Goal: Task Accomplishment & Management: Complete application form

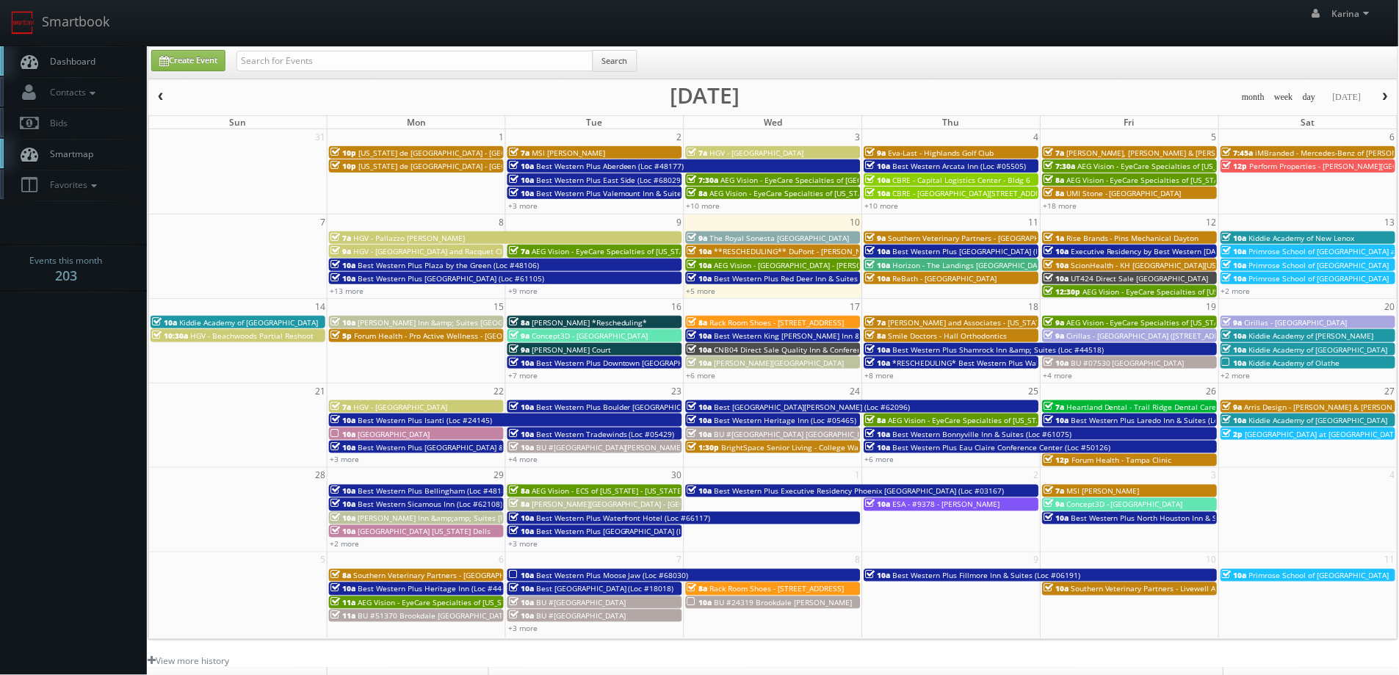
click at [194, 59] on link "Create Event" at bounding box center [188, 60] width 74 height 21
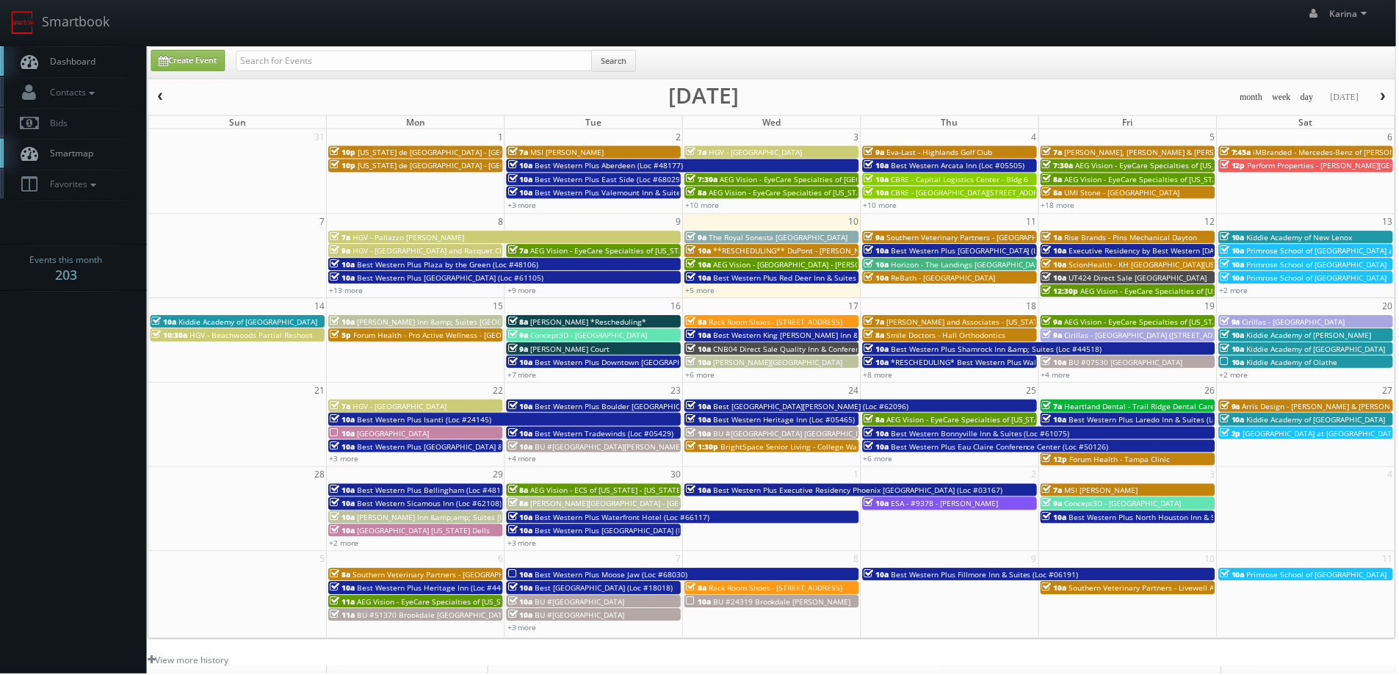
type input "[DATE]"
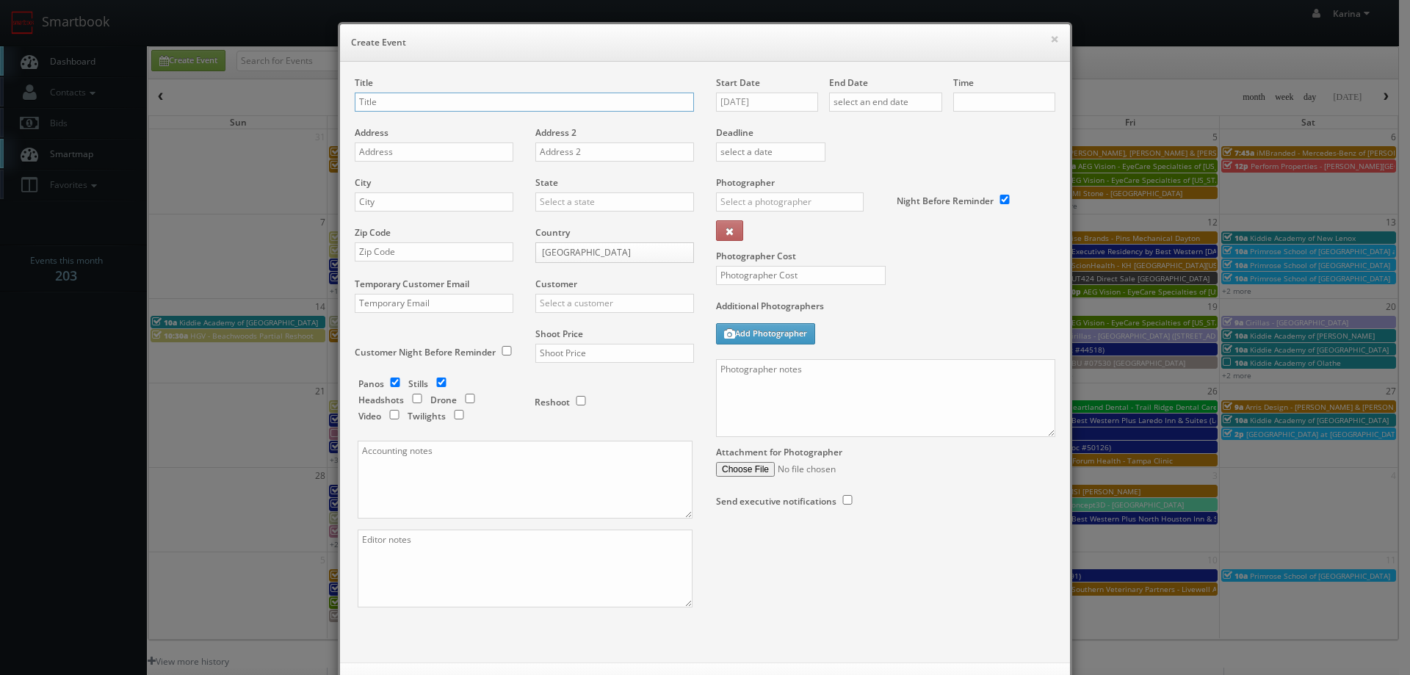
checkbox input "true"
type input "10:00am"
checkbox input "true"
type input "StoreEase Auburn"
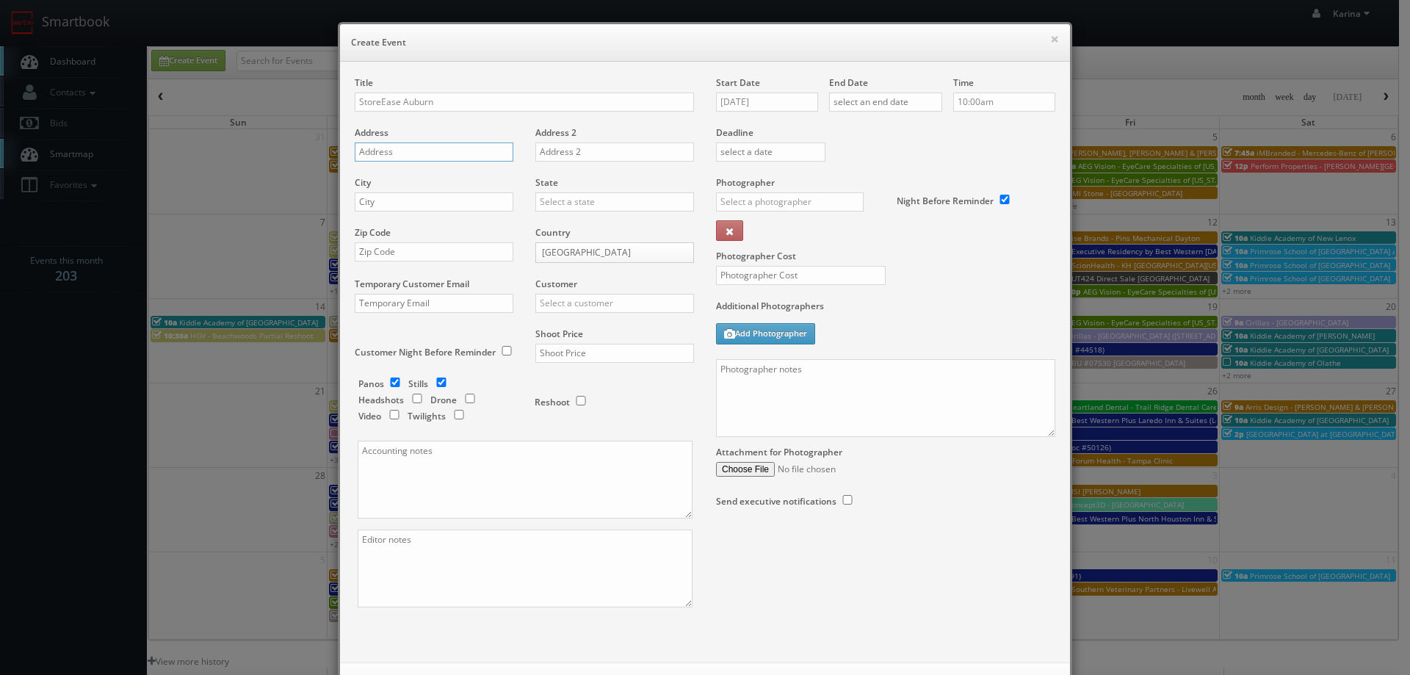
click at [422, 154] on input "text" at bounding box center [434, 151] width 159 height 19
click at [428, 151] on input "text" at bounding box center [434, 151] width 159 height 19
paste input "2901 E University Drive"
type input "2901 E University Drive"
click at [412, 195] on input "text" at bounding box center [434, 201] width 159 height 19
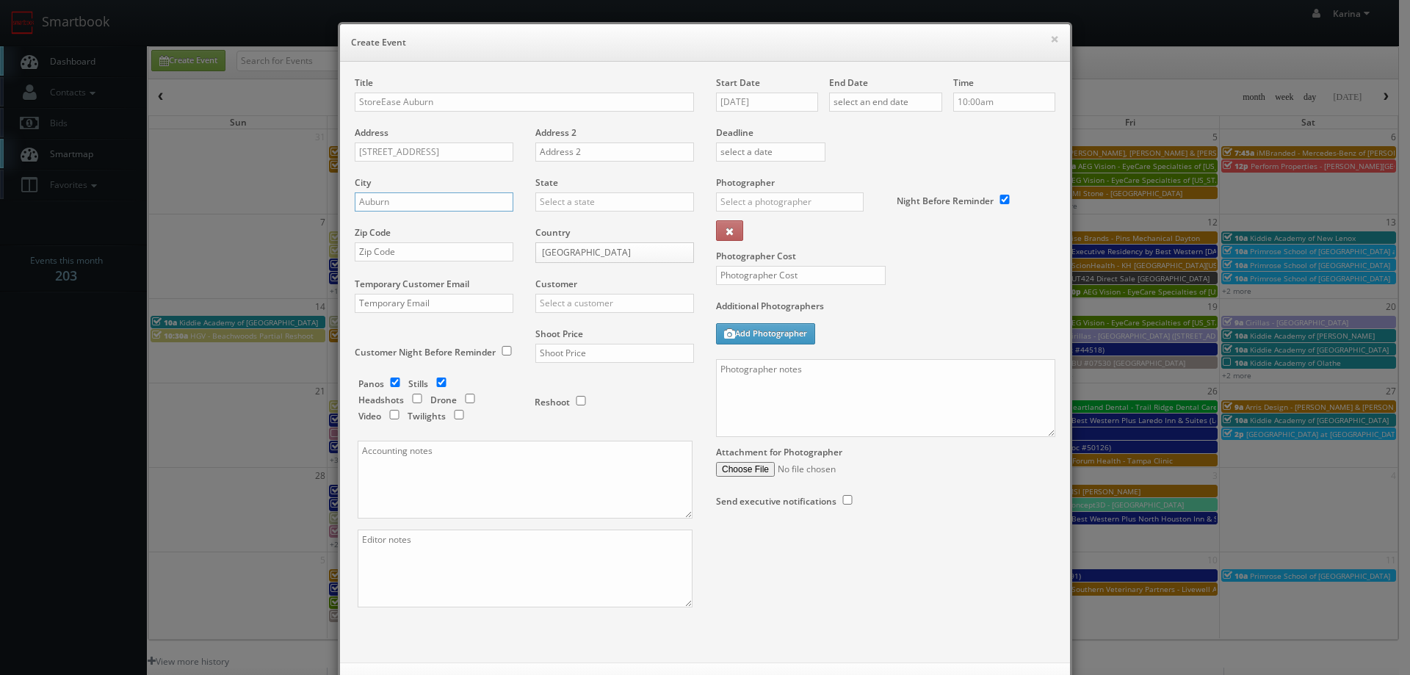
type input "Auburn"
drag, startPoint x: 559, startPoint y: 233, endPoint x: 516, endPoint y: 230, distance: 42.7
click at [559, 233] on div "Alabama" at bounding box center [614, 237] width 157 height 24
type input "Alabama"
click at [410, 259] on input "text" at bounding box center [434, 251] width 159 height 19
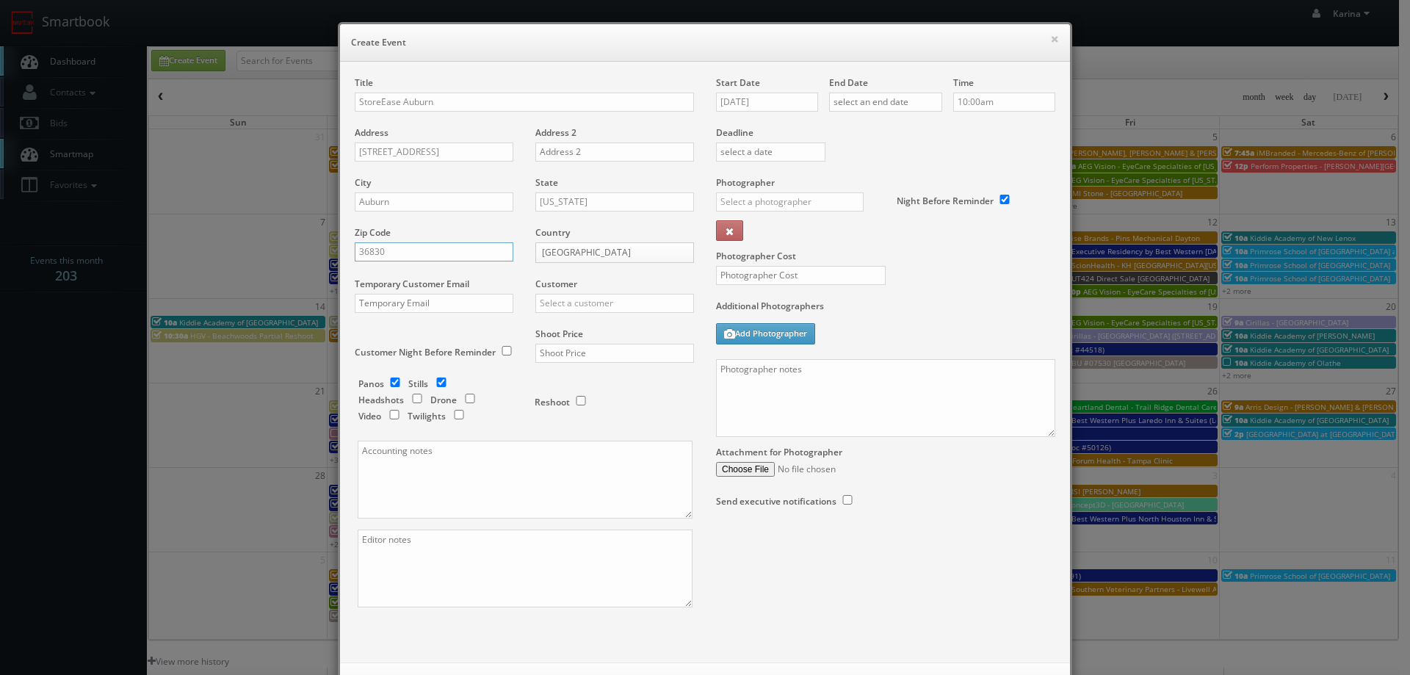
type input "36830"
click at [609, 305] on input "text" at bounding box center [614, 303] width 159 height 19
click at [590, 469] on div "StoreEase" at bounding box center [614, 473] width 157 height 24
type input "StoreEase"
click at [574, 348] on input "text" at bounding box center [614, 353] width 159 height 19
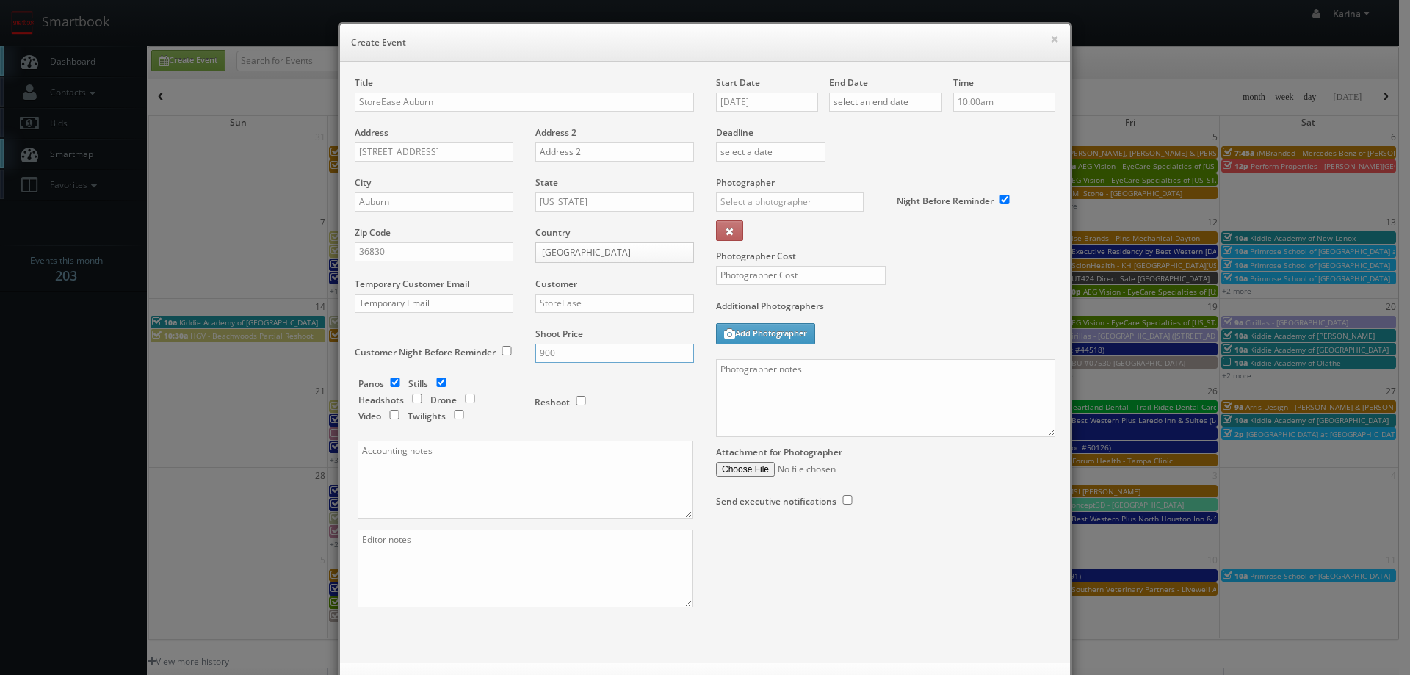
type input "900"
click at [763, 101] on input "09/10/2025" at bounding box center [767, 102] width 102 height 19
click at [815, 214] on td "18" at bounding box center [812, 213] width 20 height 21
type input "09/18/2025"
click at [868, 107] on input "text" at bounding box center [885, 102] width 113 height 19
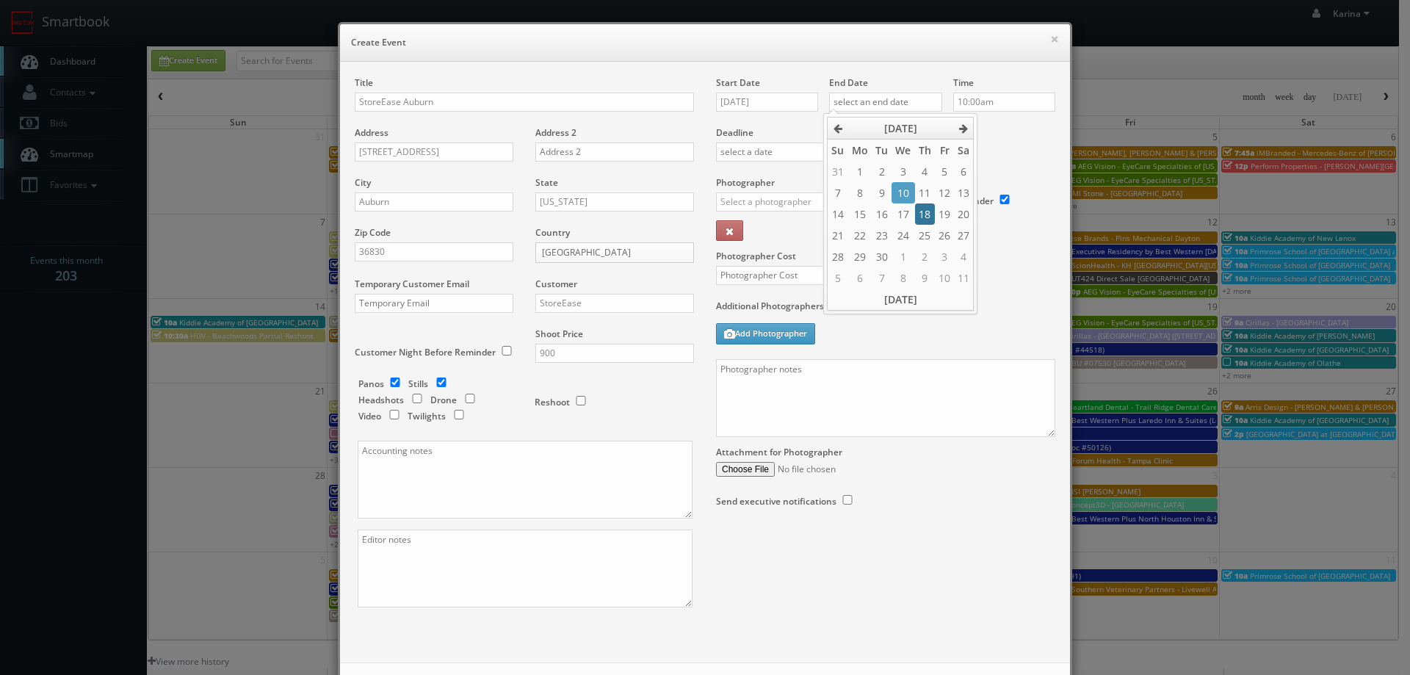
click at [920, 215] on td "18" at bounding box center [925, 213] width 20 height 21
type input "09/18/2025"
click at [1007, 132] on label "Deadline" at bounding box center [885, 132] width 361 height 12
click at [769, 198] on input "text" at bounding box center [790, 201] width 148 height 19
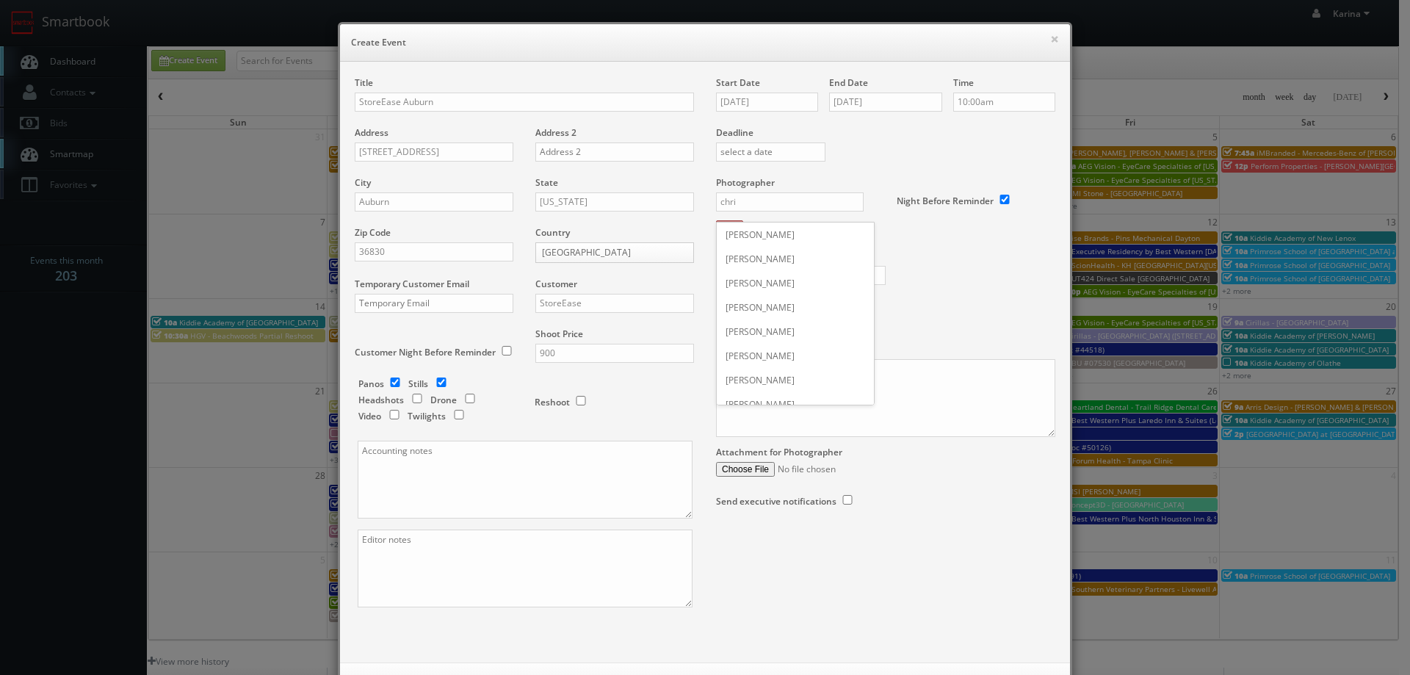
click at [759, 241] on div "Chris Dailey" at bounding box center [795, 235] width 157 height 24
type input "Chris Dailey"
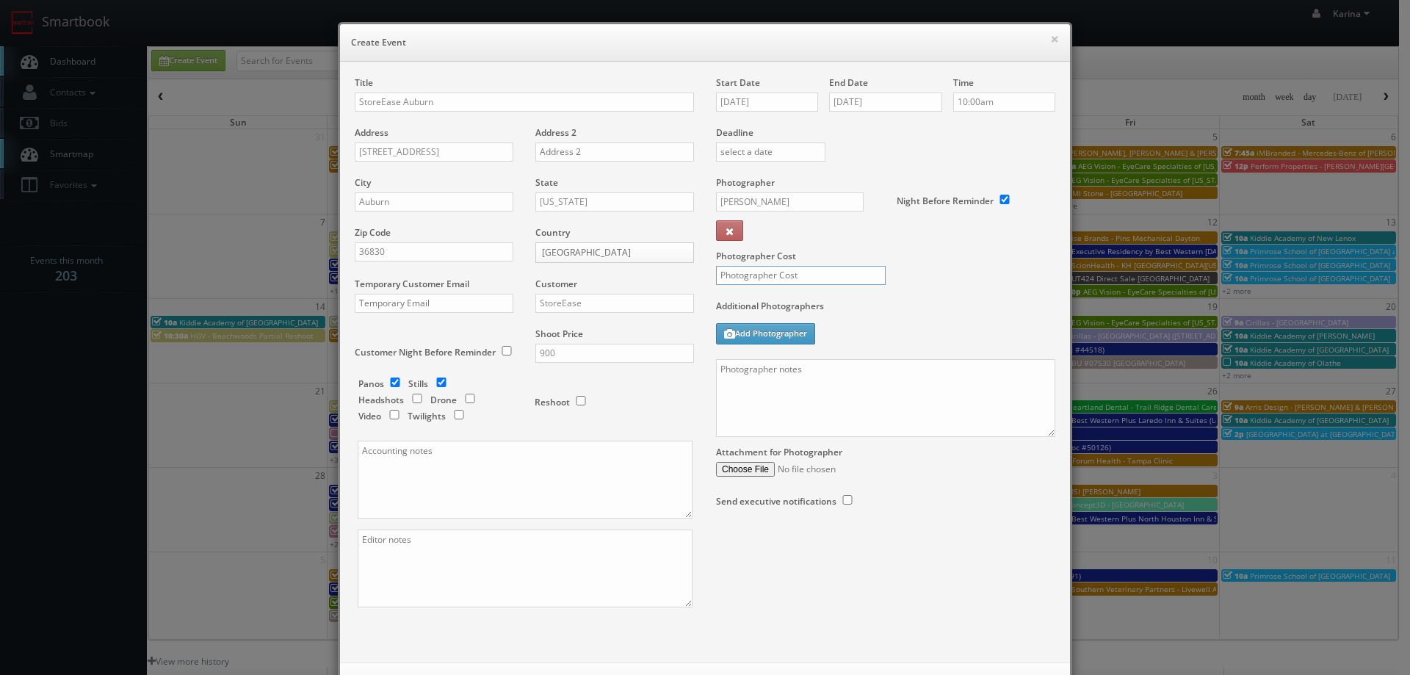
click at [748, 278] on input "text" at bounding box center [801, 275] width 170 height 19
type input "425"
click at [772, 370] on textarea at bounding box center [885, 398] width 339 height 78
paste textarea "Virtually managed location - please check in at the kiosk upon arrival. We need…"
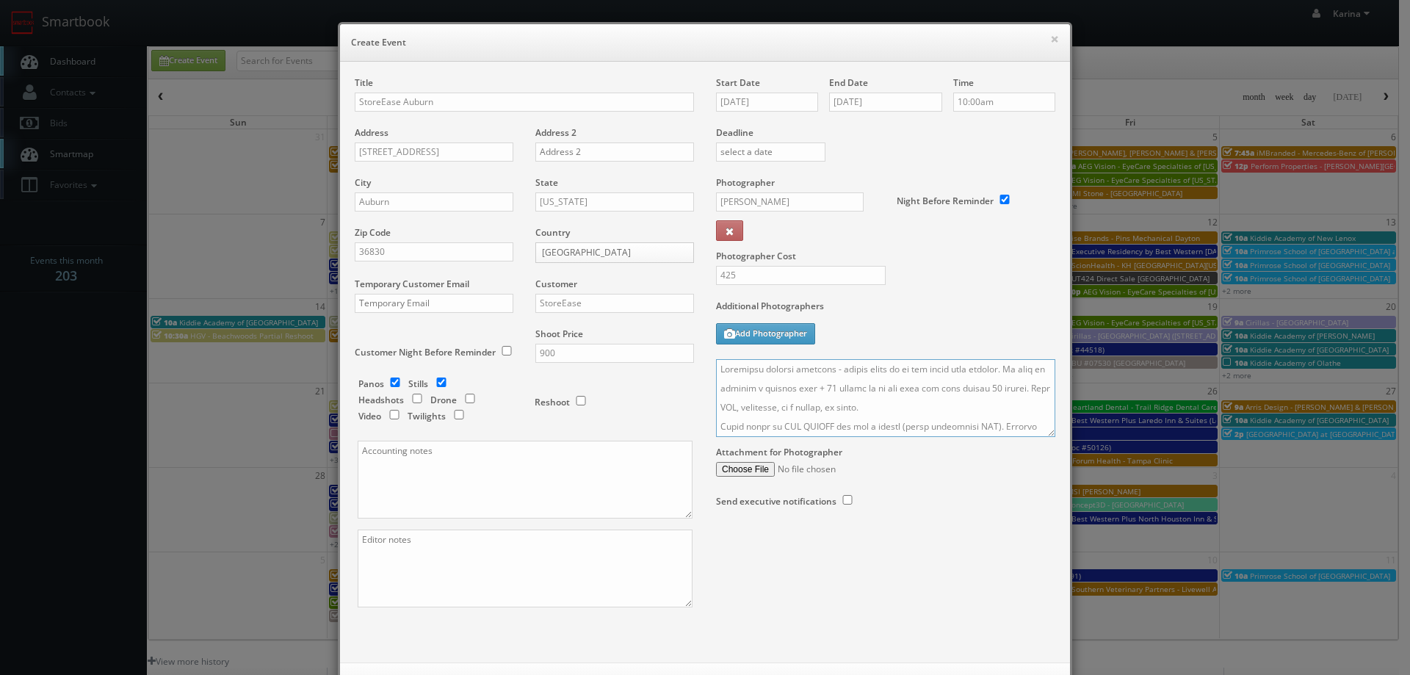
click at [999, 368] on textarea at bounding box center [885, 398] width 339 height 78
paste textarea "3343043658"
click at [909, 389] on textarea at bounding box center [885, 398] width 339 height 78
click at [929, 389] on textarea at bounding box center [885, 398] width 339 height 78
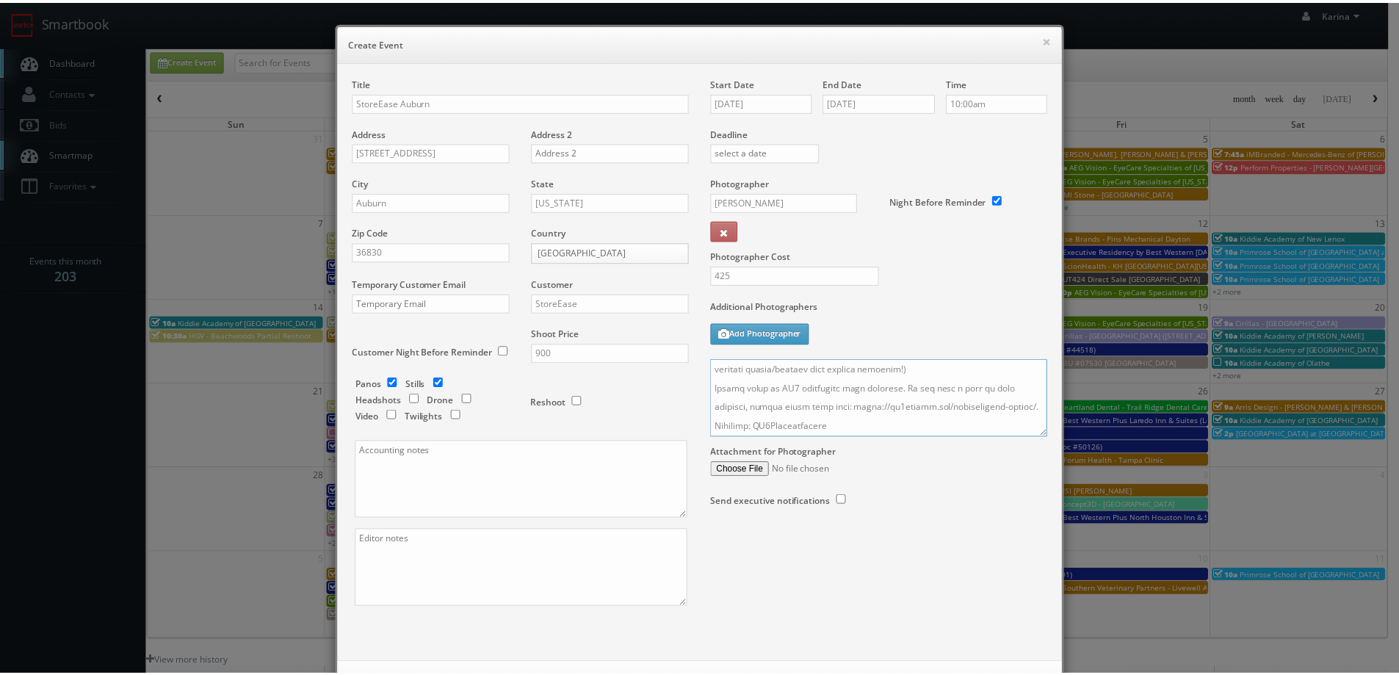
scroll to position [63, 0]
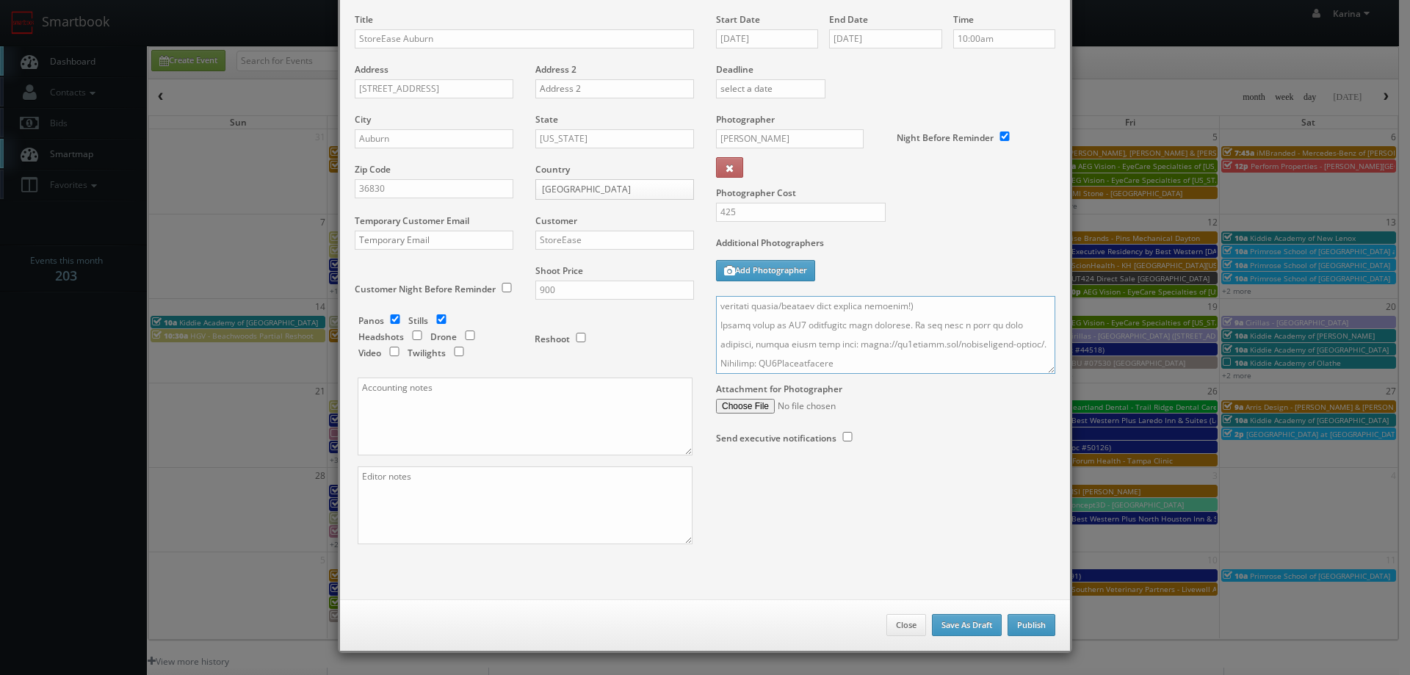
type textarea "Virtually managed location - please check in at the kiosk upon arrival. If you …"
click at [1025, 617] on button "Publish" at bounding box center [1032, 625] width 48 height 22
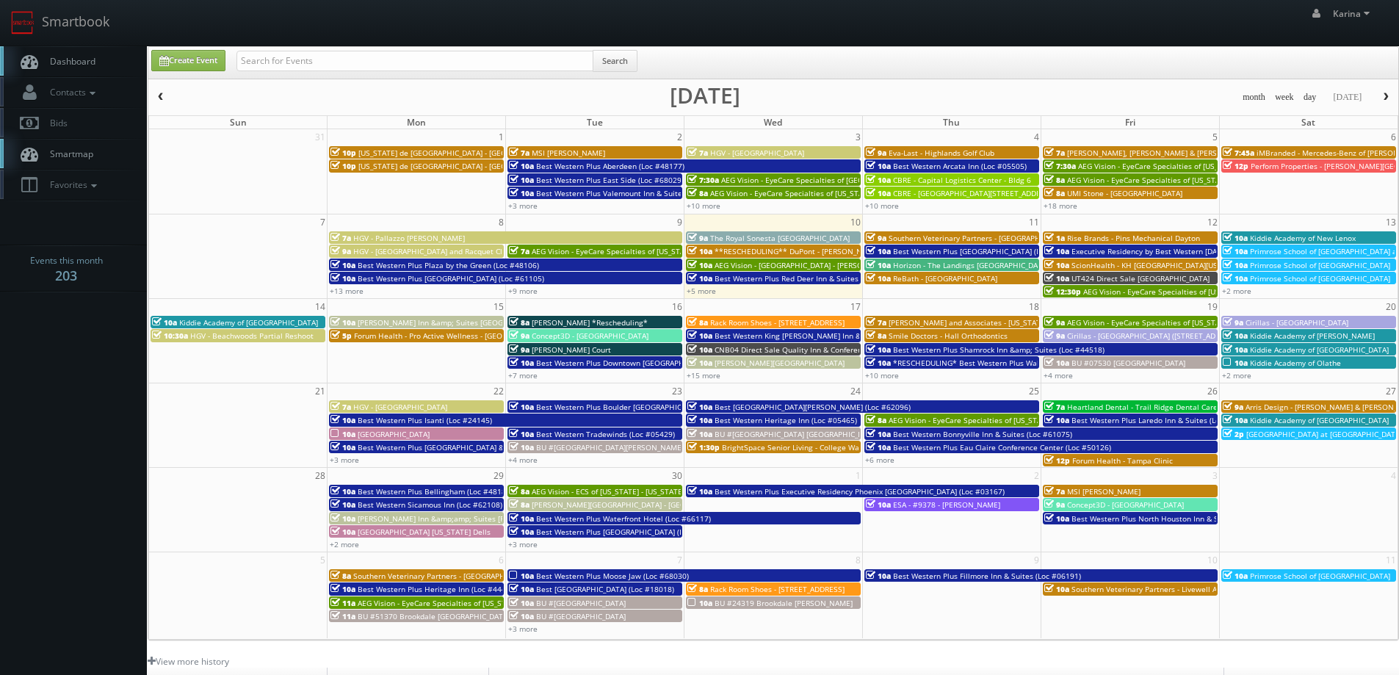
click at [46, 379] on body "Smartbook Toggle Side Navigation Toggle Top Navigation Karina Karina Profile Lo…" at bounding box center [699, 471] width 1399 height 942
click at [123, 428] on body "Smartbook Toggle Side Navigation Toggle Top Navigation Karina Karina Profile Lo…" at bounding box center [699, 471] width 1399 height 942
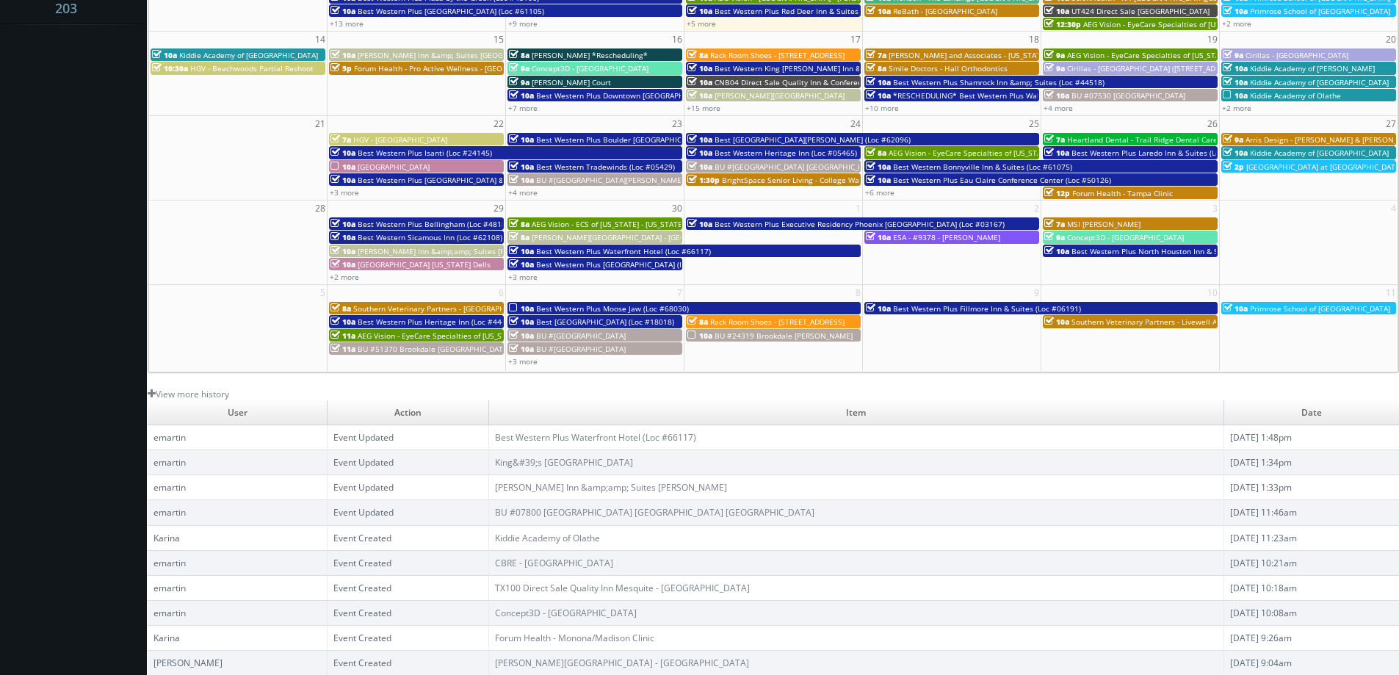
scroll to position [0, 0]
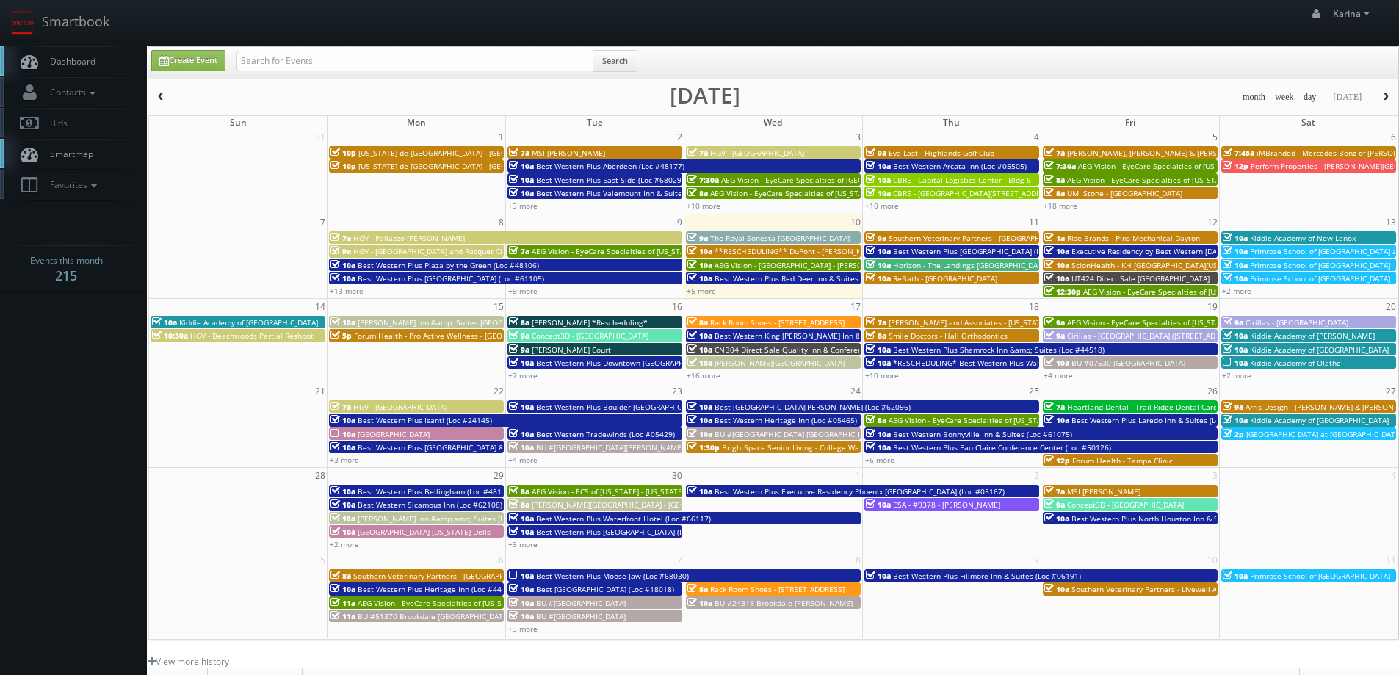
click at [80, 62] on span "Dashboard" at bounding box center [69, 61] width 53 height 12
click at [46, 63] on span "Dashboard" at bounding box center [69, 61] width 53 height 12
click at [79, 65] on span "Dashboard" at bounding box center [69, 61] width 53 height 12
click at [353, 58] on input "text" at bounding box center [415, 61] width 357 height 21
type input "dumas"
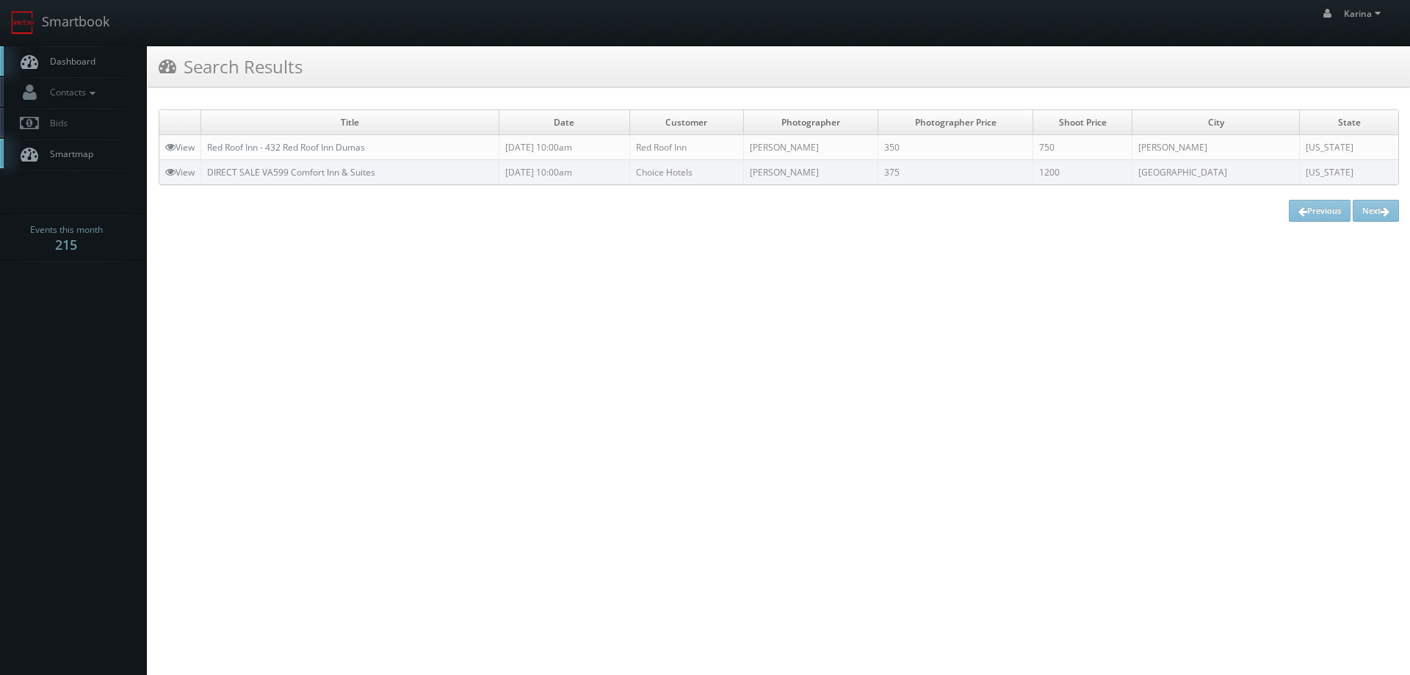
click at [97, 59] on link "Dashboard" at bounding box center [73, 61] width 147 height 30
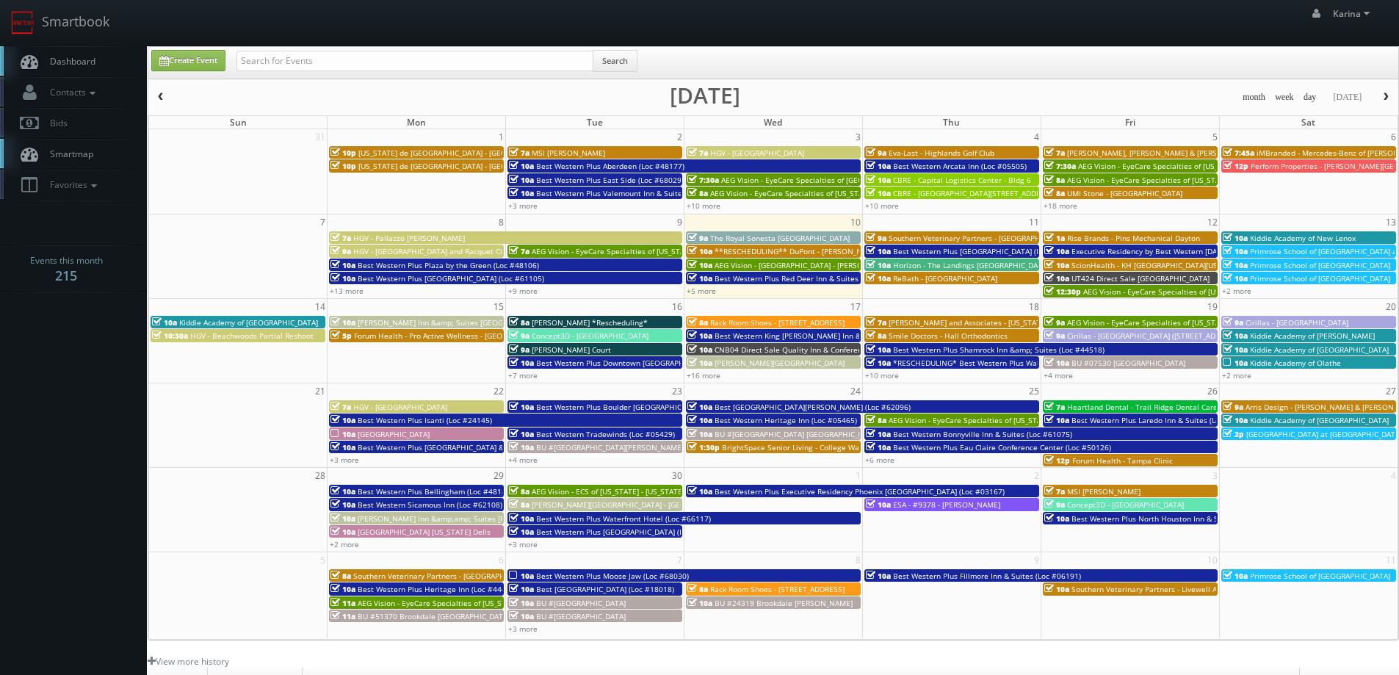
click at [921, 339] on span "Smile Doctors - Hall Orthodontics" at bounding box center [948, 336] width 119 height 10
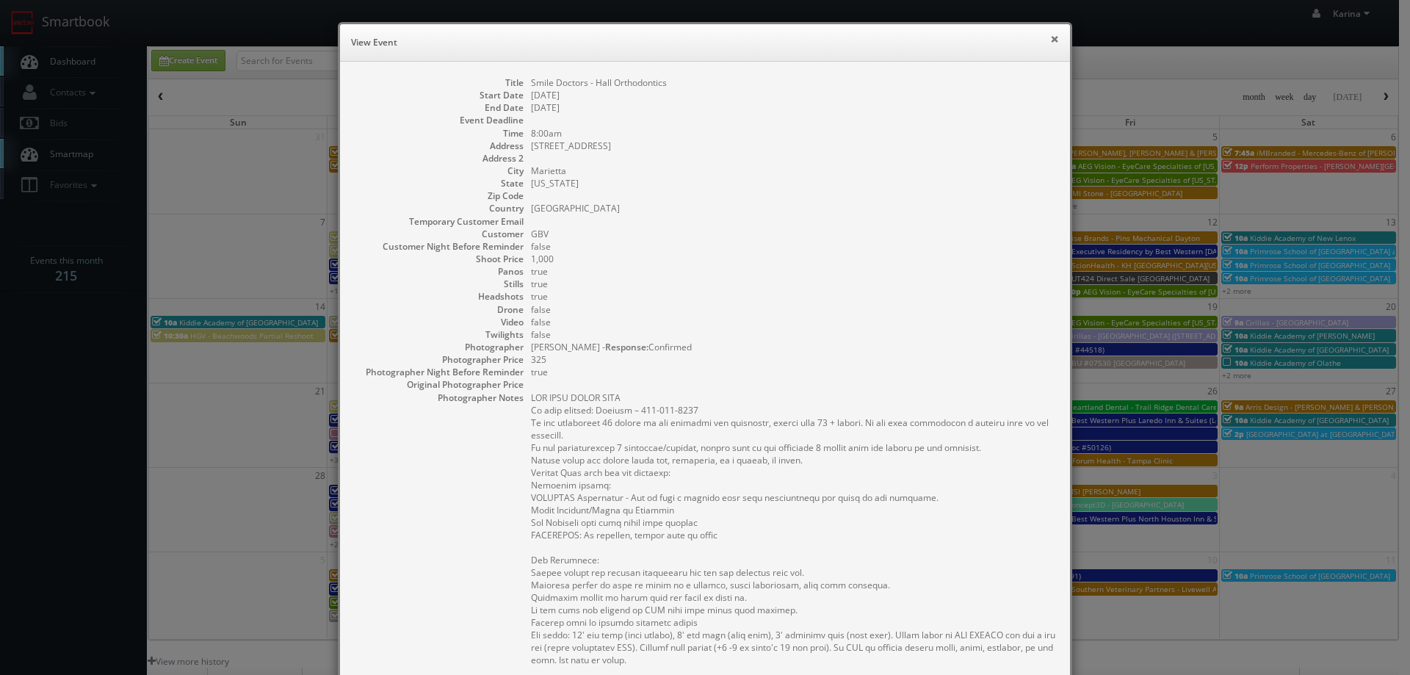
click at [1051, 37] on button "×" at bounding box center [1054, 39] width 9 height 10
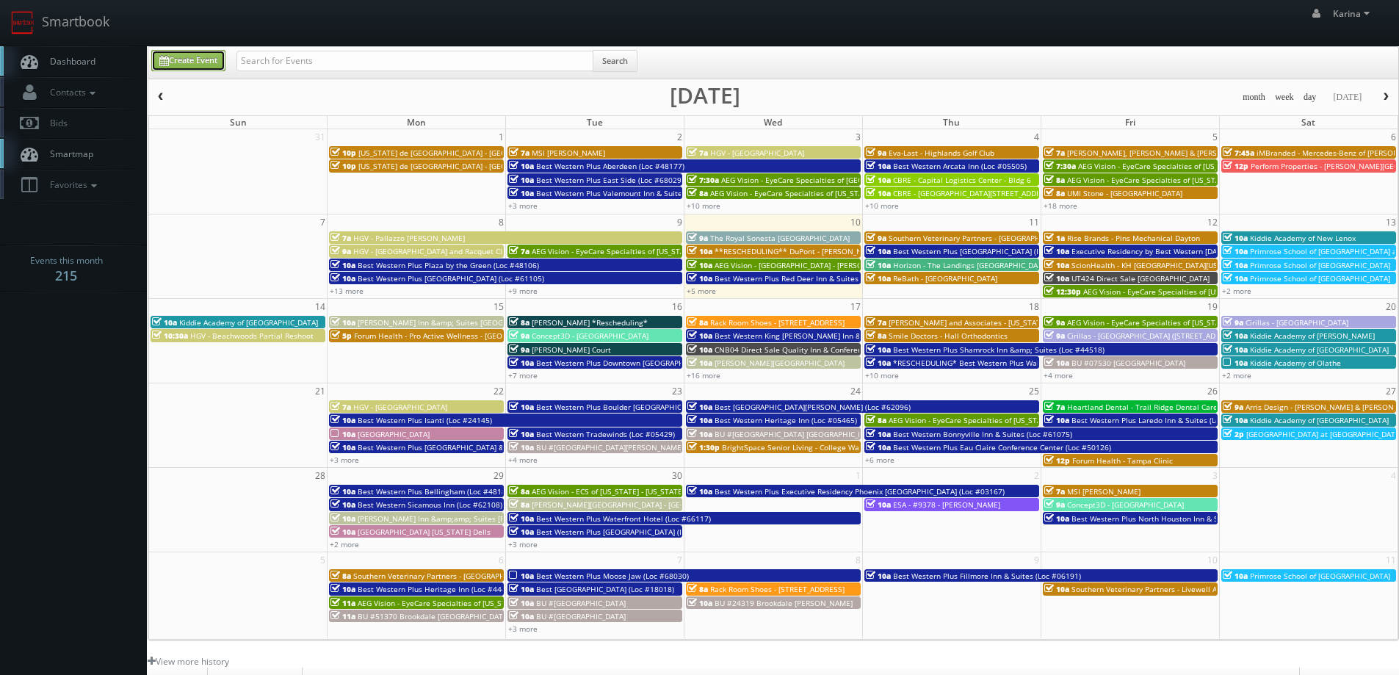
click at [212, 62] on link "Create Event" at bounding box center [188, 60] width 74 height 21
type input "09/10/2025"
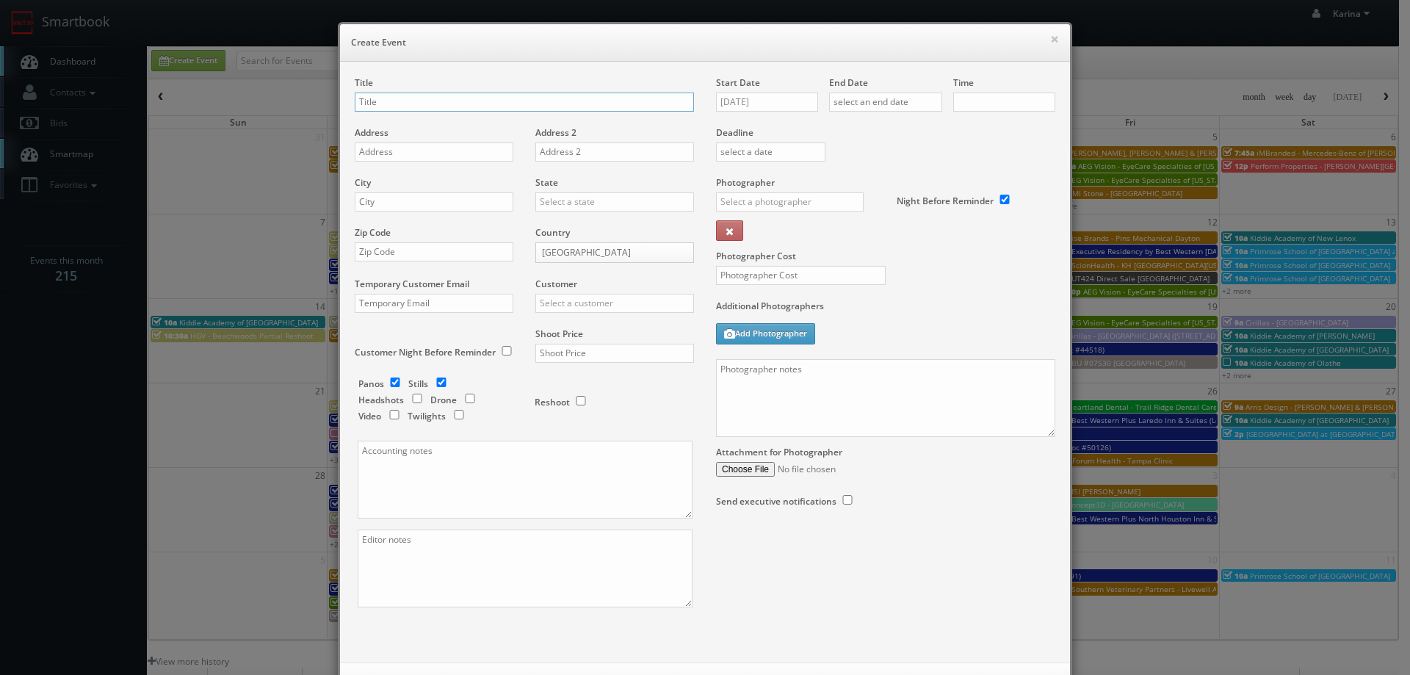
checkbox input "true"
type input "10:00am"
checkbox input "true"
click at [397, 98] on input "text" at bounding box center [524, 102] width 339 height 19
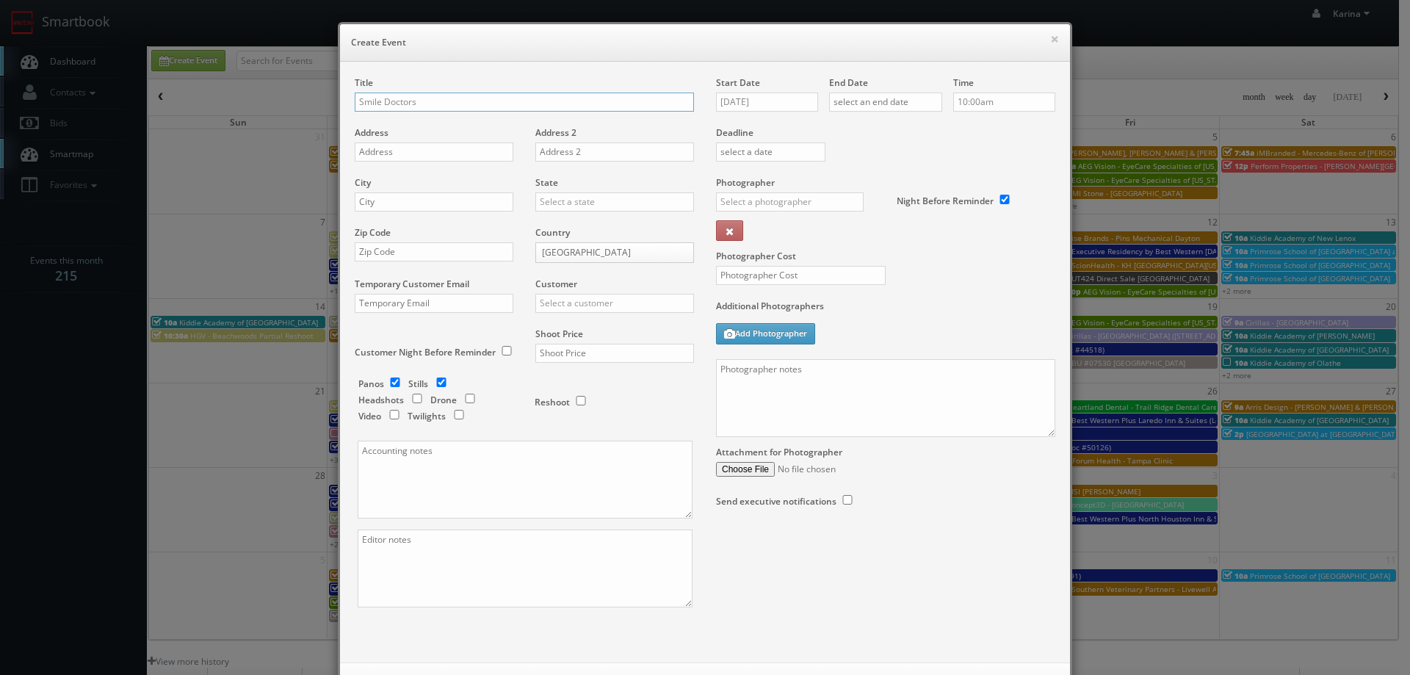
type input "Smile Doctors"
click at [573, 353] on input "text" at bounding box center [614, 353] width 159 height 19
type input "1,800"
click at [414, 396] on input "checkbox" at bounding box center [417, 399] width 22 height 10
checkbox input "true"
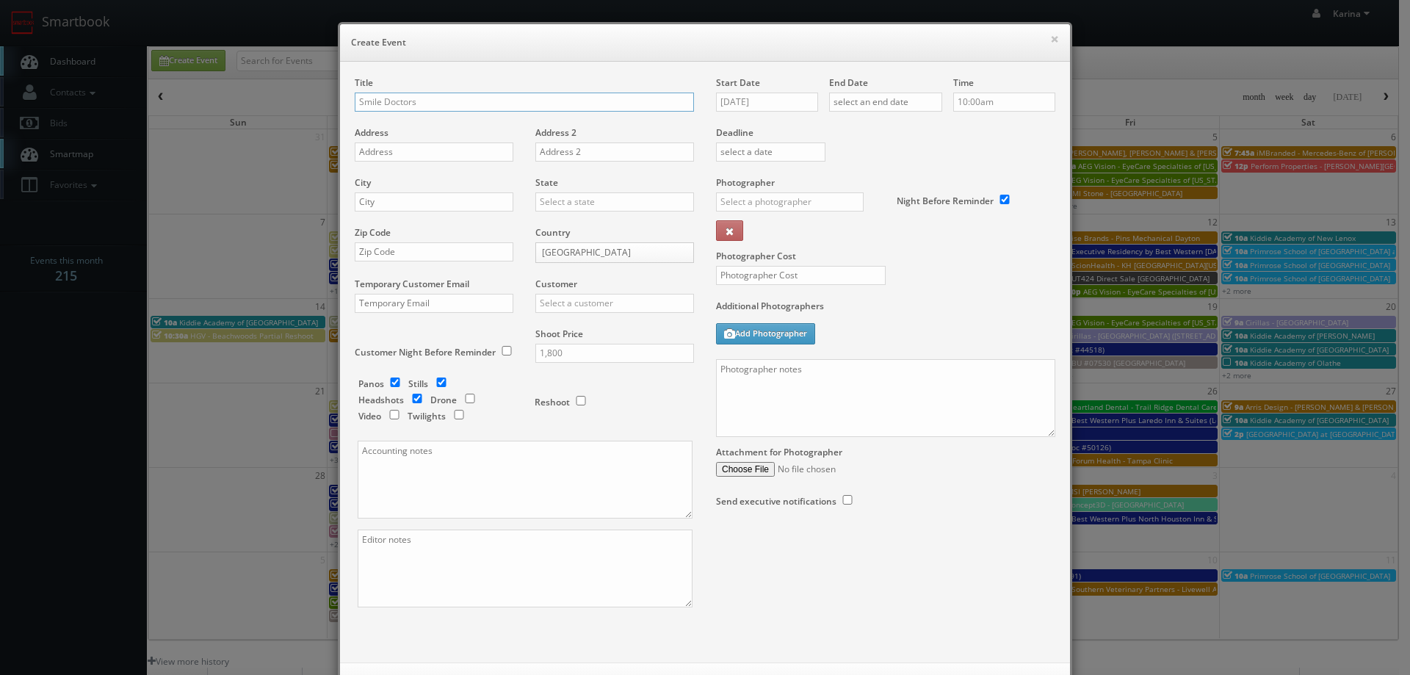
click at [425, 101] on input "Smile Doctors" at bounding box center [524, 102] width 339 height 19
type input "Smile Doctors - [PERSON_NAME] Chapel [PERSON_NAME] Orthodontic"
click at [360, 153] on input "text" at bounding box center [434, 151] width 159 height 19
paste input "[STREET_ADDRESS][PERSON_NAME]"
type input "[STREET_ADDRESS][PERSON_NAME]"
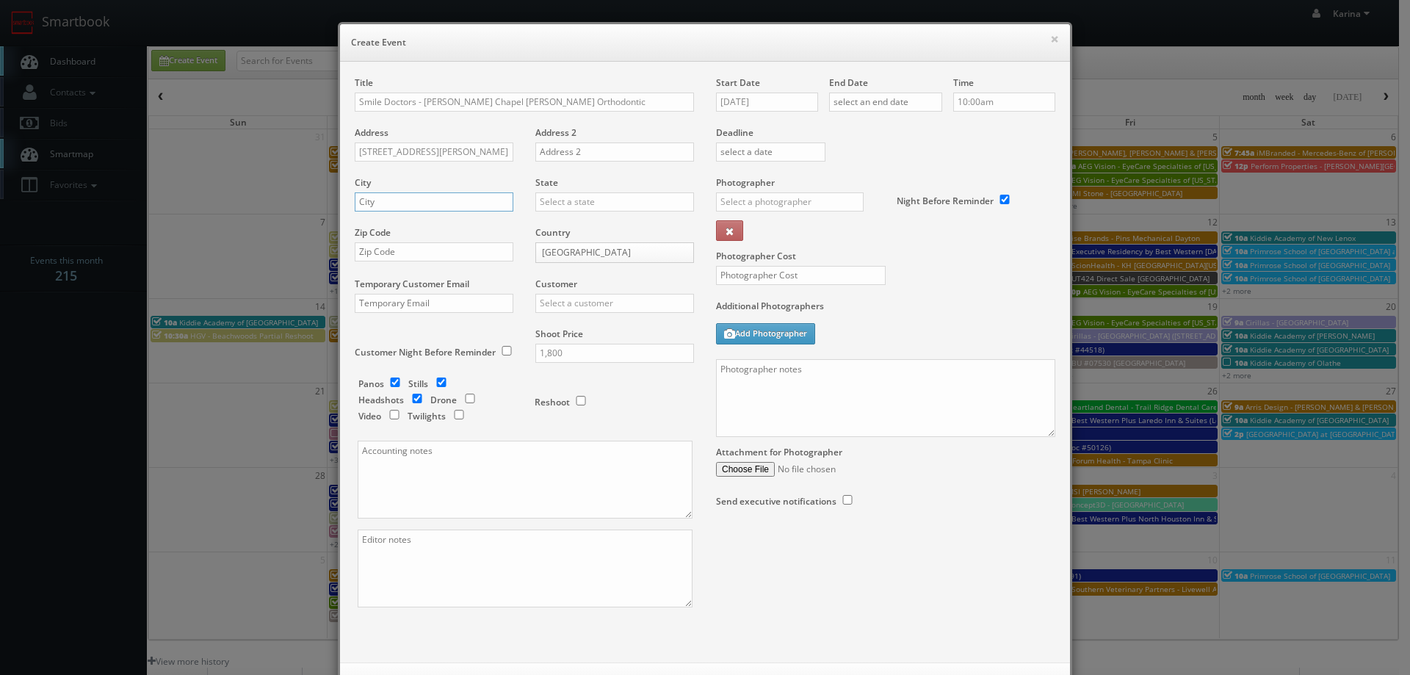
click at [391, 206] on input "text" at bounding box center [434, 201] width 159 height 19
type input "[PERSON_NAME][DEMOGRAPHIC_DATA]"
click at [589, 228] on div "[US_STATE]" at bounding box center [614, 226] width 157 height 24
type input "[US_STATE]"
click at [411, 250] on input "text" at bounding box center [434, 251] width 159 height 19
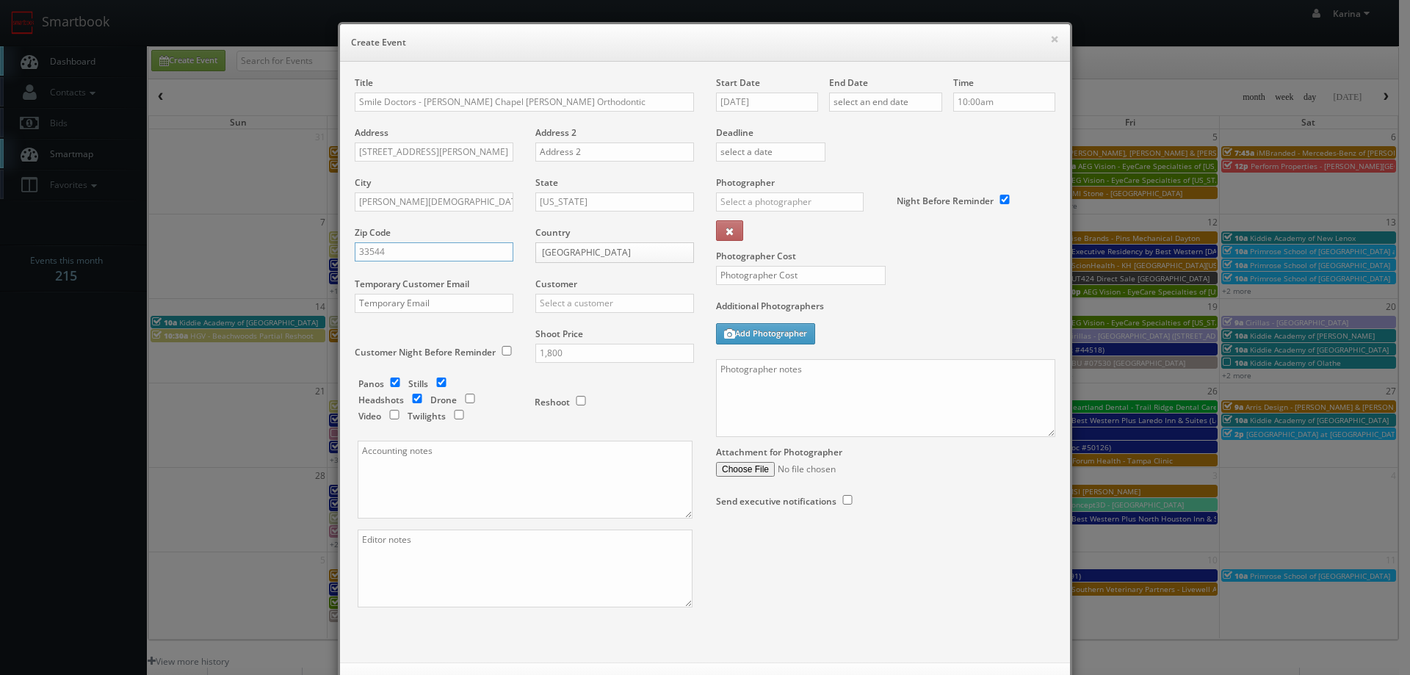
type input "33544"
click at [577, 304] on input "text" at bounding box center [614, 303] width 159 height 19
click at [561, 437] on div "GBV" at bounding box center [614, 436] width 157 height 24
type input "GBV"
click at [773, 107] on input "09/10/2025" at bounding box center [767, 102] width 102 height 19
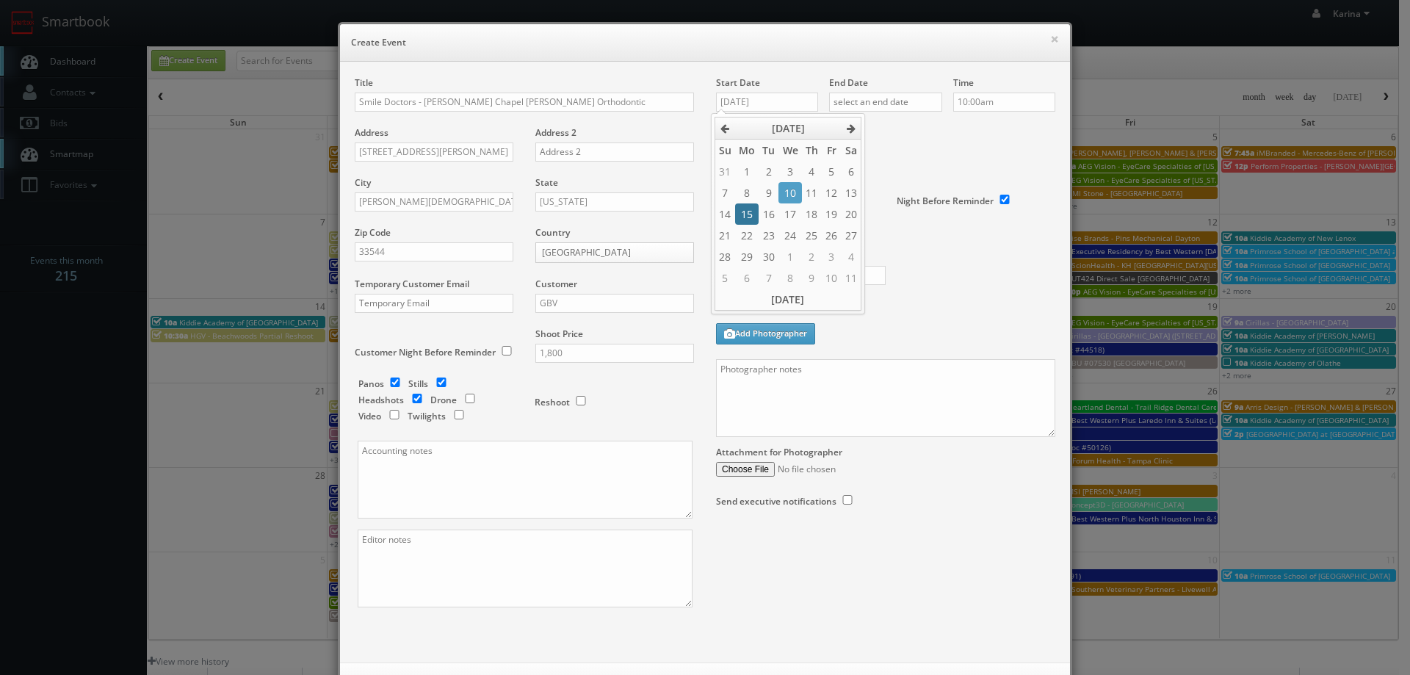
click at [745, 221] on td "15" at bounding box center [747, 213] width 24 height 21
type input "[DATE]"
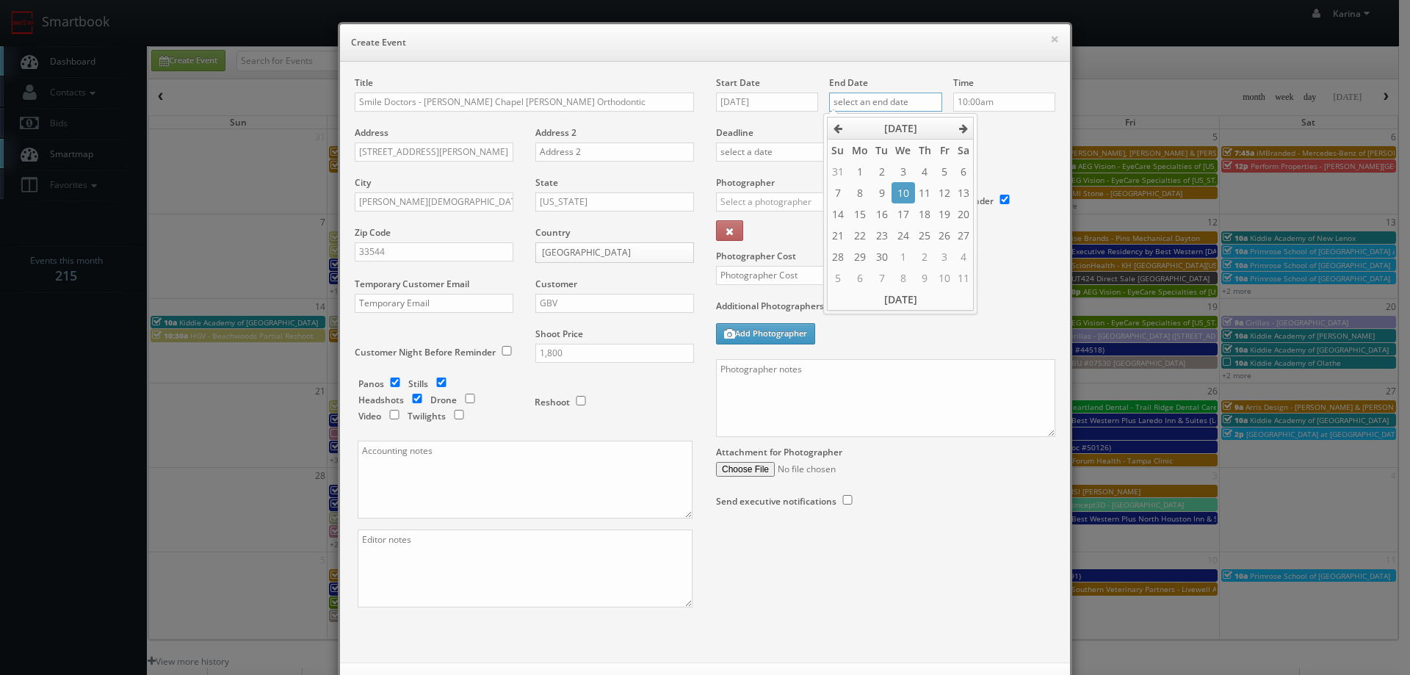
click at [876, 99] on input "text" at bounding box center [885, 102] width 113 height 19
click at [853, 214] on td "15" at bounding box center [860, 213] width 24 height 21
type input "[DATE]"
click at [984, 95] on input "10:00am" at bounding box center [1004, 102] width 102 height 19
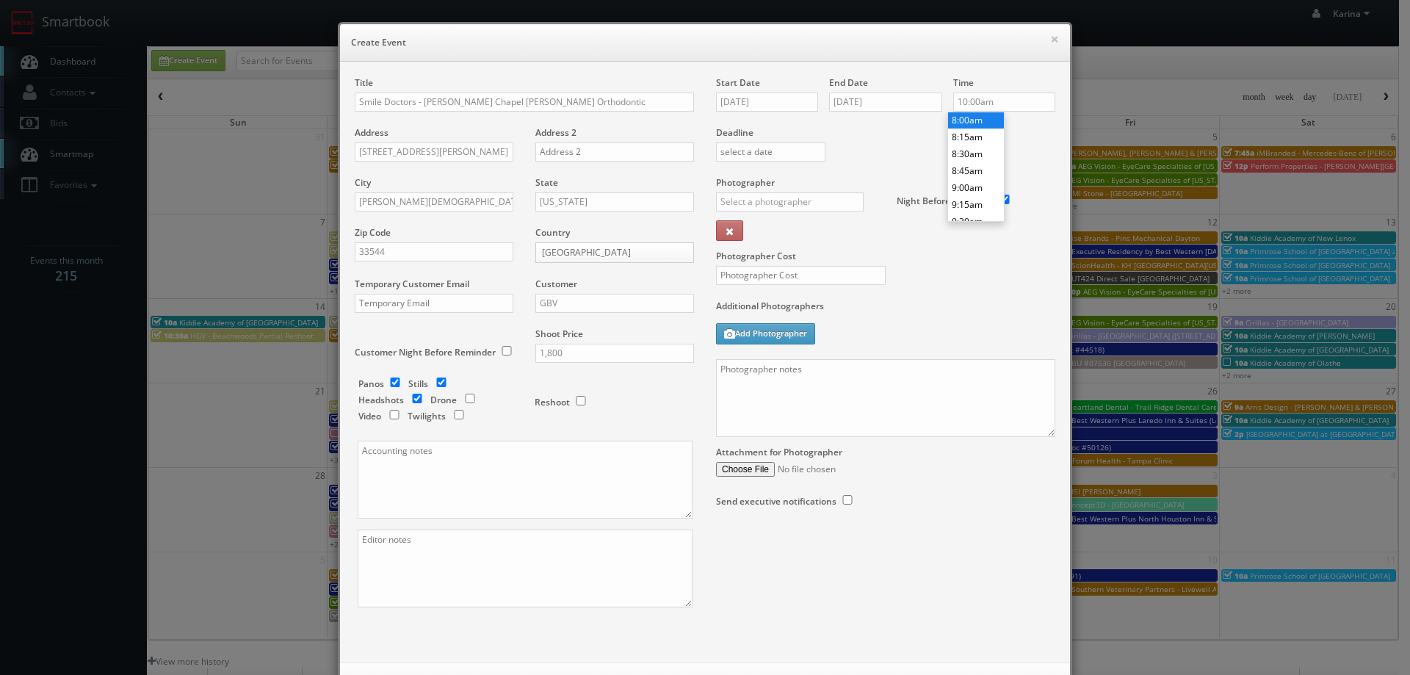
type input "8:00am"
click at [976, 117] on li "8:00am" at bounding box center [976, 120] width 56 height 17
click at [764, 203] on input "text" at bounding box center [790, 201] width 148 height 19
click at [769, 234] on div "[PERSON_NAME]" at bounding box center [795, 235] width 157 height 24
type input "[PERSON_NAME]"
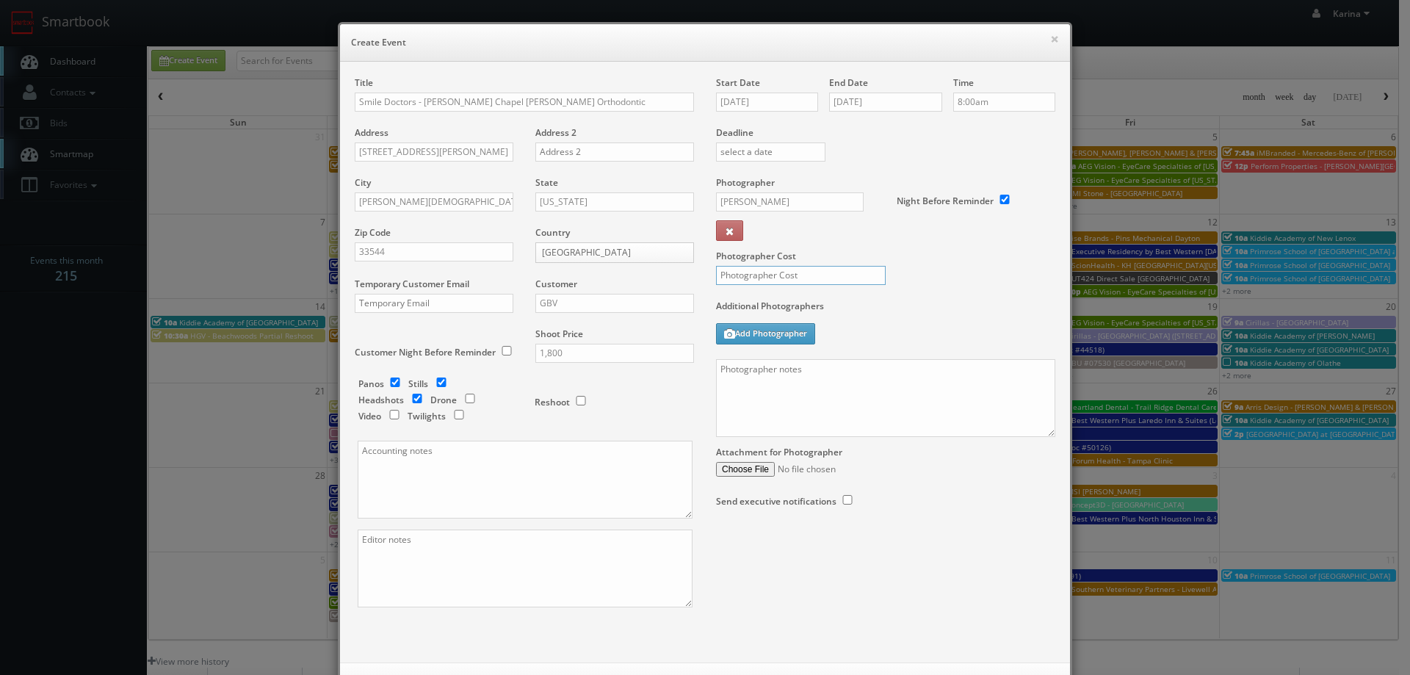
click at [762, 280] on input "text" at bounding box center [801, 275] width 170 height 19
type input "500"
click at [759, 369] on textarea at bounding box center [885, 398] width 339 height 78
click at [754, 378] on textarea at bounding box center [885, 398] width 339 height 78
paste textarea "We are delivering 10 images of the practice and headshots, please take 20 + ang…"
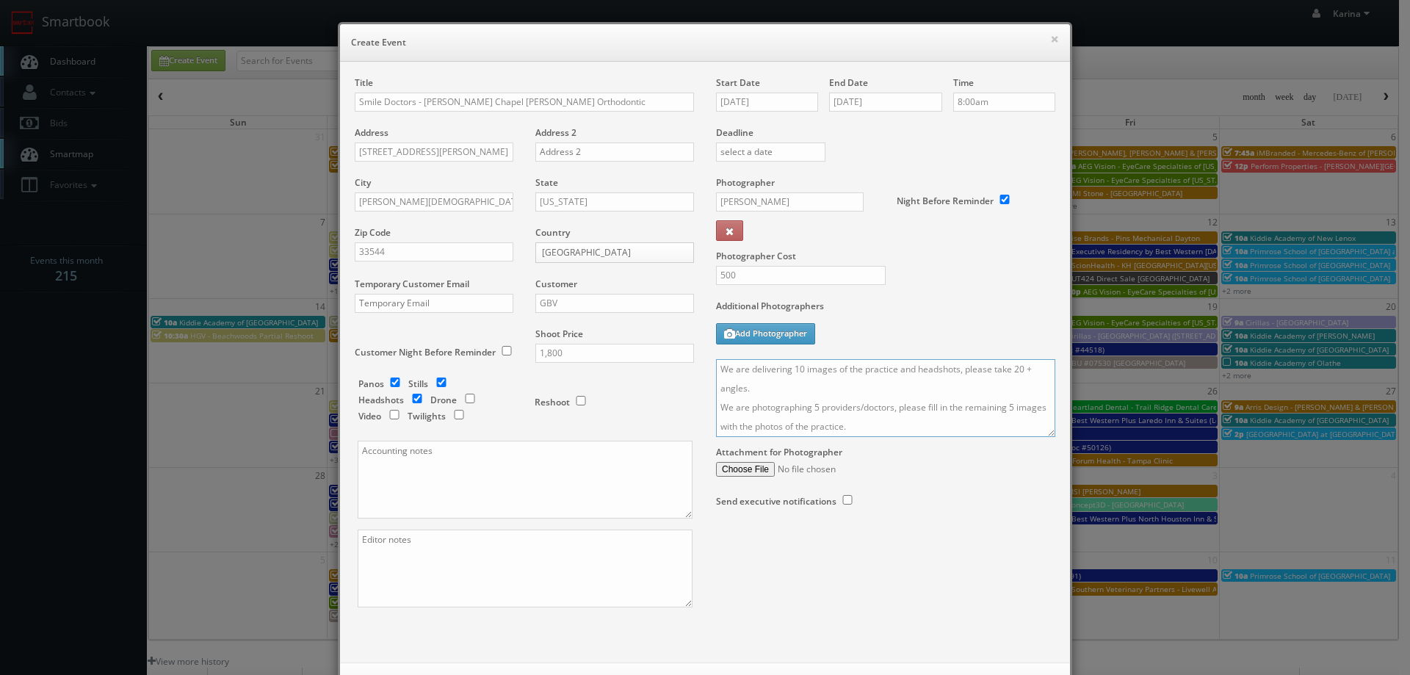
scroll to position [302, 0]
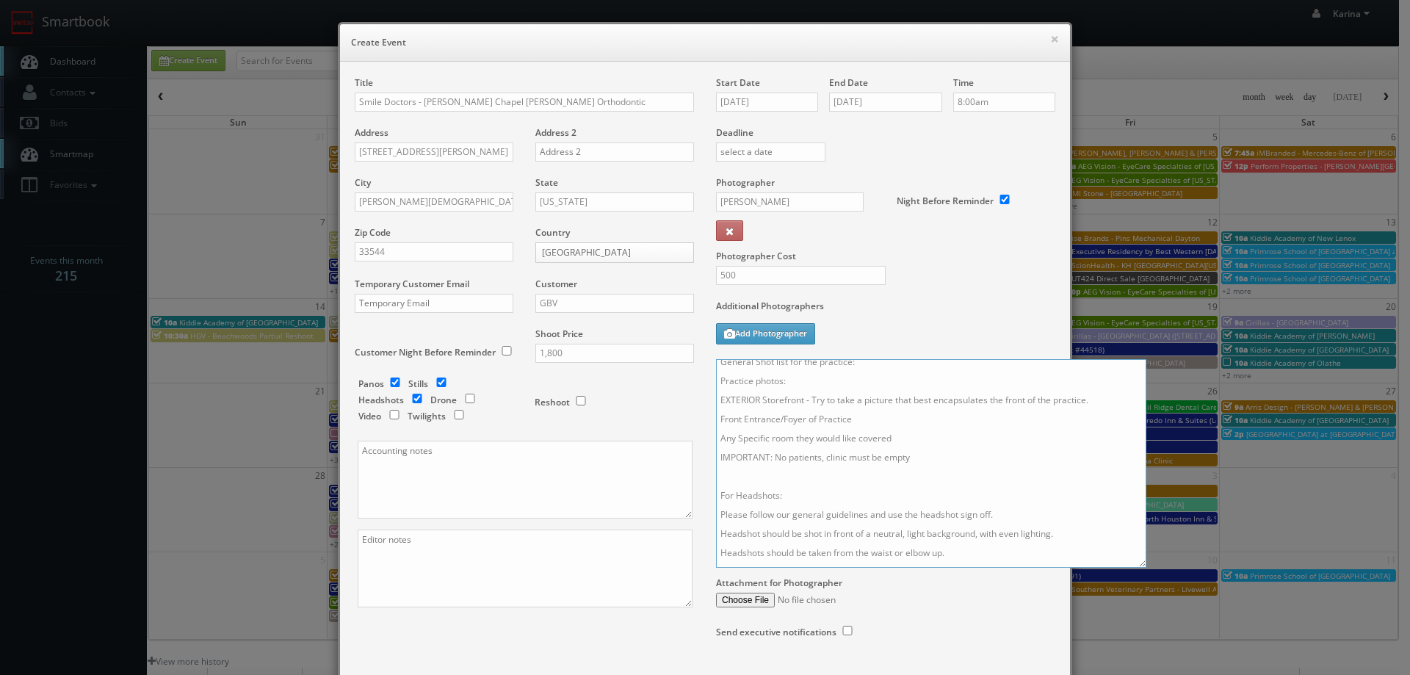
drag, startPoint x: 1043, startPoint y: 431, endPoint x: 1156, endPoint y: 608, distance: 210.1
click at [1147, 568] on textarea "We are delivering 10 images of the practice and headshots, please take 20 + ang…" at bounding box center [931, 463] width 430 height 209
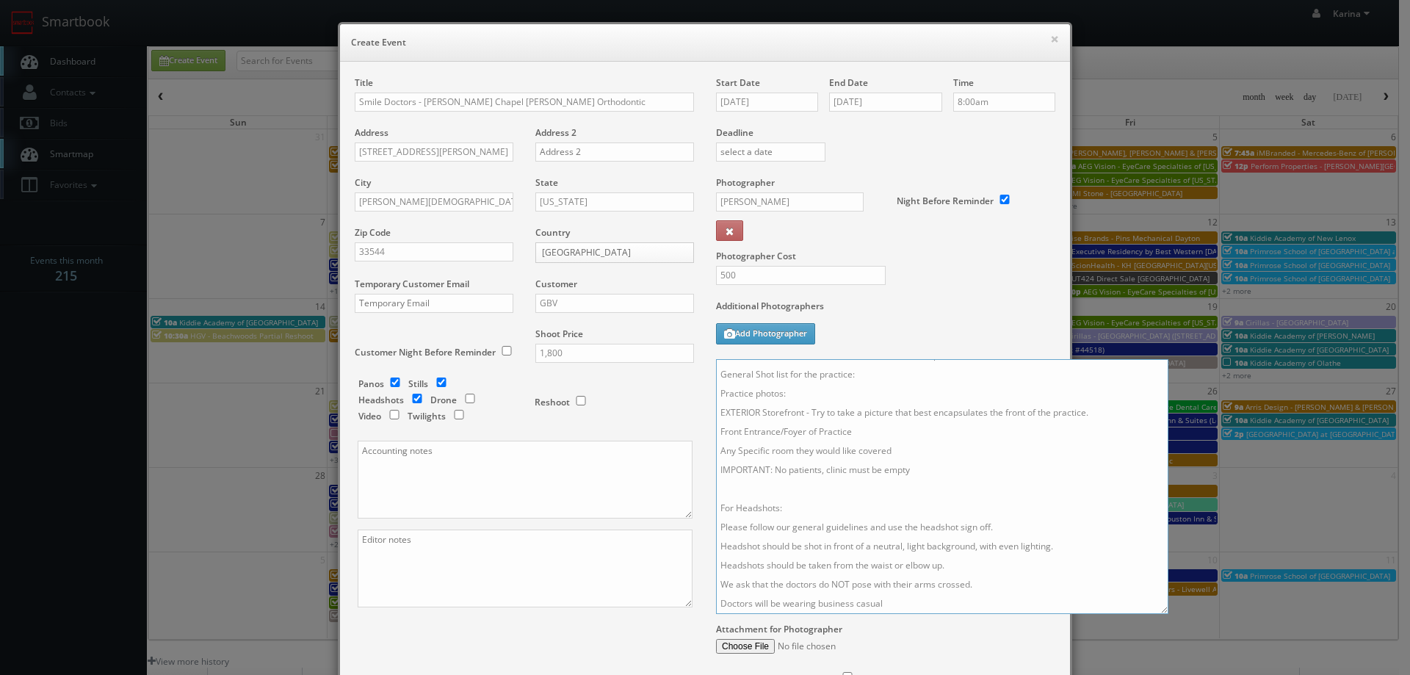
scroll to position [0, 0]
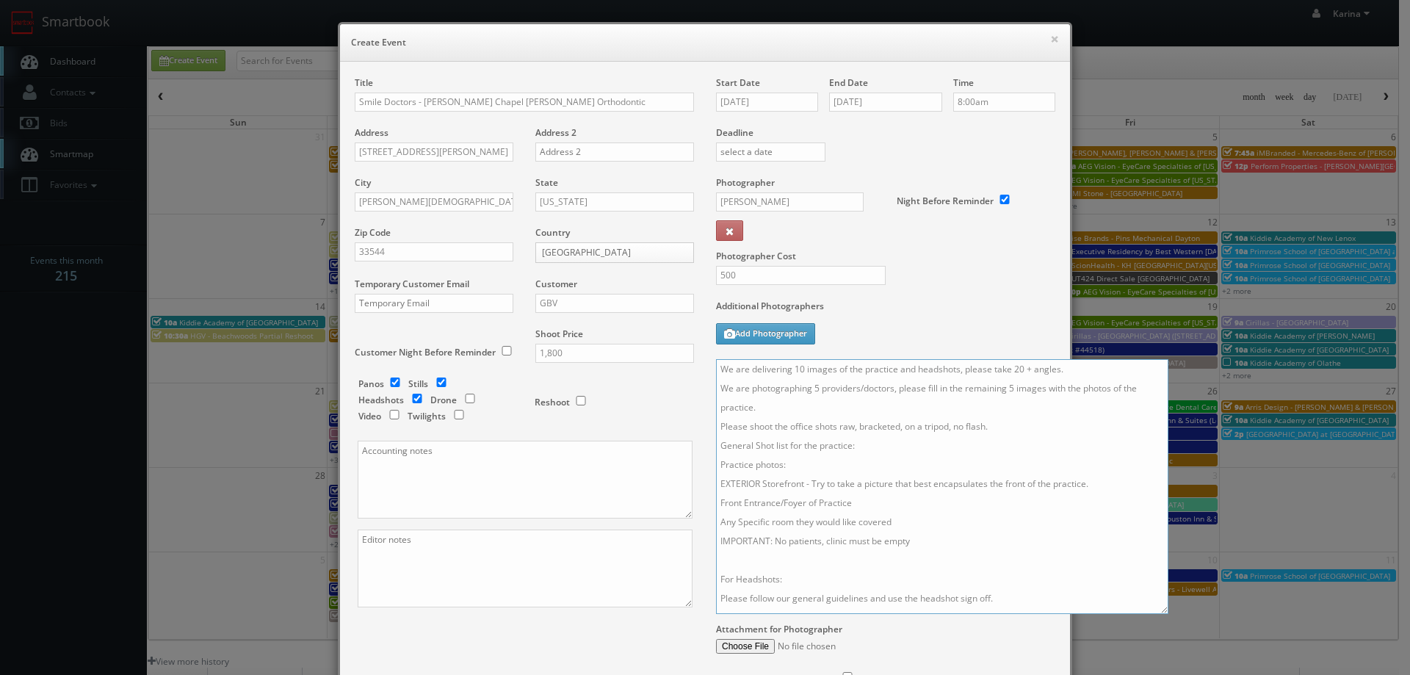
click at [798, 368] on textarea "We are delivering 10 images of the practice and headshots, please take 20 + ang…" at bounding box center [942, 486] width 452 height 255
drag, startPoint x: 1010, startPoint y: 367, endPoint x: 1030, endPoint y: 373, distance: 20.7
click at [1013, 368] on textarea "We are delivering 25 images of the practice and headshots, please take 20 + ang…" at bounding box center [942, 486] width 452 height 255
click at [812, 387] on textarea "We are delivering 25 images of the practice and headshots, please take 50 + ang…" at bounding box center [942, 486] width 452 height 255
click at [1012, 385] on textarea "We are delivering 25 images of the practice and headshots, please take 50 + ang…" at bounding box center [942, 486] width 452 height 255
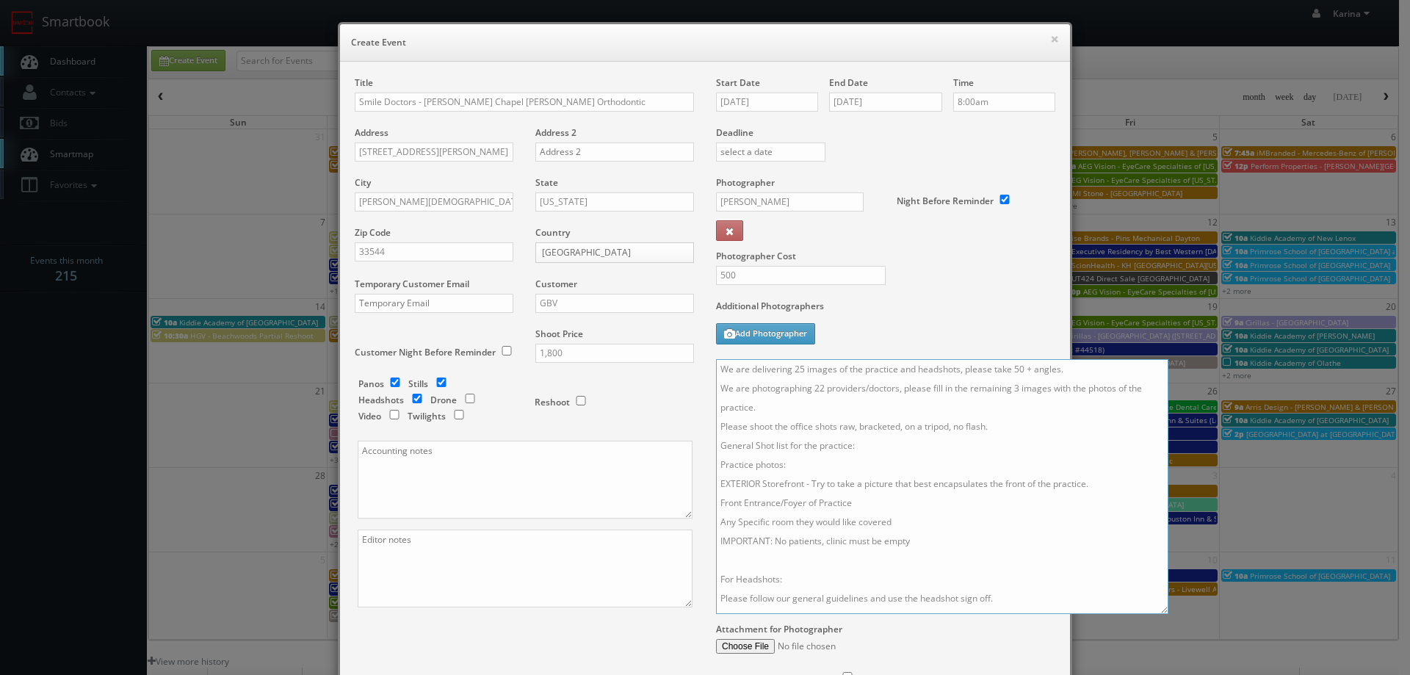
scroll to position [71, 0]
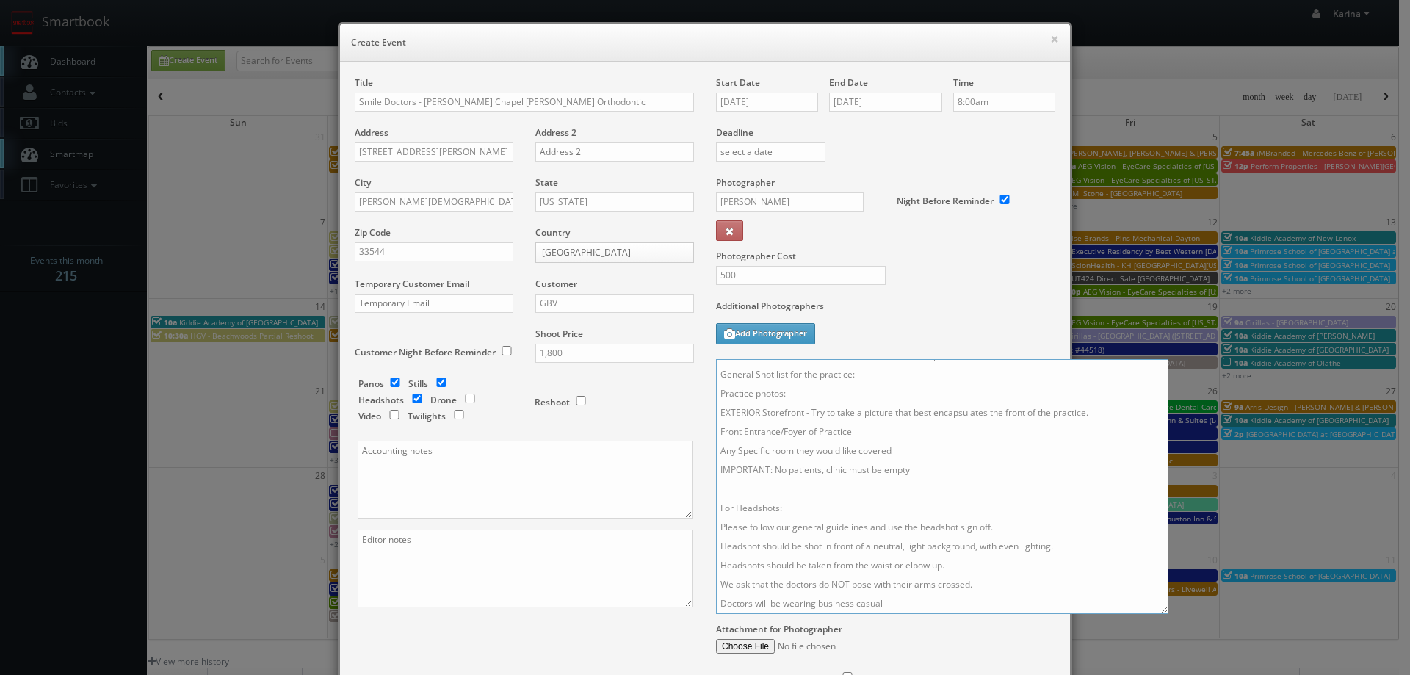
click at [900, 600] on textarea "We are delivering 25 images of the practice and headshots, please take 50 + ang…" at bounding box center [942, 486] width 452 height 255
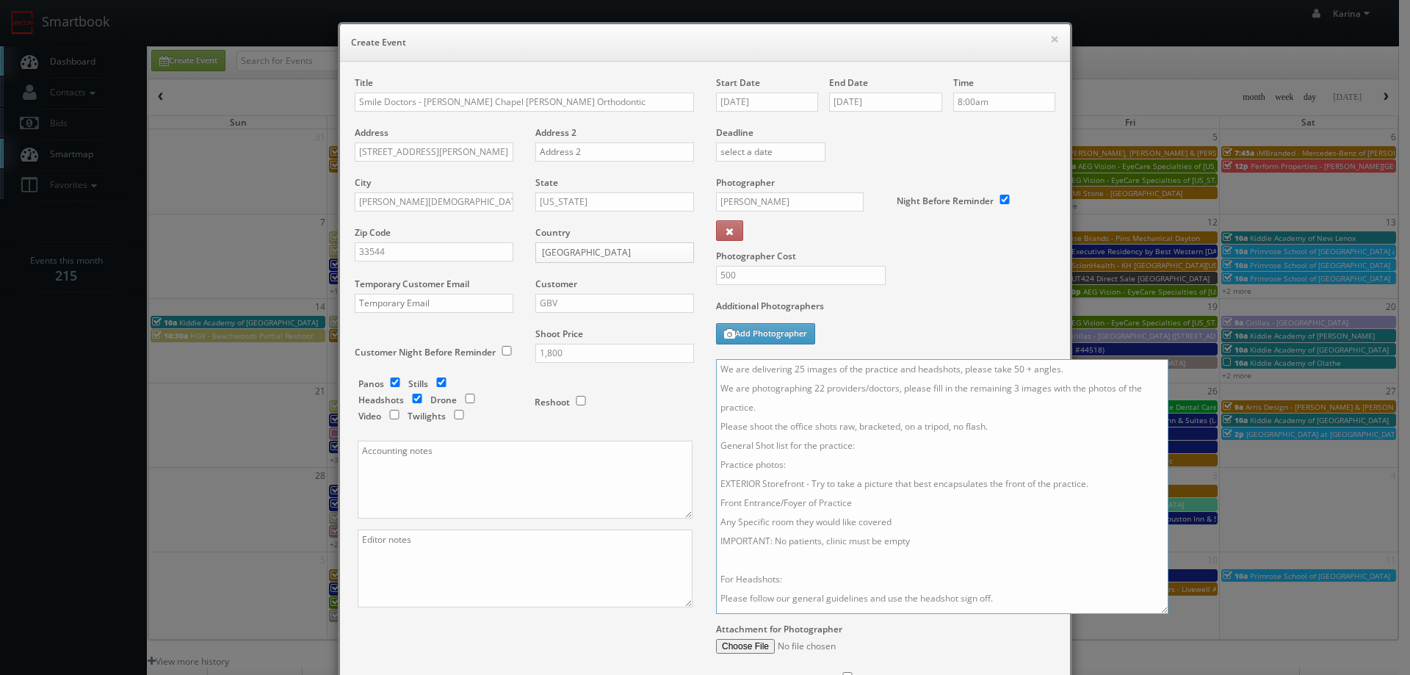
click at [716, 367] on textarea "We are delivering 25 images of the practice and headshots, please take 50 + ang…" at bounding box center [942, 486] width 452 height 255
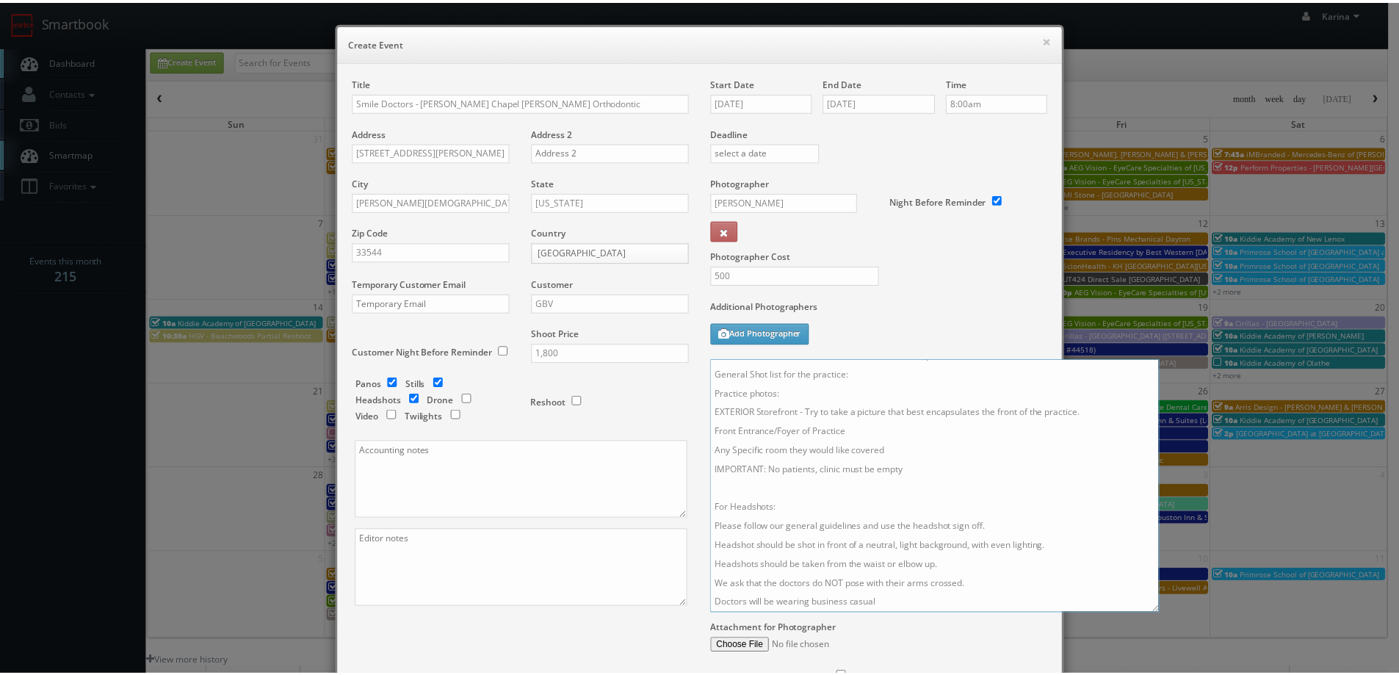
scroll to position [143, 0]
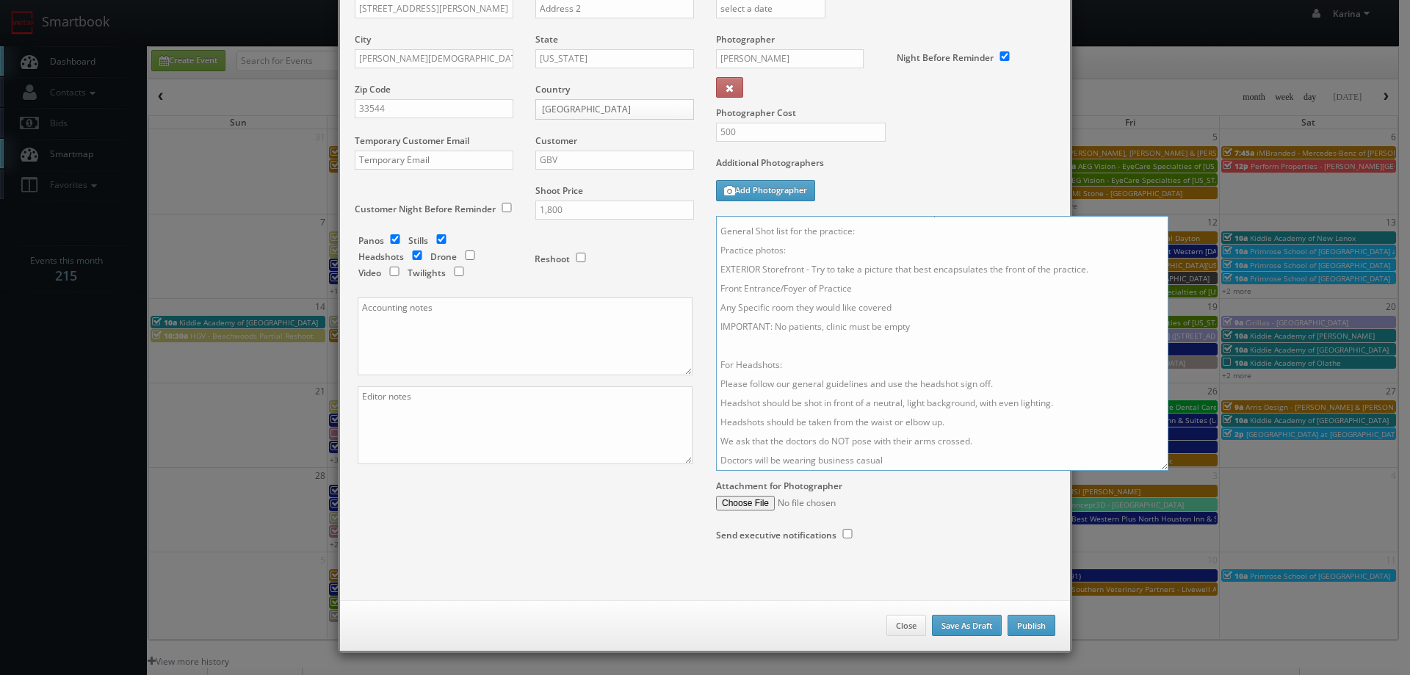
type textarea "- Pricing for both site visits We are delivering 25 images of the practice and …"
click at [389, 236] on input "checkbox" at bounding box center [395, 239] width 22 height 10
checkbox input "false"
click at [1030, 624] on button "Publish" at bounding box center [1032, 626] width 48 height 22
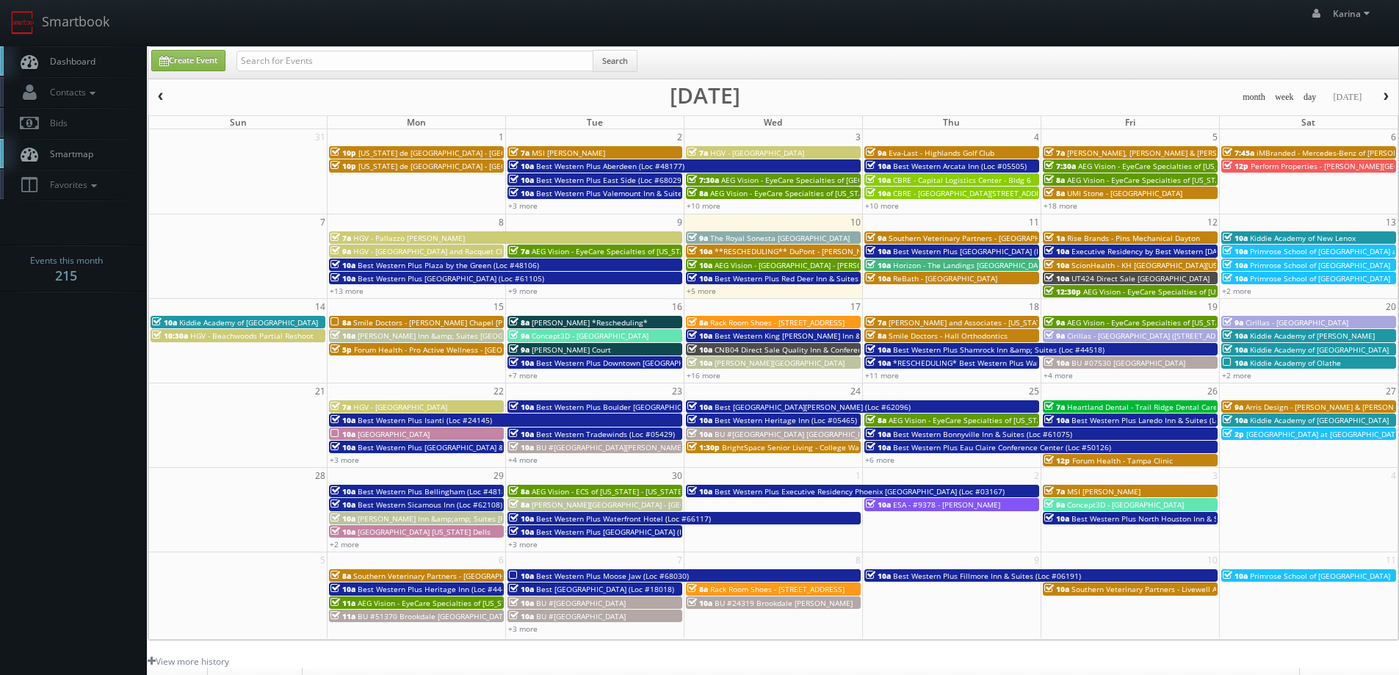
click at [62, 59] on span "Dashboard" at bounding box center [69, 61] width 53 height 12
click at [315, 60] on input "text" at bounding box center [415, 61] width 357 height 21
type input "forum health"
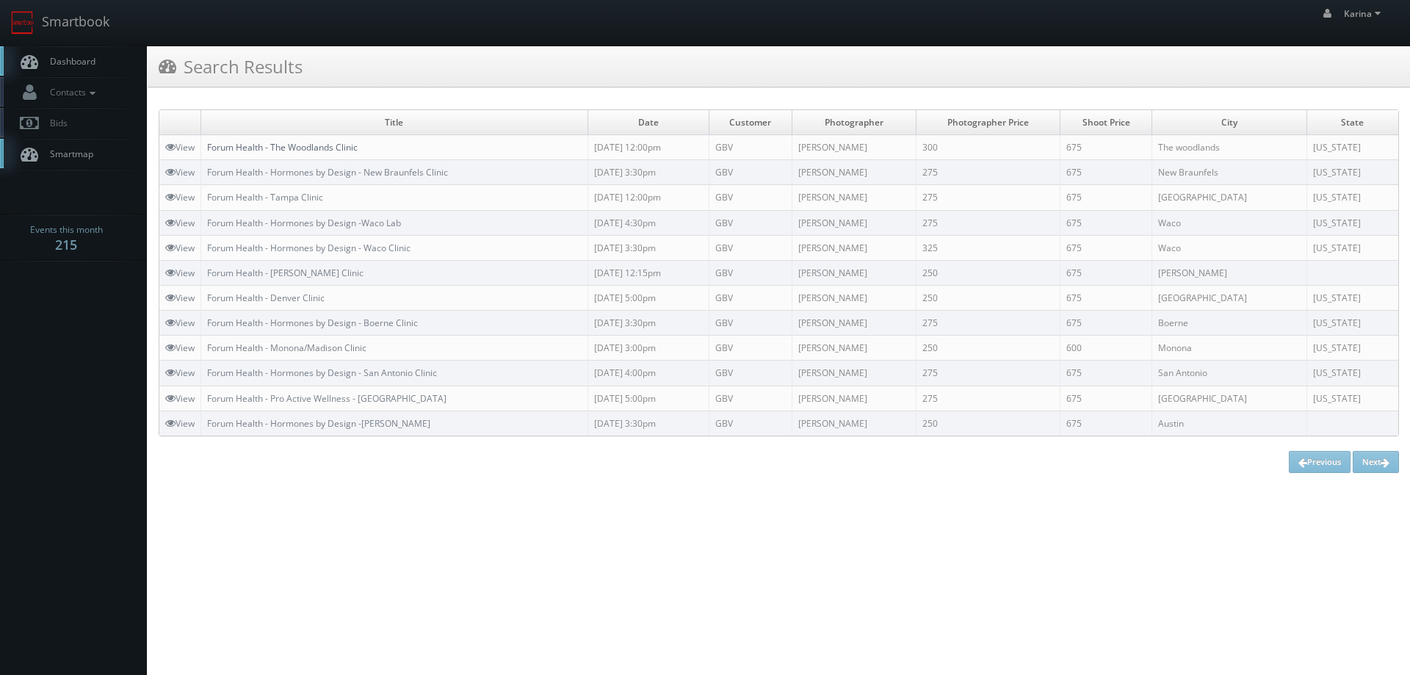
click at [347, 142] on link "Forum Health - The Woodlands Clinic" at bounding box center [282, 147] width 151 height 12
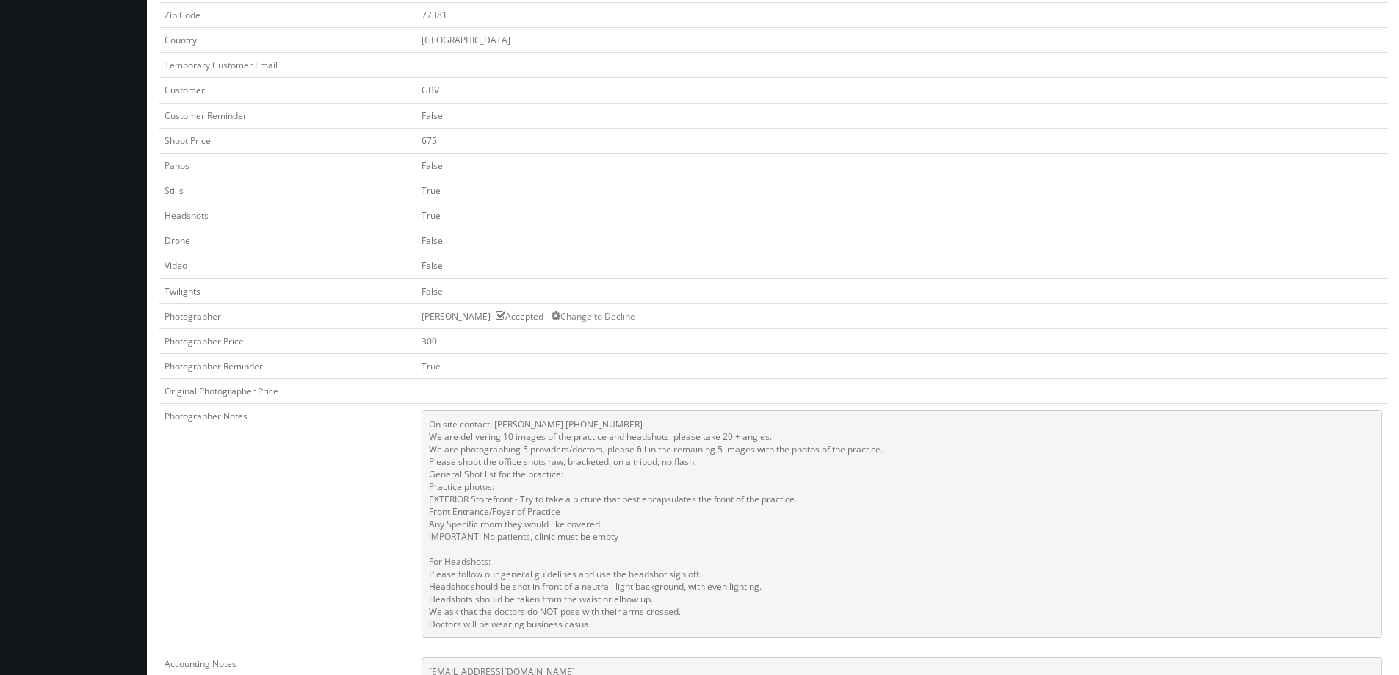
scroll to position [588, 0]
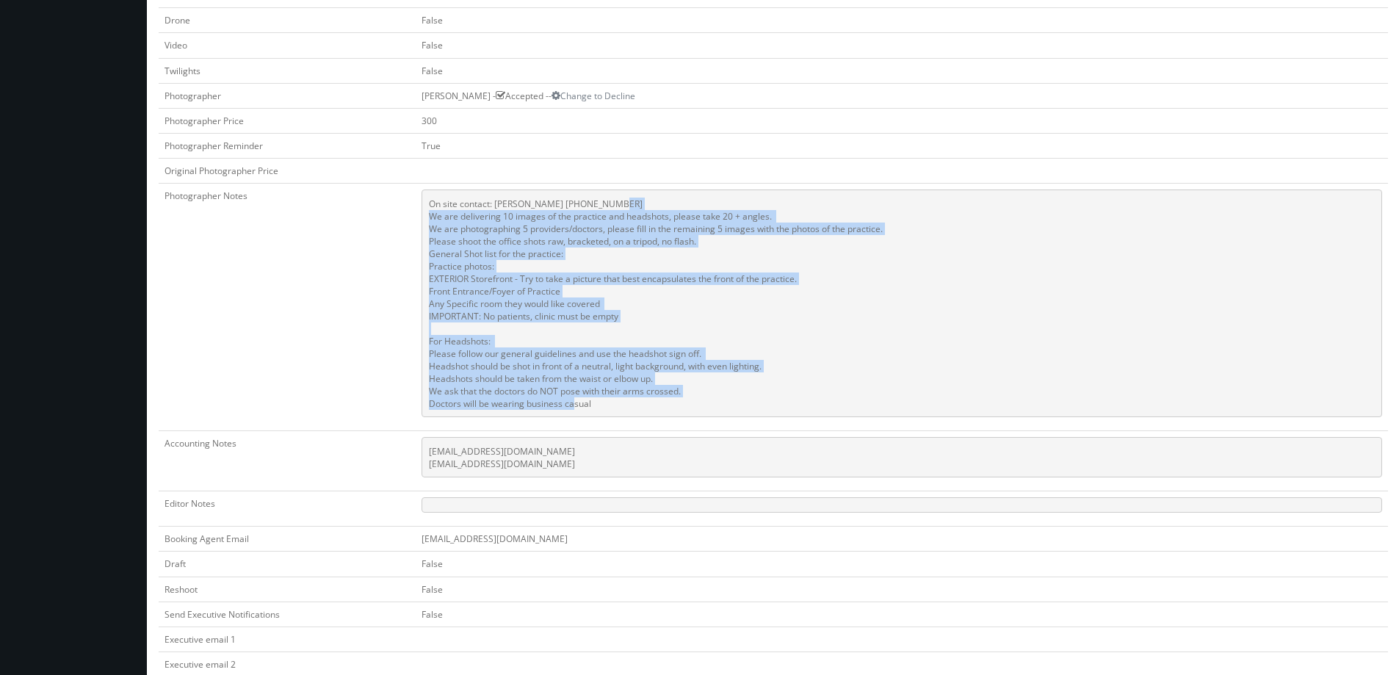
drag, startPoint x: 602, startPoint y: 406, endPoint x: 422, endPoint y: 219, distance: 260.2
click at [422, 219] on pre "On site contact: [PERSON_NAME] [PHONE_NUMBER] We are delivering 10 images of th…" at bounding box center [902, 303] width 961 height 228
copy pre "We are delivering 10 images of the practice and headshots, please take 20 + ang…"
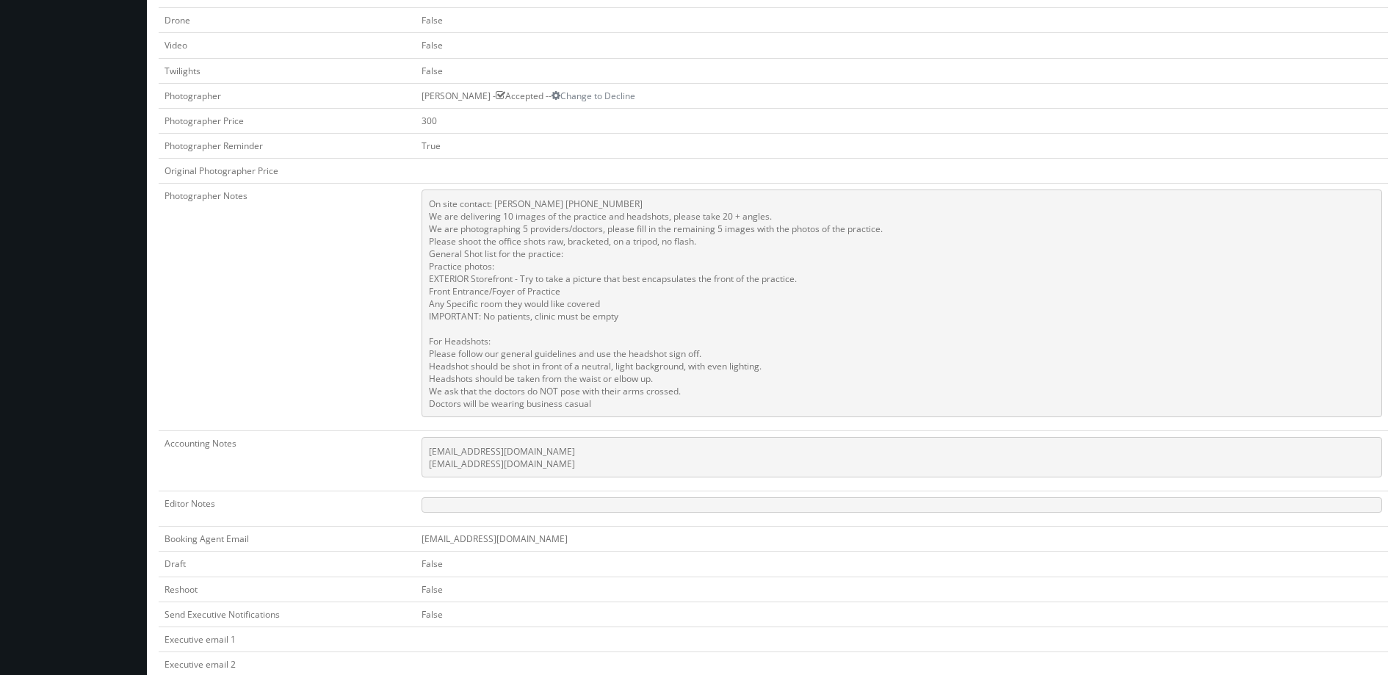
click at [355, 368] on td "Photographer Notes" at bounding box center [287, 308] width 257 height 248
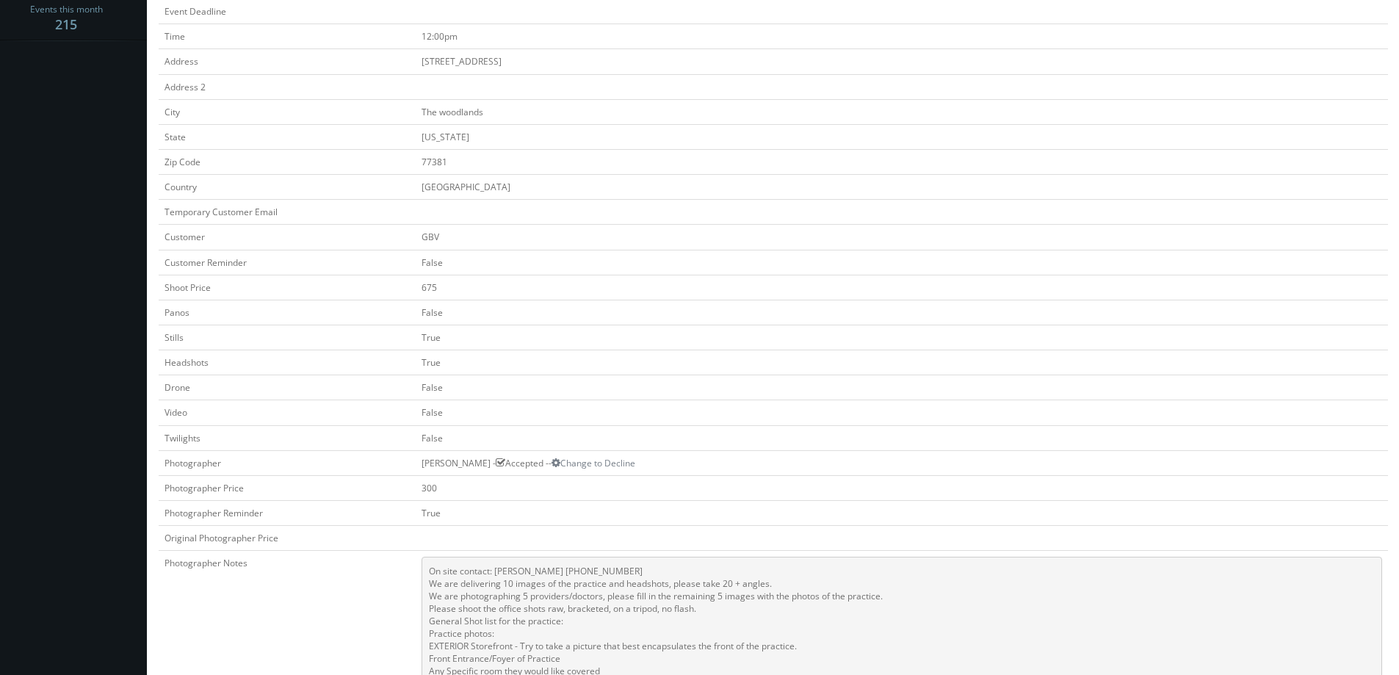
scroll to position [0, 0]
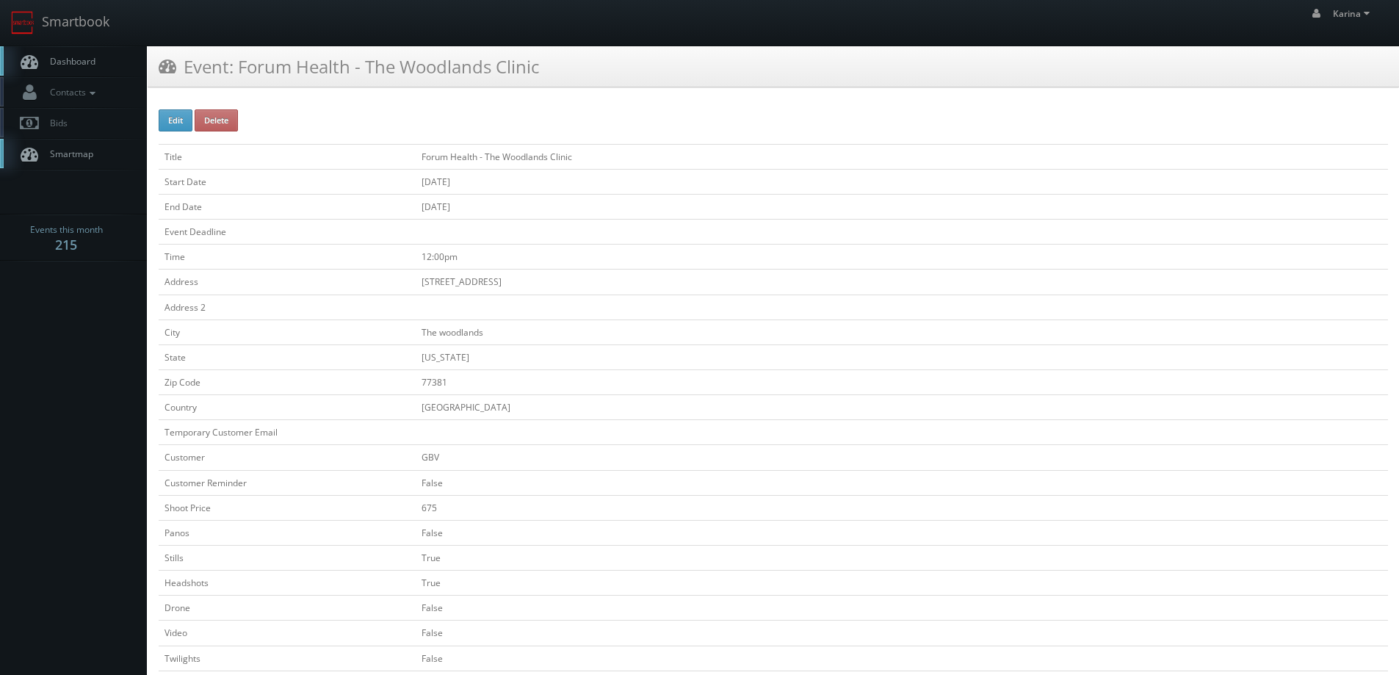
click at [79, 65] on span "Dashboard" at bounding box center [69, 61] width 53 height 12
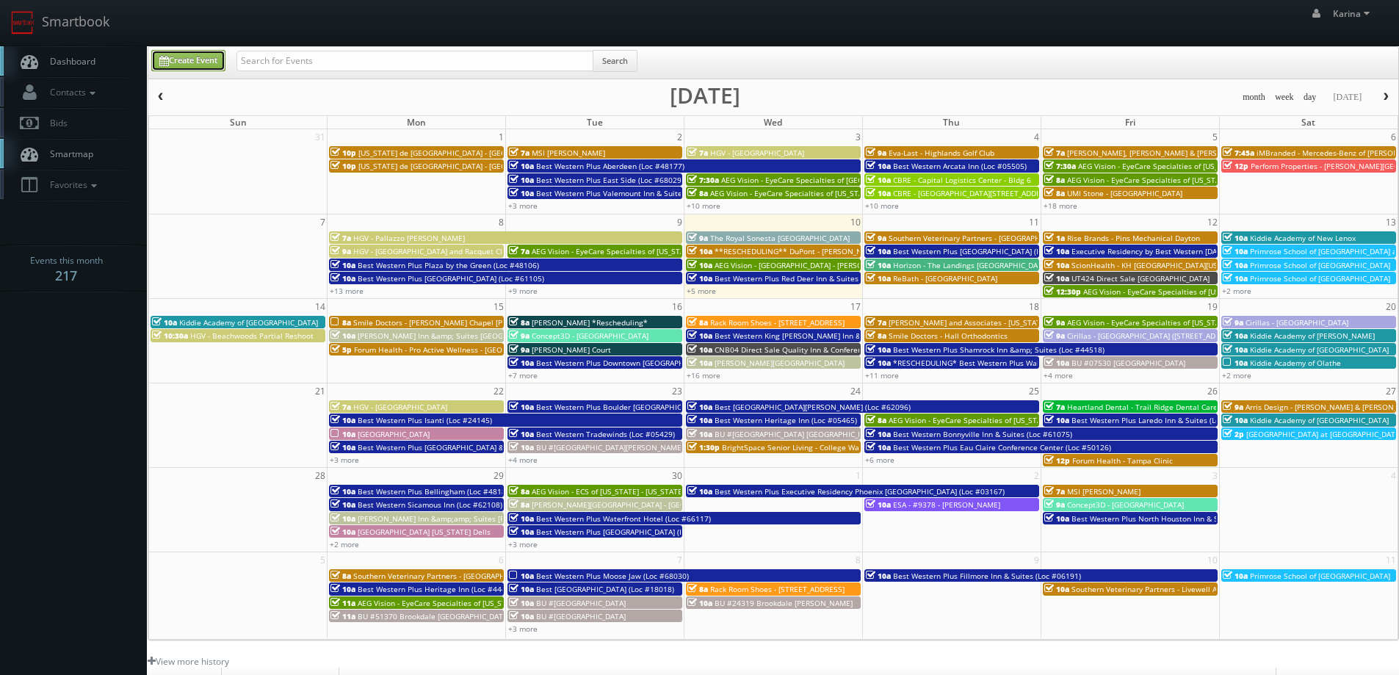
click at [186, 62] on link "Create Event" at bounding box center [188, 60] width 74 height 21
type input "09/10/2025"
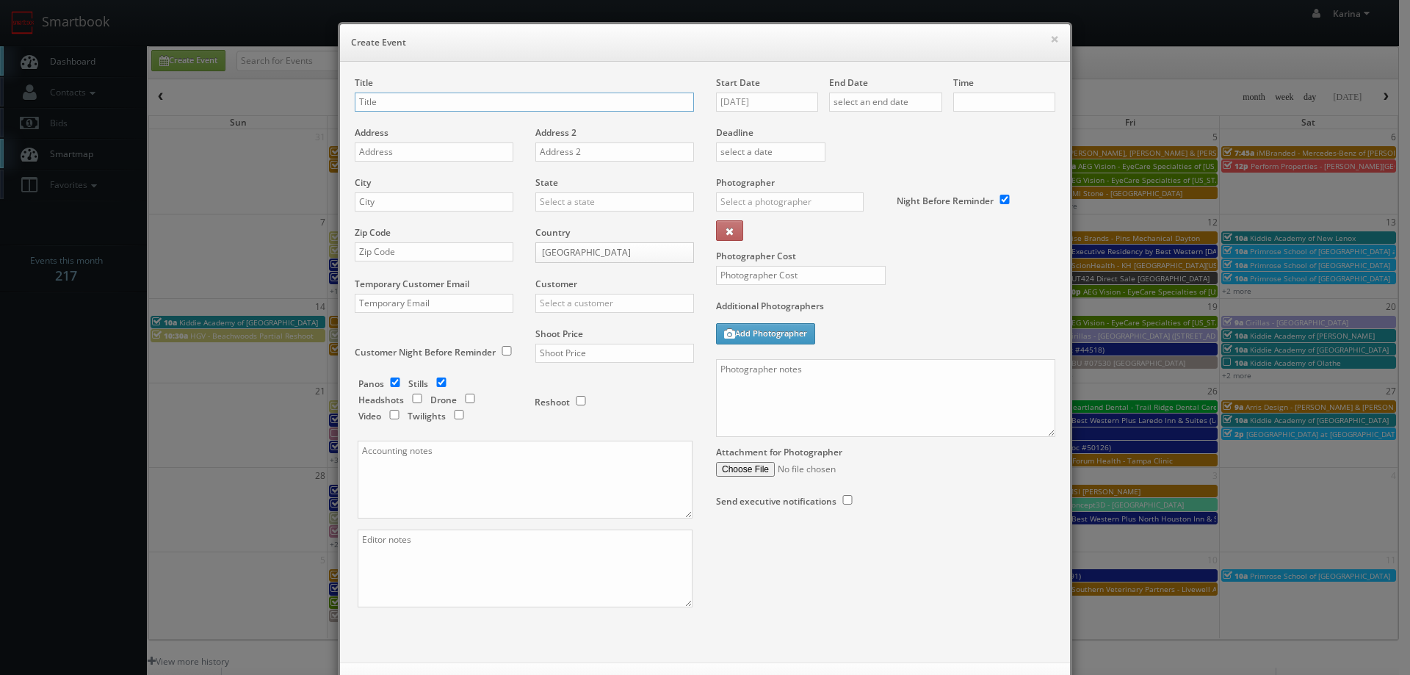
checkbox input "true"
type input "10:00am"
checkbox input "true"
type input "Smile Doctors - [PERSON_NAME] Chapel [PERSON_NAME] Orthodontic"
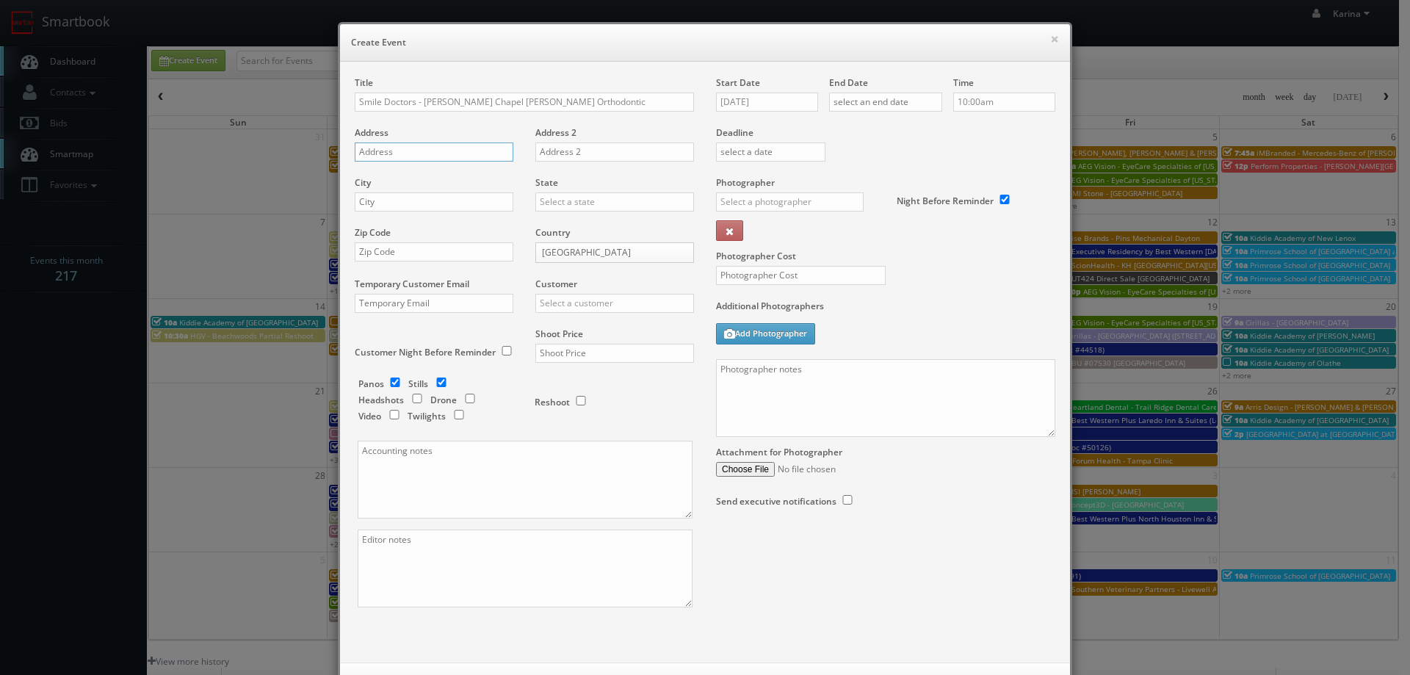
click at [408, 150] on input "text" at bounding box center [434, 151] width 159 height 19
paste input "[STREET_ADDRESS][PERSON_NAME]"
type input "[STREET_ADDRESS][PERSON_NAME]"
click at [407, 198] on input "text" at bounding box center [434, 201] width 159 height 19
type input "[PERSON_NAME][DEMOGRAPHIC_DATA]"
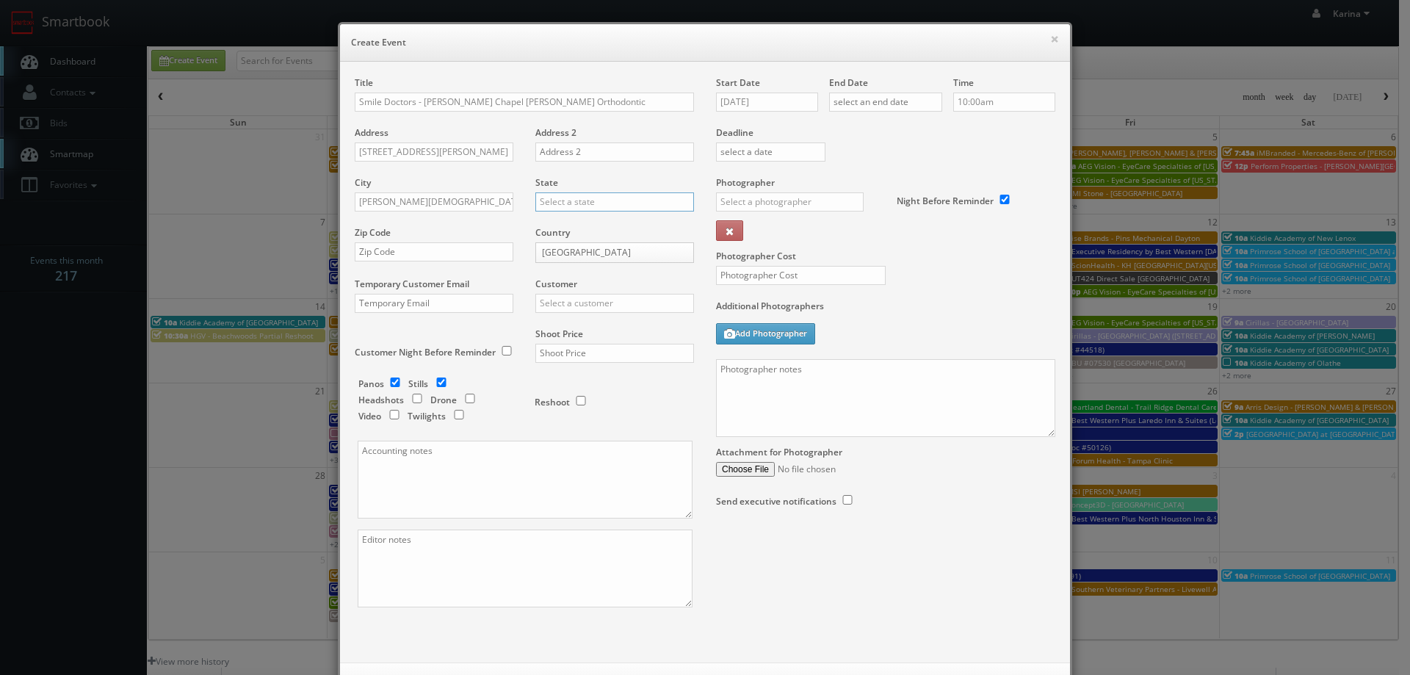
click at [572, 197] on input "text" at bounding box center [614, 201] width 159 height 19
click at [559, 222] on div "[US_STATE]" at bounding box center [614, 226] width 157 height 24
type input "[US_STATE]"
click at [369, 255] on input "text" at bounding box center [434, 251] width 159 height 19
paste input "33544"
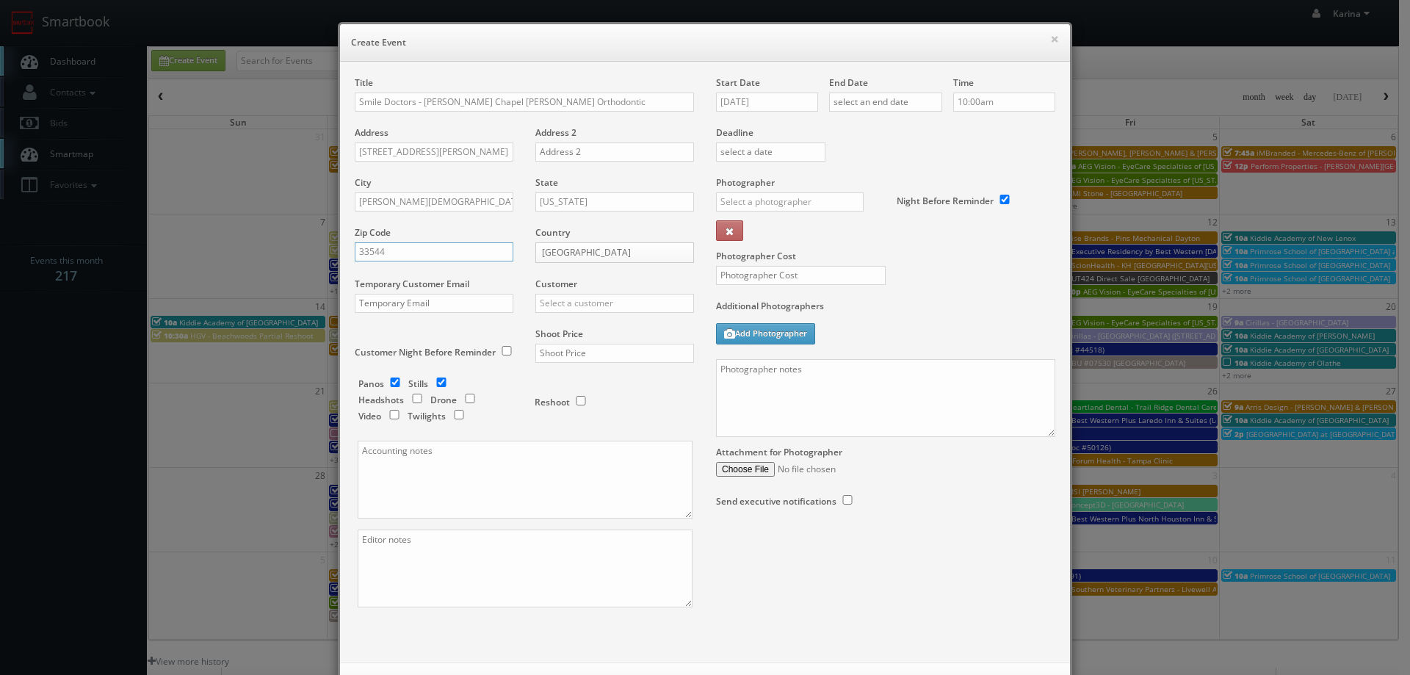
type input "33544"
click at [552, 300] on input "text" at bounding box center [614, 303] width 159 height 19
click at [560, 436] on div "GBV" at bounding box center [614, 436] width 157 height 24
type input "GBV"
click at [438, 385] on input "checkbox" at bounding box center [441, 383] width 22 height 10
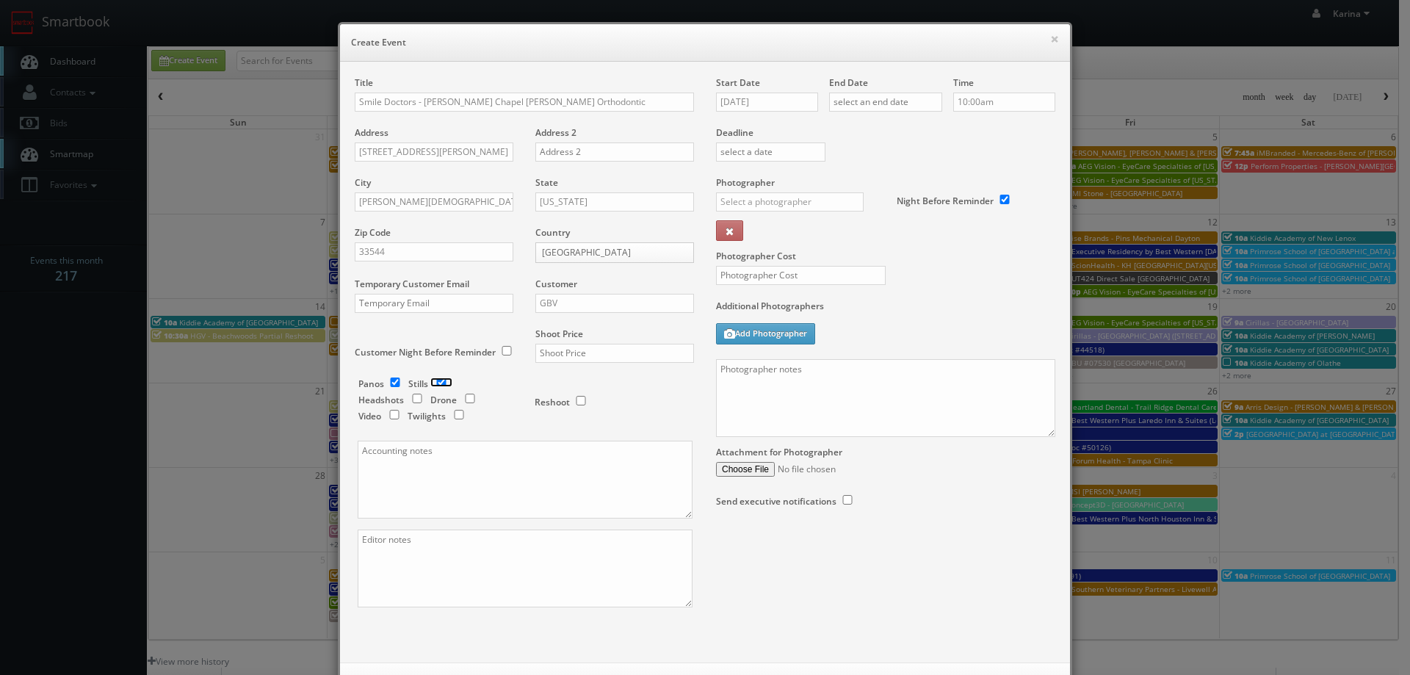
checkbox input "false"
click at [555, 358] on input "text" at bounding box center [614, 353] width 159 height 19
type input "0"
click at [768, 272] on input "text" at bounding box center [801, 275] width 170 height 19
type input "0"
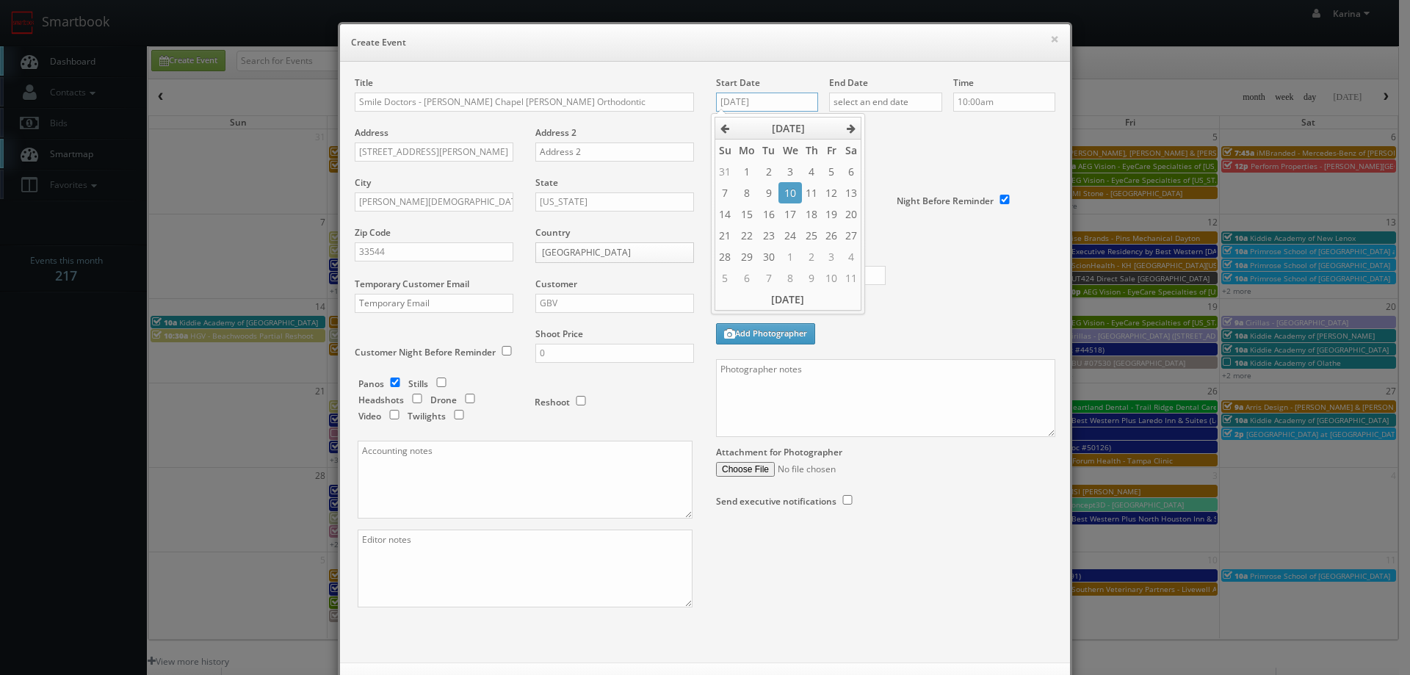
click at [751, 100] on input "09/10/2025" at bounding box center [767, 102] width 102 height 19
click at [752, 216] on td "15" at bounding box center [747, 213] width 24 height 21
type input "09/15/2025"
click at [878, 109] on input "text" at bounding box center [885, 102] width 113 height 19
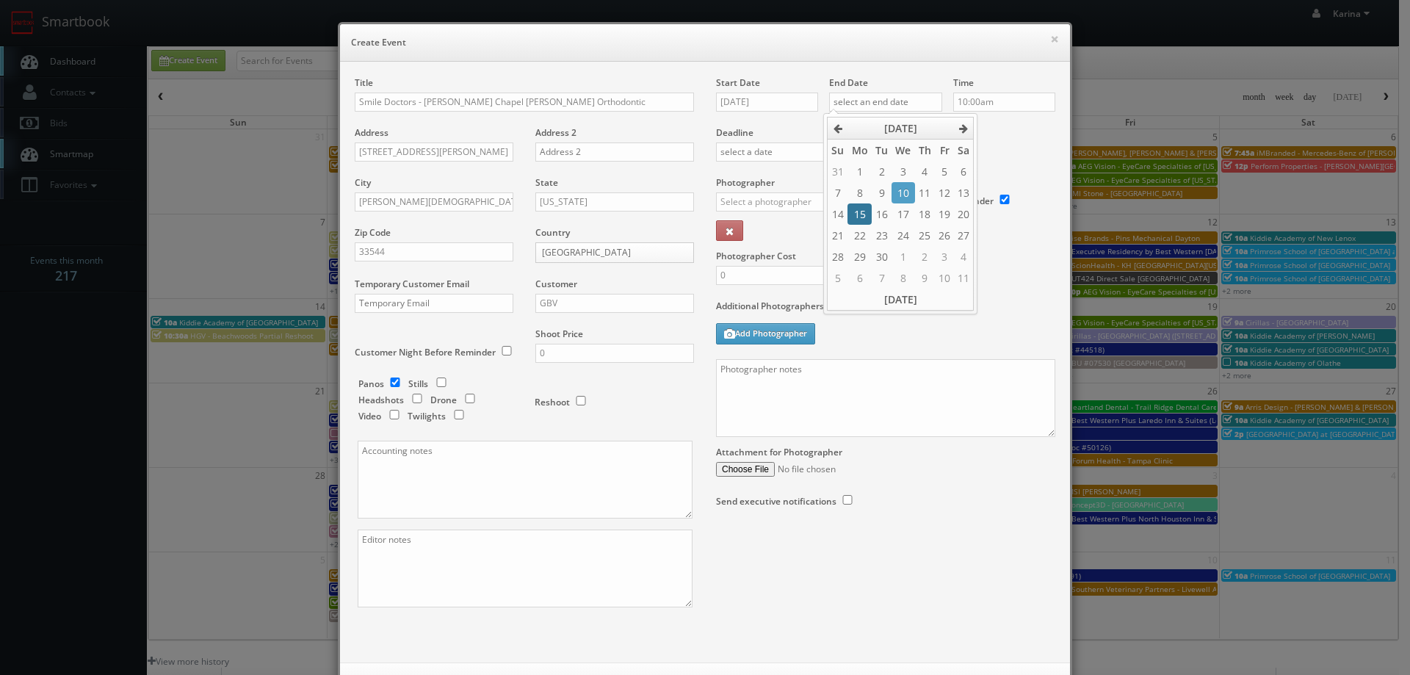
click at [865, 215] on td "15" at bounding box center [860, 213] width 24 height 21
type input "09/15/2025"
click at [1008, 105] on input "10:00am" at bounding box center [1004, 102] width 102 height 19
click at [962, 189] on li "4:45pm" at bounding box center [976, 182] width 56 height 17
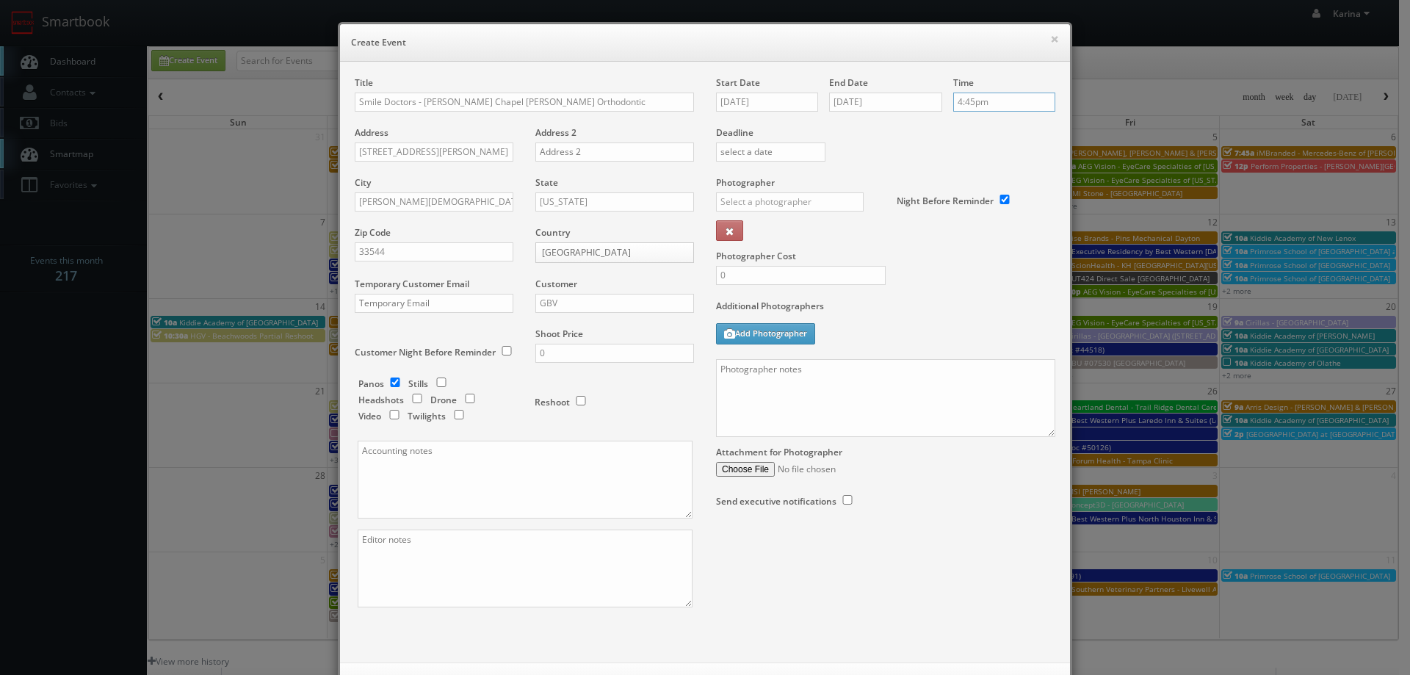
click at [990, 102] on input "4:45pm" at bounding box center [1004, 102] width 102 height 19
type input "5:00pm"
click at [972, 154] on li "5:00pm" at bounding box center [976, 154] width 56 height 17
click at [802, 198] on input "text" at bounding box center [790, 201] width 148 height 19
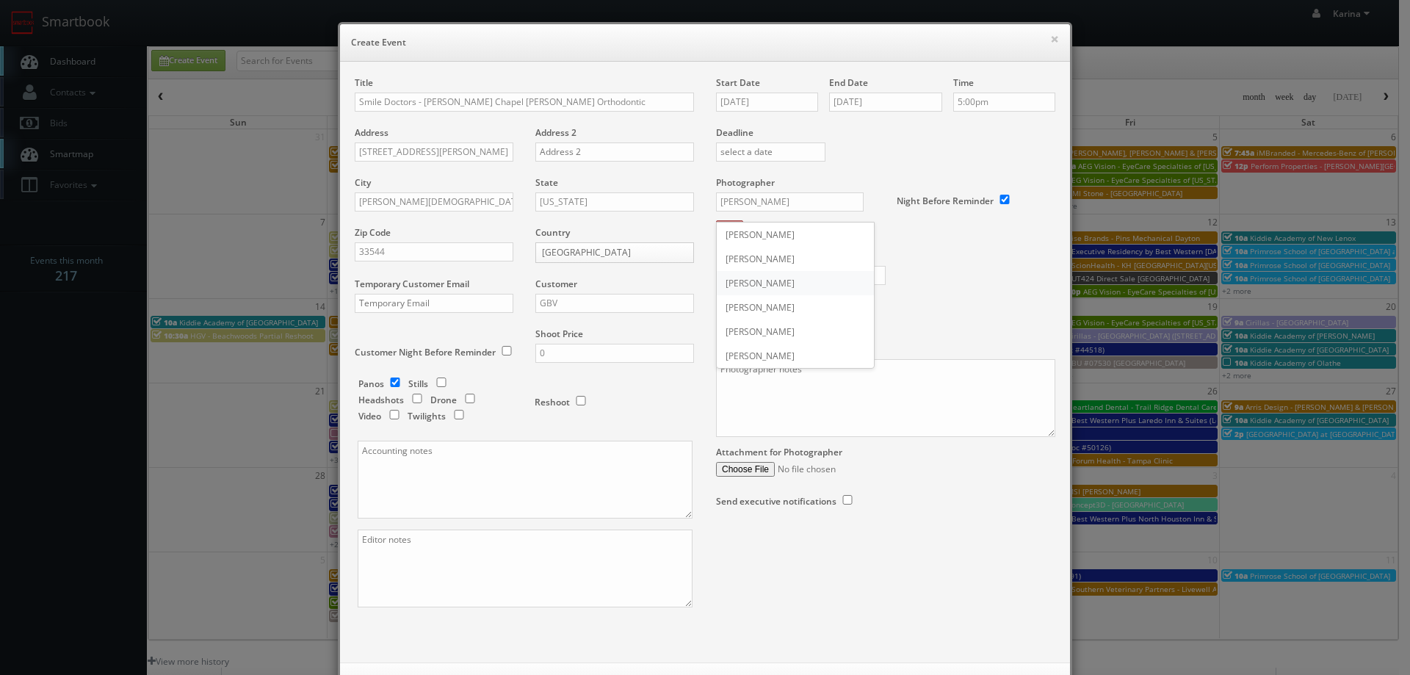
click at [770, 285] on div "[PERSON_NAME]" at bounding box center [795, 283] width 157 height 24
type input "[PERSON_NAME]"
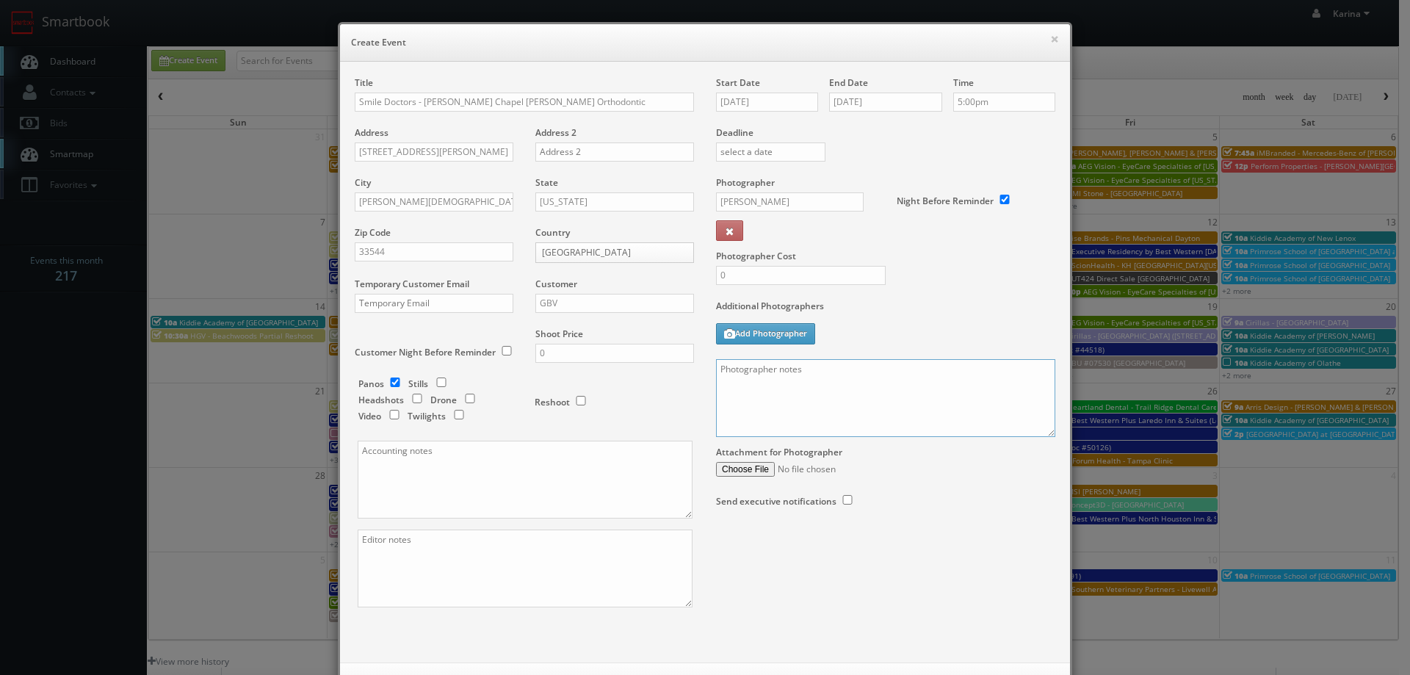
click at [751, 389] on textarea at bounding box center [885, 398] width 339 height 78
type textarea "P"
paste textarea "For panos: 10' ext pano (door closed), 4' ext pano (door open), 4' interior pan…"
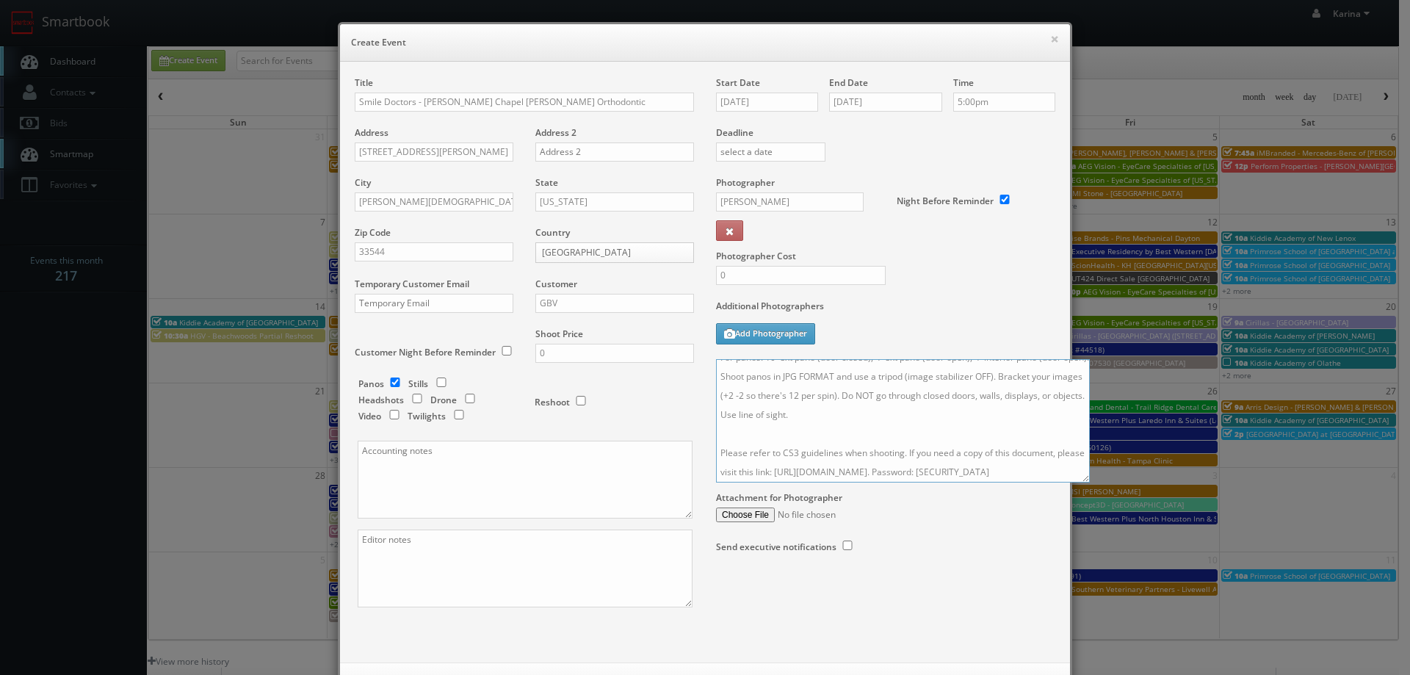
scroll to position [0, 0]
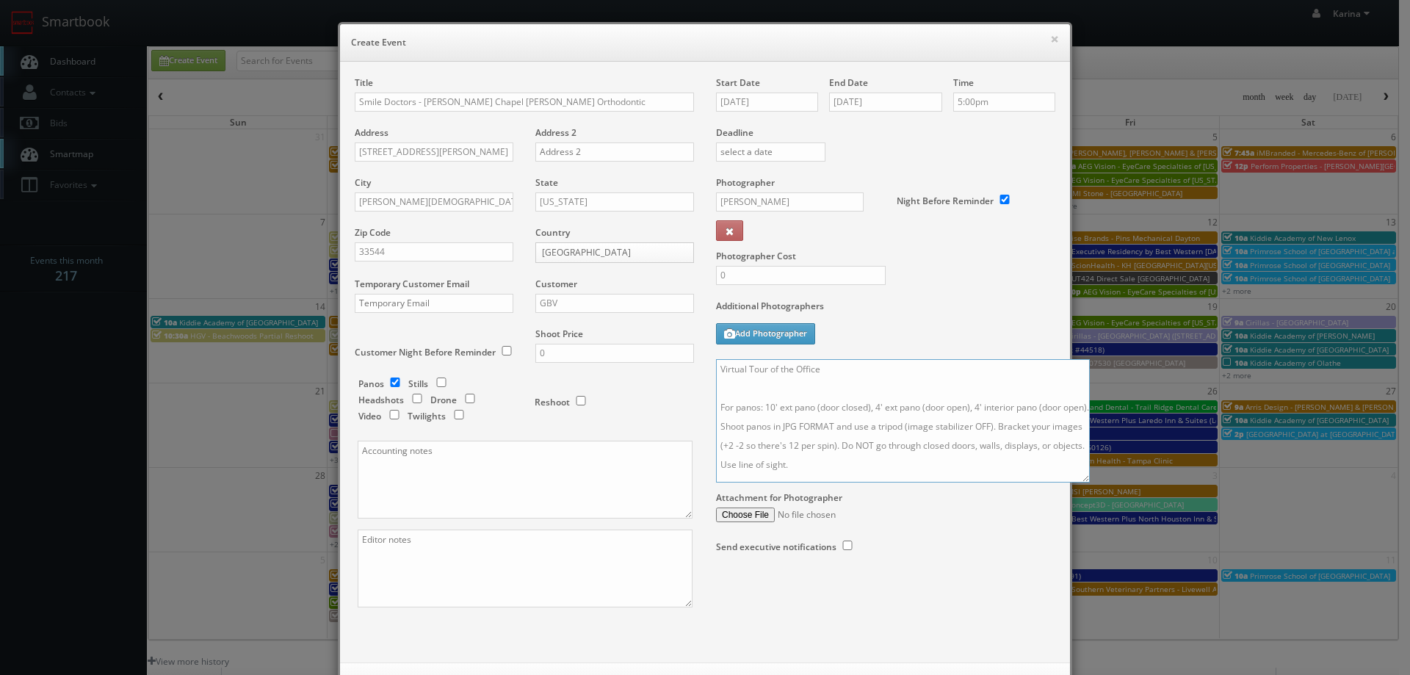
drag, startPoint x: 1046, startPoint y: 436, endPoint x: 1216, endPoint y: 704, distance: 317.3
click at [1216, 674] on html "Smartbook Toggle Side Navigation Toggle Top Navigation Karina Karina Profile Lo…" at bounding box center [705, 471] width 1410 height 942
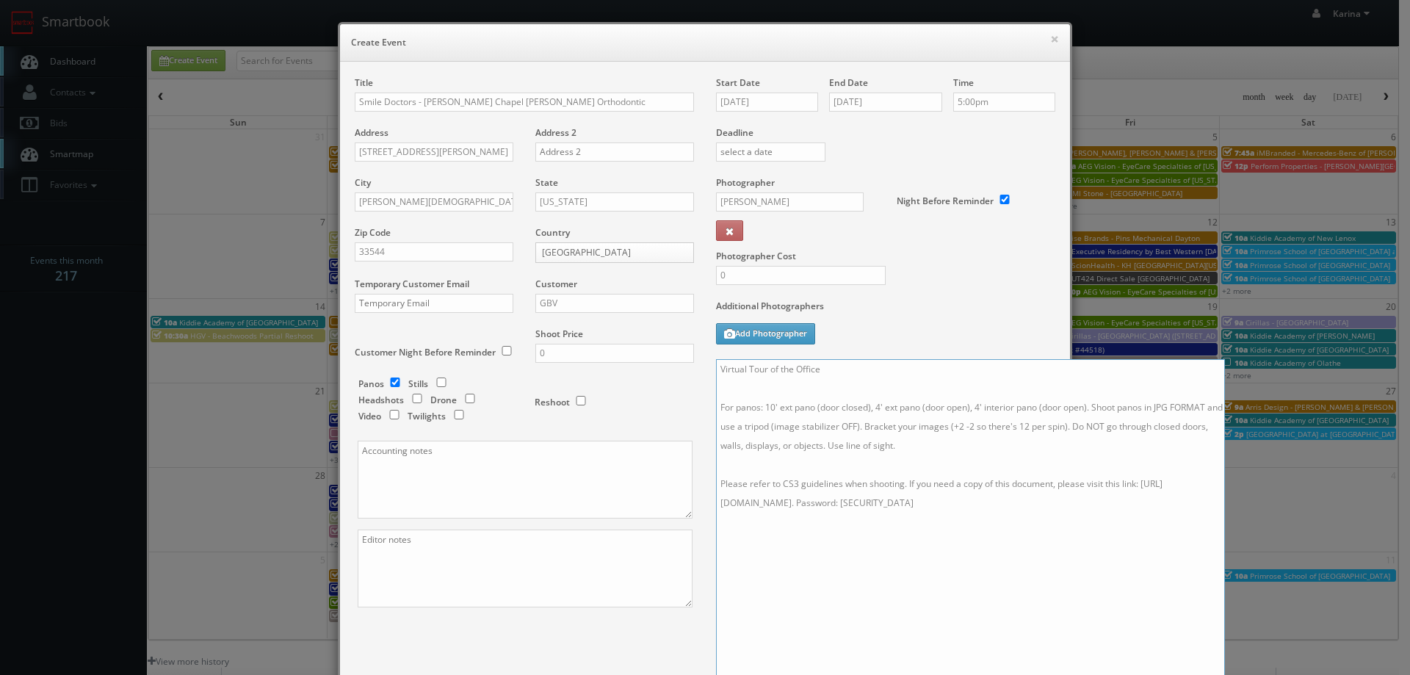
scroll to position [234, 0]
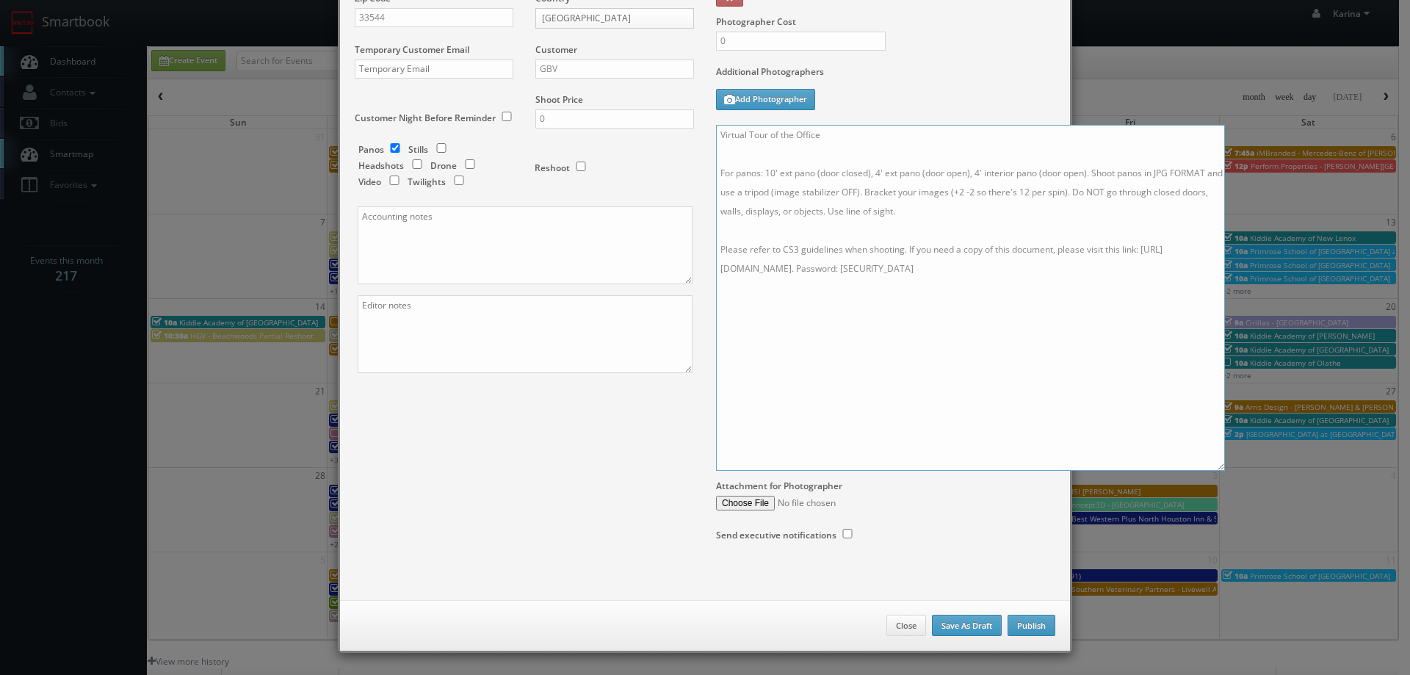
type textarea "Virtual Tour of the Office For panos: 10' ext pano (door closed), 4' ext pano (…"
click at [1032, 620] on button "Publish" at bounding box center [1032, 626] width 48 height 22
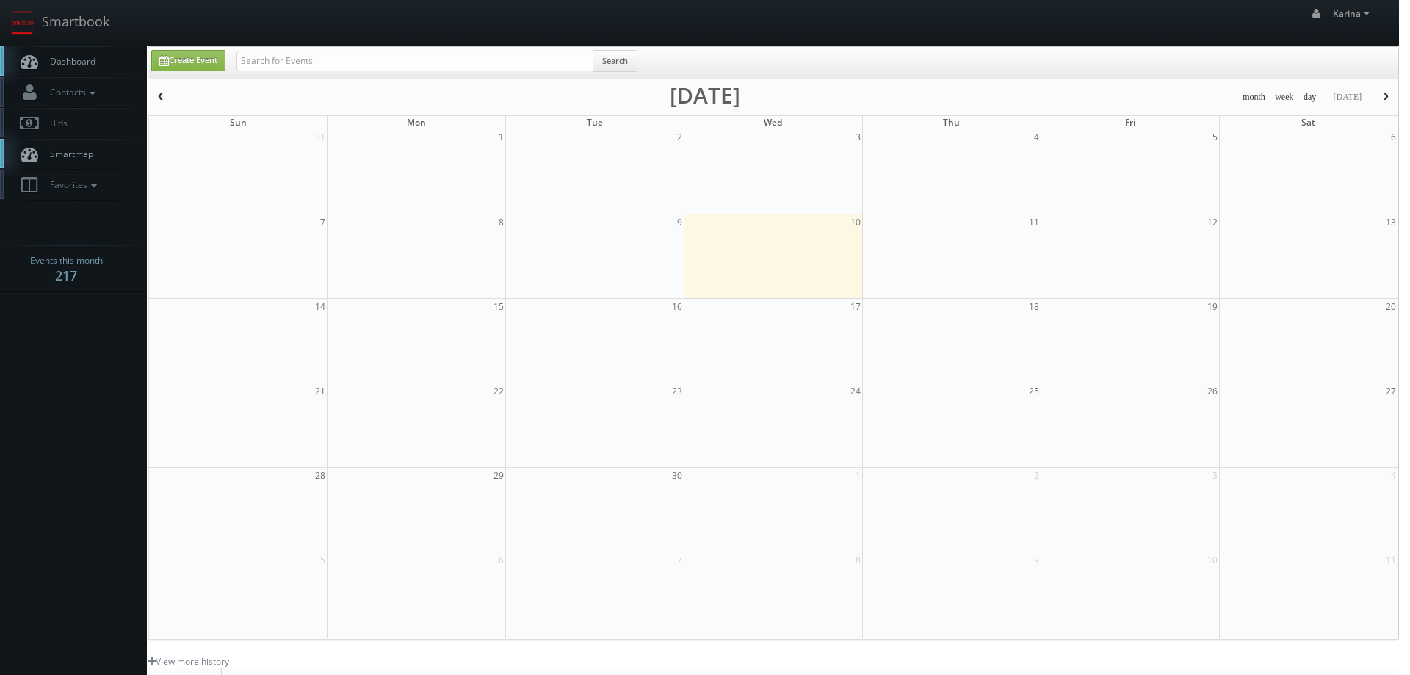
checkbox input "false"
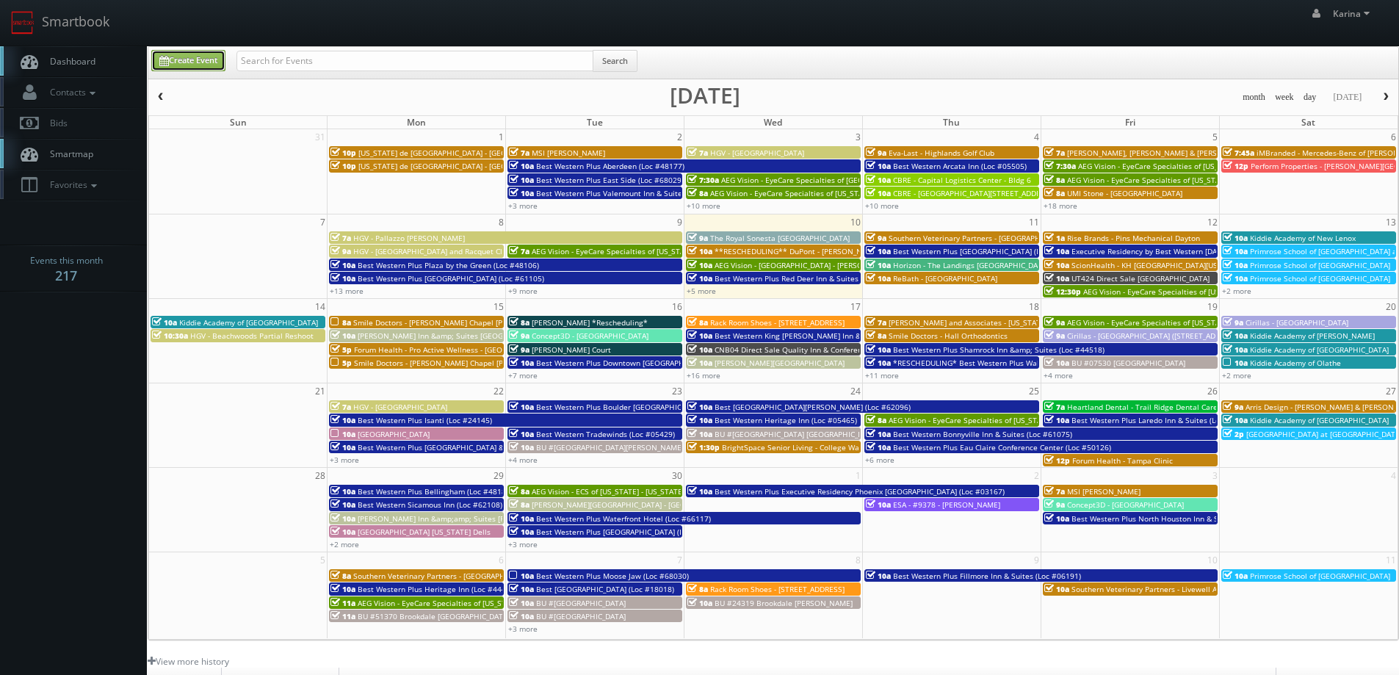
click at [196, 60] on link "Create Event" at bounding box center [188, 60] width 74 height 21
type input "[DATE]"
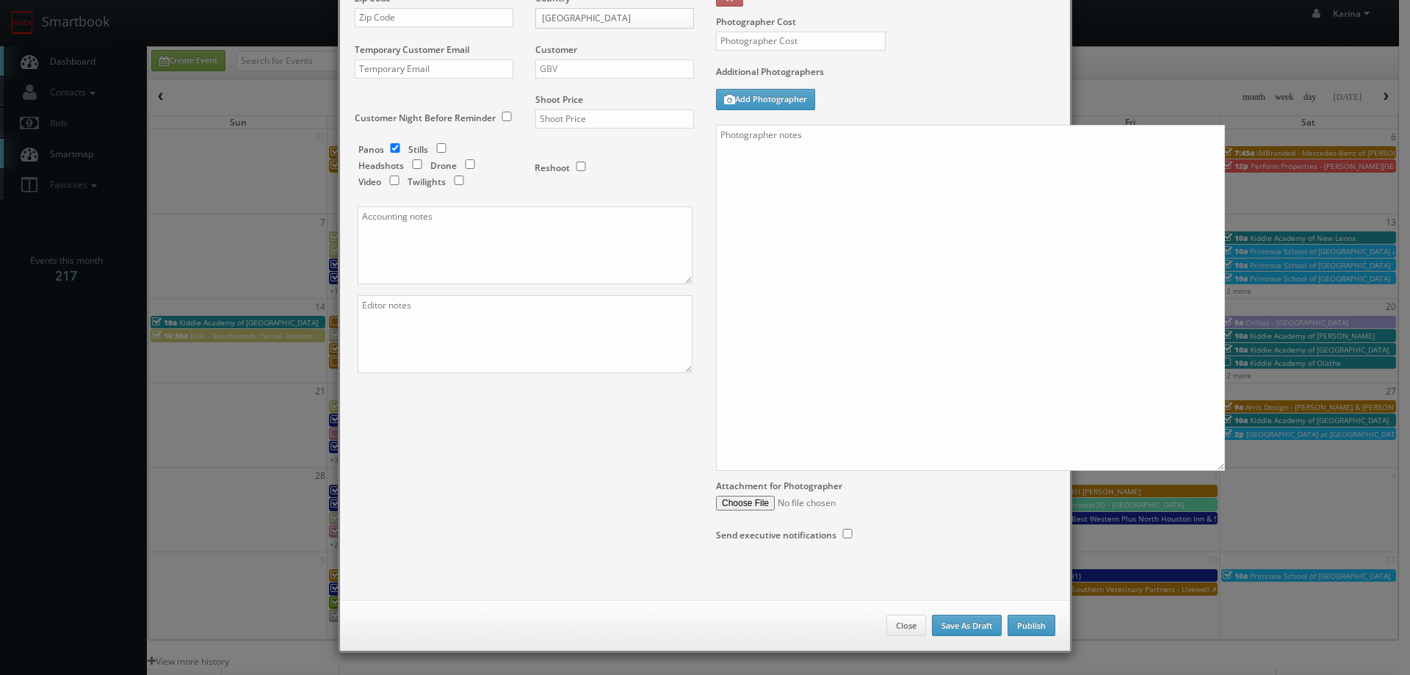
checkbox input "true"
type input "10:00am"
checkbox input "true"
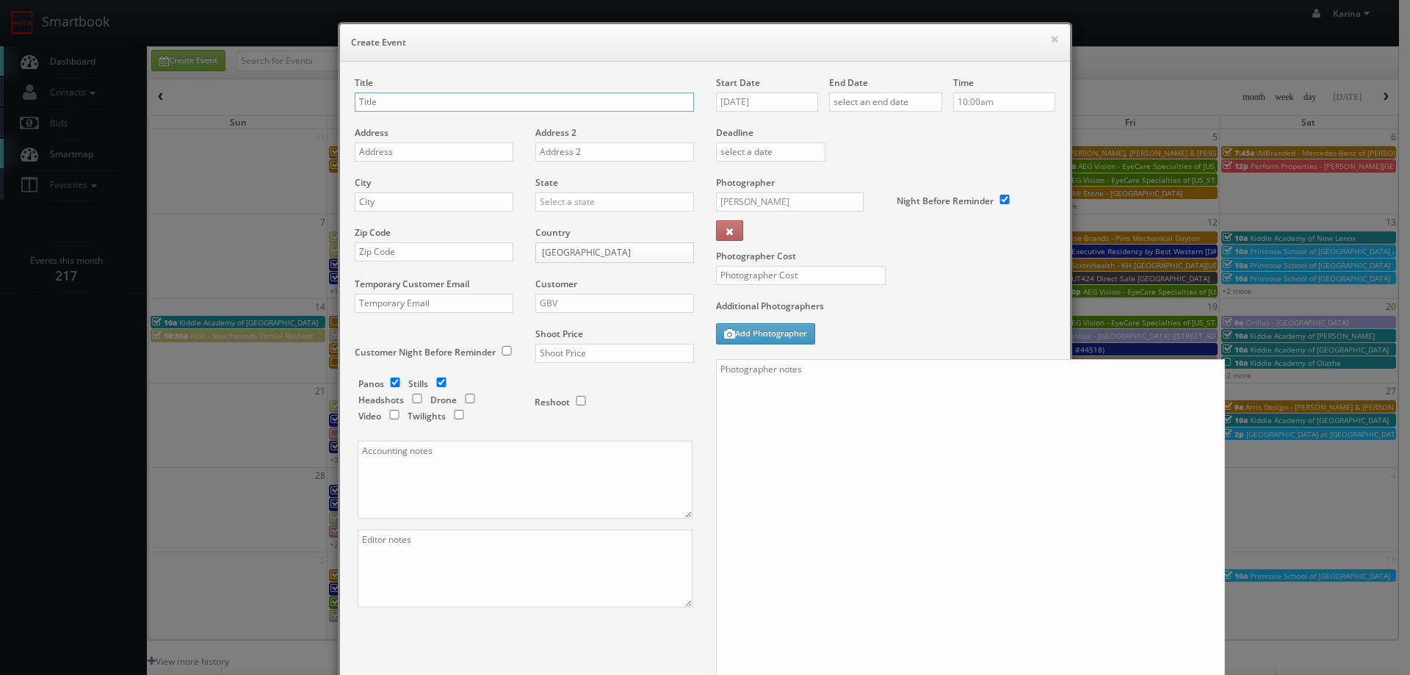
click at [419, 99] on input "text" at bounding box center [524, 102] width 339 height 19
type input "Smile Doctors - Tampa Swann"
click at [795, 389] on textarea at bounding box center [970, 532] width 509 height 346
paste textarea "- Pricing for both site visits We are delivering 25 images of the practice and …"
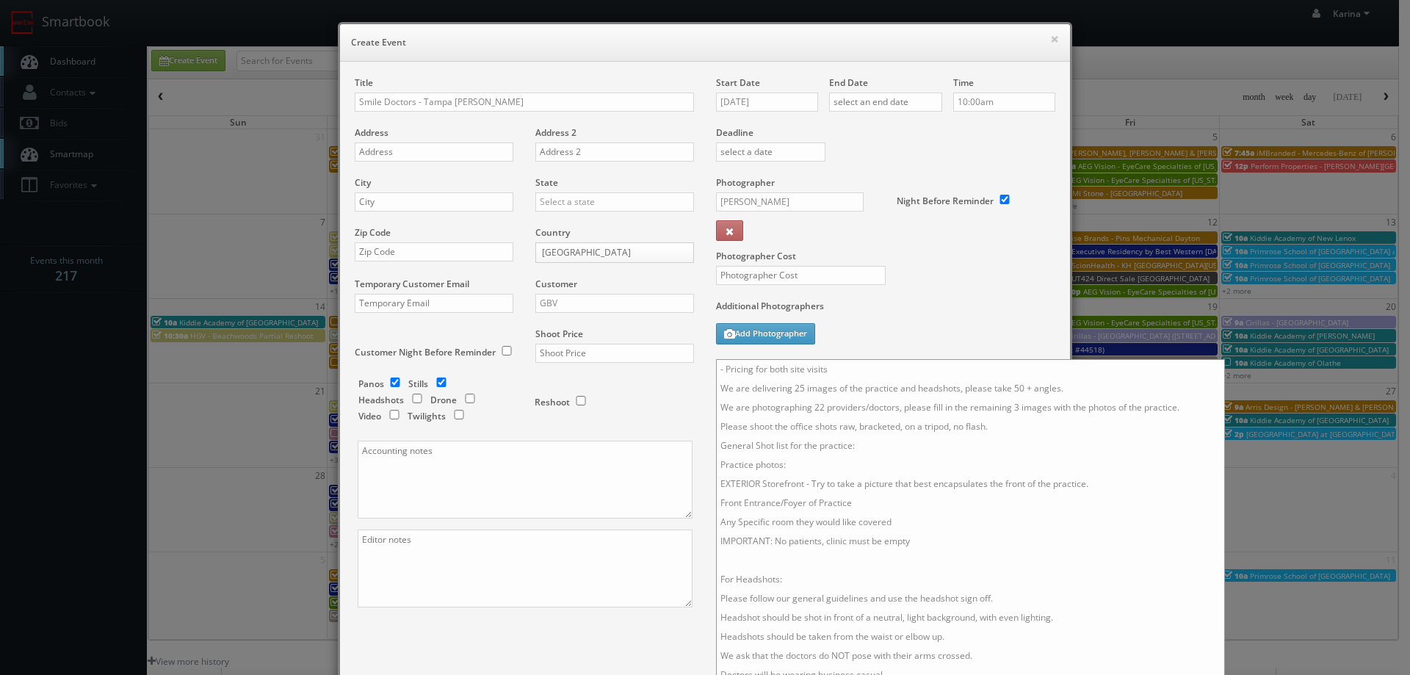
scroll to position [6, 0]
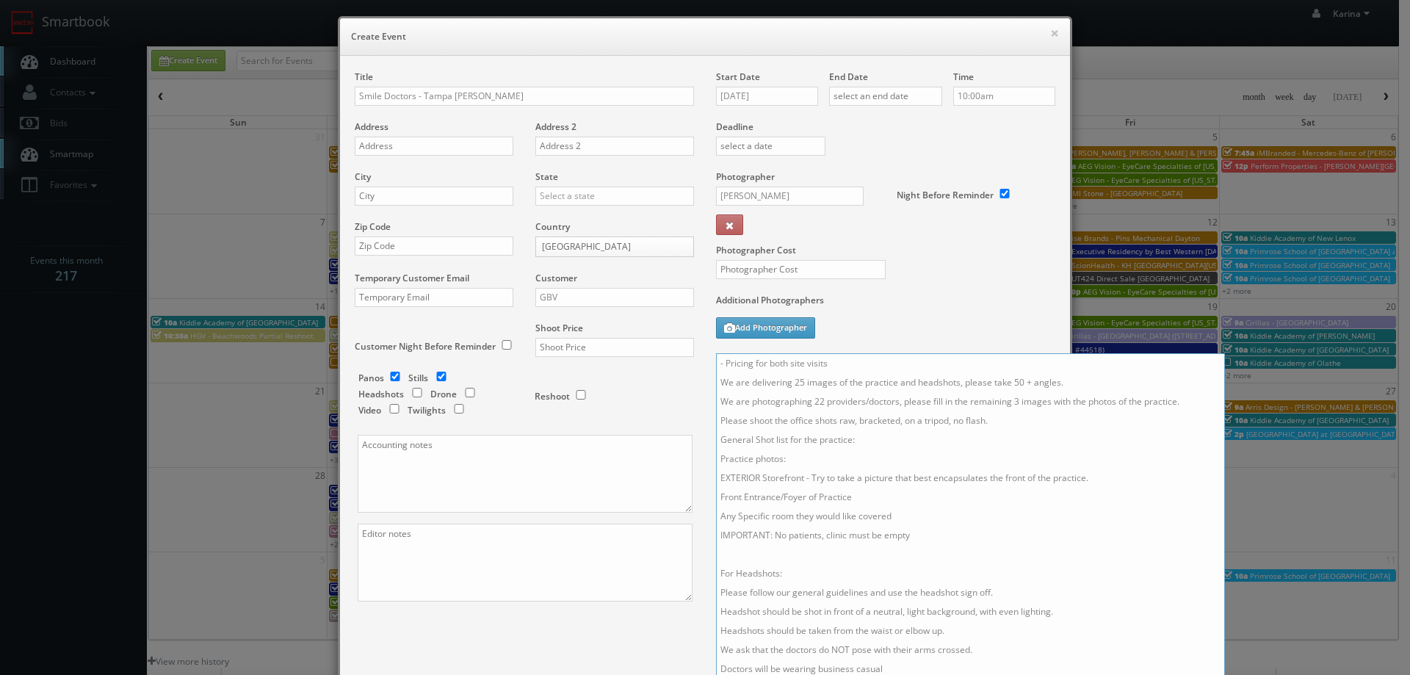
type textarea "- Pricing for both site visits We are delivering 25 images of the practice and …"
click at [755, 97] on input "09/10/2025" at bounding box center [767, 96] width 102 height 19
click at [770, 204] on td "16" at bounding box center [769, 208] width 20 height 21
type input "09/16/2025"
click at [848, 94] on input "text" at bounding box center [885, 96] width 113 height 19
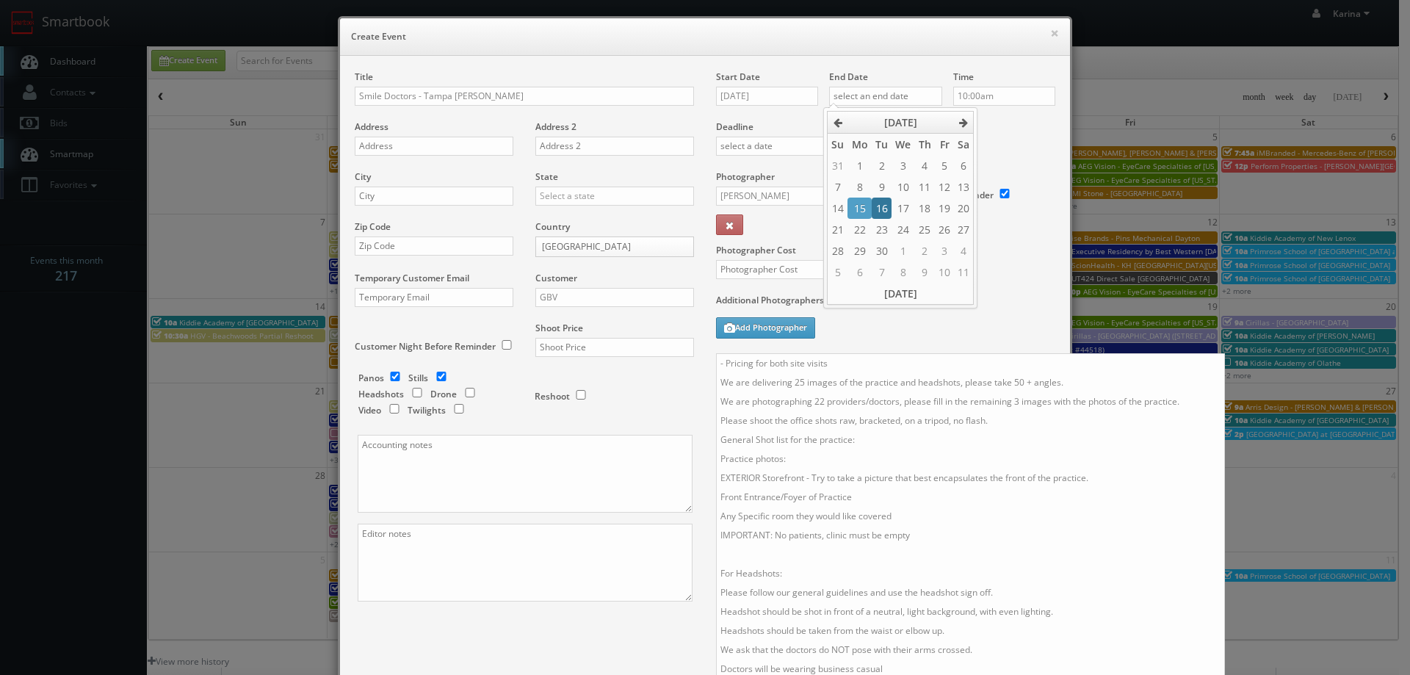
click at [887, 211] on td "16" at bounding box center [882, 208] width 20 height 21
type input "09/16/2025"
click at [1000, 95] on input "10:00am" at bounding box center [1004, 96] width 102 height 19
type input "8:00am"
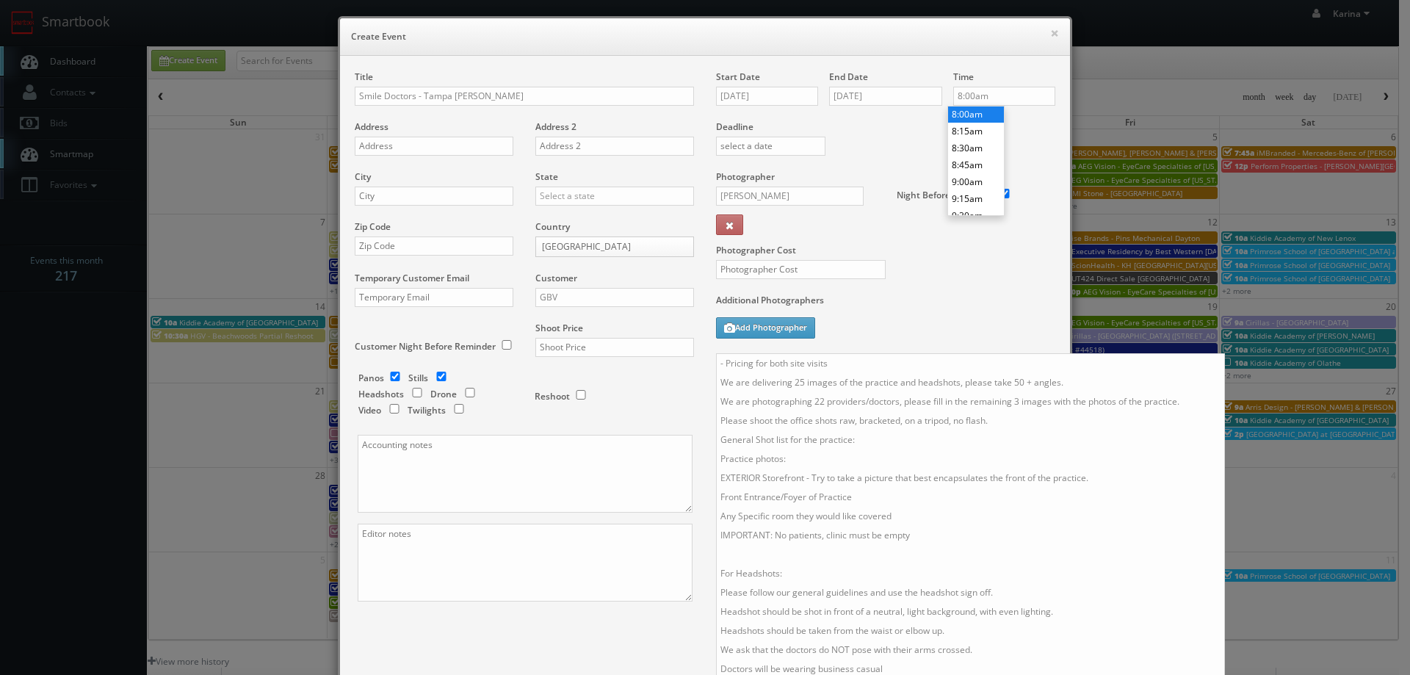
click at [978, 111] on li "8:00am" at bounding box center [976, 114] width 56 height 17
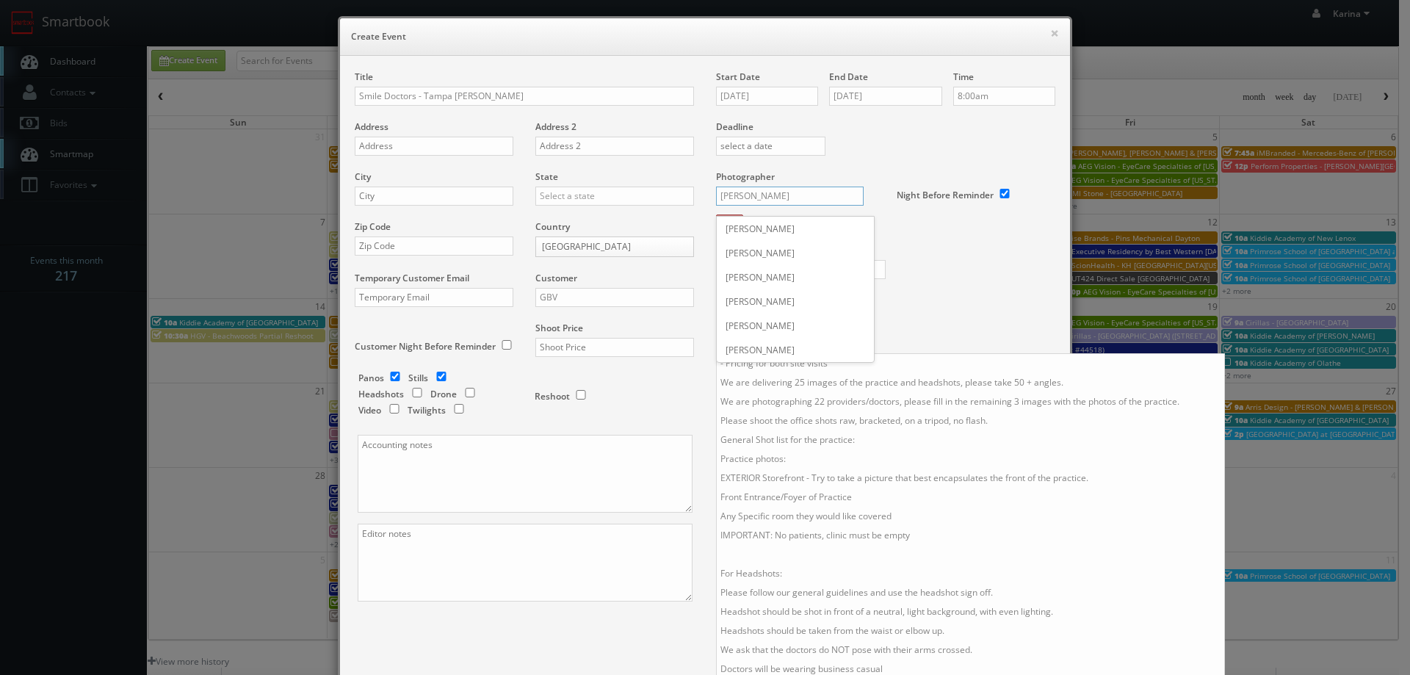
click at [780, 194] on input "Mikey Shafer" at bounding box center [790, 196] width 148 height 19
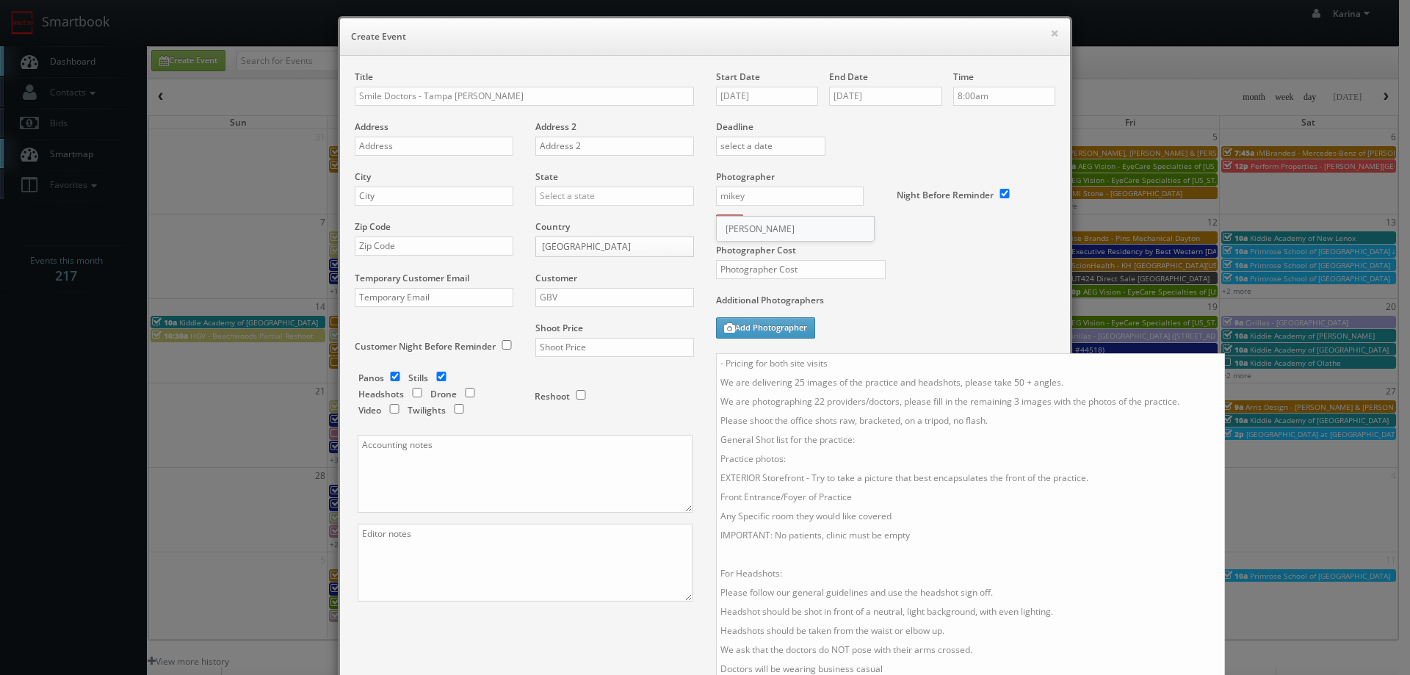
click at [751, 227] on div "Mikey Shafer" at bounding box center [795, 229] width 157 height 24
type input "Mikey Shafer"
click at [397, 145] on input "text" at bounding box center [434, 146] width 159 height 19
click at [497, 98] on input "Smile Doctors - Tampa Swann" at bounding box center [524, 96] width 339 height 19
type input "Smile Doctors - Tampa [PERSON_NAME] [PERSON_NAME] Orthodontics"
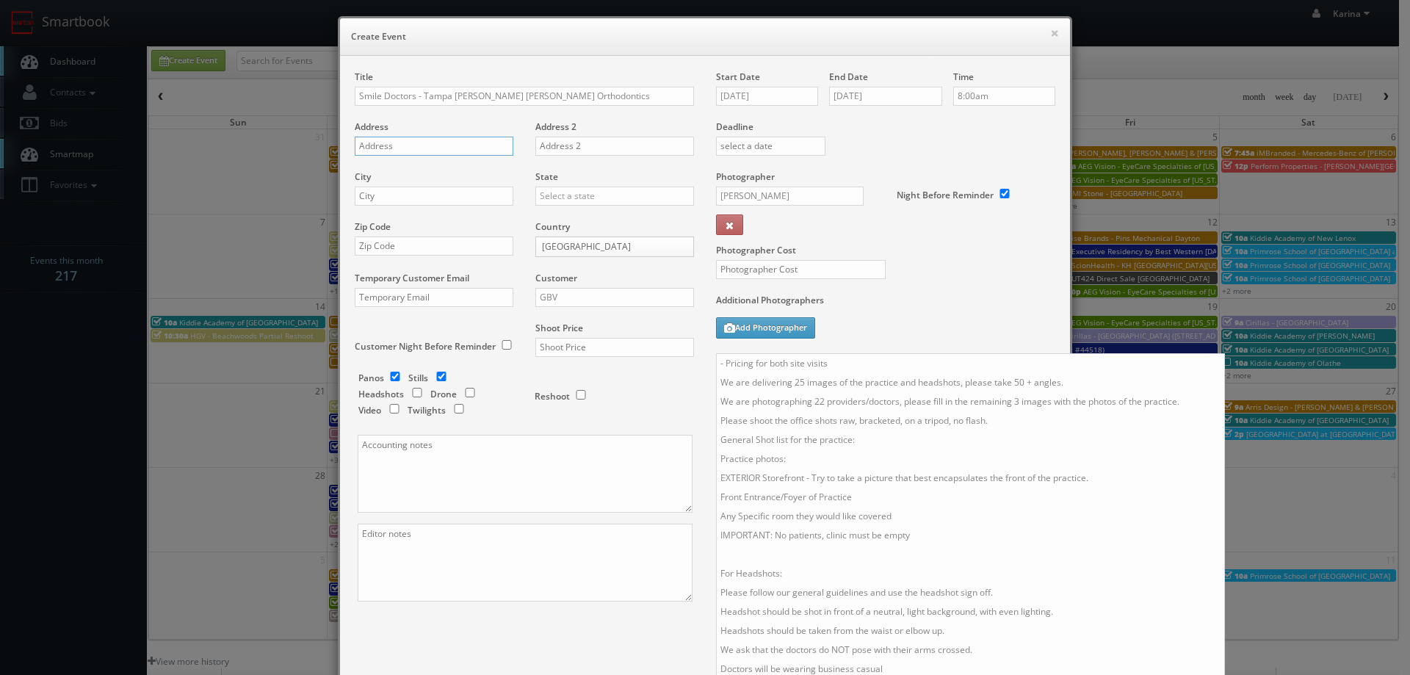
click at [391, 145] on input "text" at bounding box center [434, 146] width 159 height 19
paste input "2615 W Swann Ave Ste B"
type input "2615 W Swann Ave Ste B"
click at [394, 200] on input "text" at bounding box center [434, 196] width 159 height 19
type input "Tampa"
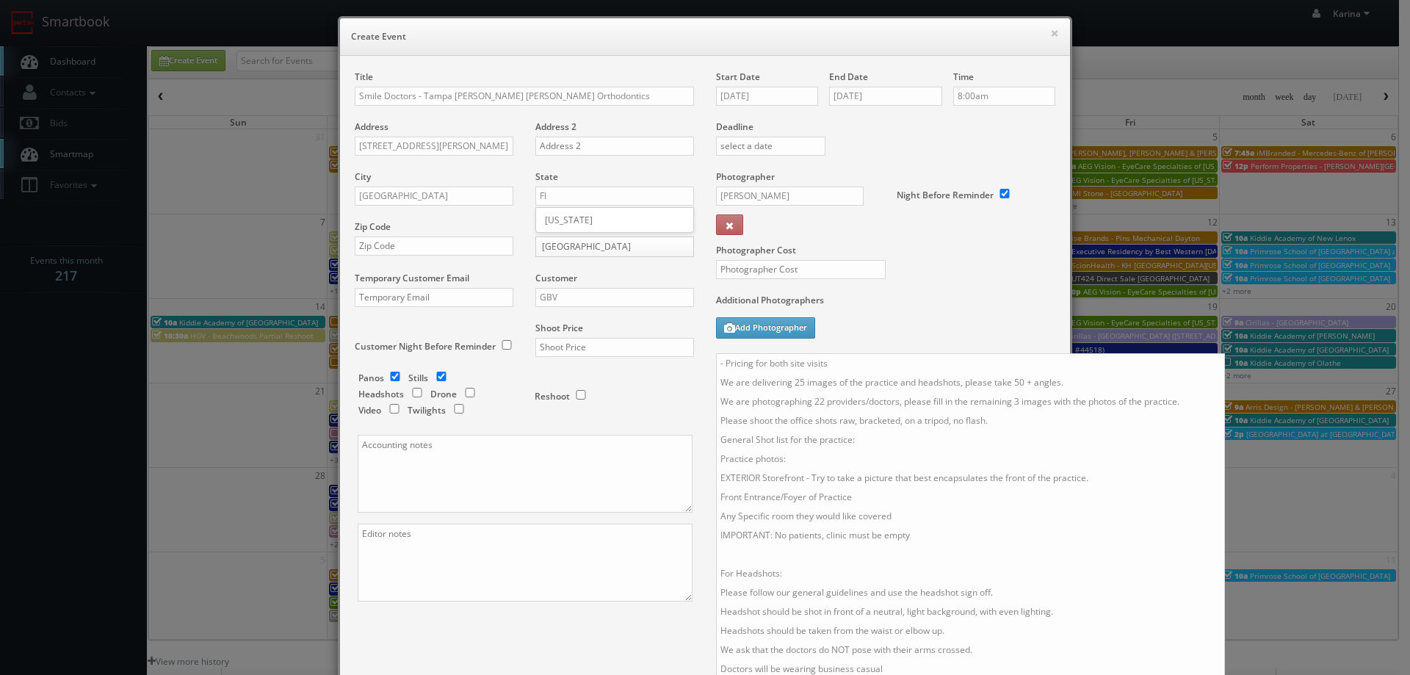
click at [575, 224] on div "[US_STATE]" at bounding box center [614, 220] width 157 height 24
type input "[US_STATE]"
click at [430, 246] on input "text" at bounding box center [434, 246] width 159 height 19
type input "33609"
click at [590, 295] on input "GBV" at bounding box center [614, 297] width 159 height 19
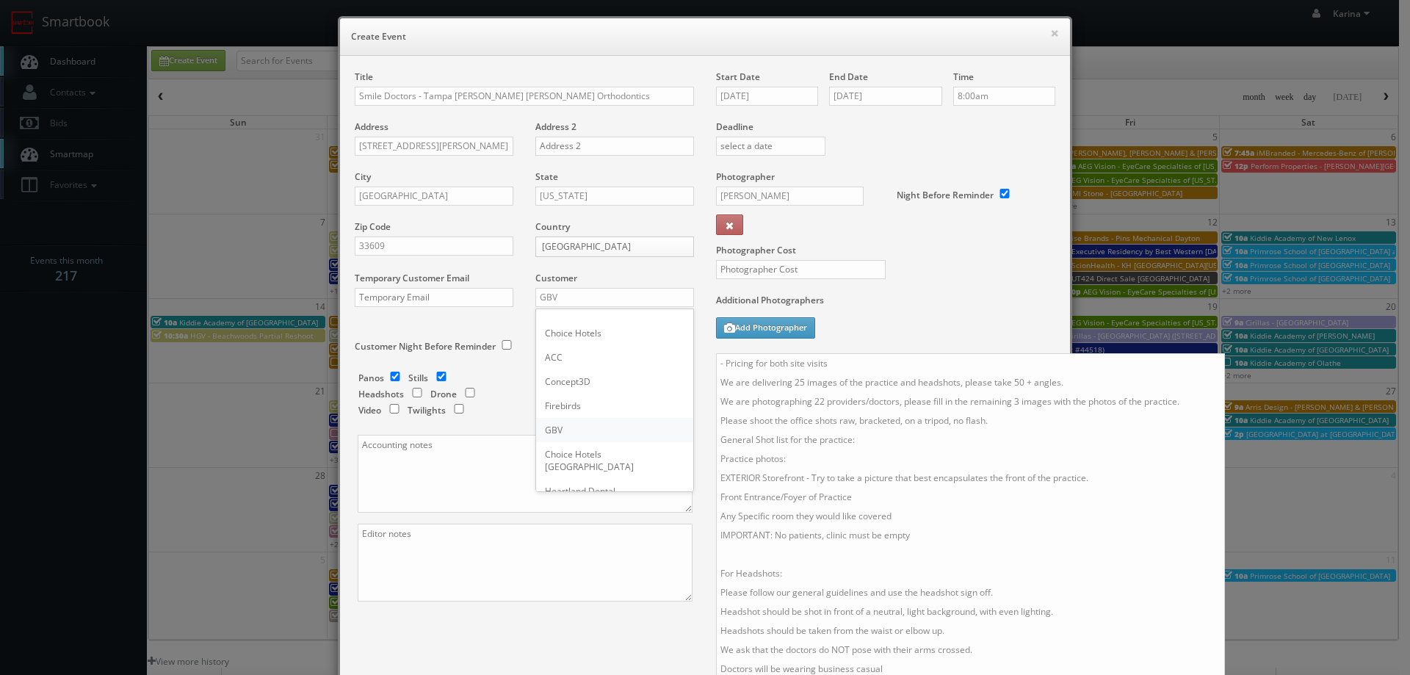
click at [588, 428] on div "GBV" at bounding box center [614, 430] width 157 height 24
click at [390, 375] on input "checkbox" at bounding box center [395, 377] width 22 height 10
checkbox input "false"
click at [410, 394] on input "checkbox" at bounding box center [417, 393] width 22 height 10
checkbox input "true"
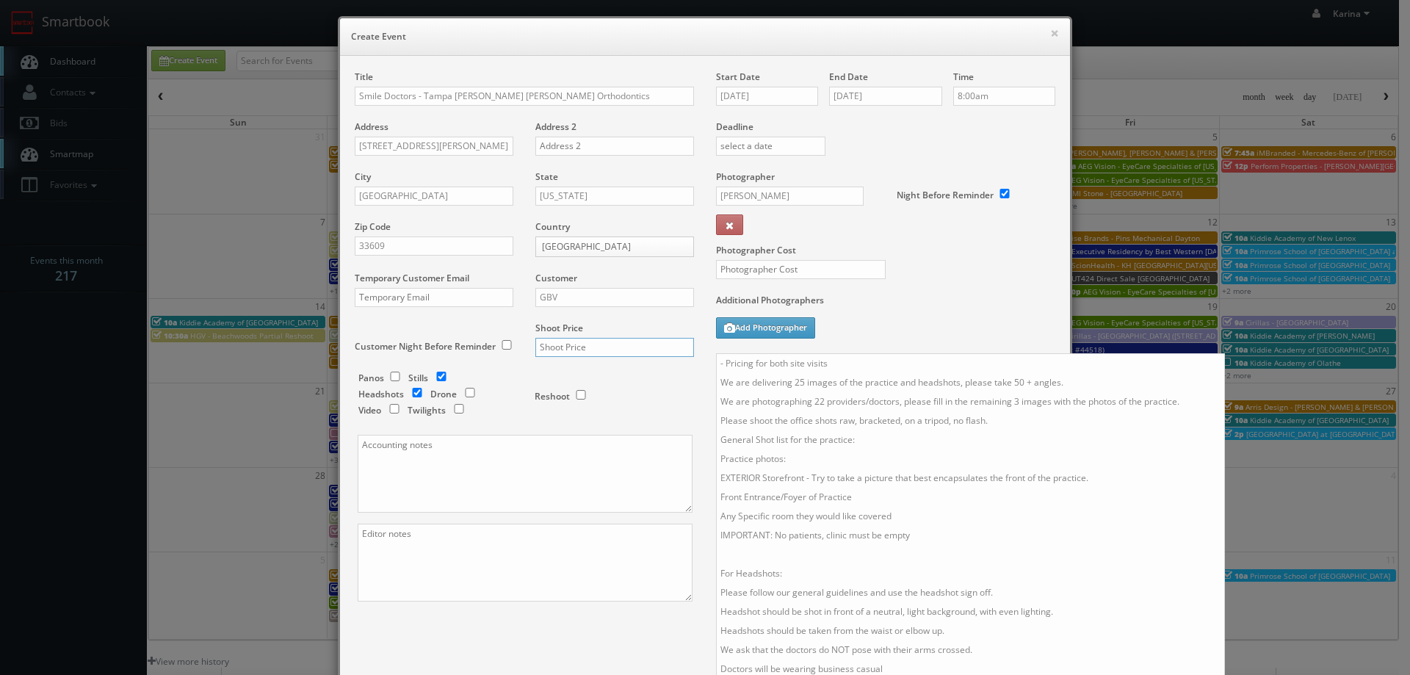
click at [588, 350] on input "text" at bounding box center [614, 347] width 159 height 19
type input "1,500"
click at [741, 268] on input "text" at bounding box center [801, 269] width 170 height 19
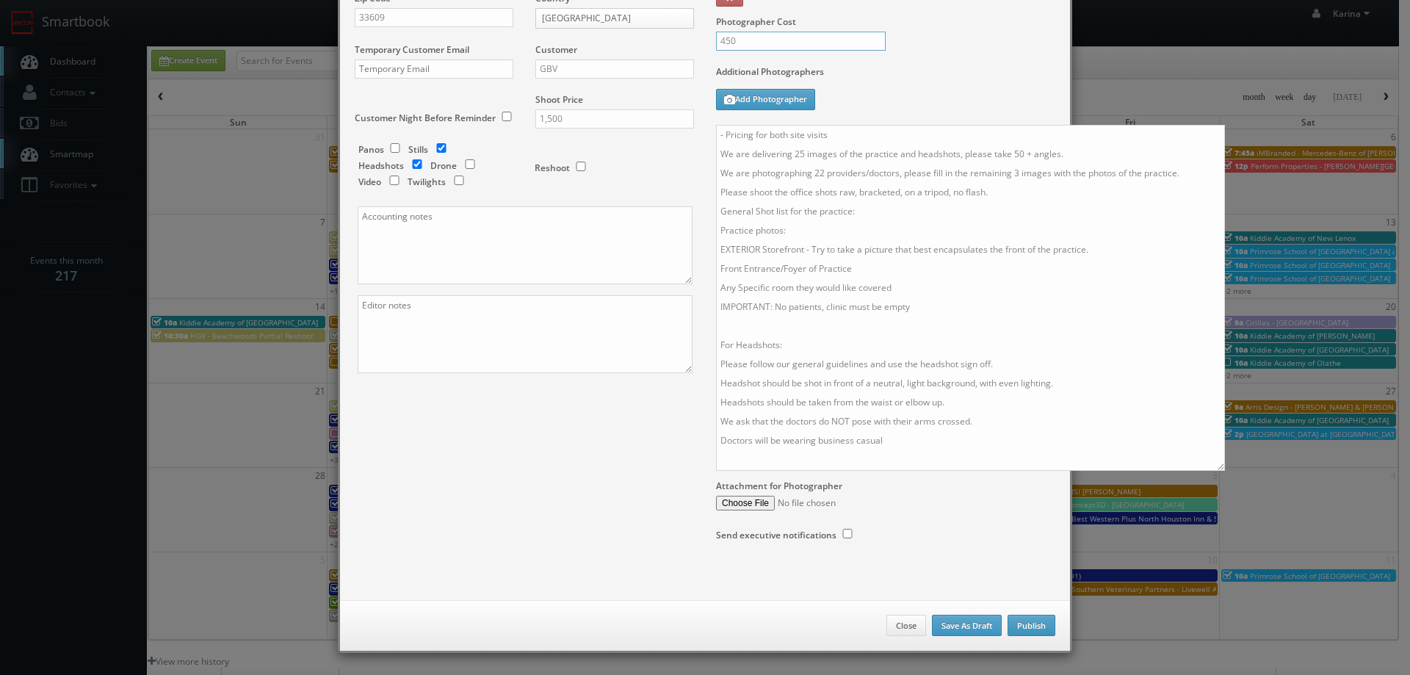
type input "450"
click at [1037, 622] on button "Publish" at bounding box center [1032, 626] width 48 height 22
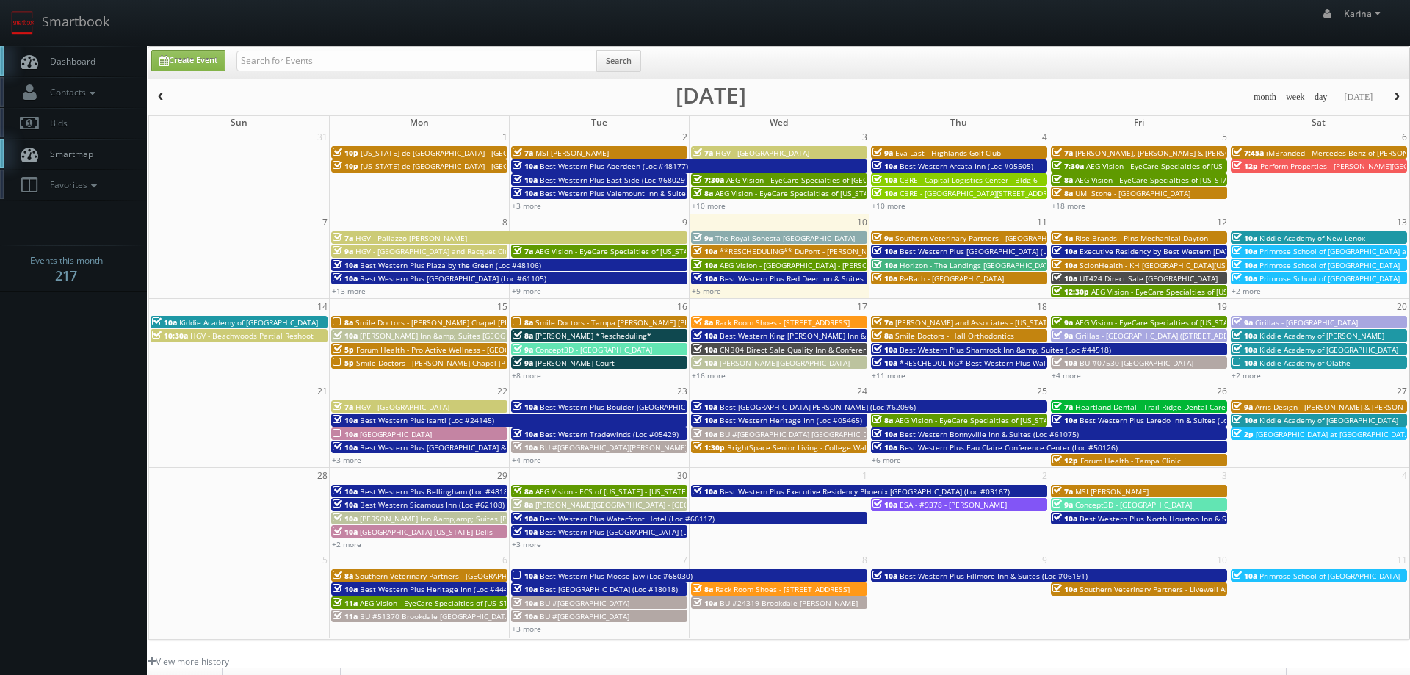
checkbox input "false"
click at [206, 58] on link "Create Event" at bounding box center [188, 60] width 74 height 21
type input "09/10/2025"
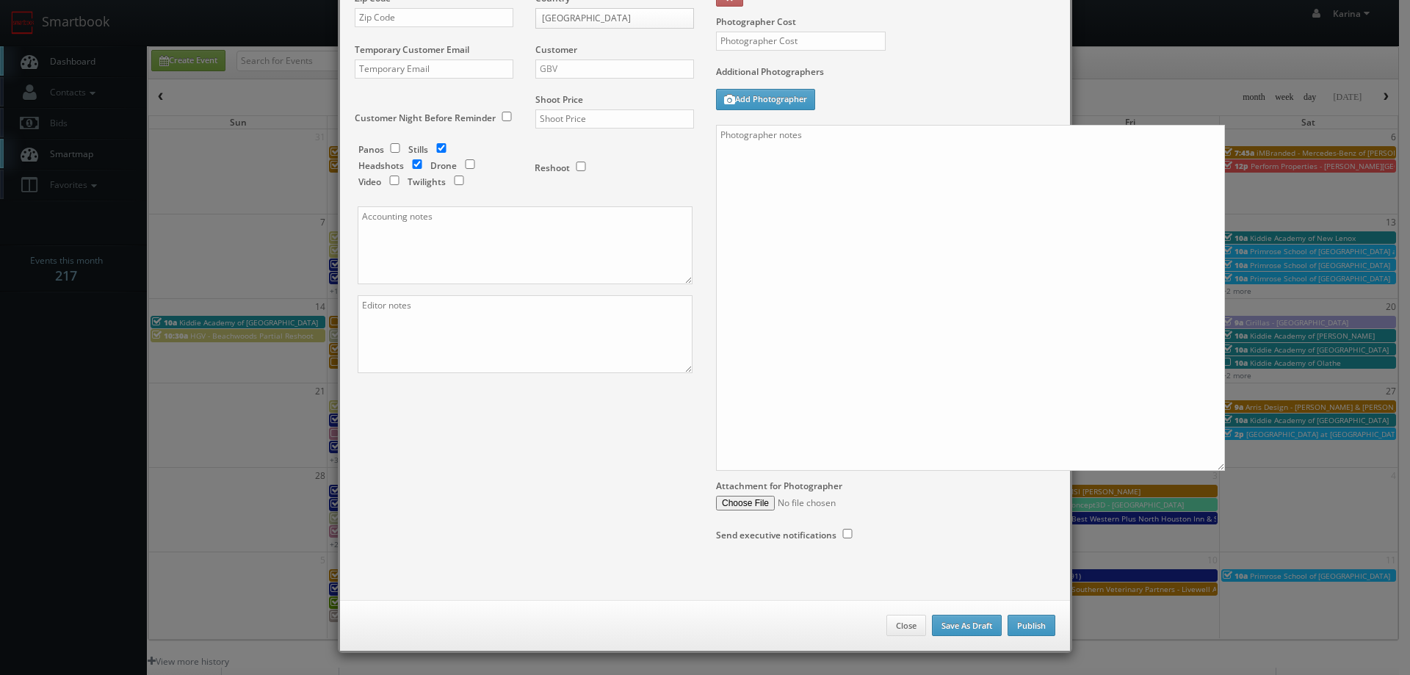
checkbox input "true"
type input "10:00am"
checkbox input "true"
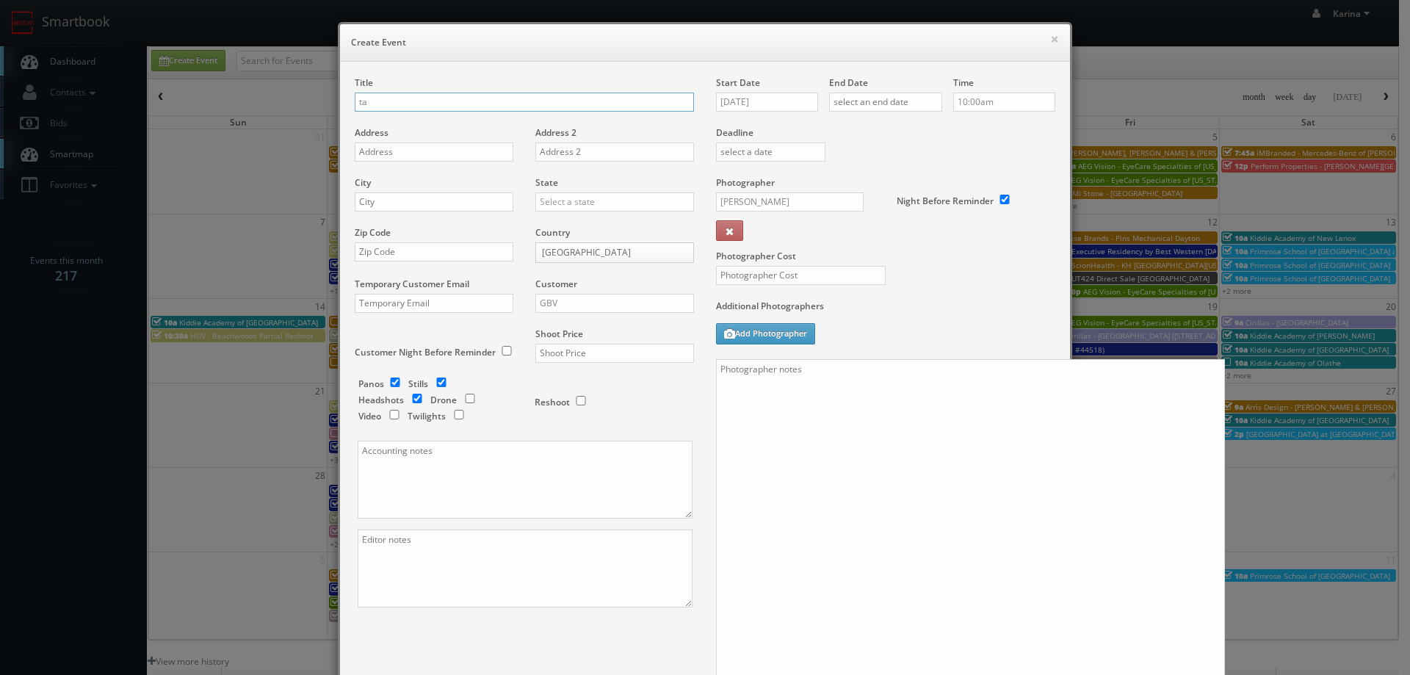
type input "t"
type input "Smile Doctors - Tampa [PERSON_NAME] [PERSON_NAME] Orthodontics"
click at [380, 156] on input "text" at bounding box center [434, 151] width 159 height 19
click at [394, 152] on input "text" at bounding box center [434, 151] width 159 height 19
paste input "2615 W Swann Ave Ste B"
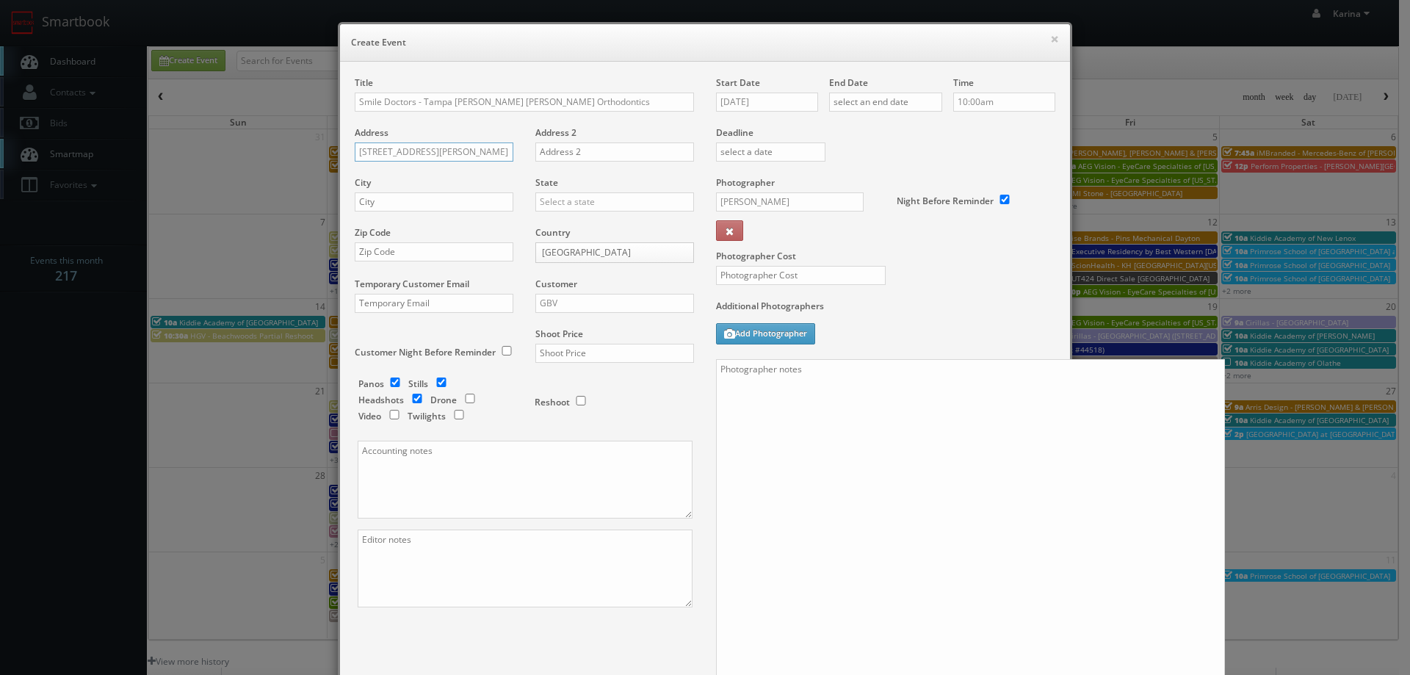
type input "2615 W Swann Ave Ste B"
click at [369, 206] on input "text" at bounding box center [434, 201] width 159 height 19
type input "Tampa"
click at [582, 223] on div "[US_STATE]" at bounding box center [614, 226] width 157 height 24
type input "[US_STATE]"
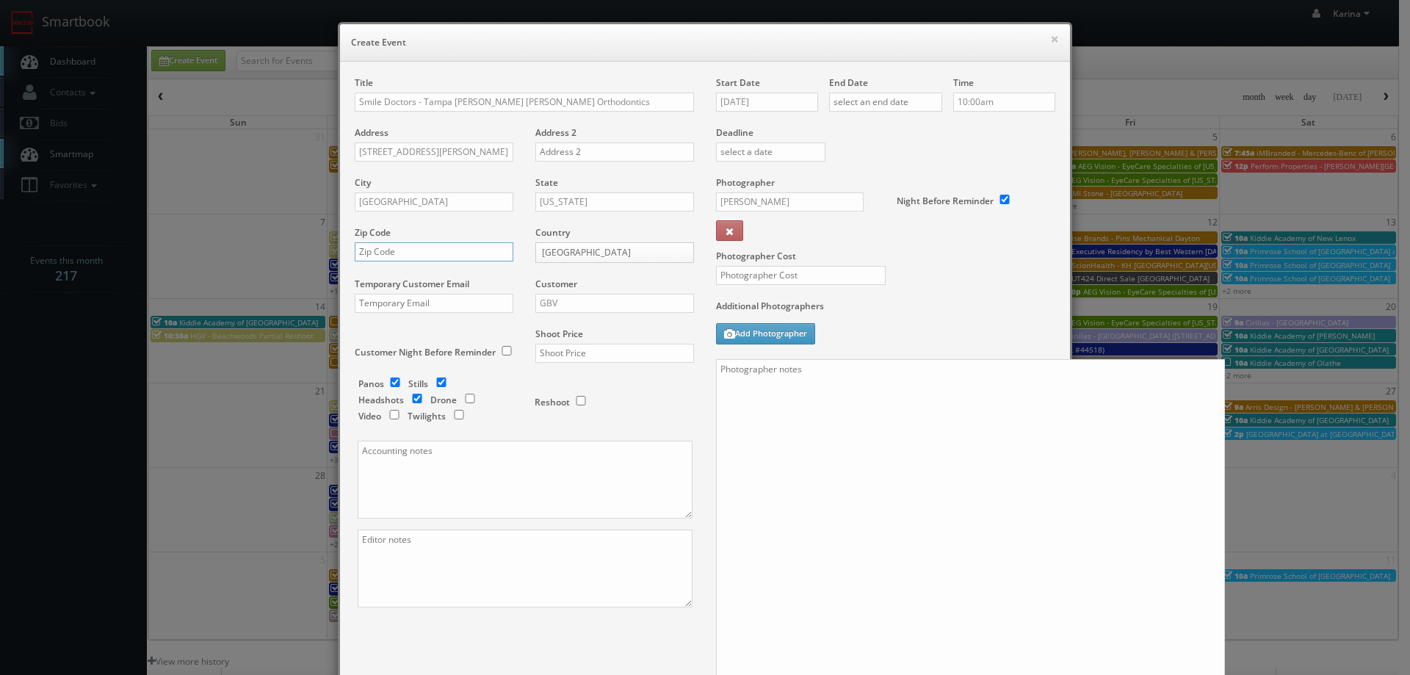
click at [389, 251] on input "text" at bounding box center [434, 251] width 159 height 19
type input "33609"
click at [552, 297] on input "GBV" at bounding box center [614, 303] width 159 height 19
click at [581, 431] on div "GBV" at bounding box center [614, 436] width 157 height 24
click at [392, 380] on input "checkbox" at bounding box center [395, 383] width 22 height 10
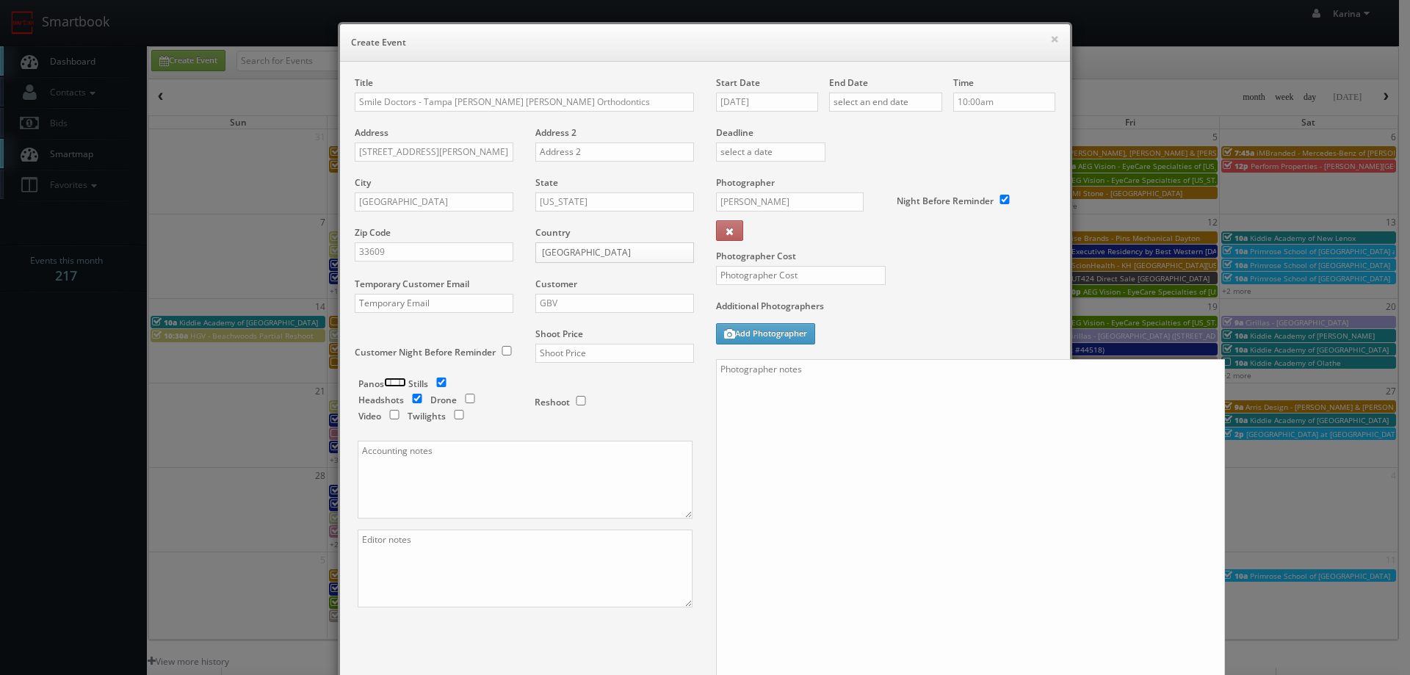
click at [389, 380] on input "checkbox" at bounding box center [395, 383] width 22 height 10
checkbox input "true"
click at [431, 386] on input "checkbox" at bounding box center [441, 383] width 22 height 10
checkbox input "false"
click at [546, 356] on input "text" at bounding box center [614, 353] width 159 height 19
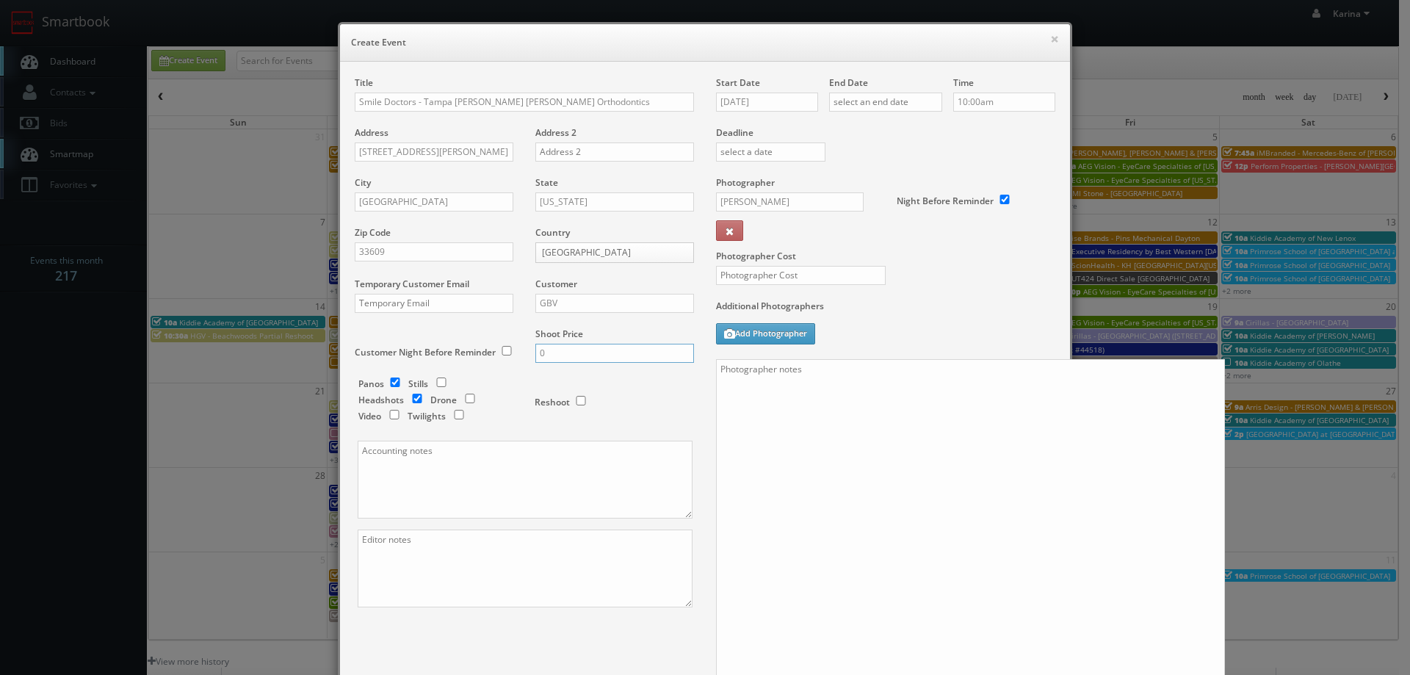
type input "0"
click at [757, 102] on input "09/10/2025" at bounding box center [767, 102] width 102 height 19
click at [773, 214] on td "16" at bounding box center [769, 213] width 20 height 21
type input "09/16/2025"
click at [876, 96] on input "text" at bounding box center [885, 102] width 113 height 19
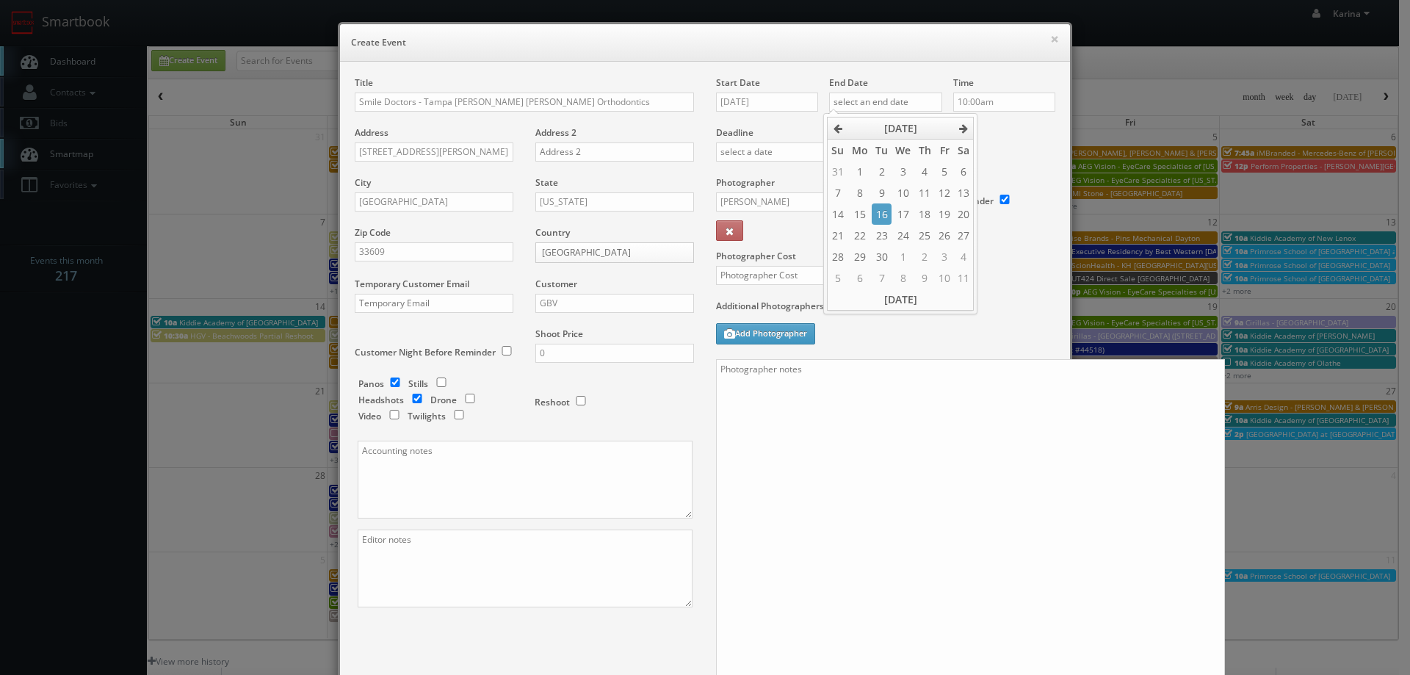
click at [885, 217] on td "16" at bounding box center [882, 213] width 20 height 21
type input "09/16/2025"
click at [992, 104] on input "10:00am" at bounding box center [1004, 102] width 102 height 19
type input "5:00pm"
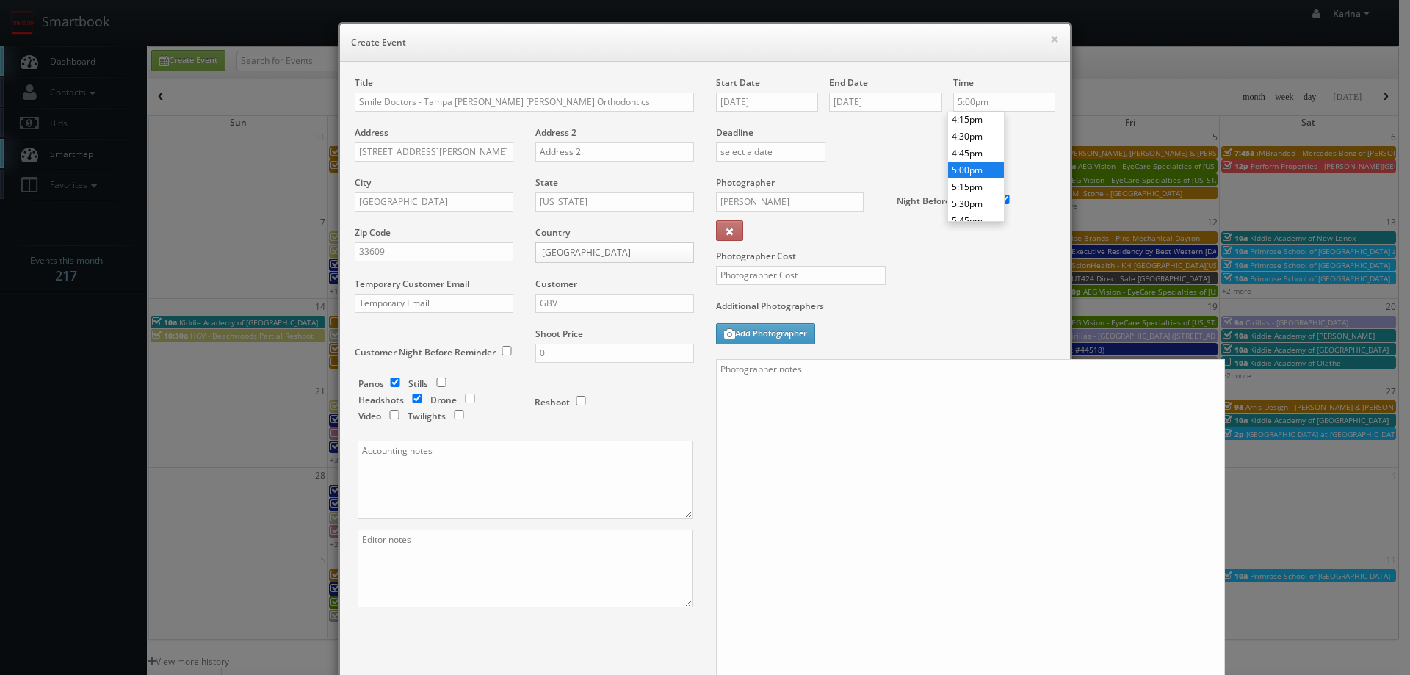
click at [973, 172] on li "5:00pm" at bounding box center [976, 170] width 56 height 17
click at [763, 195] on input "Mikey Shafer" at bounding box center [790, 201] width 148 height 19
click at [775, 239] on div "Mikey Shafer" at bounding box center [795, 235] width 157 height 24
click at [783, 281] on input "text" at bounding box center [801, 275] width 170 height 19
type input "0"
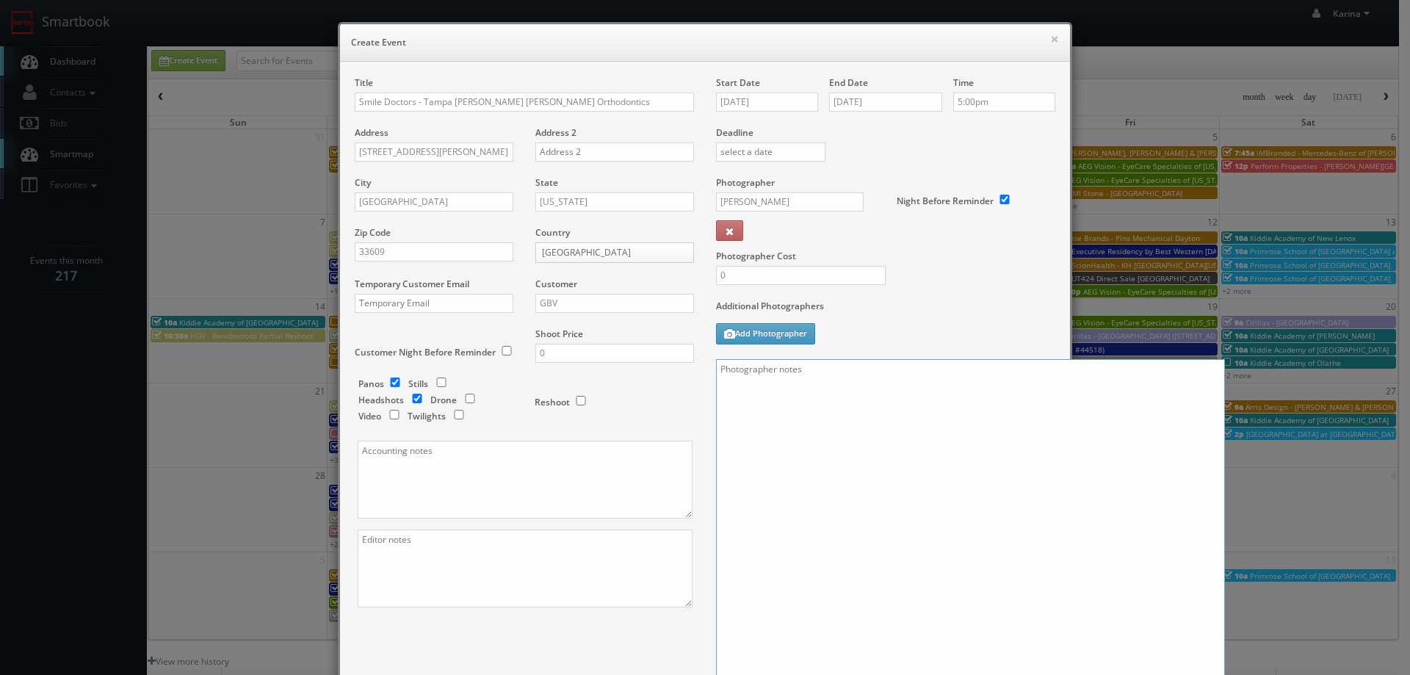
click at [798, 430] on textarea at bounding box center [970, 532] width 509 height 346
paste textarea "Virtual Tour of the Office For panos: 10' ext pano (door closed), 4' ext pano (…"
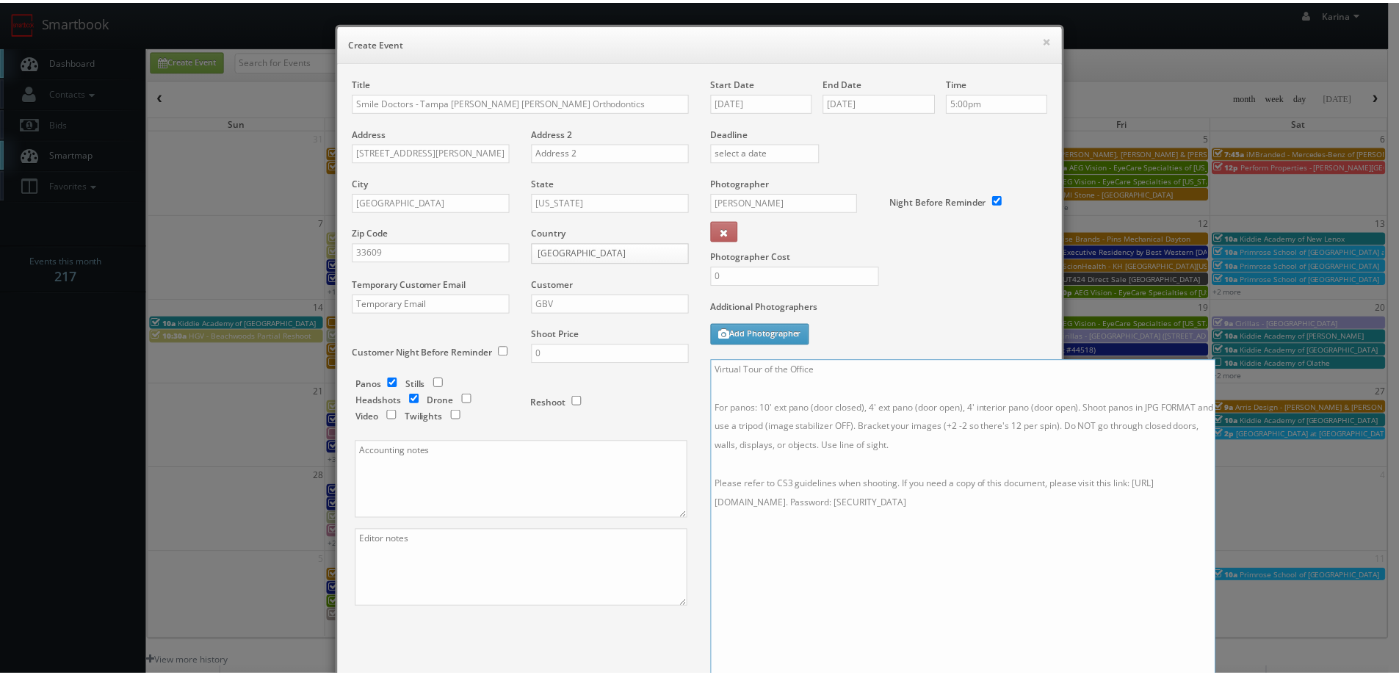
scroll to position [234, 0]
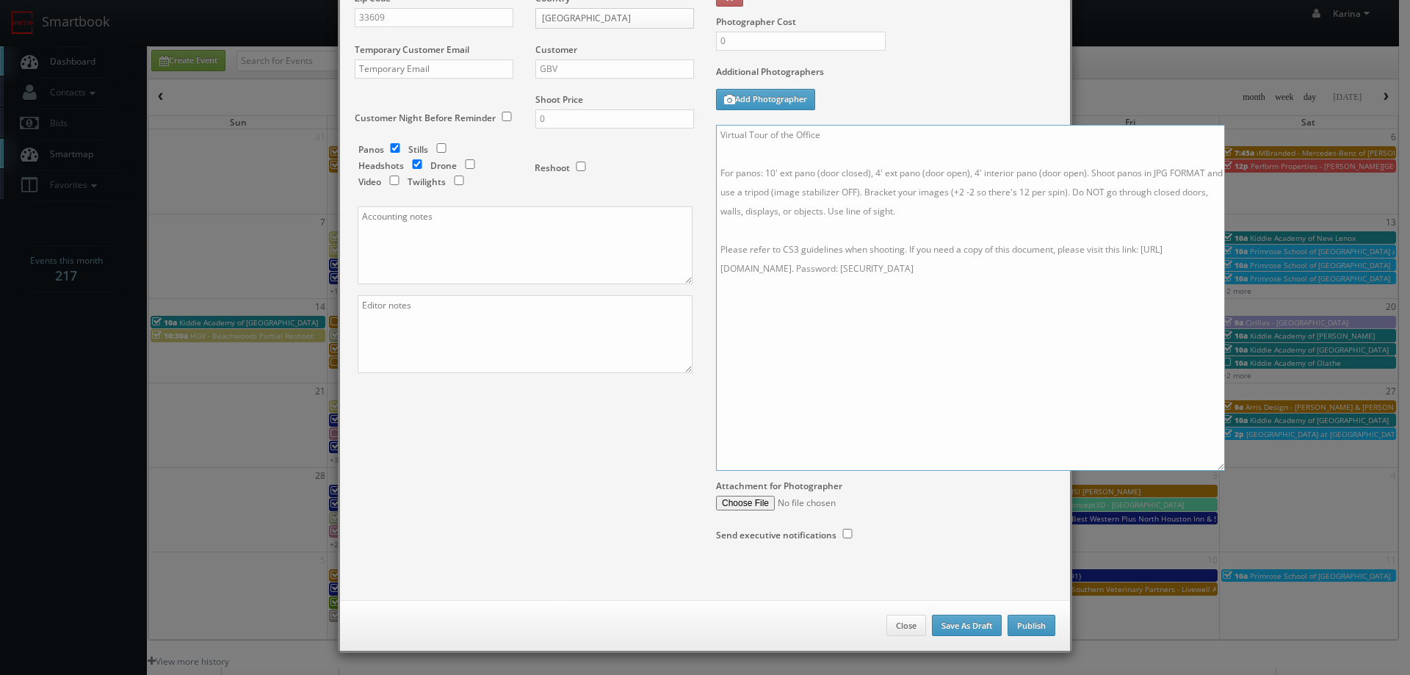
type textarea "Virtual Tour of the Office For panos: 10' ext pano (door closed), 4' ext pano (…"
click at [1019, 625] on button "Publish" at bounding box center [1032, 626] width 48 height 22
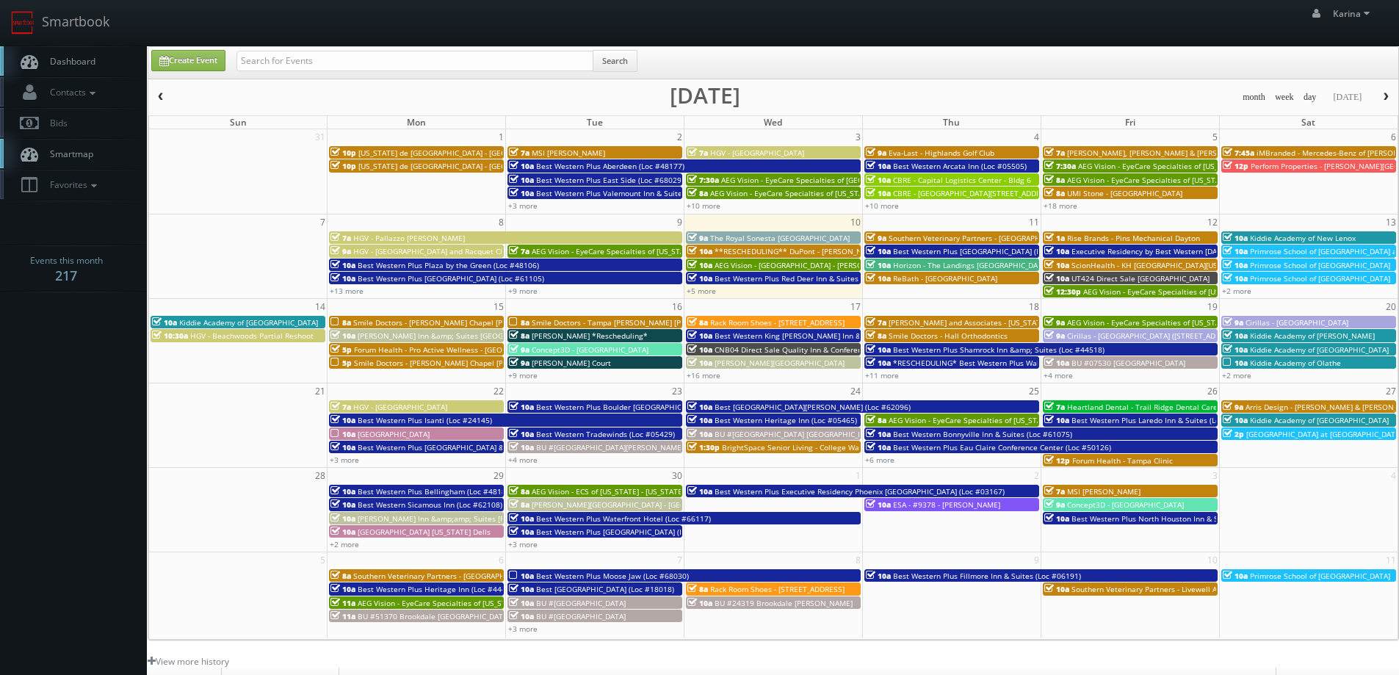
click at [91, 54] on link "Dashboard" at bounding box center [73, 61] width 147 height 30
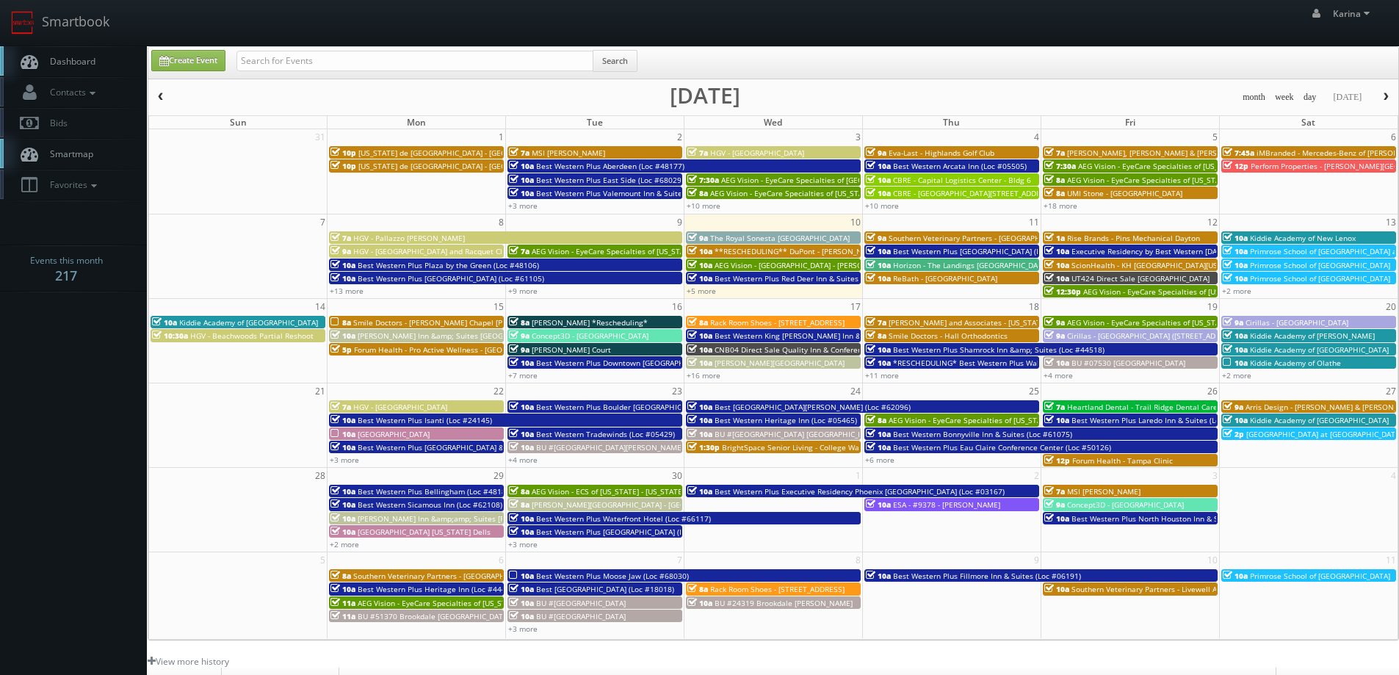
click at [419, 324] on span "Smile Doctors - [PERSON_NAME] Chapel [PERSON_NAME] Orthodontic" at bounding box center [475, 322] width 245 height 10
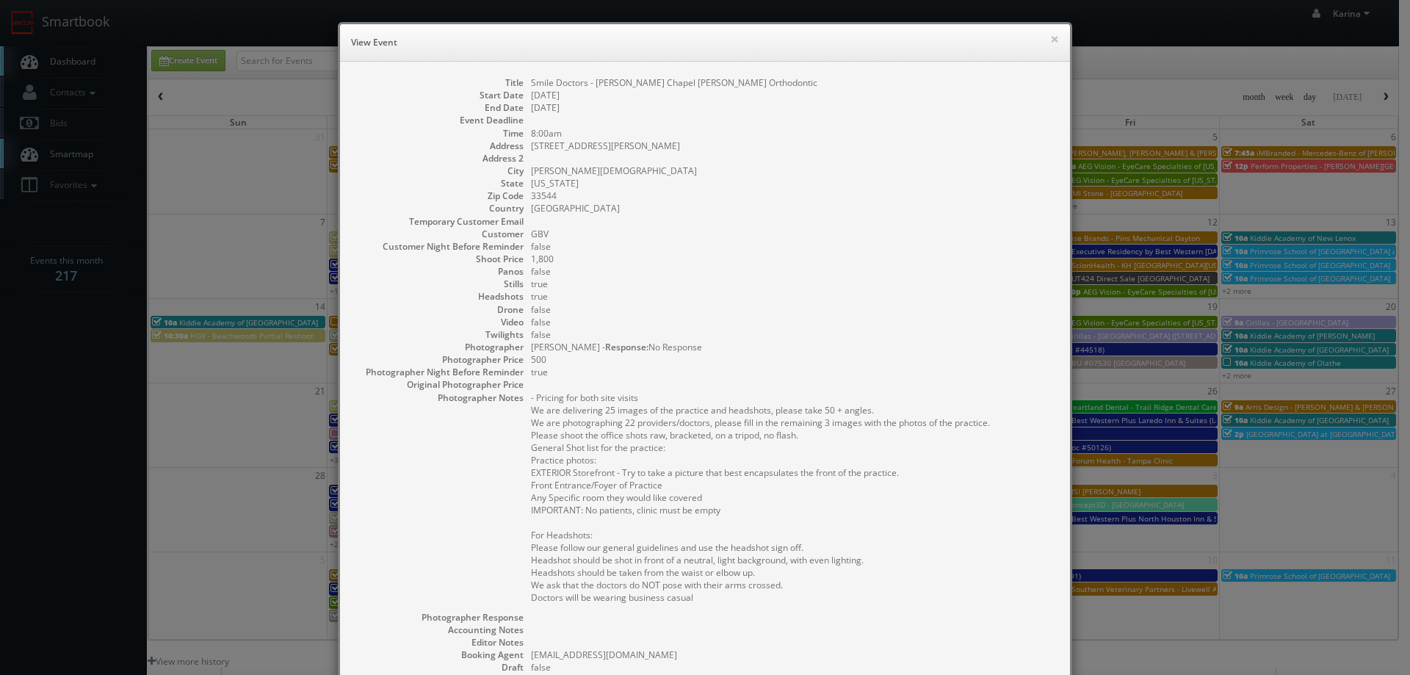
drag, startPoint x: 663, startPoint y: 143, endPoint x: 603, endPoint y: 161, distance: 62.8
click at [519, 142] on dl "Title Smile Doctors - [PERSON_NAME][GEOGRAPHIC_DATA] [PERSON_NAME] Orthodontic …" at bounding box center [705, 444] width 701 height 736
copy dd "[STREET_ADDRESS][PERSON_NAME]"
click at [580, 198] on dd "33544" at bounding box center [793, 195] width 524 height 12
drag, startPoint x: 552, startPoint y: 191, endPoint x: 527, endPoint y: 193, distance: 25.8
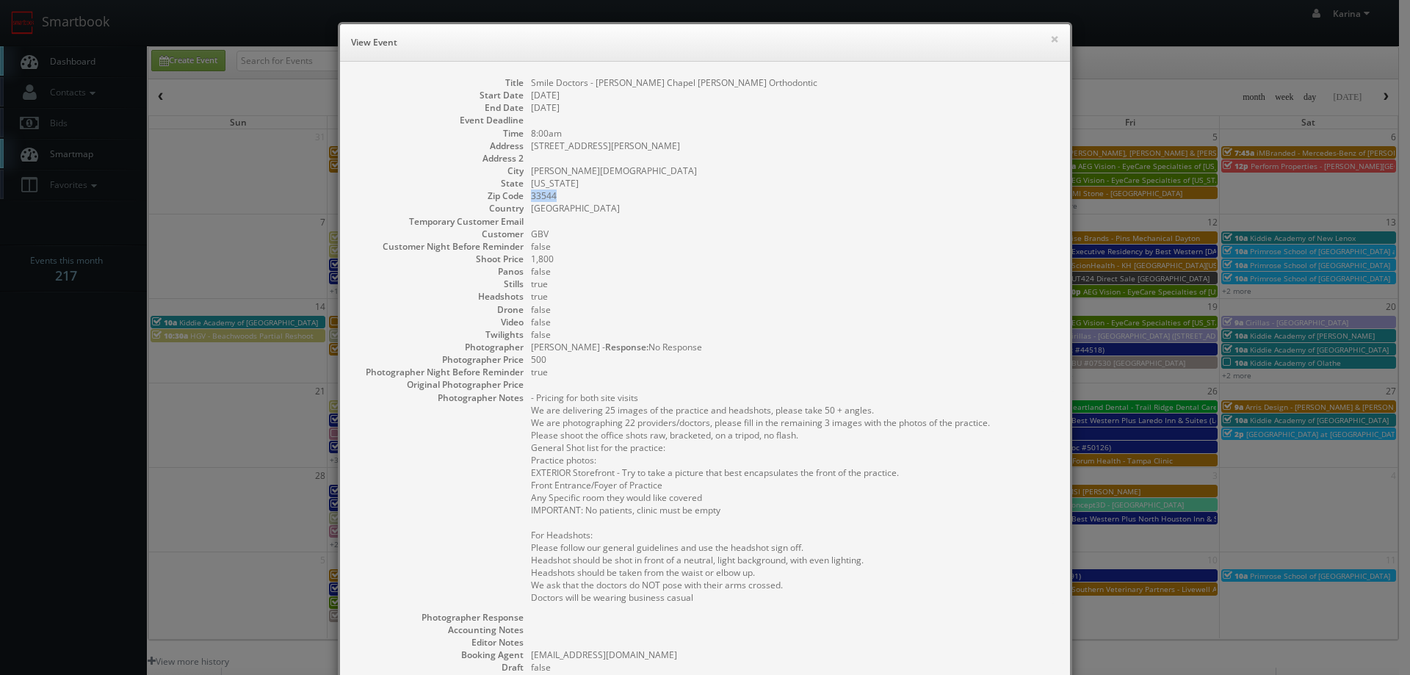
click at [531, 193] on dd "33544" at bounding box center [793, 195] width 524 height 12
copy dd "33544"
click at [1050, 43] on button "×" at bounding box center [1054, 39] width 9 height 10
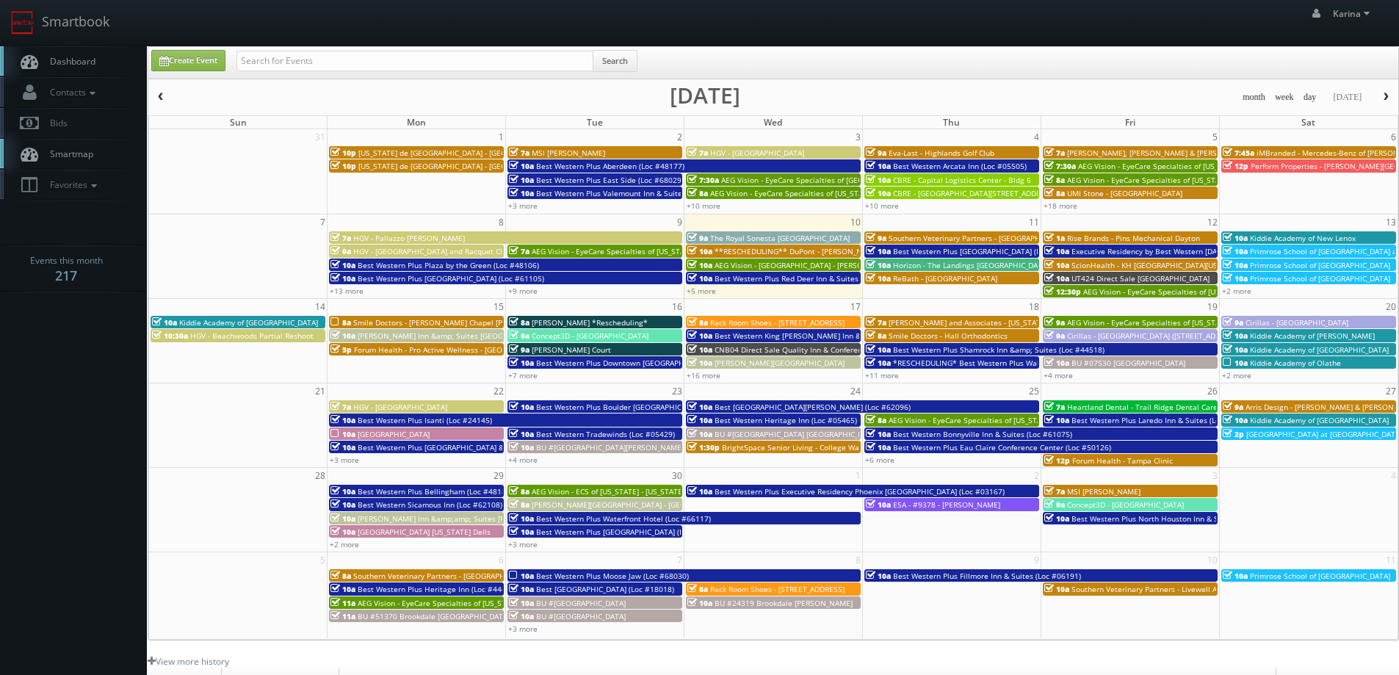
click at [960, 338] on span "Smile Doctors - Hall Orthodontics" at bounding box center [948, 336] width 119 height 10
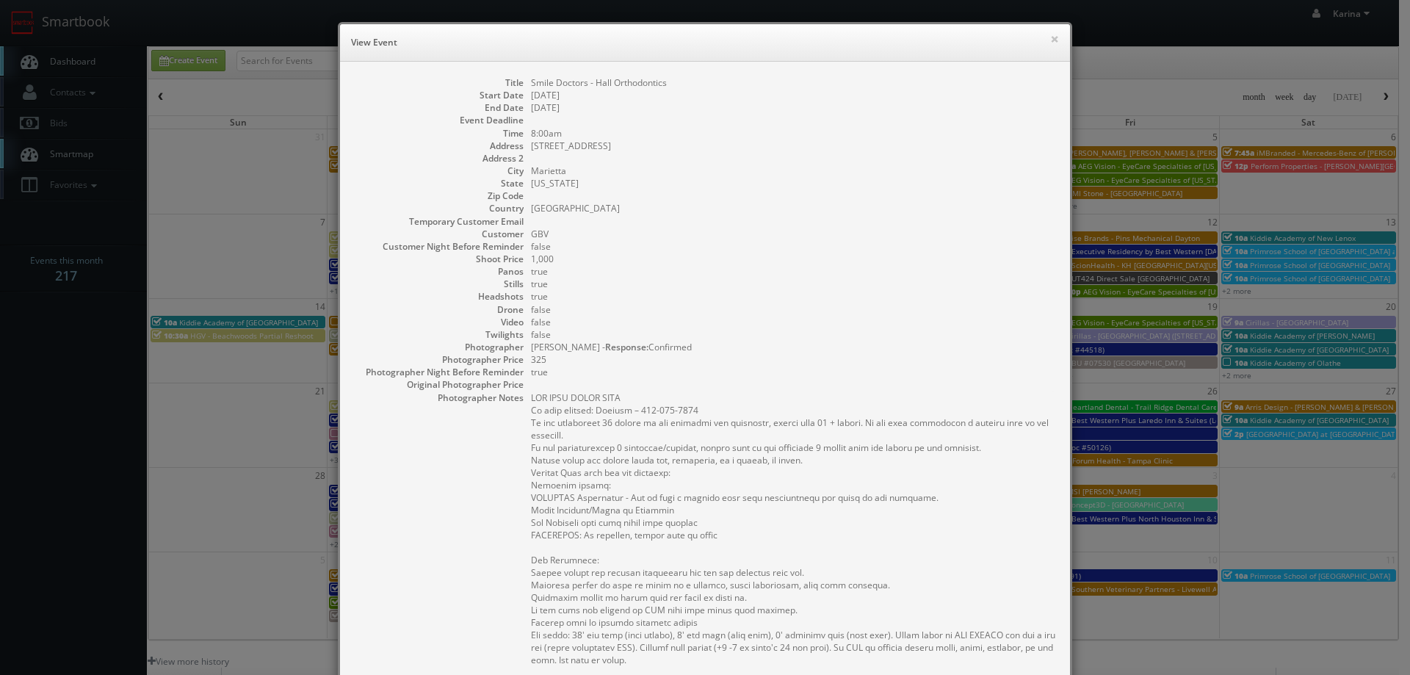
scroll to position [220, 0]
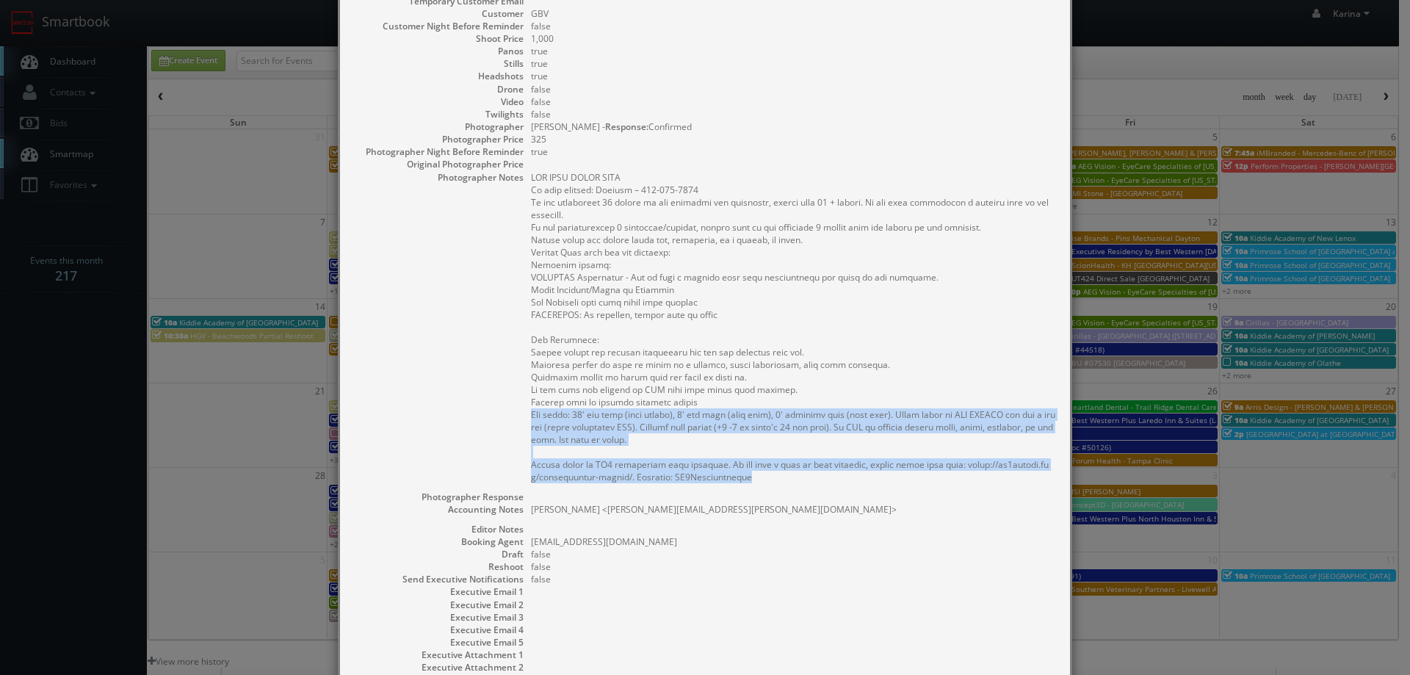
drag, startPoint x: 741, startPoint y: 478, endPoint x: 523, endPoint y: 415, distance: 227.1
click at [523, 415] on dl "Title Smile Doctors - Hall Orthodontics Start Date [DATE] End Date [DATE] Event…" at bounding box center [705, 277] width 701 height 843
copy pre "For panos: 10' ext pano (door closed), 4' ext pano (door open), 4' interior pan…"
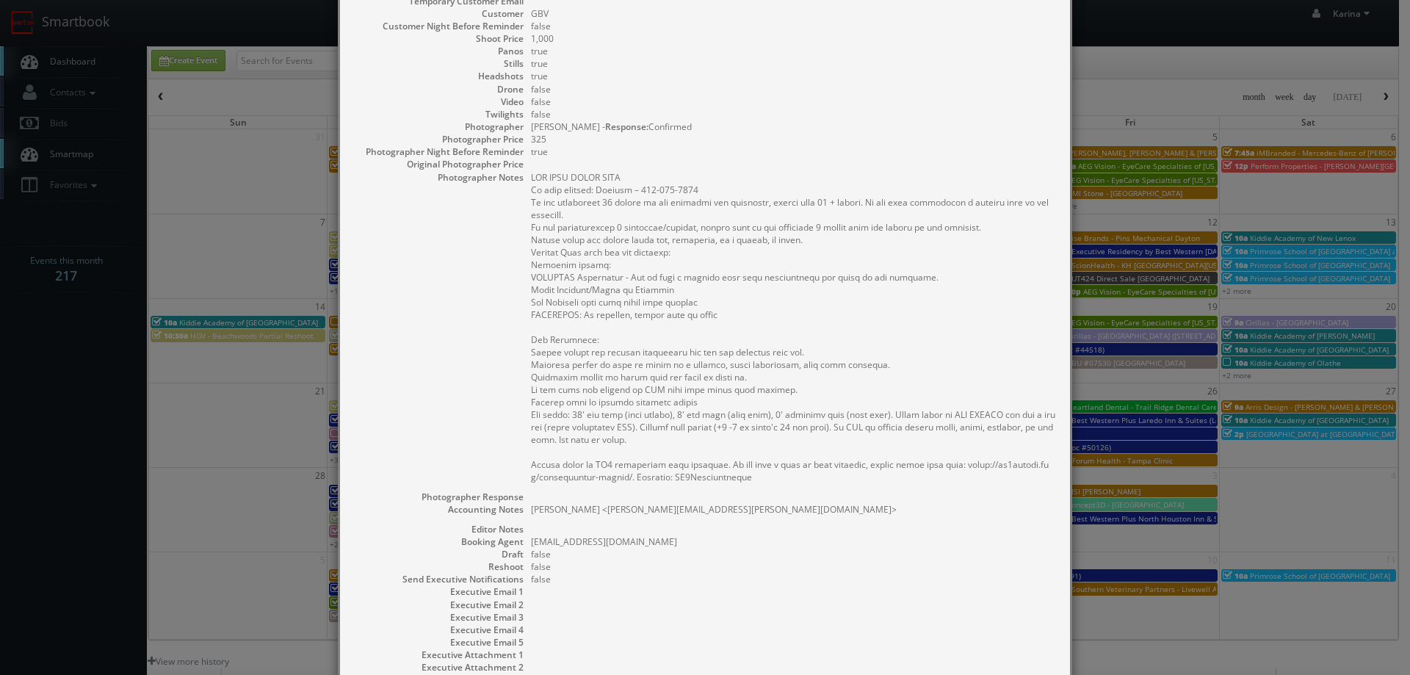
click at [687, 275] on pre at bounding box center [793, 327] width 524 height 312
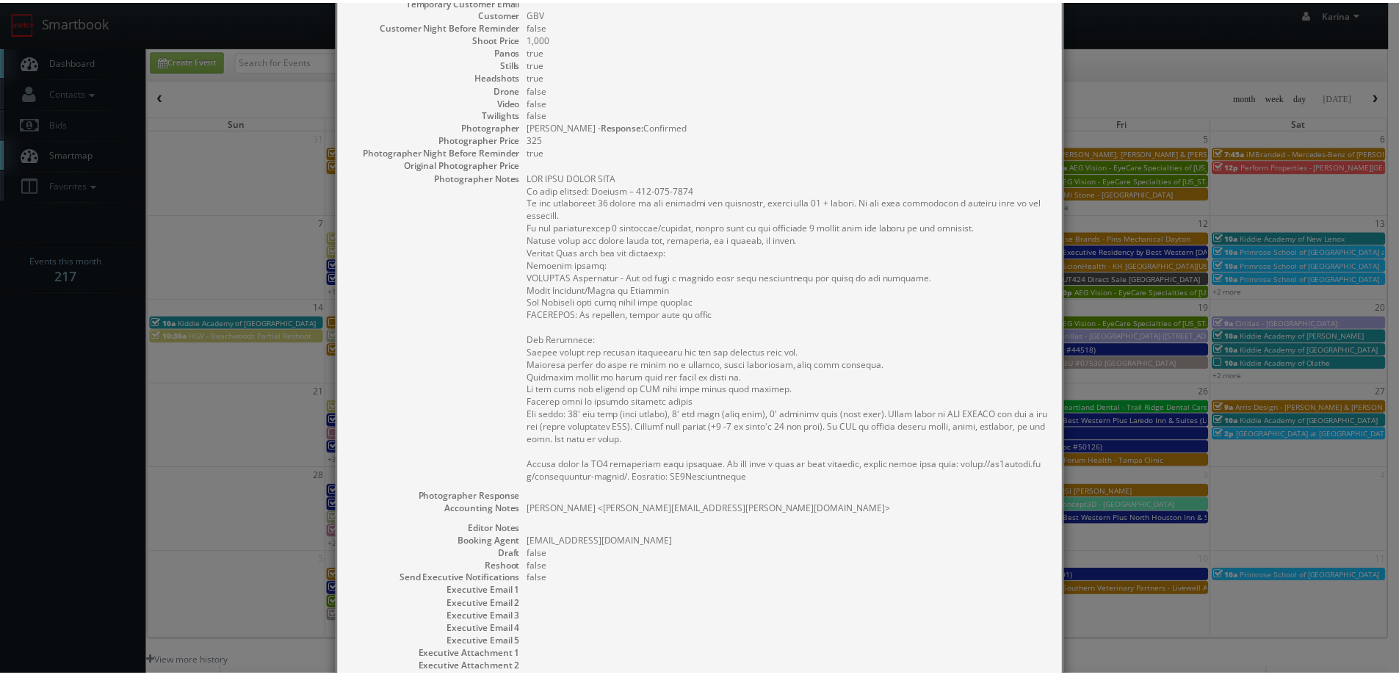
scroll to position [0, 0]
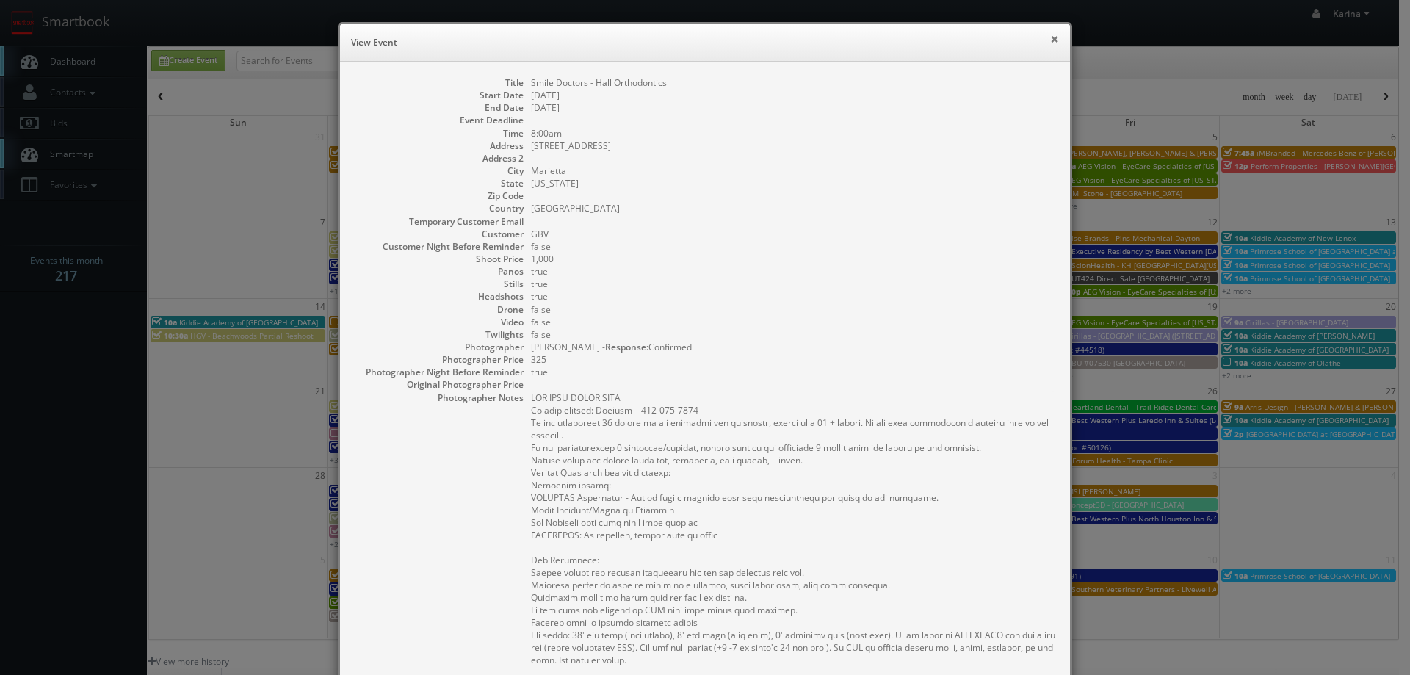
click at [1050, 34] on button "×" at bounding box center [1054, 39] width 9 height 10
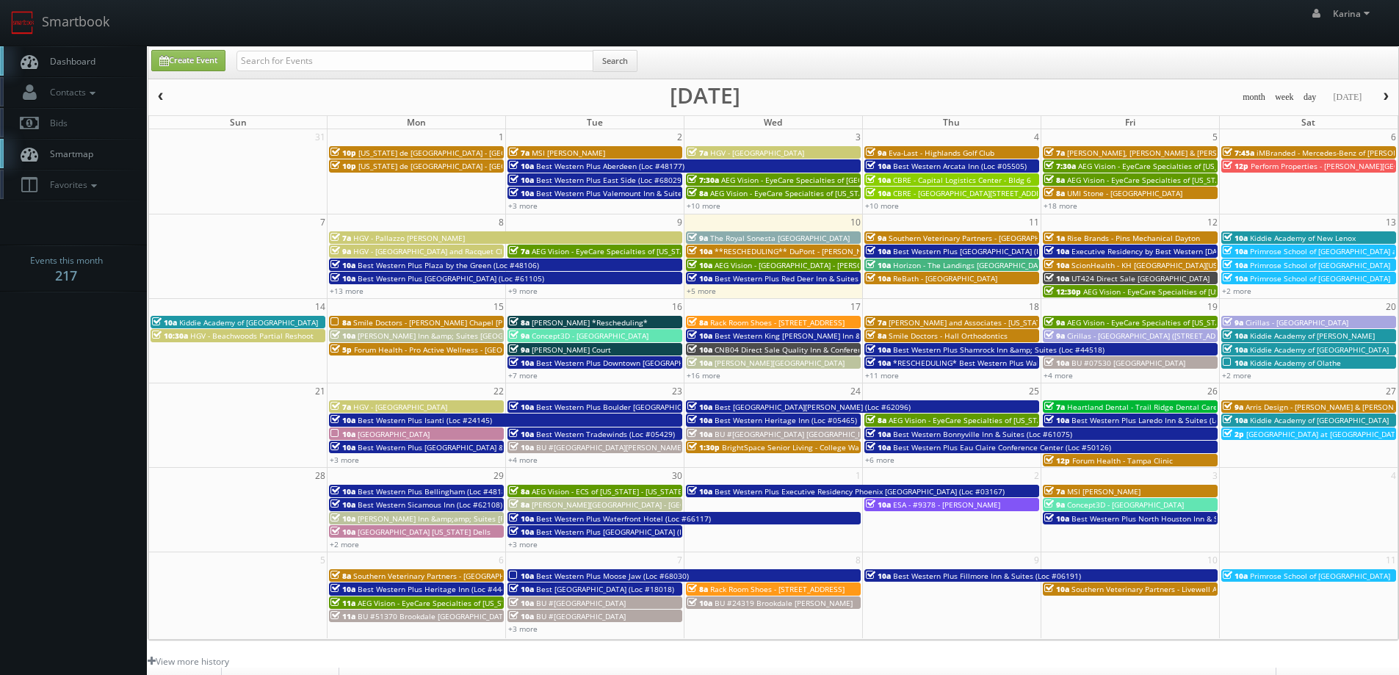
click at [418, 320] on span "Smile Doctors - [PERSON_NAME] Chapel [PERSON_NAME] Orthodontic" at bounding box center [475, 322] width 245 height 10
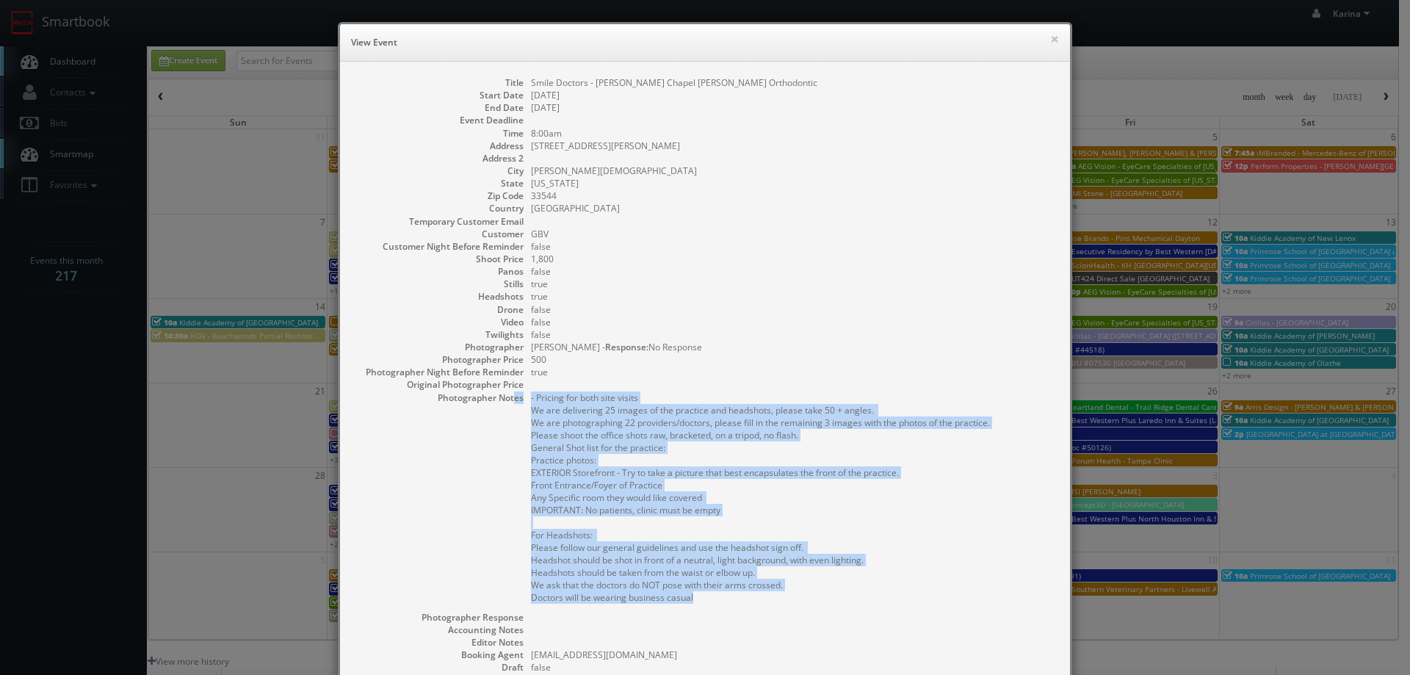
drag, startPoint x: 693, startPoint y: 596, endPoint x: 509, endPoint y: 400, distance: 268.7
click at [509, 400] on dl "Title Smile Doctors - [PERSON_NAME][GEOGRAPHIC_DATA] [PERSON_NAME] Orthodontic …" at bounding box center [705, 444] width 701 height 736
click at [724, 595] on pre "- Pricing for both site visits We are delivering 25 images of the practice and …" at bounding box center [793, 497] width 524 height 212
click at [708, 596] on pre "- Pricing for both site visits We are delivering 25 images of the practice and …" at bounding box center [793, 497] width 524 height 212
click at [706, 602] on pre "- Pricing for both site visits We are delivering 25 images of the practice and …" at bounding box center [793, 497] width 524 height 212
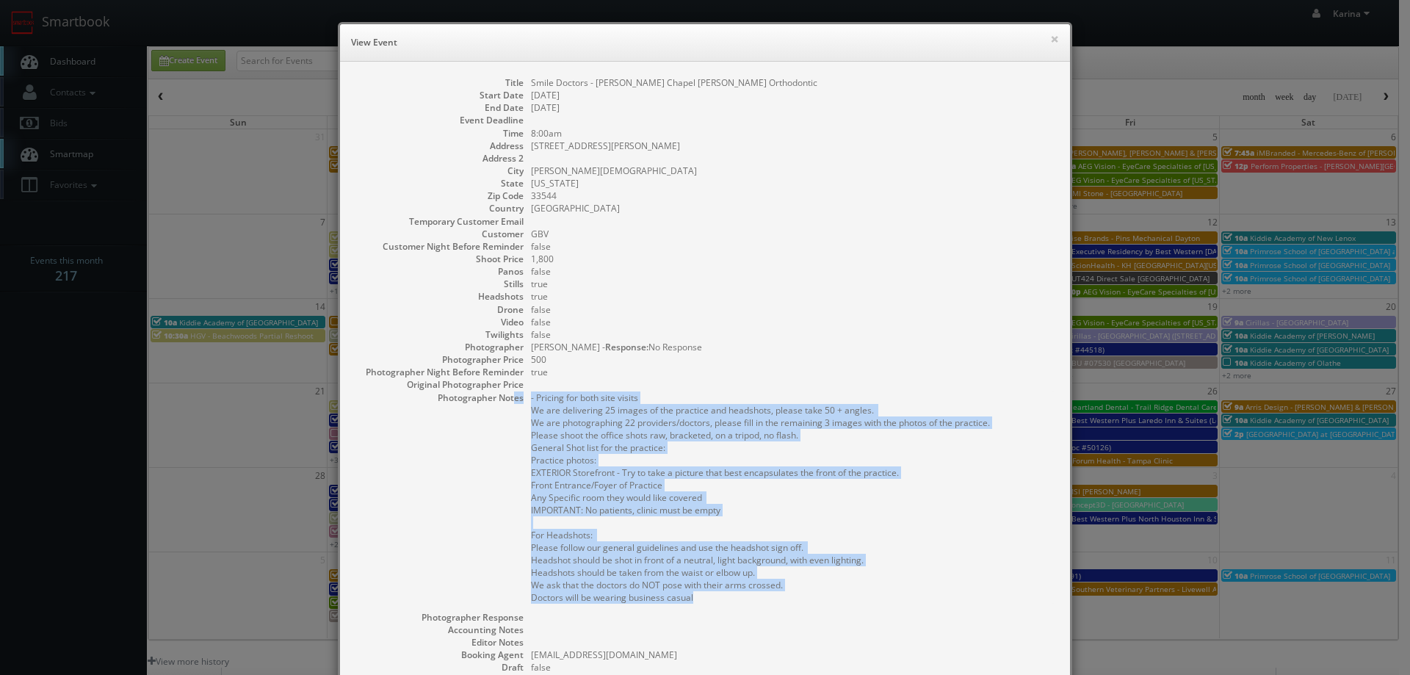
click at [505, 520] on dl "Title Smile Doctors - [PERSON_NAME][GEOGRAPHIC_DATA] [PERSON_NAME] Orthodontic …" at bounding box center [705, 444] width 701 height 736
click at [843, 495] on pre "- Pricing for both site visits We are delivering 25 images of the practice and …" at bounding box center [793, 497] width 524 height 212
drag, startPoint x: 685, startPoint y: 597, endPoint x: 505, endPoint y: 397, distance: 269.4
click at [505, 397] on dl "Title Smile Doctors - [PERSON_NAME][GEOGRAPHIC_DATA] [PERSON_NAME] Orthodontic …" at bounding box center [705, 444] width 701 height 736
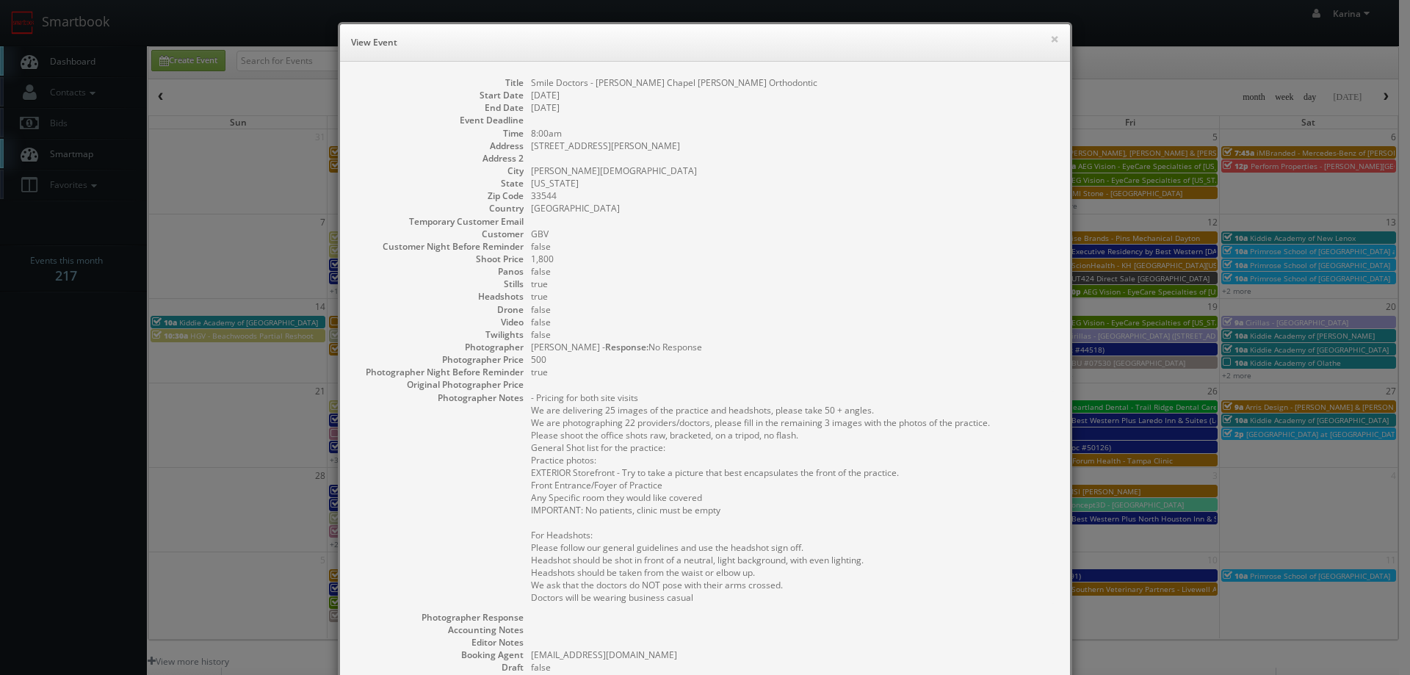
click at [732, 606] on dd "- Pricing for both site visits We are delivering 25 images of the practice and …" at bounding box center [793, 501] width 524 height 220
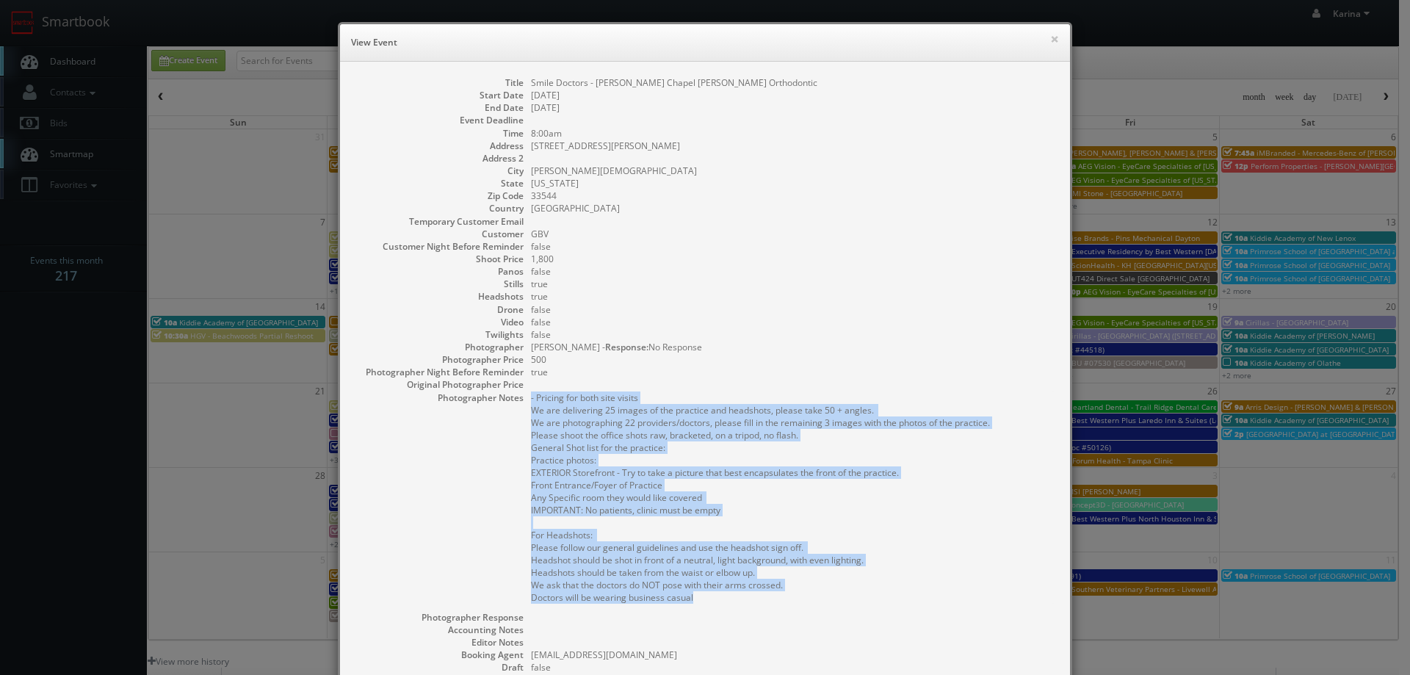
drag, startPoint x: 708, startPoint y: 597, endPoint x: 617, endPoint y: 425, distance: 194.5
click at [531, 395] on pre "- Pricing for both site visits We are delivering 25 images of the practice and …" at bounding box center [793, 497] width 524 height 212
copy pre "- Pricing for both site visits We are delivering 25 images of the practice and …"
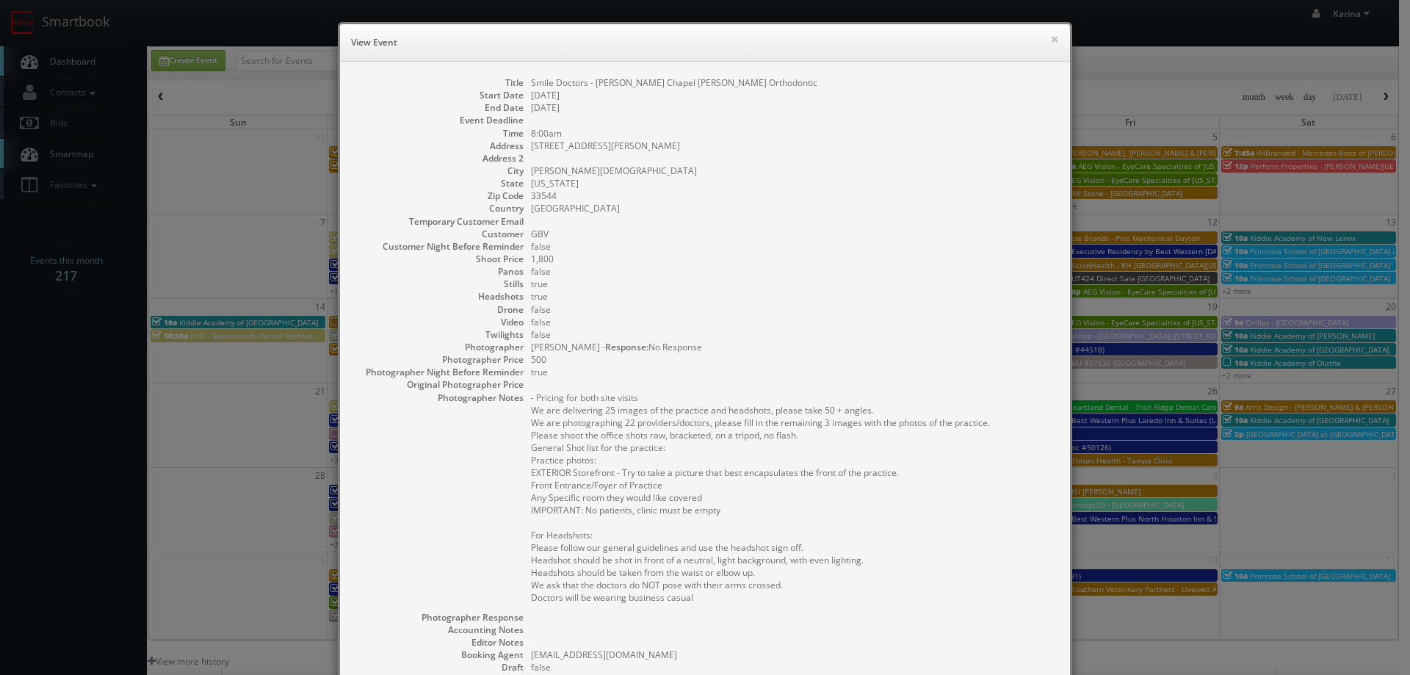
click at [773, 305] on dd "false" at bounding box center [793, 309] width 524 height 12
click at [1051, 40] on button "×" at bounding box center [1054, 39] width 9 height 10
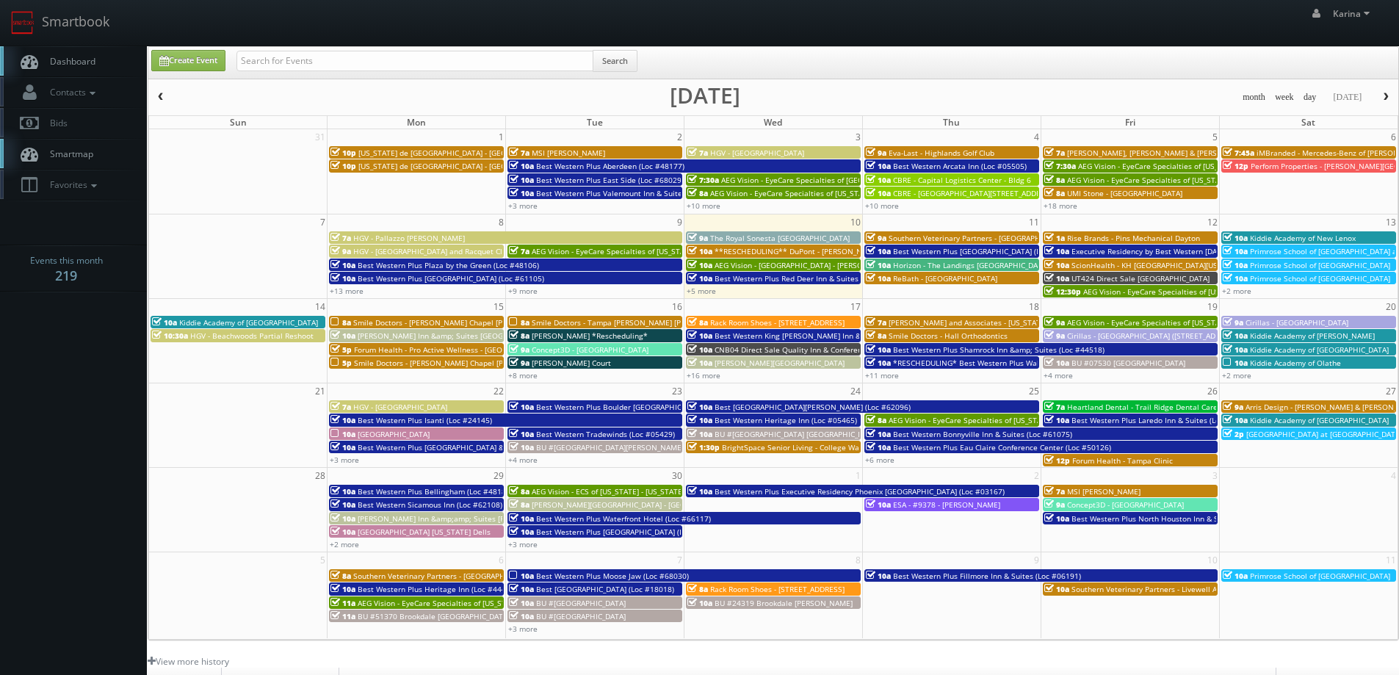
click at [407, 364] on span "Smile Doctors - [PERSON_NAME] Chapel [PERSON_NAME] Orthodontic" at bounding box center [476, 363] width 245 height 10
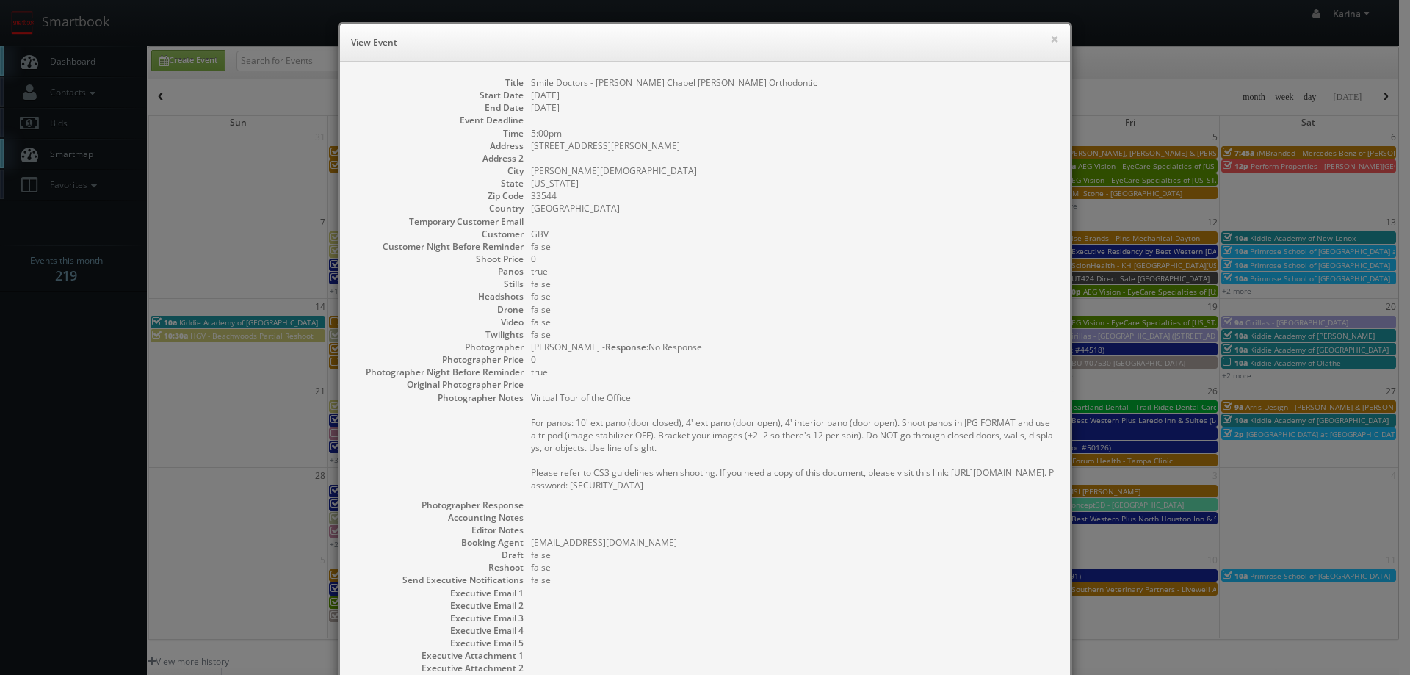
drag, startPoint x: 746, startPoint y: 485, endPoint x: 535, endPoint y: 397, distance: 227.5
click at [531, 396] on pre "Virtual Tour of the Office For panos: 10' ext pano (door closed), 4' ext pano (…" at bounding box center [793, 441] width 524 height 100
copy pre "Virtual Tour of the Office For panos: 10' ext pano (door closed), 4' ext pano (…"
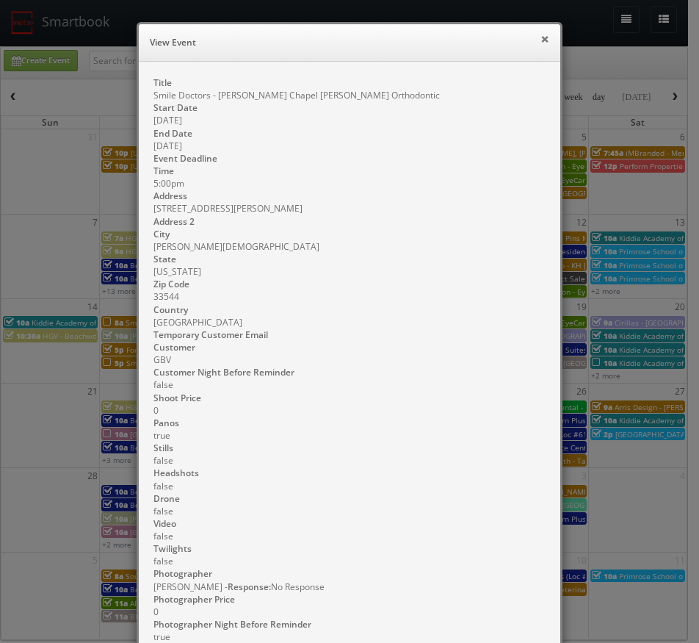
click at [541, 41] on button "×" at bounding box center [545, 39] width 9 height 10
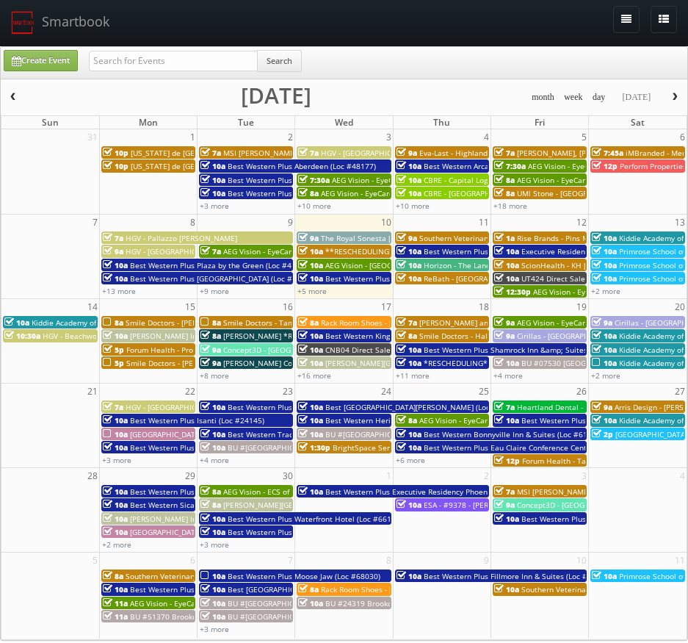
click at [253, 323] on span "Smile Doctors - Tampa [PERSON_NAME] [PERSON_NAME] Orthodontics" at bounding box center [347, 322] width 249 height 10
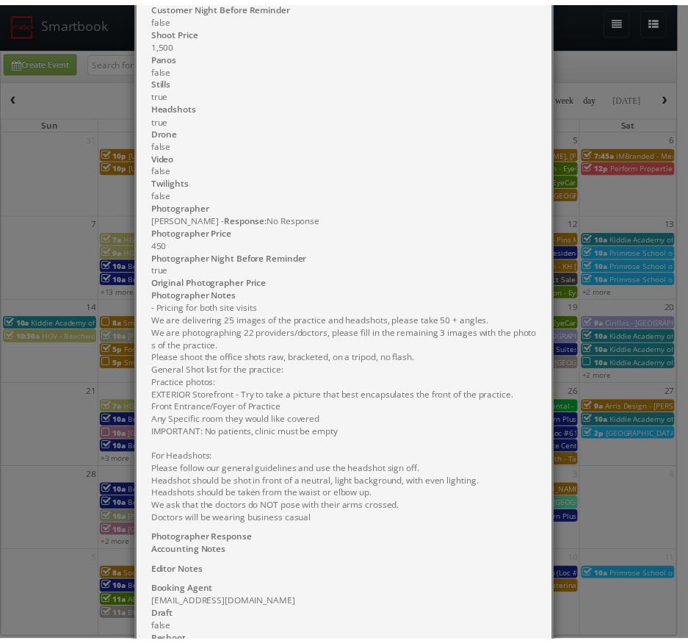
scroll to position [641, 0]
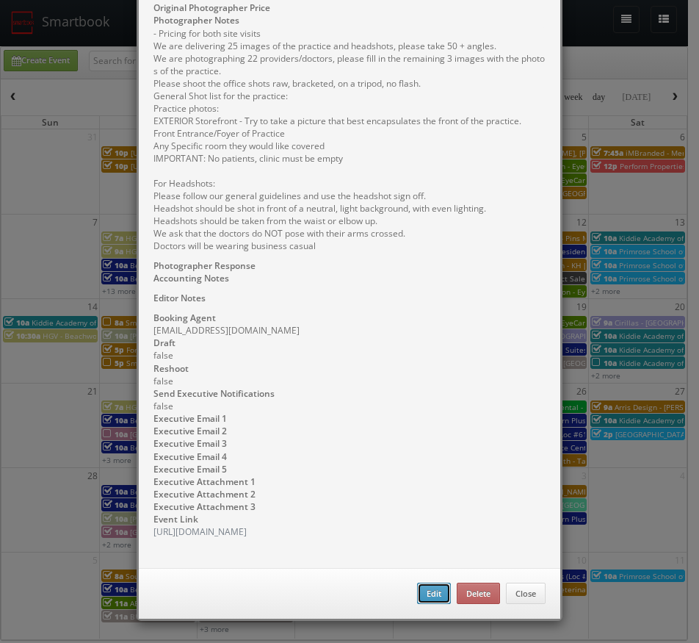
click at [426, 595] on button "Edit" at bounding box center [434, 593] width 34 height 22
type input "Smile Doctors - Tampa [PERSON_NAME] [PERSON_NAME] Orthodontics"
type input "2615 W Swann Ave Ste B"
type input "[GEOGRAPHIC_DATA]"
type input "33609"
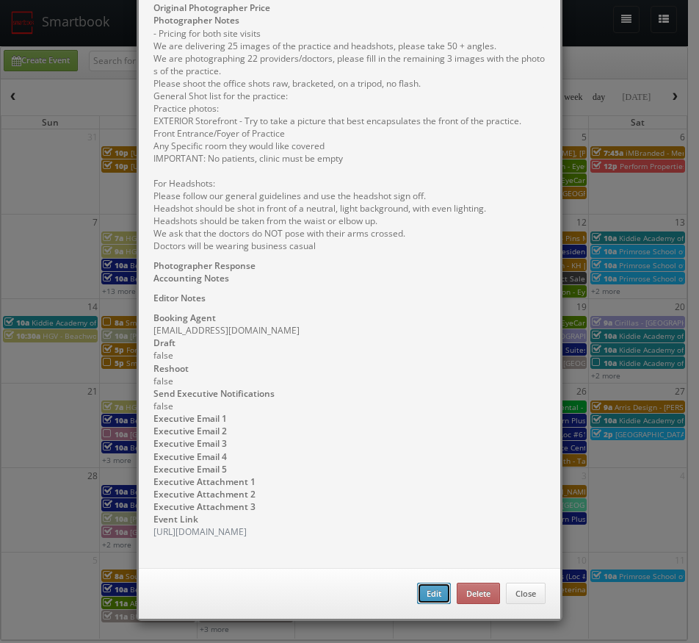
type input "1,500"
checkbox input "true"
type input "[DATE]"
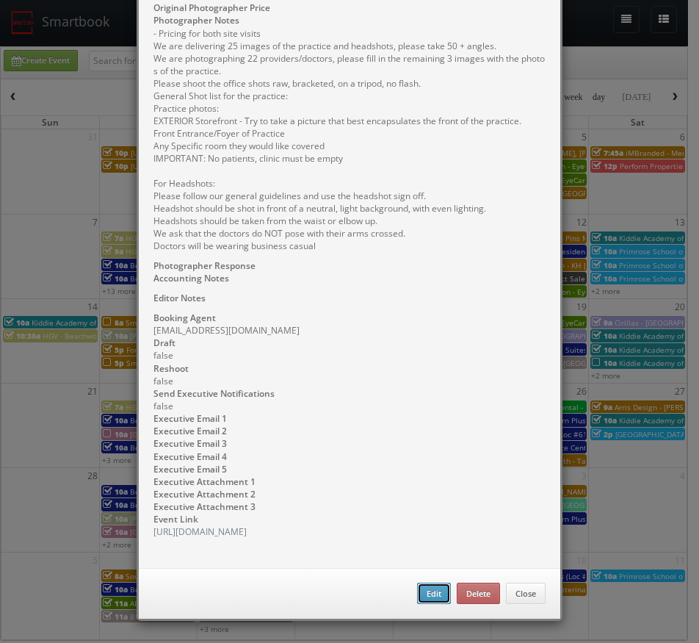
type input "8:00am"
checkbox input "true"
type textarea "- Pricing for both site visits We are delivering 25 images of the practice and …"
type input "1,500"
type input "450"
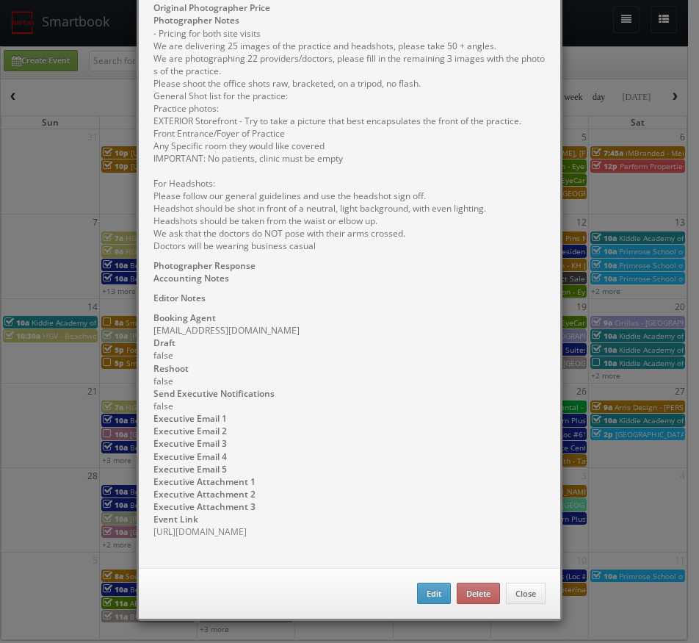
select select "[US_STATE]"
select select "[EMAIL_ADDRESS][DOMAIN_NAME]"
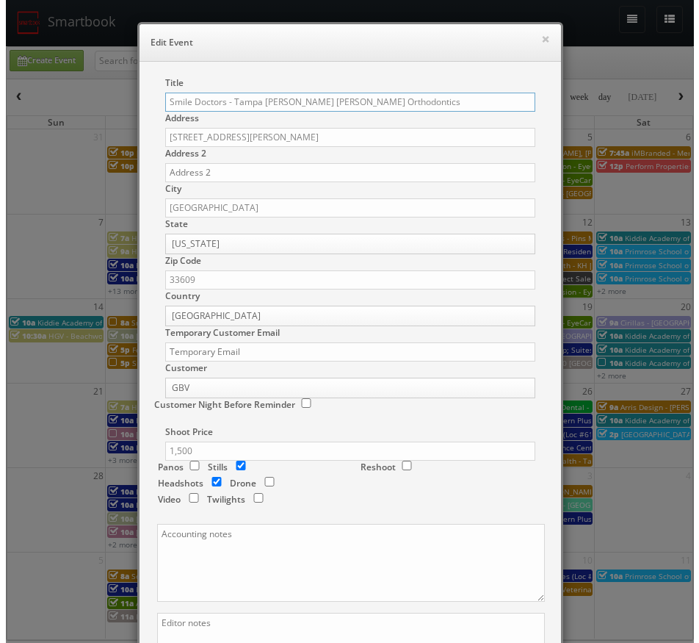
scroll to position [294, 0]
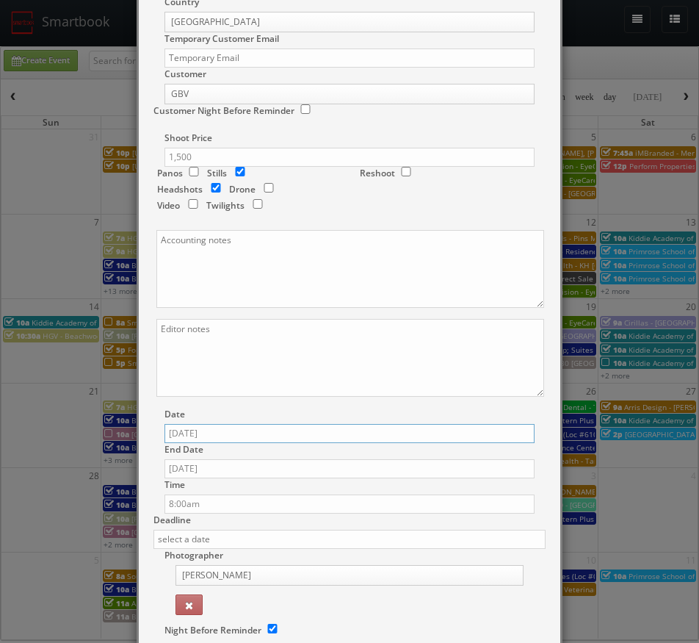
click at [212, 436] on input "[DATE]" at bounding box center [350, 433] width 370 height 19
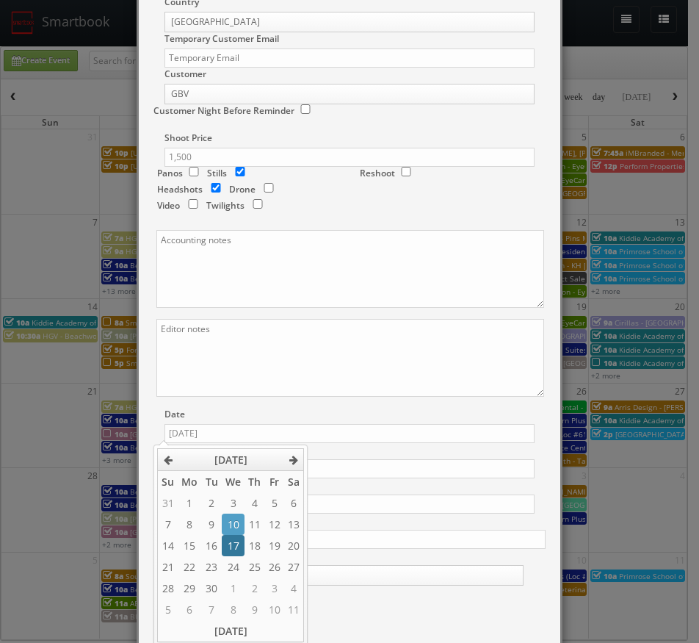
click at [240, 544] on td "17" at bounding box center [233, 545] width 23 height 21
type input "09/17/2025"
click at [533, 424] on div "Date 09/17/2025" at bounding box center [350, 425] width 392 height 35
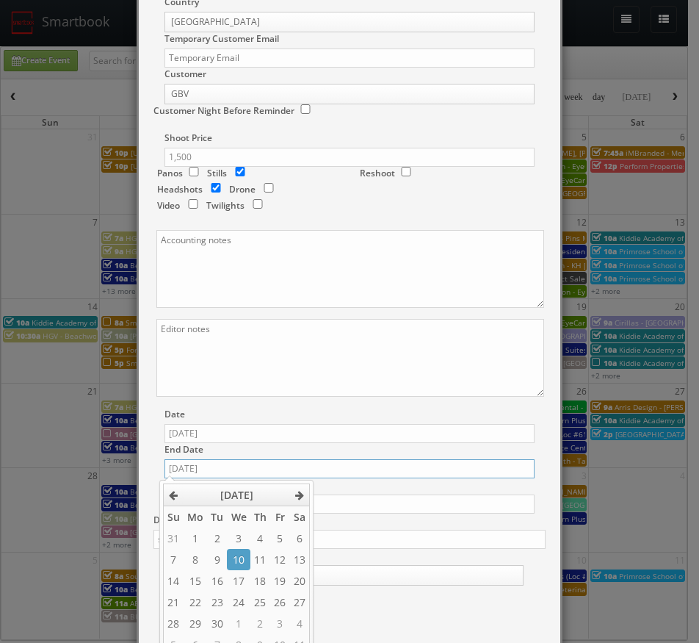
click at [195, 470] on input "[DATE]" at bounding box center [350, 468] width 370 height 19
click at [239, 581] on td "17" at bounding box center [238, 580] width 23 height 21
type input "09/17/2025"
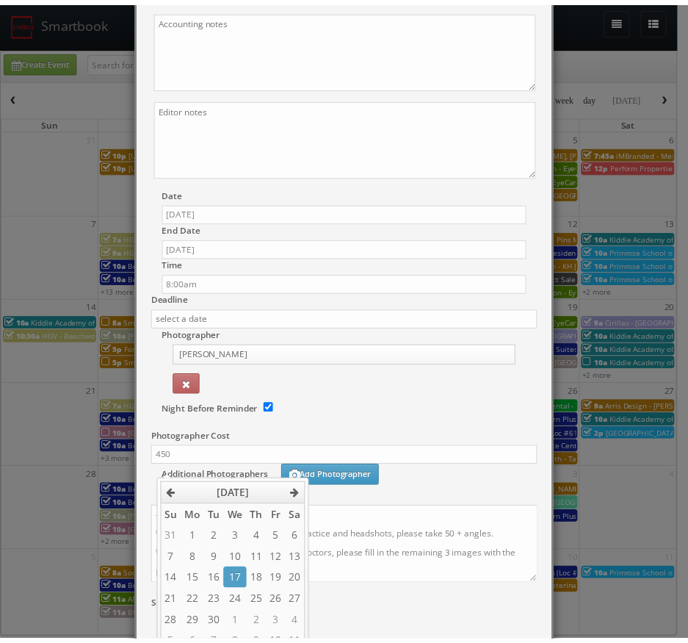
scroll to position [642, 0]
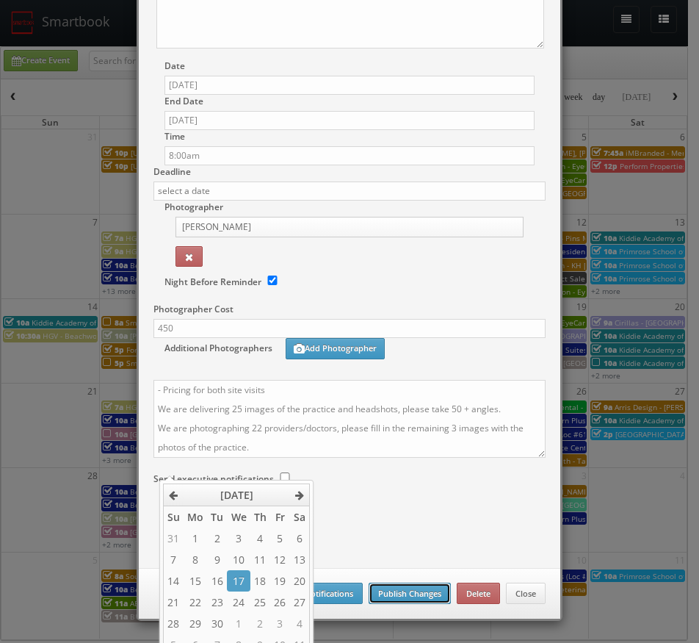
click at [402, 593] on button "Publish Changes" at bounding box center [410, 593] width 82 height 22
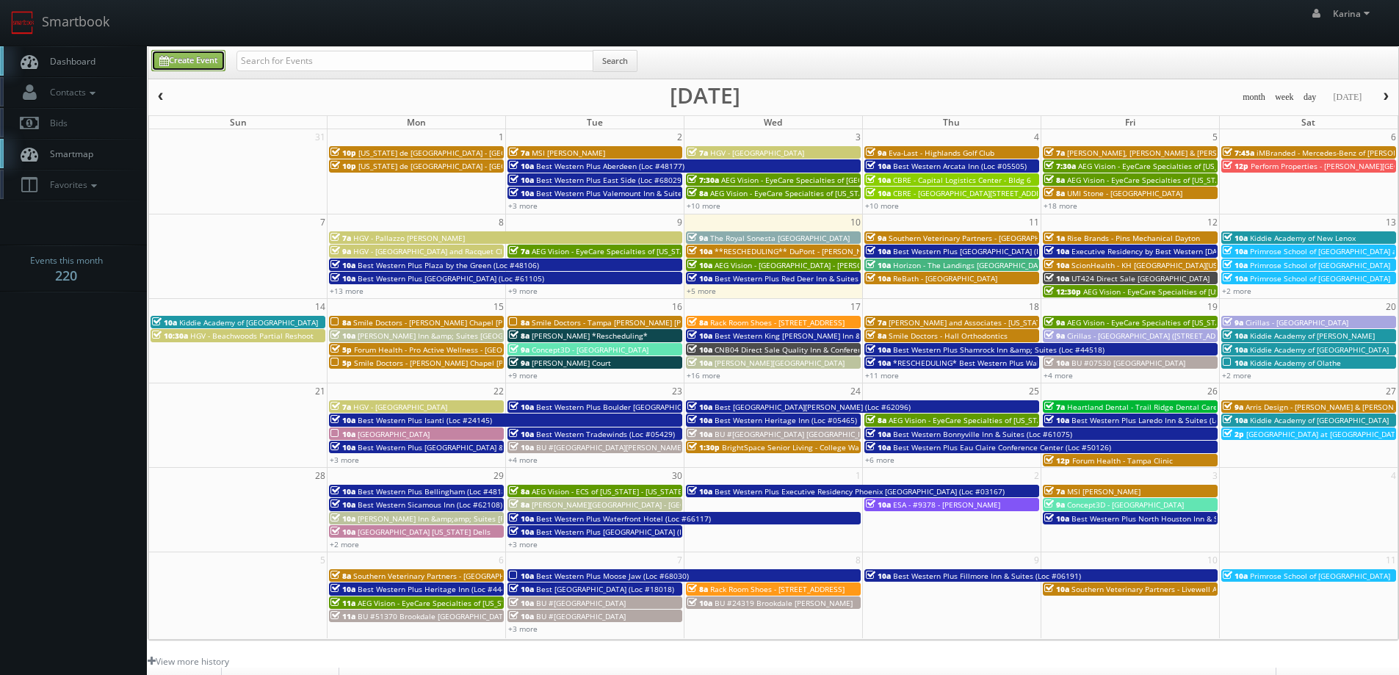
click at [192, 61] on link "Create Event" at bounding box center [188, 60] width 74 height 21
type input "[DATE]"
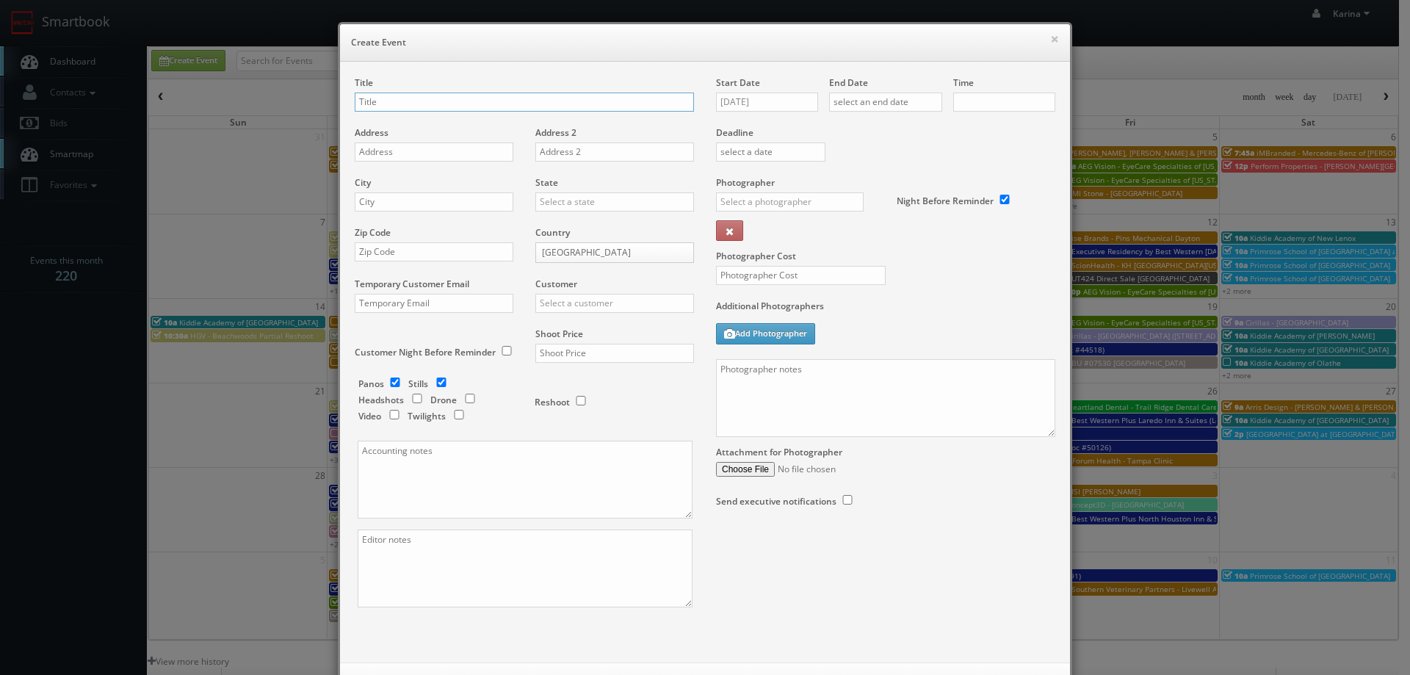
checkbox input "true"
type input "10:00am"
checkbox input "true"
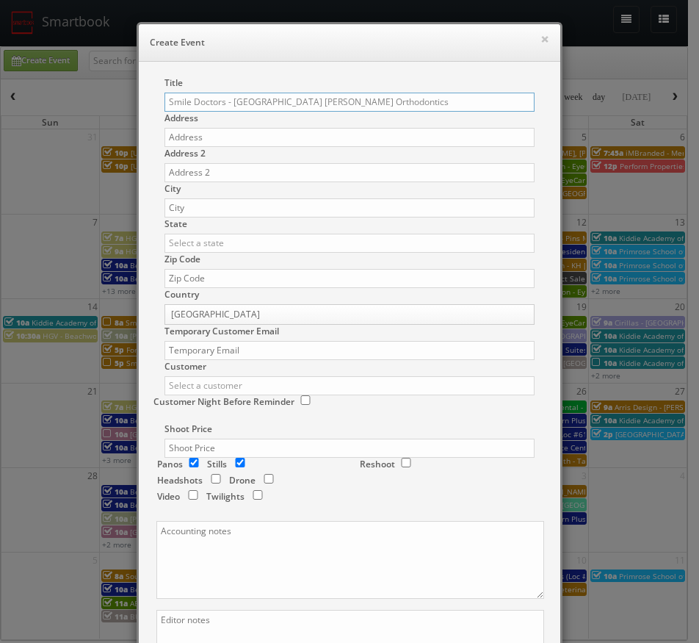
type input "Smile Doctors - [GEOGRAPHIC_DATA] [PERSON_NAME] Orthodontics"
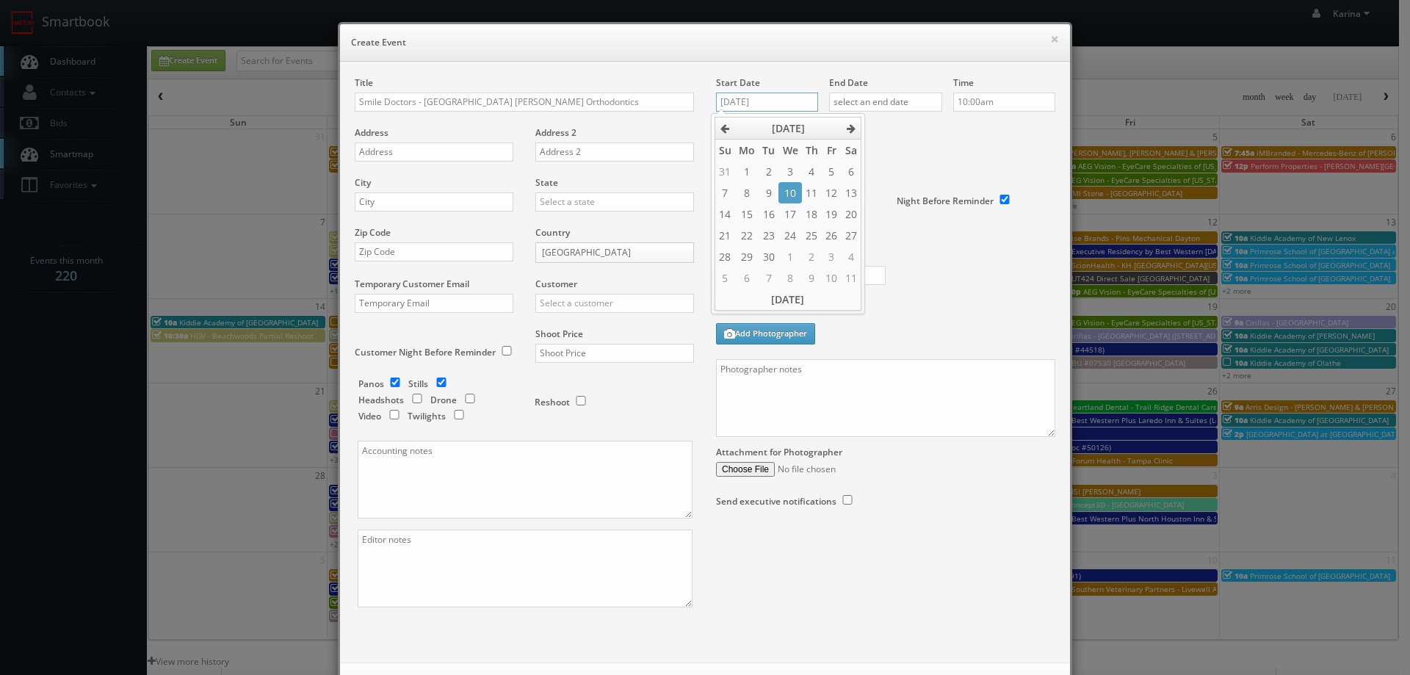
click at [763, 93] on input "[DATE]" at bounding box center [767, 102] width 102 height 19
click at [764, 223] on td "16" at bounding box center [769, 213] width 20 height 21
type input "[DATE]"
click at [907, 94] on input "text" at bounding box center [885, 102] width 113 height 19
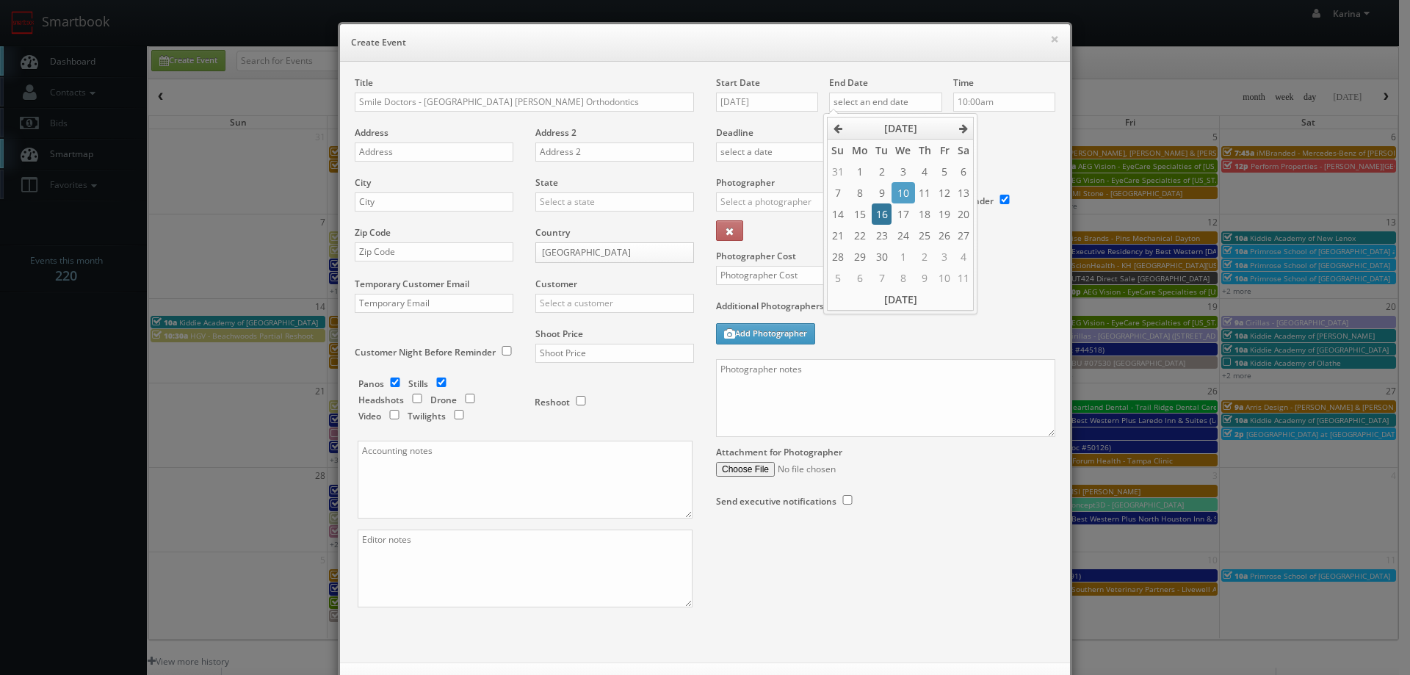
click at [880, 220] on td "16" at bounding box center [882, 213] width 20 height 21
type input "[DATE]"
click at [997, 104] on input "10:00am" at bounding box center [1004, 102] width 102 height 19
type input "8:00am"
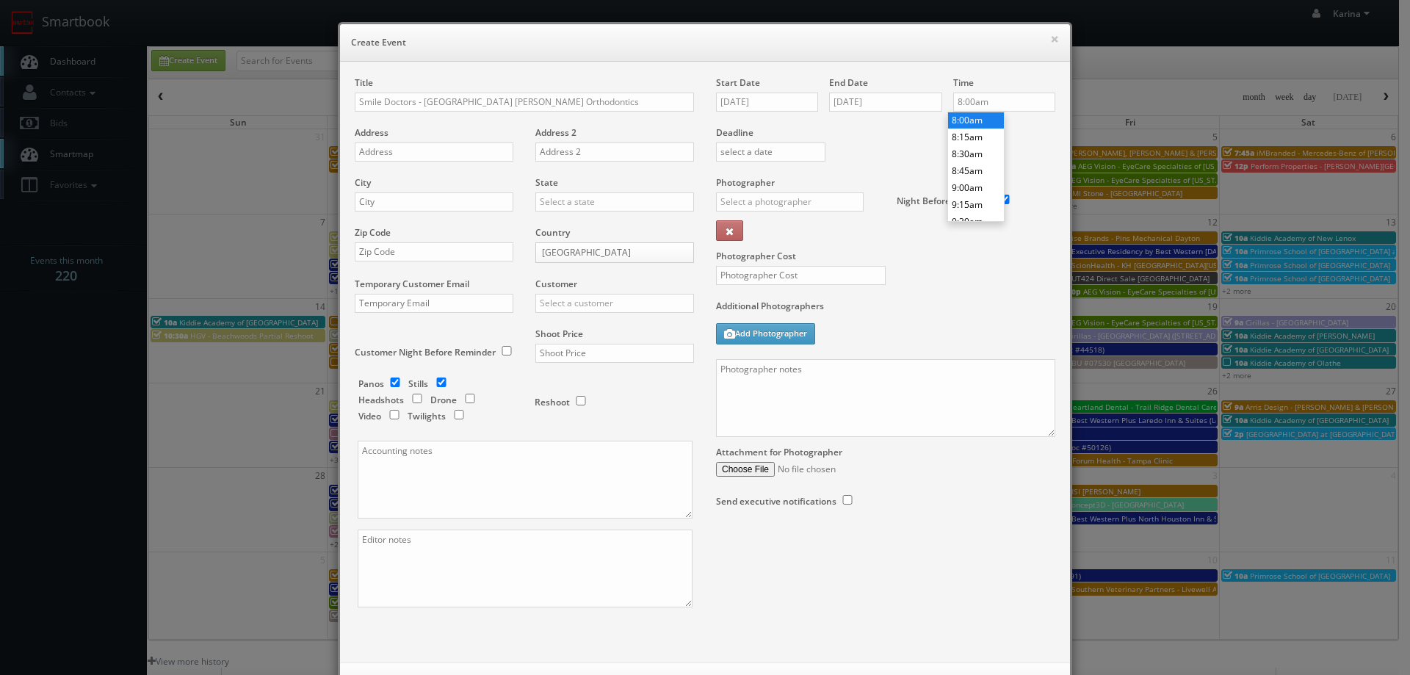
click at [973, 123] on li "8:00am" at bounding box center [976, 120] width 56 height 17
click at [384, 143] on input "text" at bounding box center [434, 151] width 159 height 19
click at [392, 142] on div "Address" at bounding box center [440, 151] width 170 height 50
click at [396, 149] on input "text" at bounding box center [434, 151] width 159 height 19
paste input "15303 Amberly Dr Ste E"
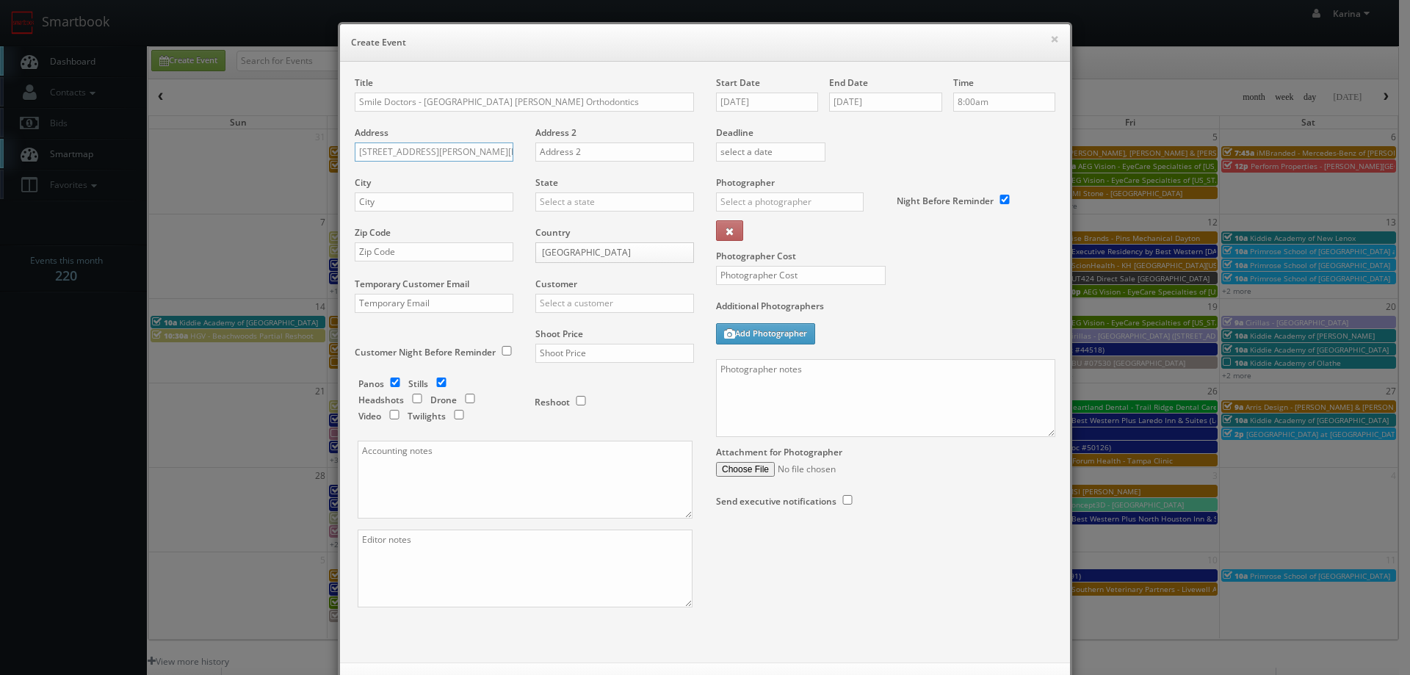
type input "15303 Amberly Dr Ste E"
click at [391, 198] on input "text" at bounding box center [434, 201] width 159 height 19
type input "[GEOGRAPHIC_DATA]"
click at [562, 233] on div "[US_STATE]" at bounding box center [614, 226] width 157 height 24
type input "[US_STATE]"
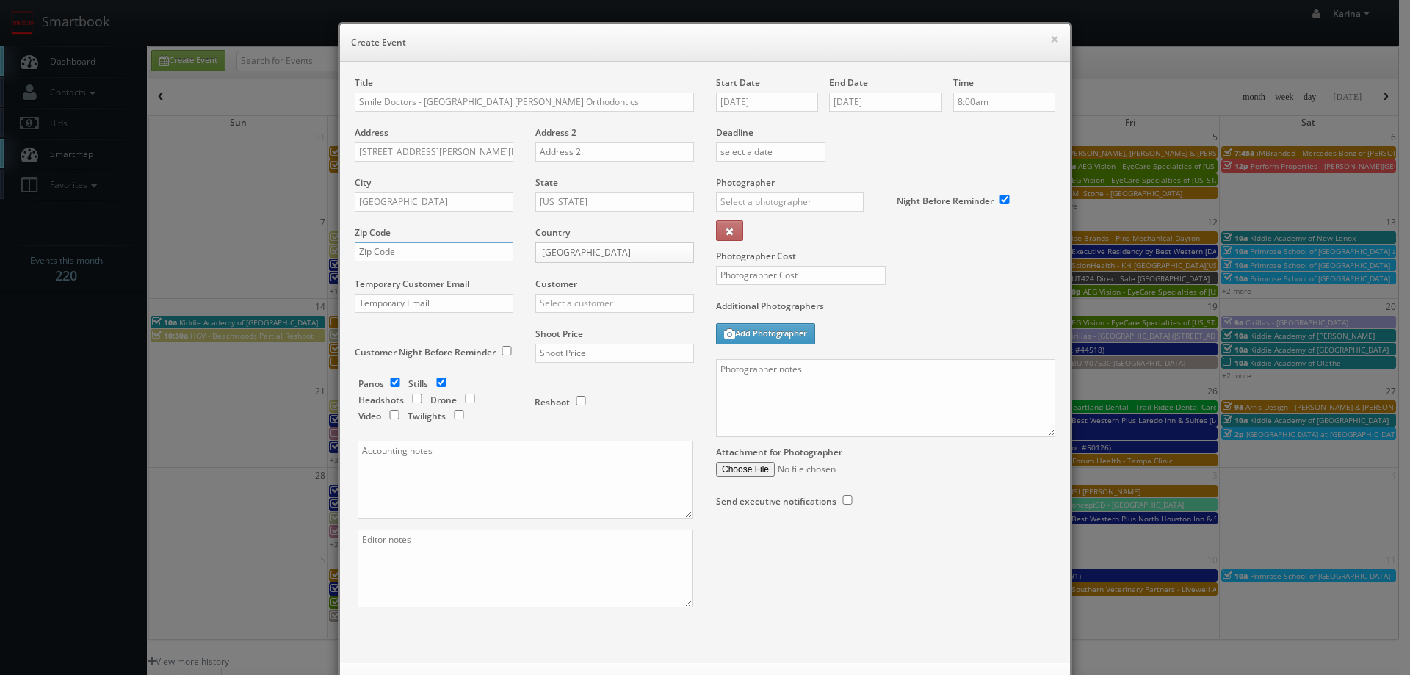
click at [448, 257] on input "text" at bounding box center [434, 251] width 159 height 19
type input "33647"
click at [581, 302] on input "text" at bounding box center [614, 303] width 159 height 19
click at [562, 430] on div "GBV" at bounding box center [614, 436] width 157 height 24
type input "GBV"
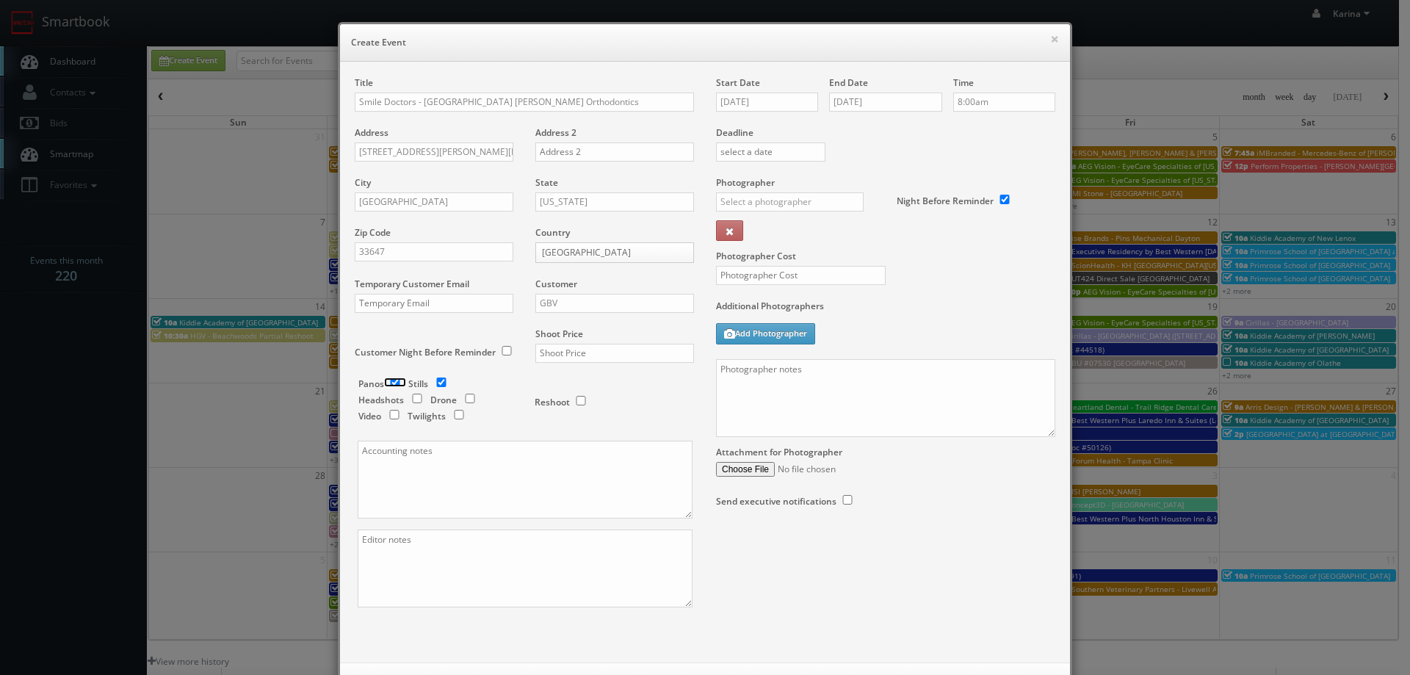
click at [390, 383] on input "checkbox" at bounding box center [395, 383] width 22 height 10
checkbox input "false"
click at [411, 394] on input "checkbox" at bounding box center [417, 399] width 22 height 10
checkbox input "true"
click at [577, 353] on input "text" at bounding box center [614, 353] width 159 height 19
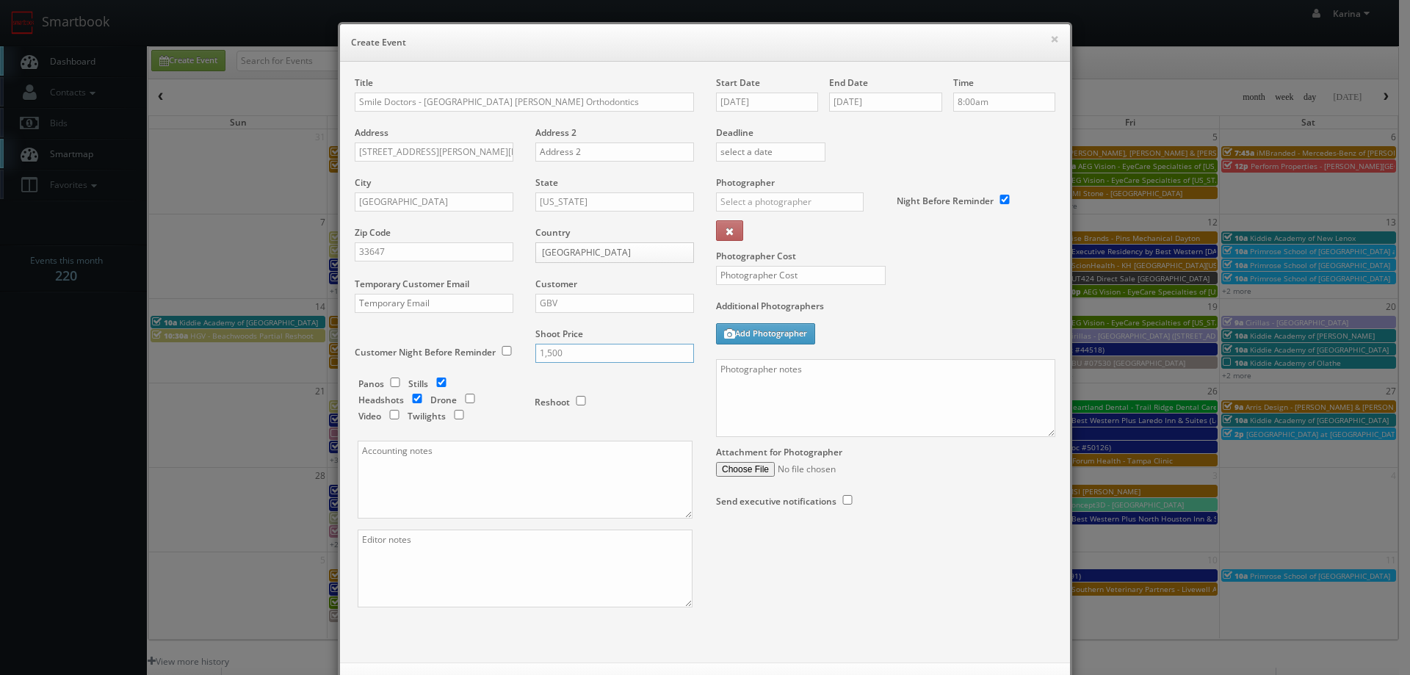
type input "1,500"
click at [770, 203] on input "text" at bounding box center [790, 201] width 148 height 19
click at [778, 288] on div "[PERSON_NAME]" at bounding box center [795, 283] width 157 height 24
type input "[PERSON_NAME]"
click at [784, 278] on input "text" at bounding box center [801, 275] width 170 height 19
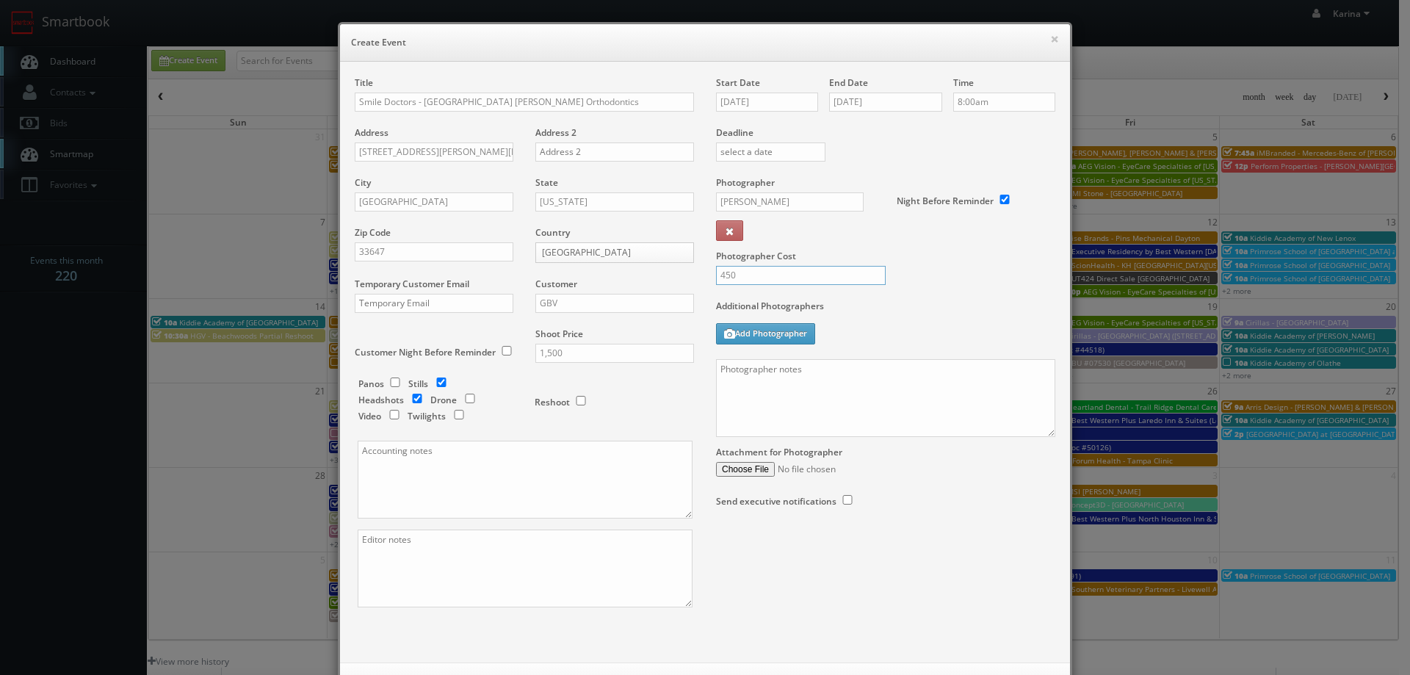
type input "450"
click at [828, 386] on textarea at bounding box center [885, 398] width 339 height 78
paste textarea "We are delivering 25 images of the practice and headshots, please take 50 + ang…"
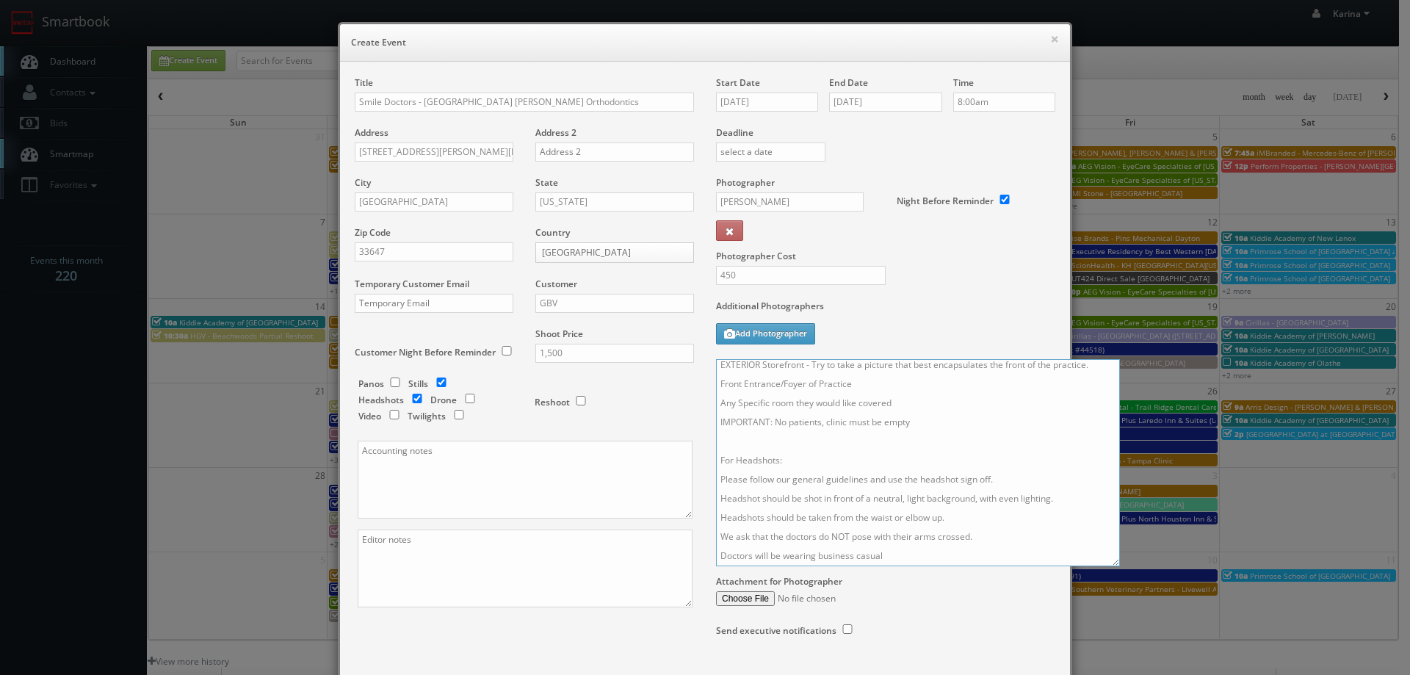
scroll to position [119, 0]
drag, startPoint x: 1044, startPoint y: 433, endPoint x: 1109, endPoint y: 562, distance: 144.5
click at [1109, 562] on textarea "We are delivering 25 images of the practice and headshots, please take 50 + ang…" at bounding box center [918, 462] width 404 height 207
drag, startPoint x: 887, startPoint y: 555, endPoint x: 715, endPoint y: 555, distance: 172.6
click at [716, 553] on textarea "We are delivering 25 images of the practice and headshots, please take 50 + ang…" at bounding box center [918, 462] width 404 height 207
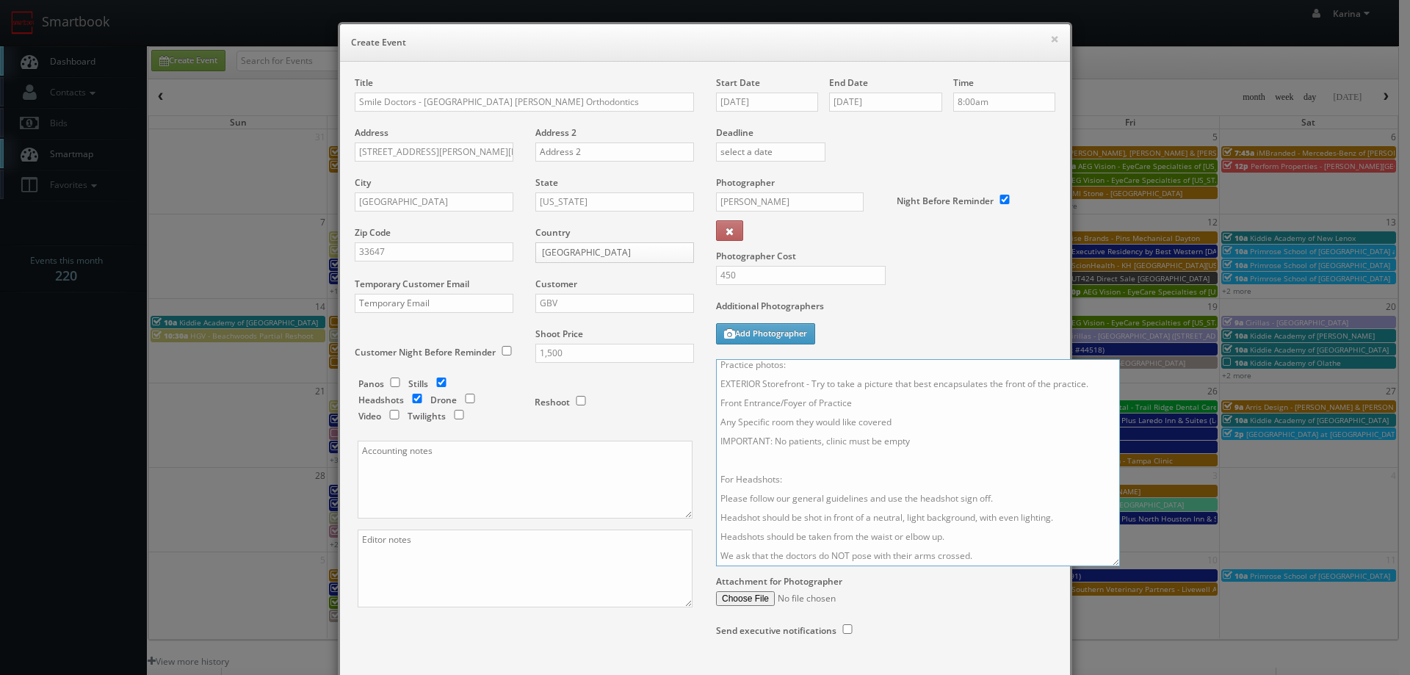
scroll to position [0, 0]
click at [793, 367] on textarea "We are delivering 25 images of the practice and headshots, please take 50 + ang…" at bounding box center [918, 462] width 404 height 207
click at [1013, 367] on textarea "We are delivering 15 images of the practice and headshots, please take 50 + ang…" at bounding box center [918, 462] width 404 height 207
click at [825, 386] on textarea "We are delivering 15 images of the practice and headshots, please take 30 + ang…" at bounding box center [918, 462] width 404 height 207
click at [1007, 390] on textarea "We are delivering 15 images of the practice and headshots, please take 30 + ang…" at bounding box center [918, 462] width 404 height 207
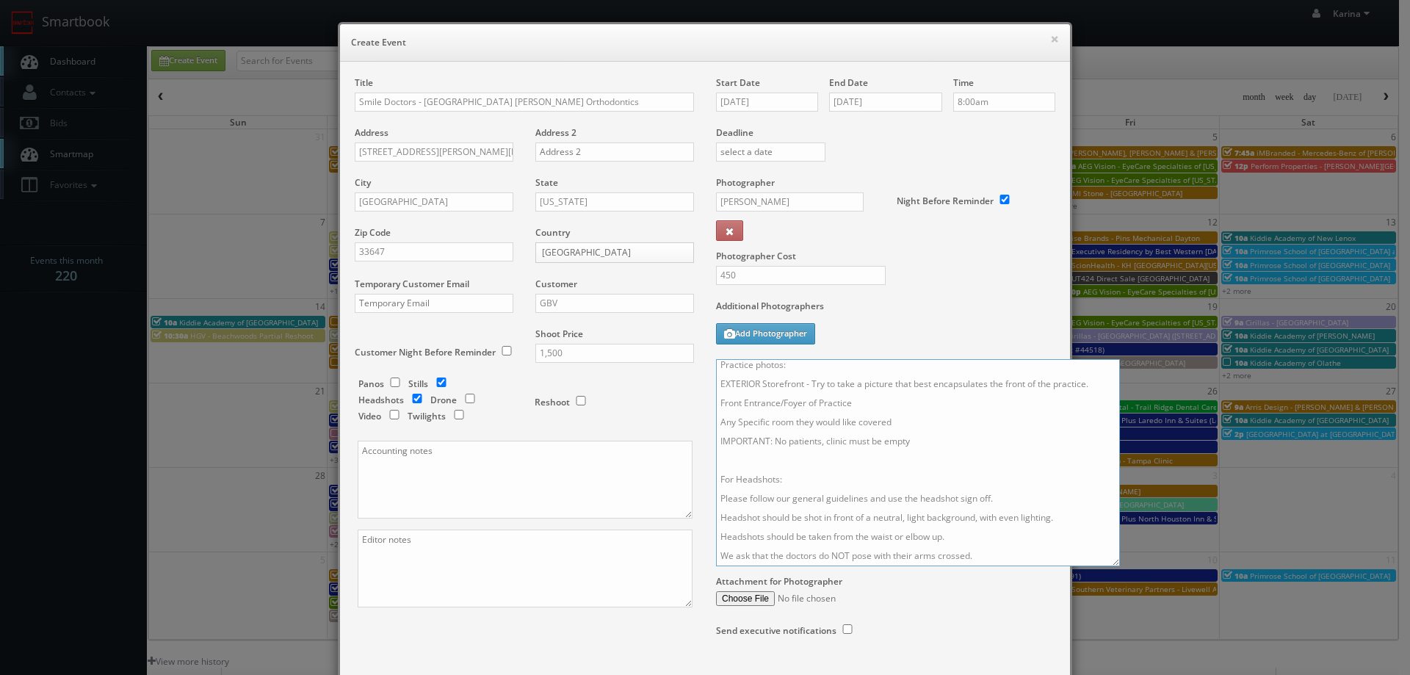
scroll to position [95, 0]
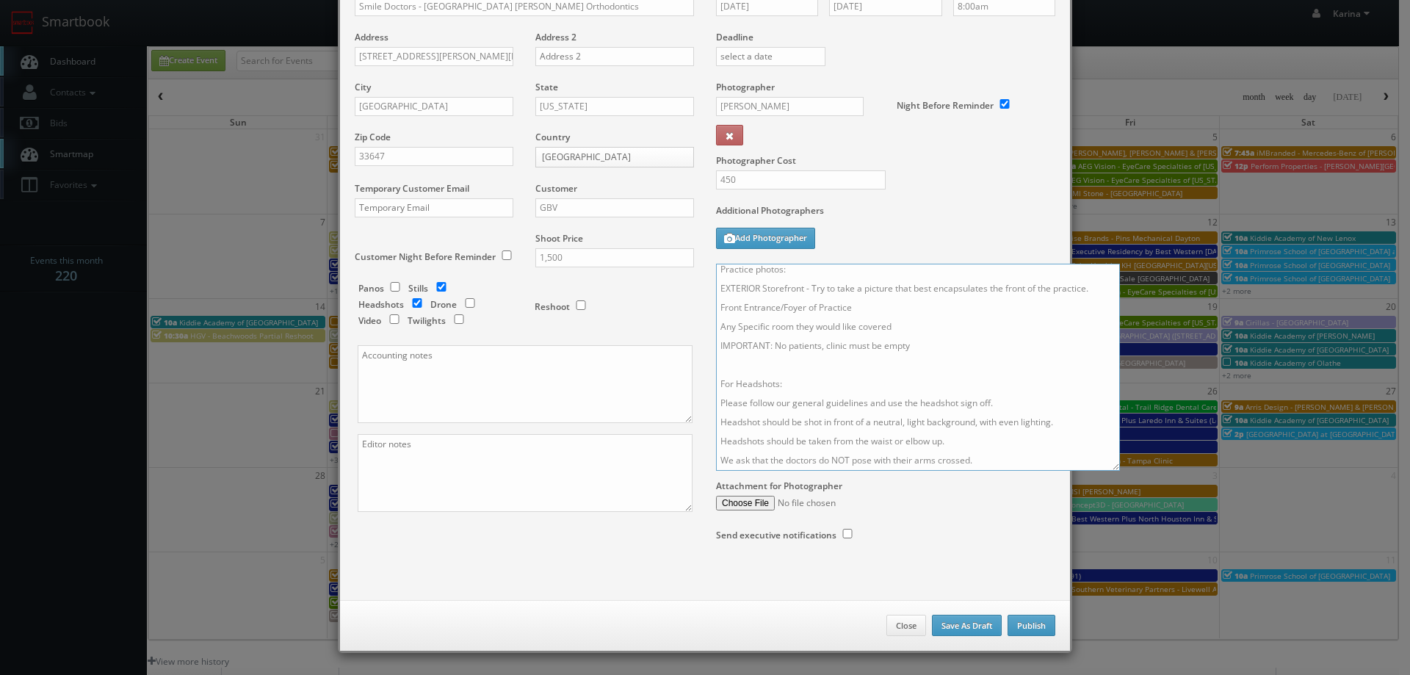
type textarea "We are delivering 15 images of the practice and headshots, please take 30 + ang…"
click at [1016, 622] on button "Publish" at bounding box center [1032, 626] width 48 height 22
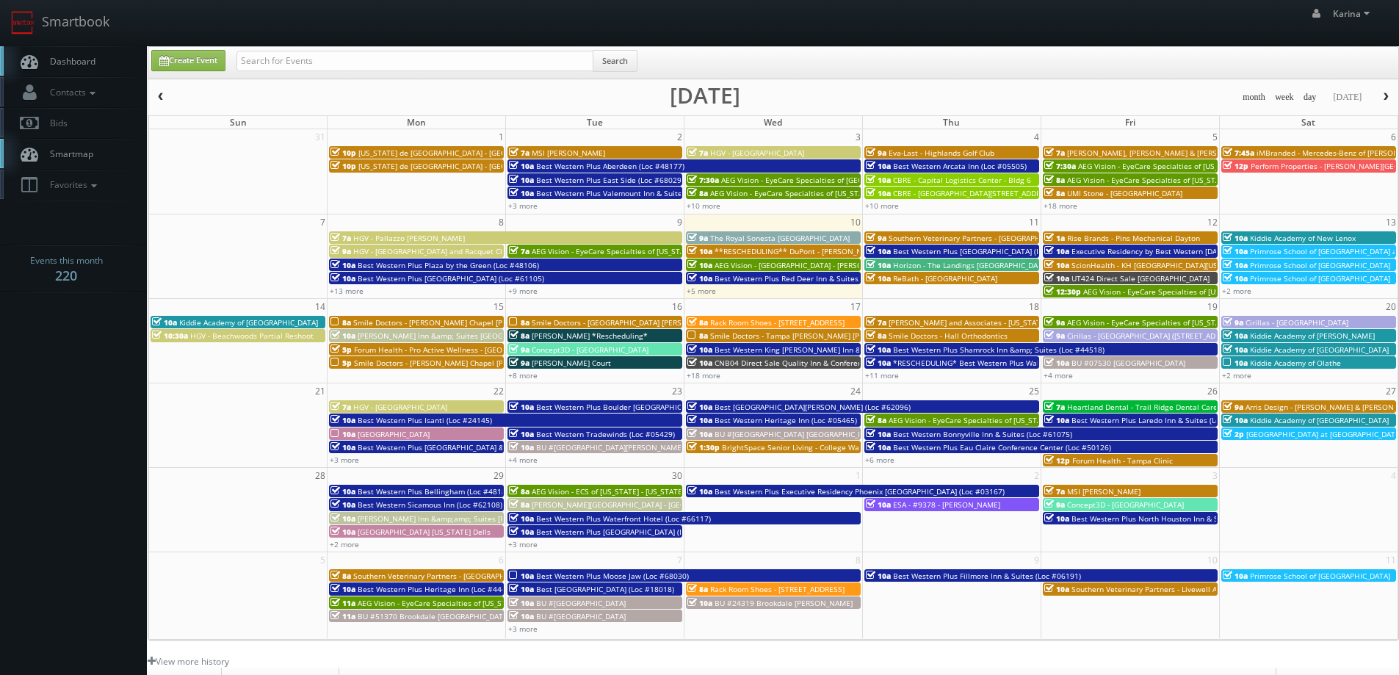
click at [461, 323] on span "Smile Doctors - [PERSON_NAME] Chapel [PERSON_NAME] Orthodontic" at bounding box center [475, 322] width 245 height 10
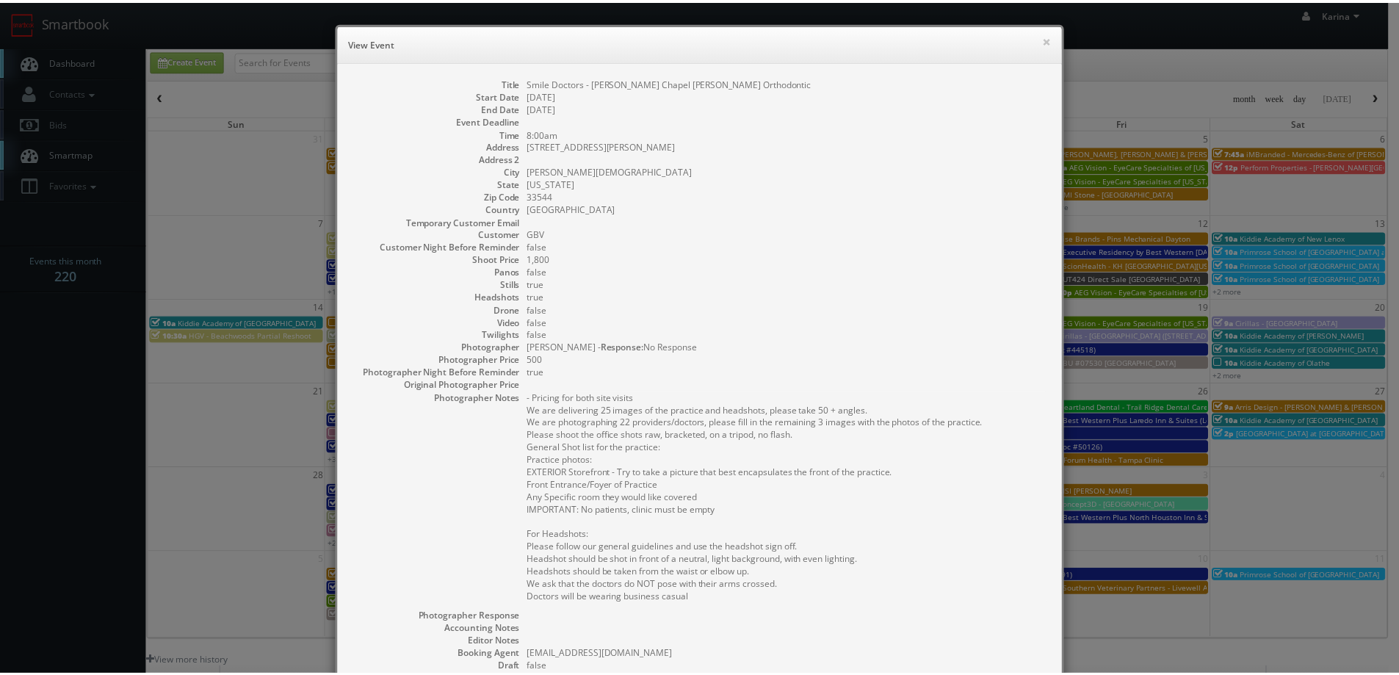
scroll to position [242, 0]
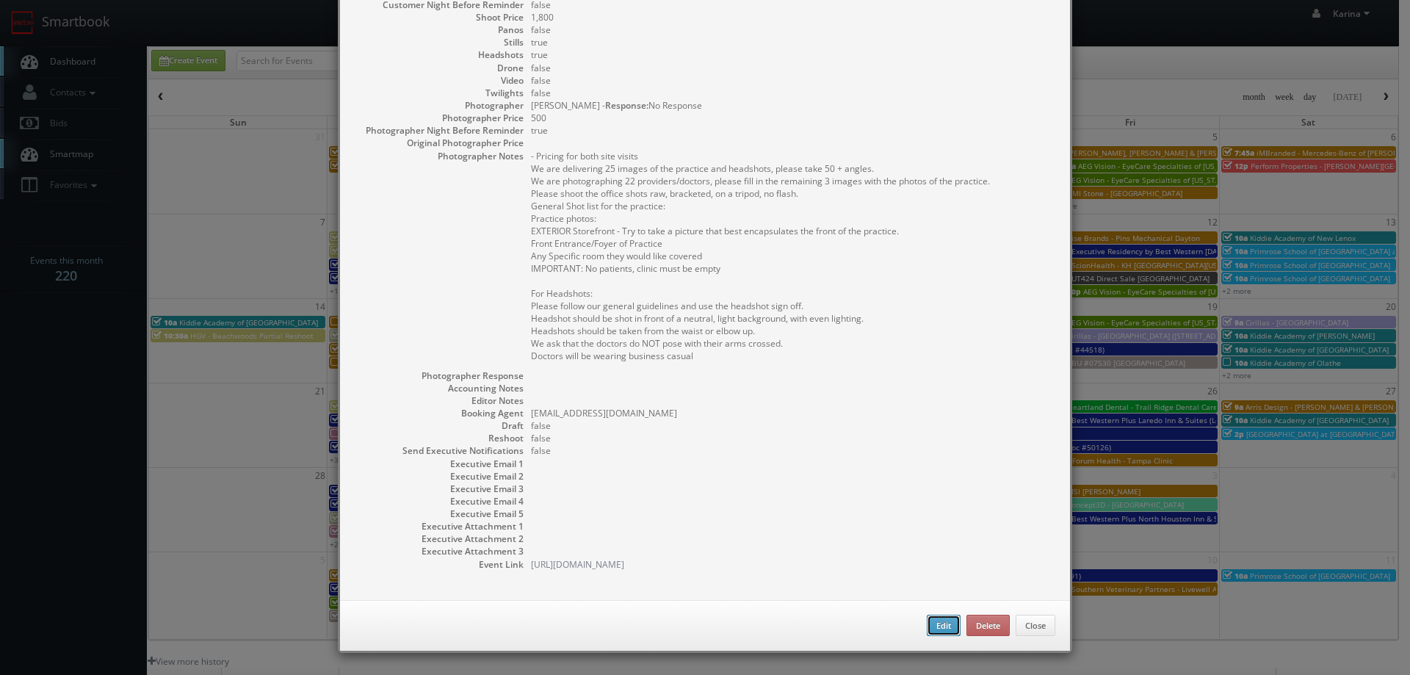
click at [944, 624] on button "Edit" at bounding box center [944, 626] width 34 height 22
type input "Smile Doctors - [PERSON_NAME] Chapel [PERSON_NAME] Orthodontic"
type input "2370 Bruce B Downs Blvd Ste 100"
type input "Wesley Chapel"
type input "33544"
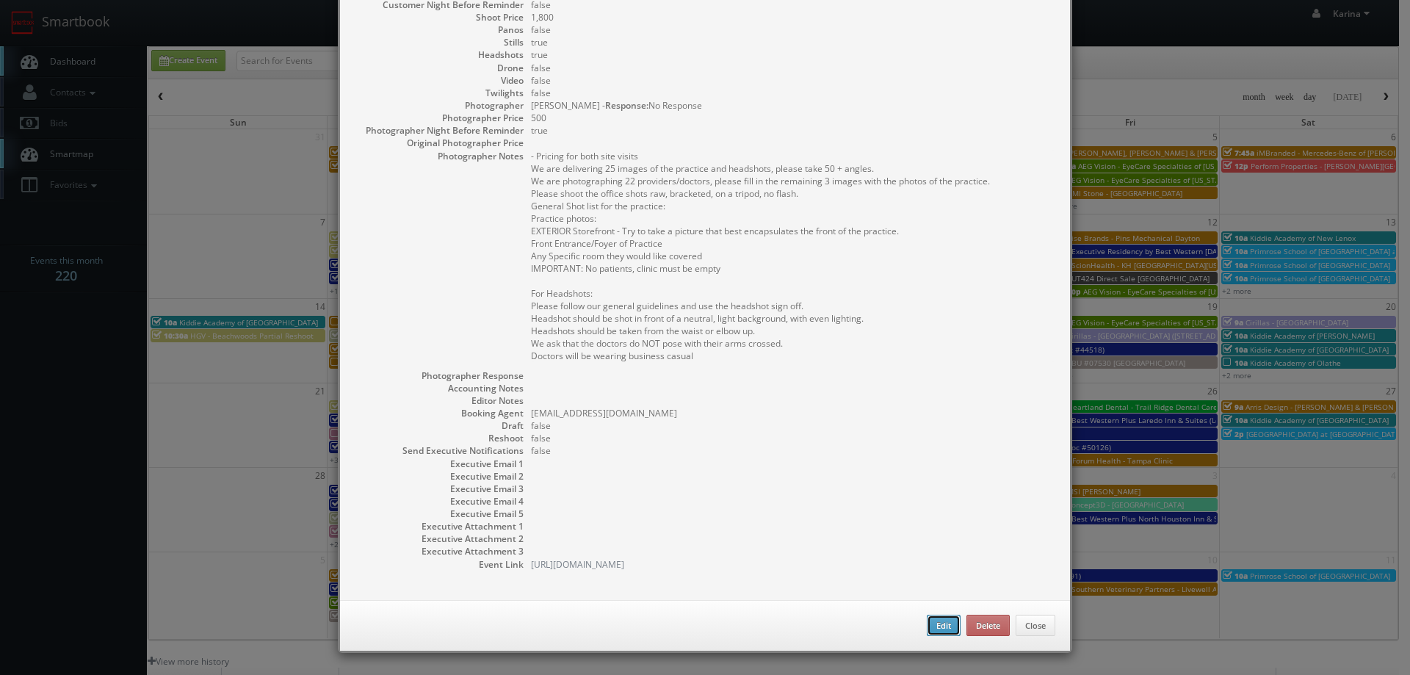
type input "1,800"
checkbox input "true"
type input "09/15/2025"
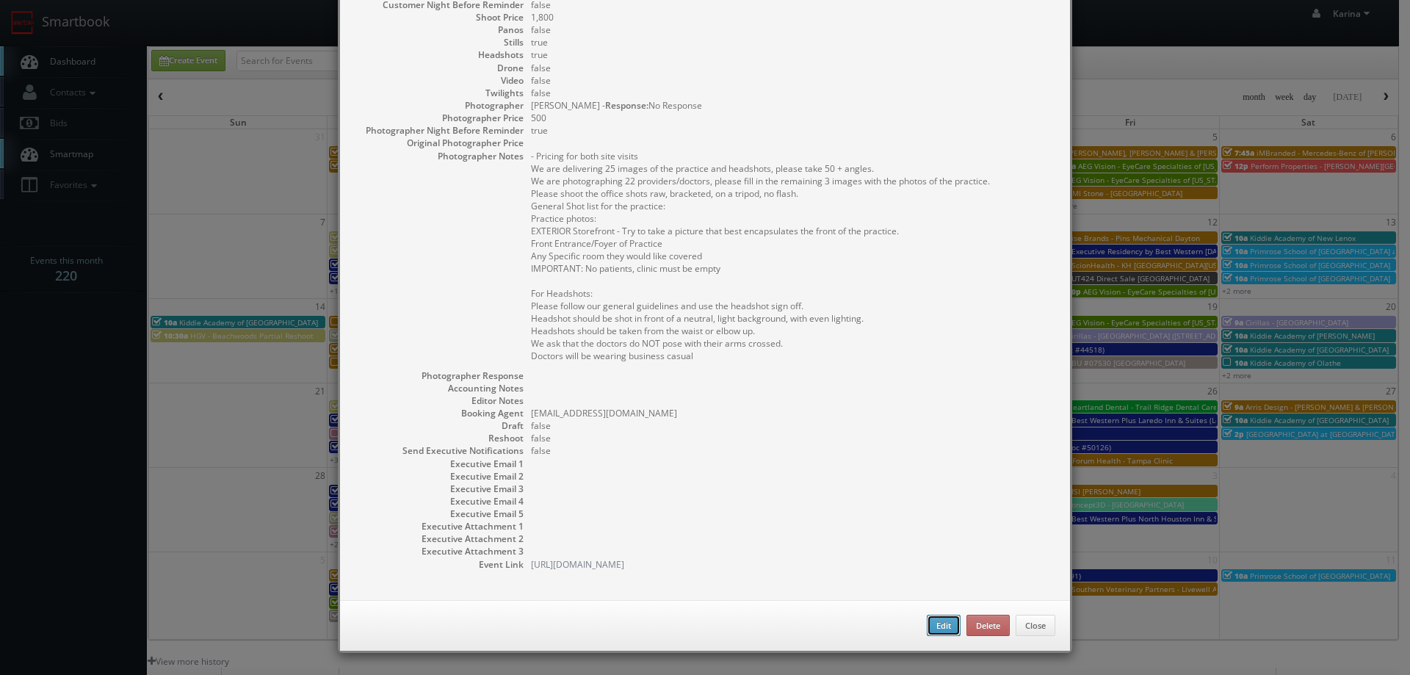
type input "8:00am"
checkbox input "true"
type textarea "- Pricing for both site visits We are delivering 25 images of the practice and …"
select select "[US_STATE]"
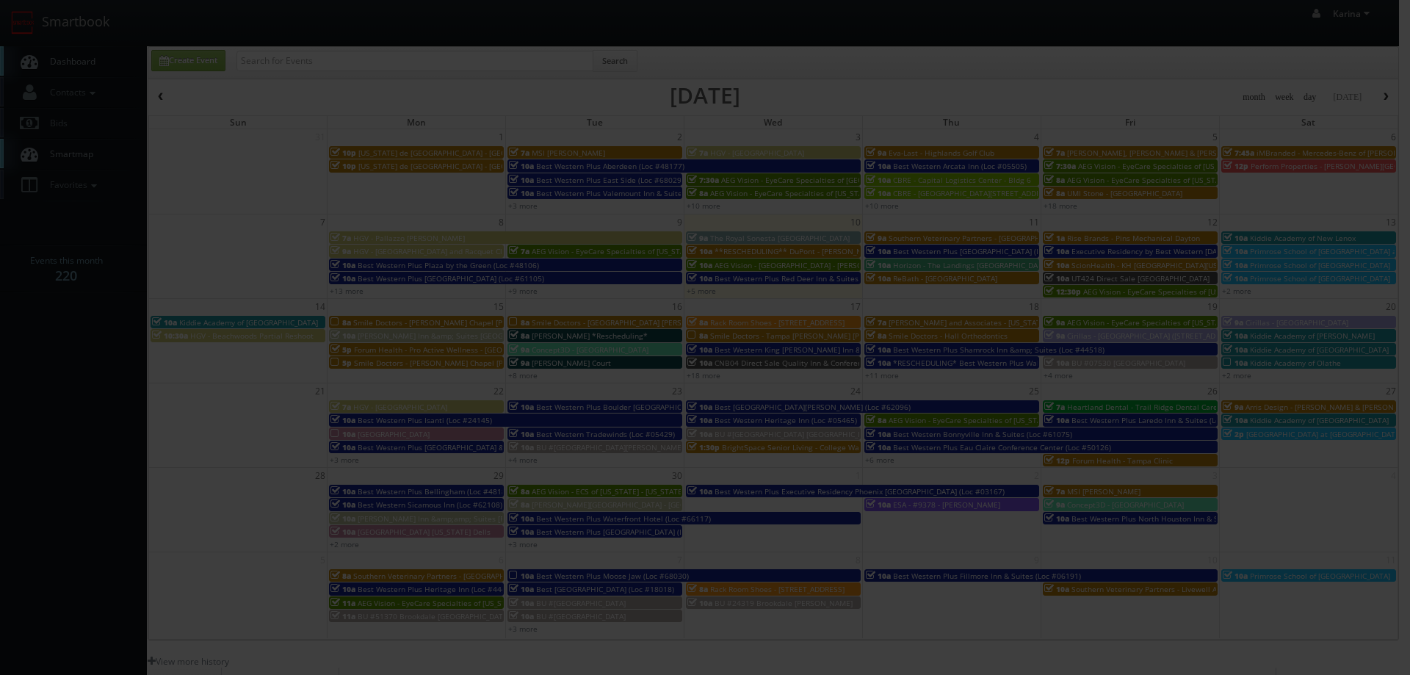
type input "1,800"
type input "500"
select select "[EMAIL_ADDRESS][DOMAIN_NAME]"
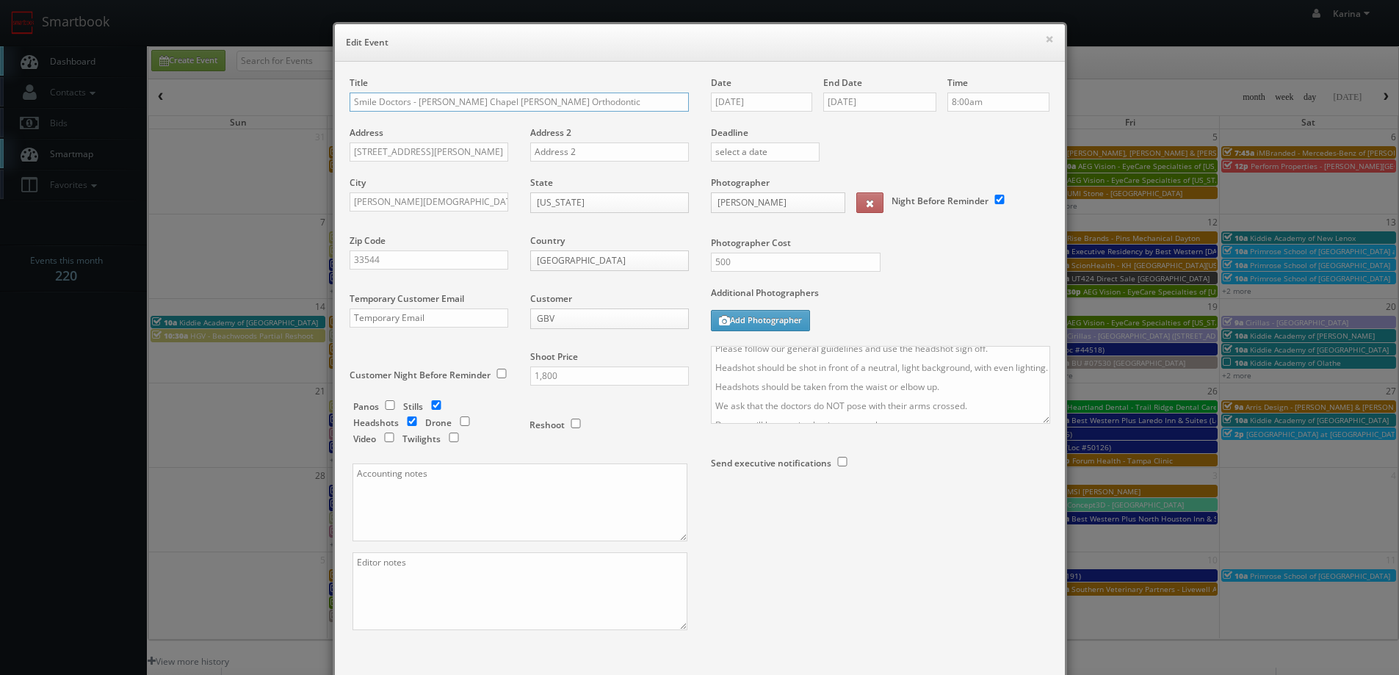
scroll to position [325, 0]
drag, startPoint x: 887, startPoint y: 419, endPoint x: 685, endPoint y: 411, distance: 202.1
click at [685, 411] on div "Title Smile Doctors - Wesley Chapel Farina Orthodontic Address 2370 Bruce B Dow…" at bounding box center [700, 366] width 723 height 580
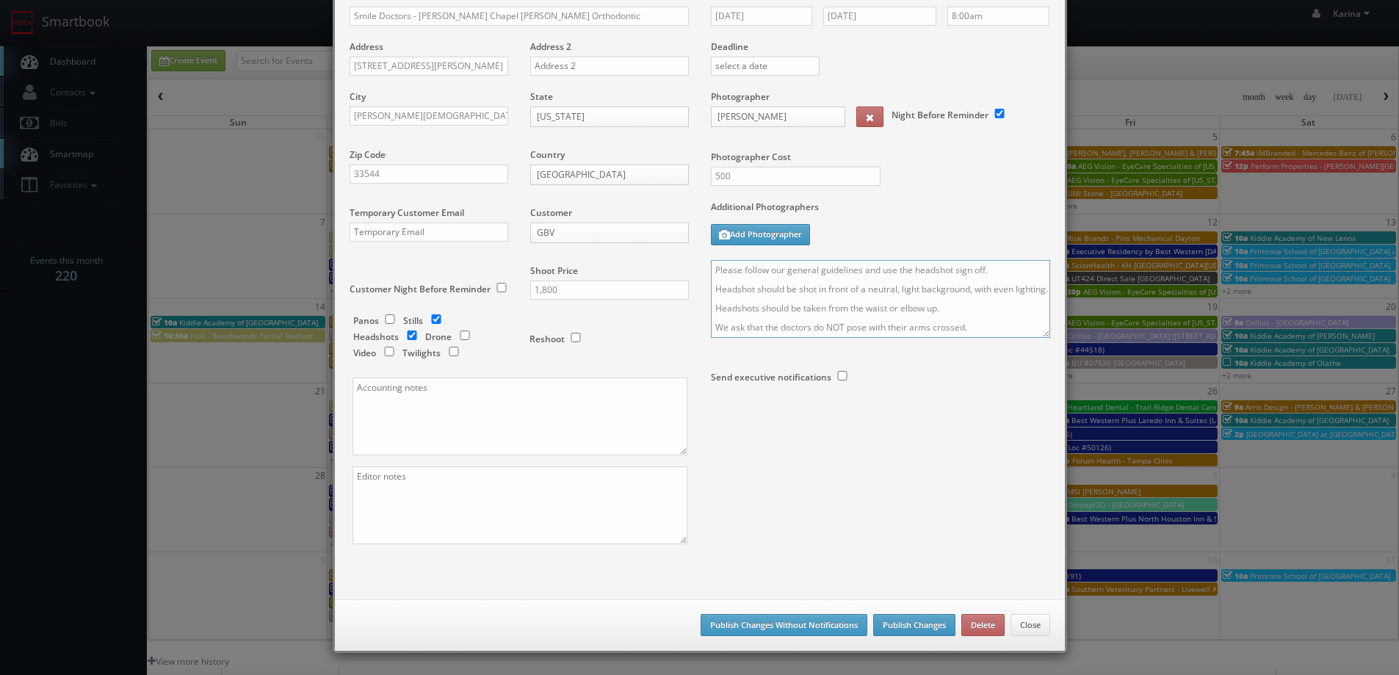
type textarea "- Pricing for both site visits We are delivering 25 images of the practice and …"
click at [899, 626] on button "Publish Changes" at bounding box center [914, 625] width 82 height 22
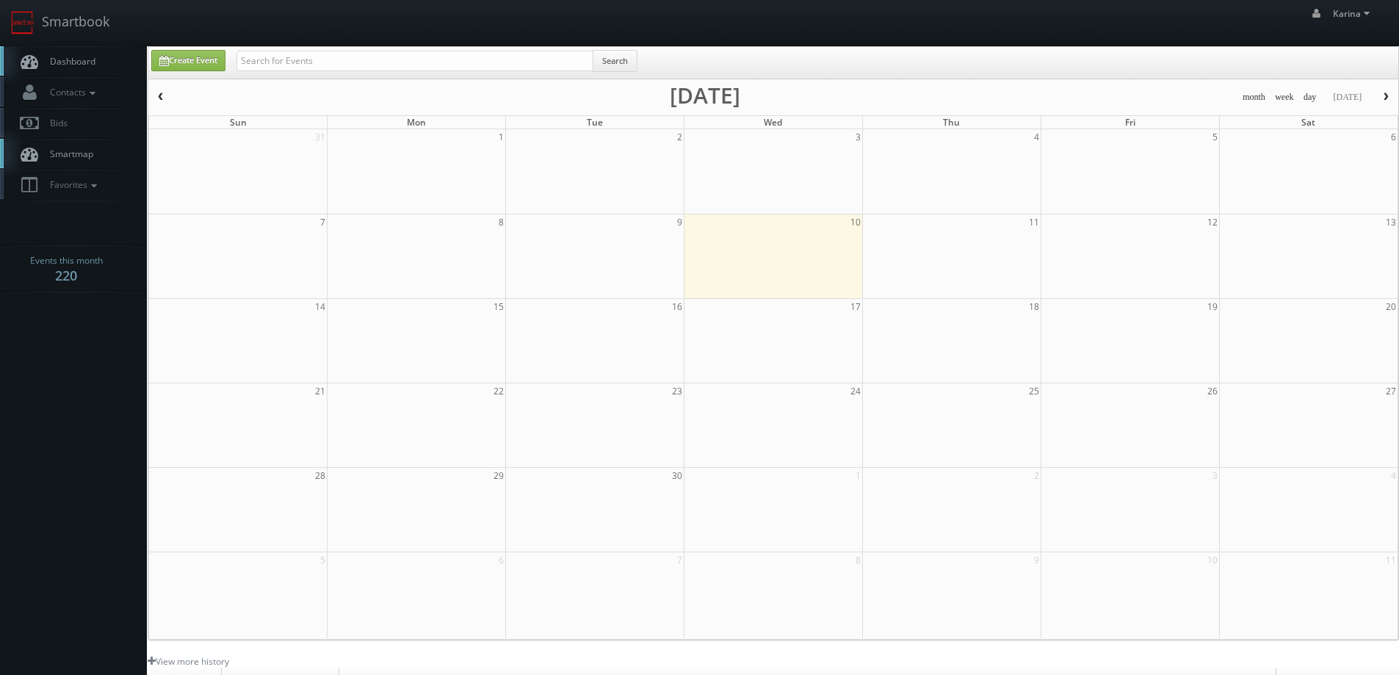
click at [83, 65] on span "Dashboard" at bounding box center [69, 61] width 53 height 12
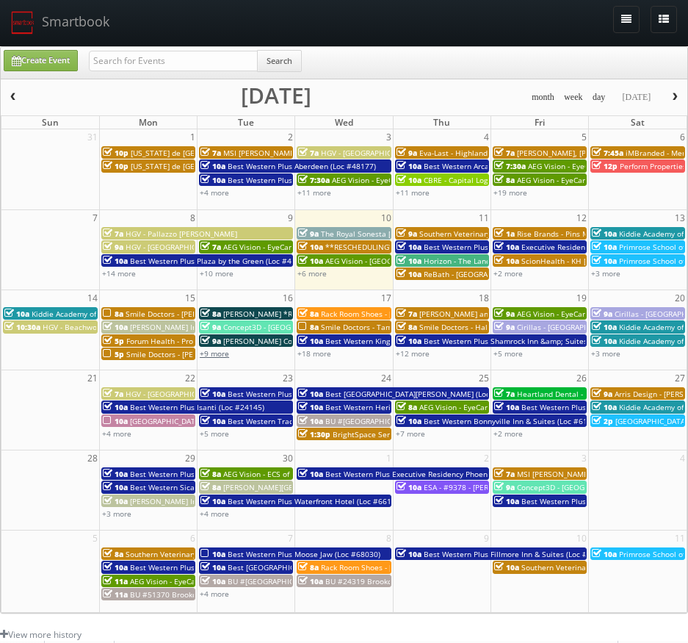
click at [219, 354] on link "+9 more" at bounding box center [214, 353] width 29 height 10
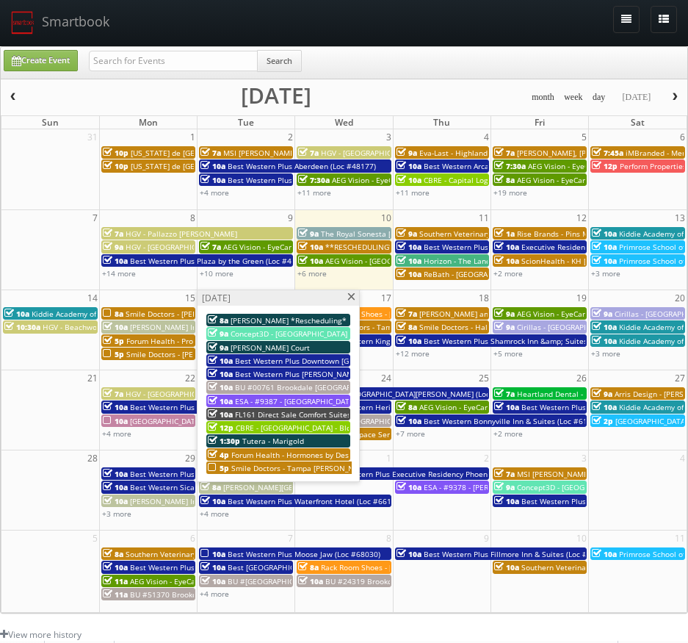
click at [257, 466] on span "Smile Doctors - Tampa [PERSON_NAME] [PERSON_NAME] Orthodontics" at bounding box center [355, 468] width 249 height 10
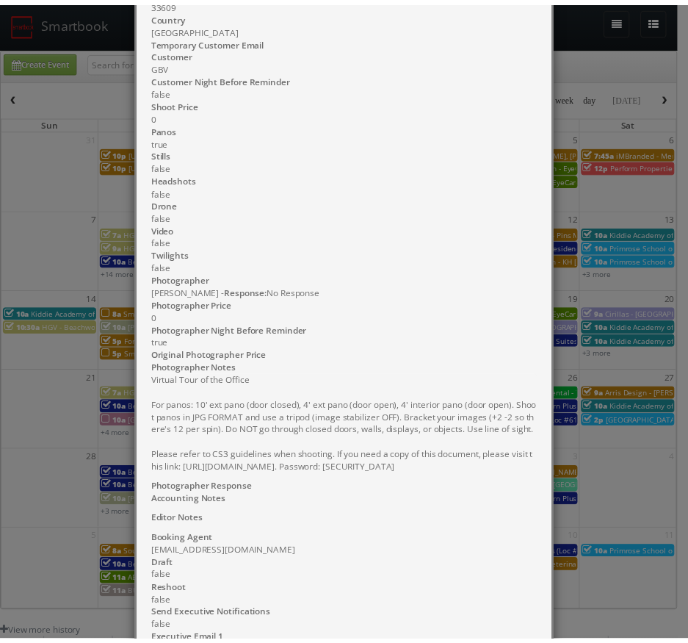
scroll to position [529, 0]
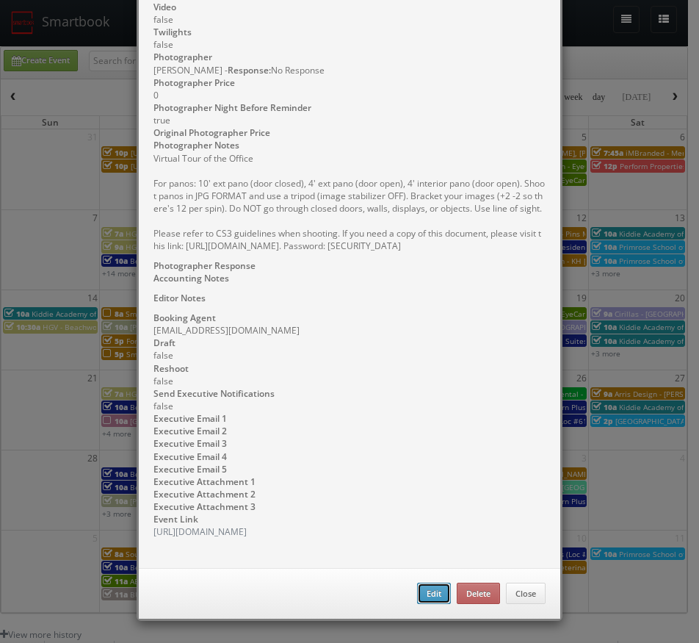
click at [425, 589] on button "Edit" at bounding box center [434, 593] width 34 height 22
type input "Smile Doctors - Tampa [PERSON_NAME] [PERSON_NAME] Orthodontics"
type input "[STREET_ADDRESS][PERSON_NAME]"
type input "[GEOGRAPHIC_DATA]"
type input "33609"
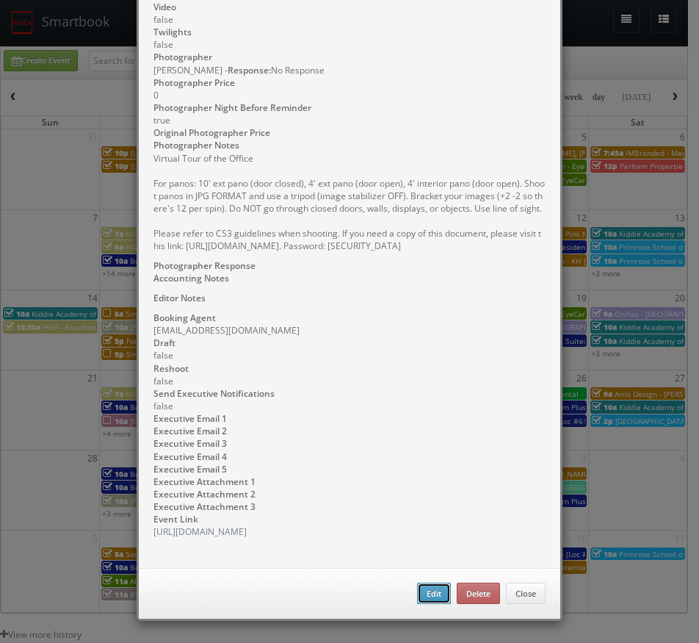
type input "0"
checkbox input "true"
type input "[DATE]"
type input "09/17/2025"
type input "5:00pm"
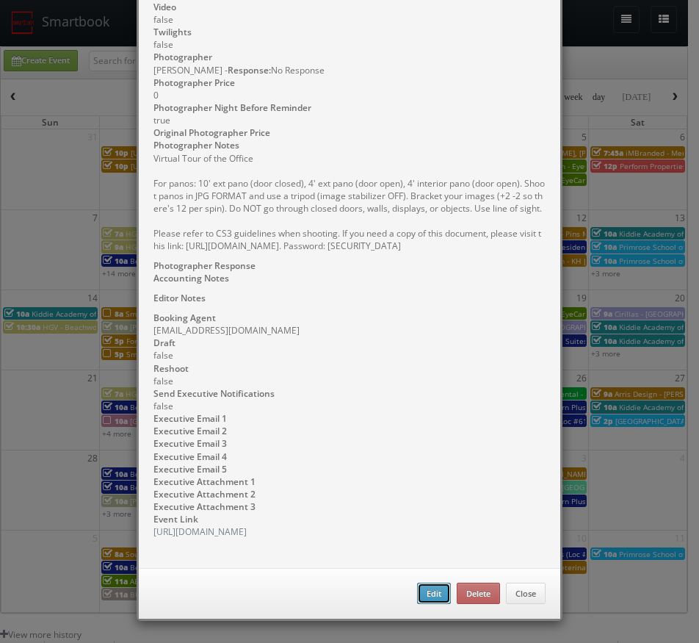
checkbox input "true"
type textarea "Virtual Tour of the Office For panos: 10' ext pano (door closed), 4' ext pano (…"
type input "0"
select select "[US_STATE]"
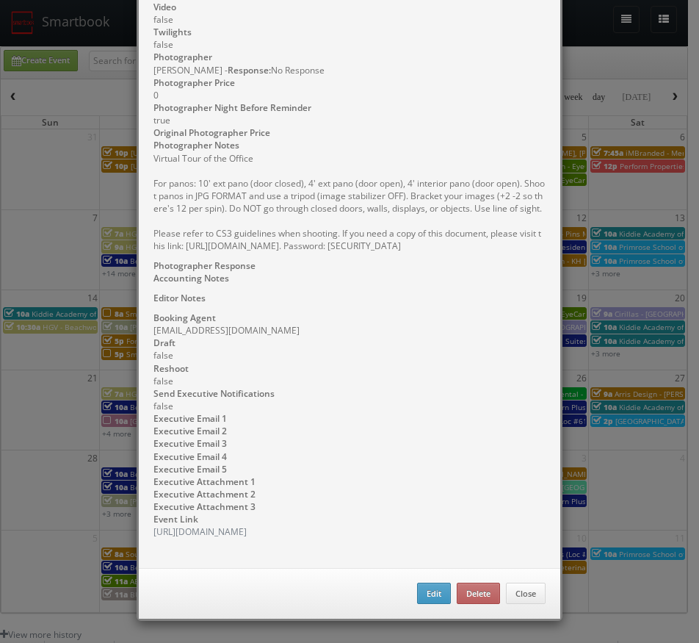
select select "fake72@mg.cs3calendar.com"
select select "mikeyshafer0414@gmail.com"
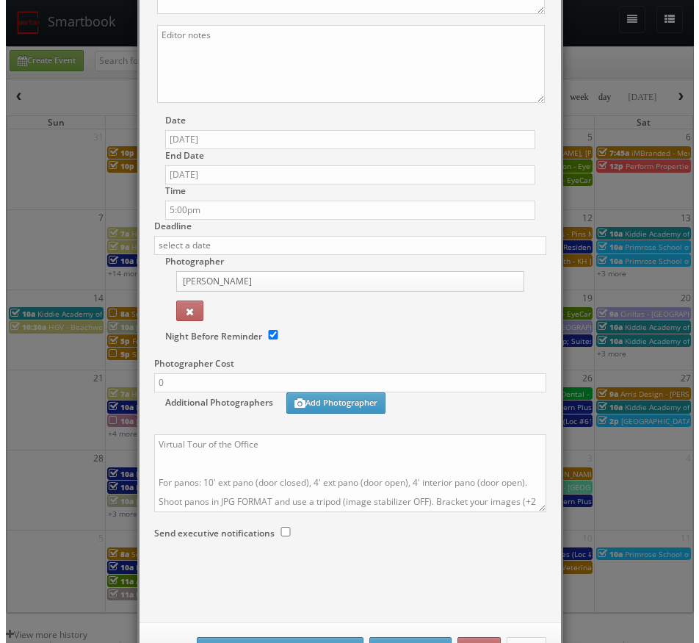
scroll to position [441, 0]
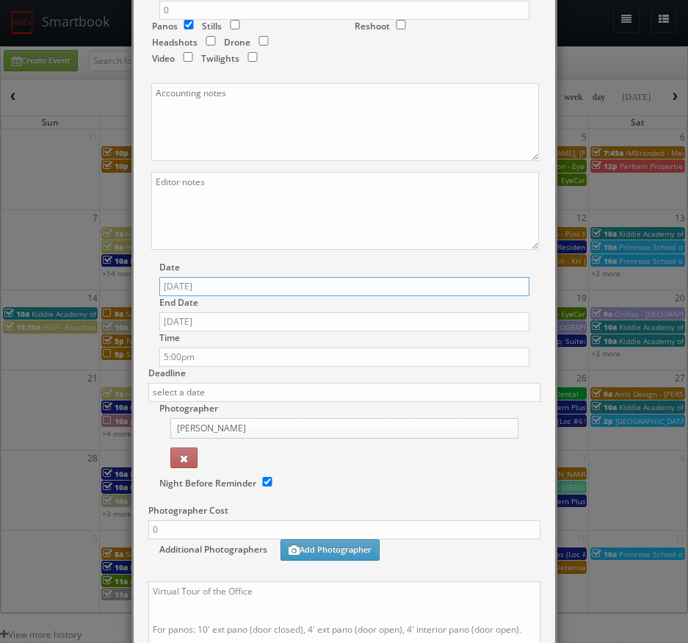
click at [200, 291] on input "09/16/2025" at bounding box center [344, 286] width 370 height 19
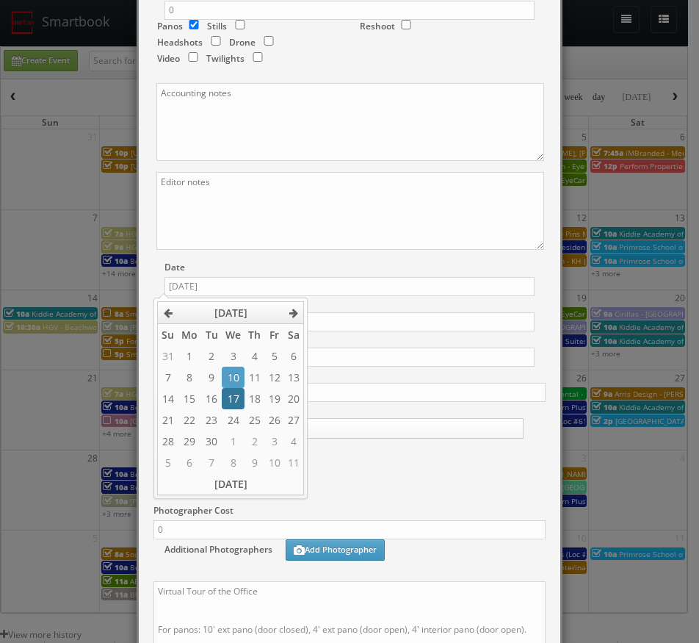
click at [231, 393] on td "17" at bounding box center [233, 398] width 23 height 21
type input "09/17/2025"
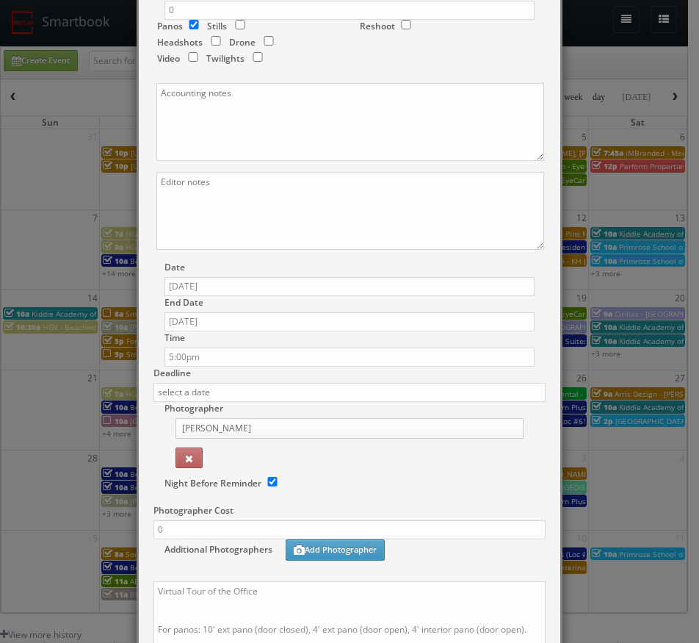
click at [369, 265] on div "Date 09/17/2025" at bounding box center [350, 278] width 392 height 35
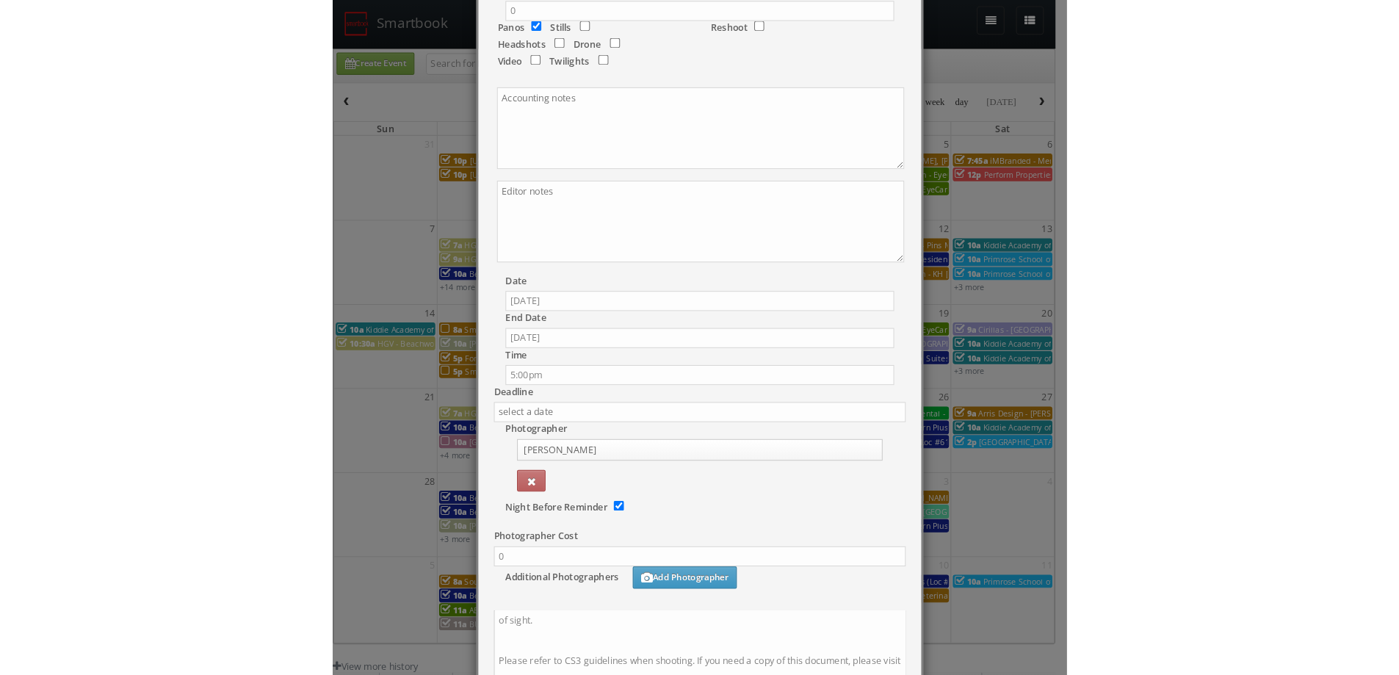
scroll to position [642, 0]
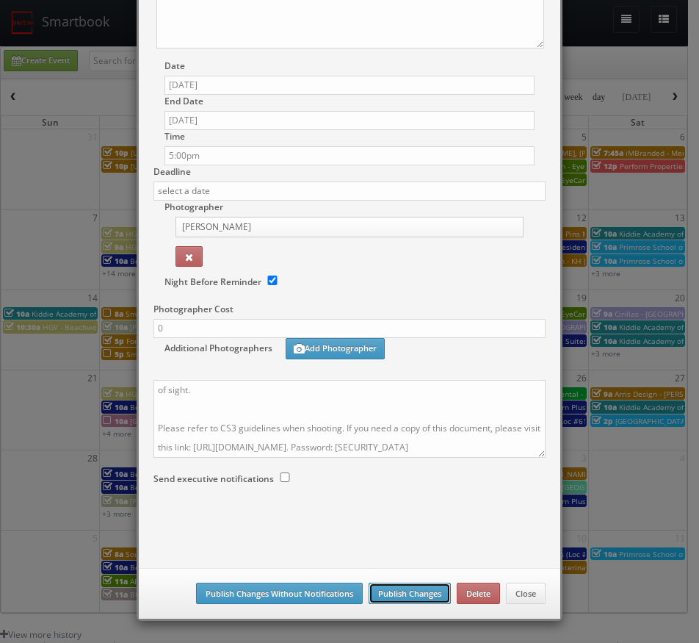
click at [386, 588] on button "Publish Changes" at bounding box center [410, 593] width 82 height 22
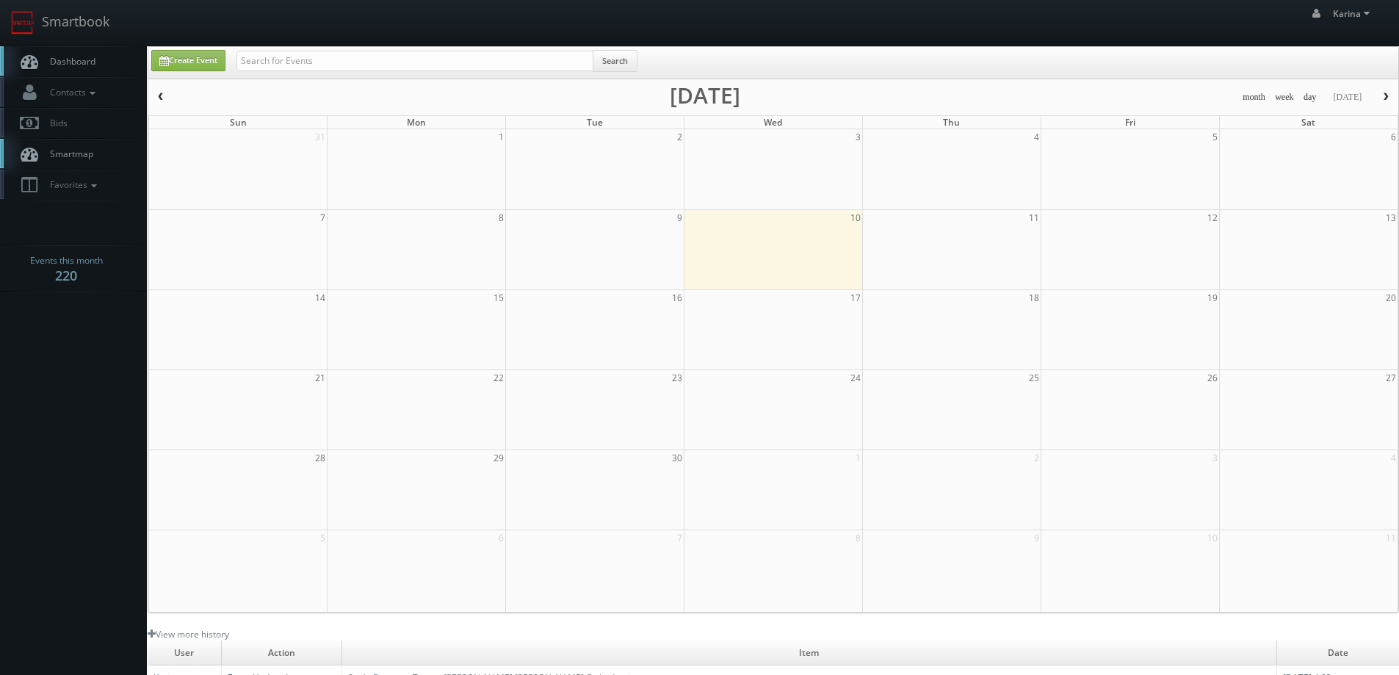
click at [54, 55] on span "Dashboard" at bounding box center [69, 61] width 53 height 12
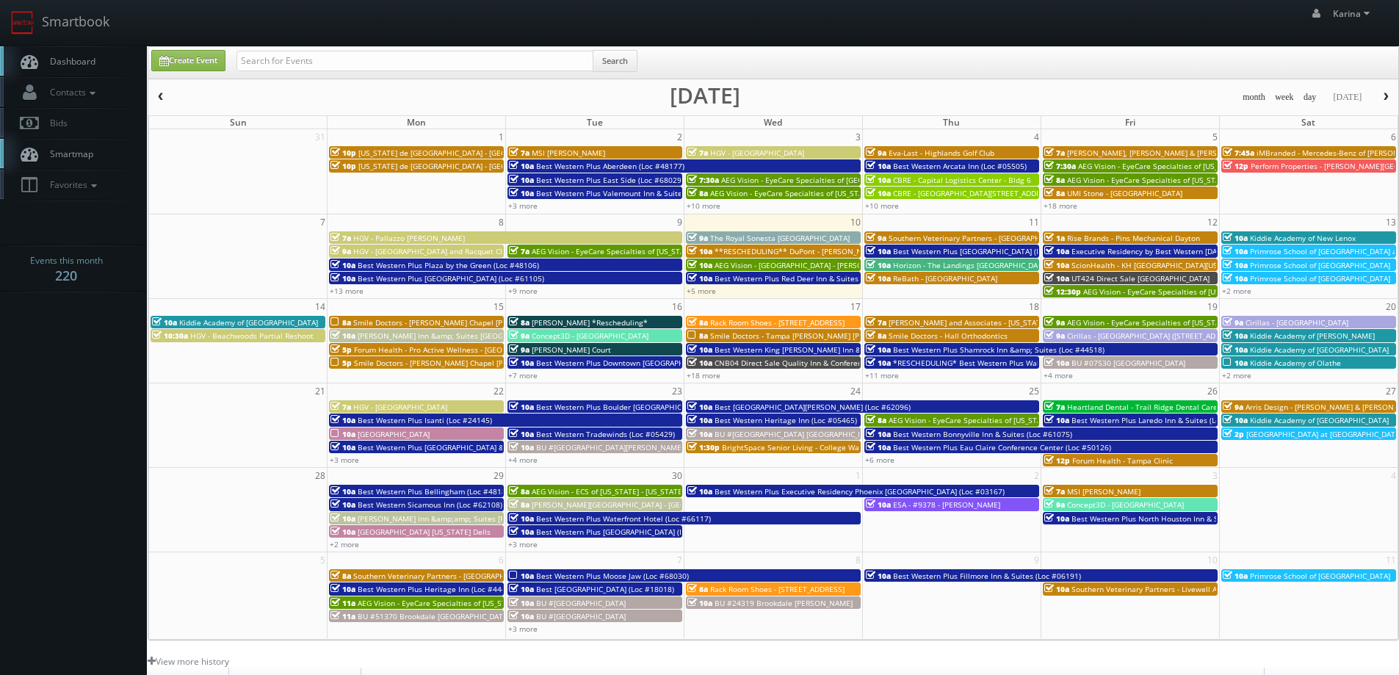
click at [809, 336] on span "Smile Doctors - Tampa [PERSON_NAME] [PERSON_NAME] Orthodontics" at bounding box center [834, 336] width 249 height 10
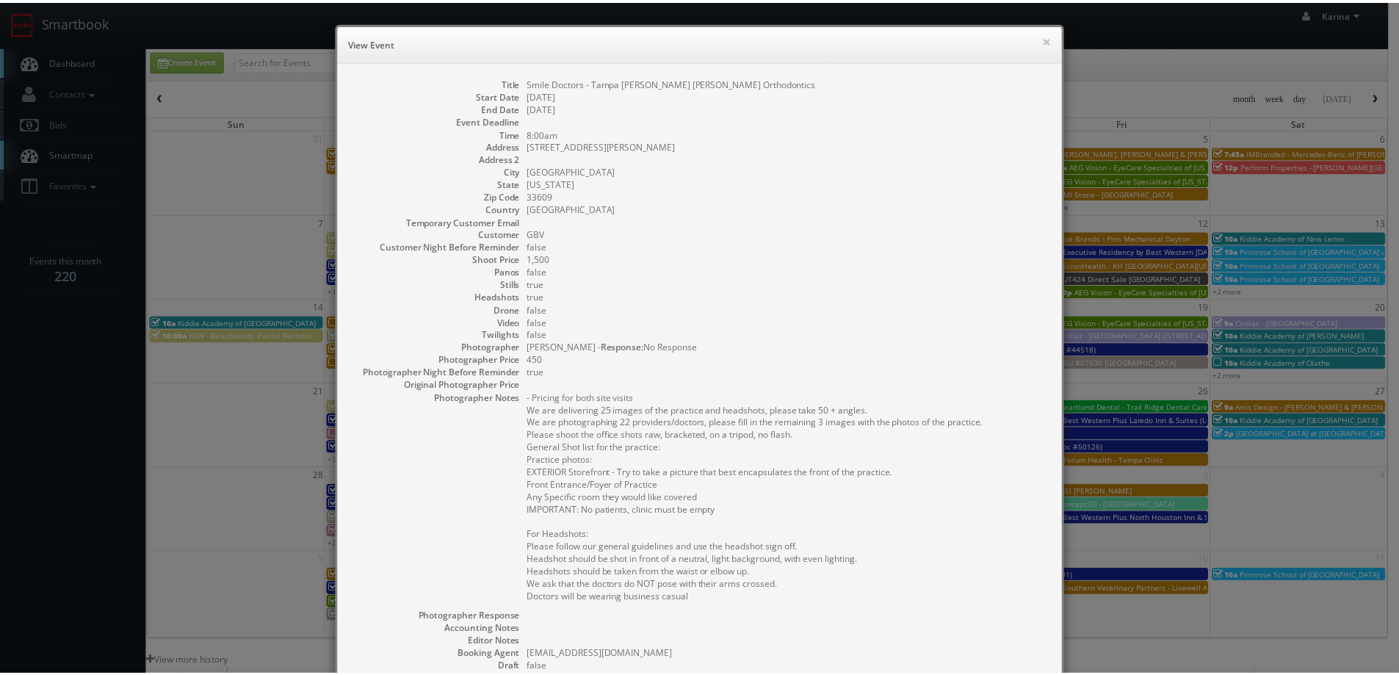
scroll to position [242, 0]
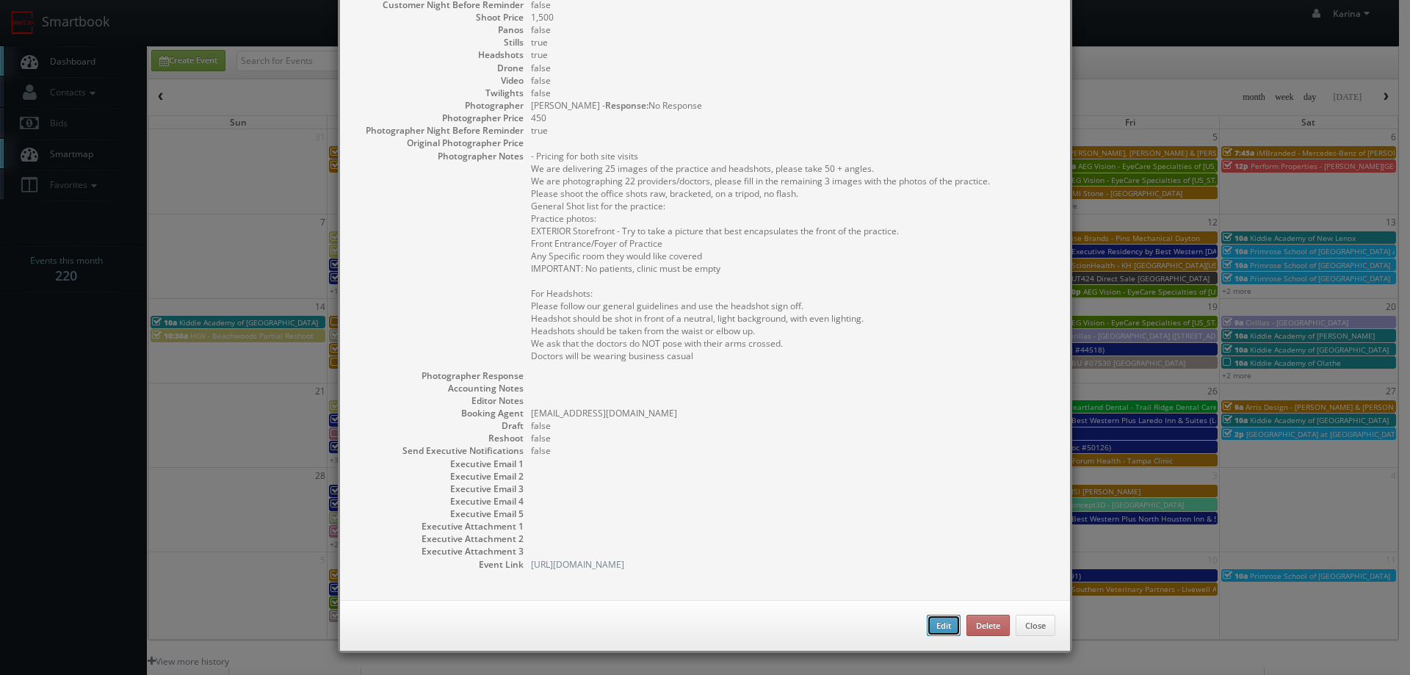
click at [942, 624] on button "Edit" at bounding box center [944, 626] width 34 height 22
type input "Smile Doctors - Tampa [PERSON_NAME] [PERSON_NAME] Orthodontics"
type input "2615 W Swann Ave Ste B"
type input "[GEOGRAPHIC_DATA]"
type input "33609"
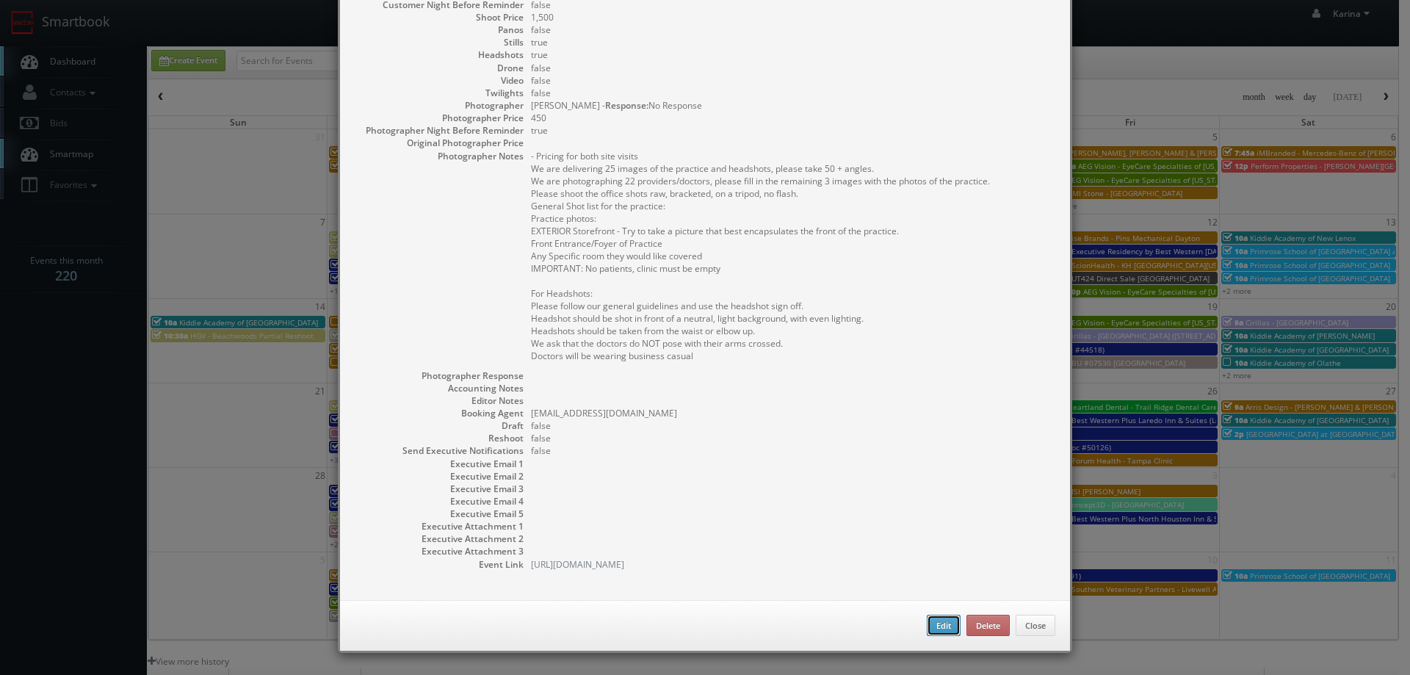
type input "1,500"
checkbox input "true"
type input "09/17/2025"
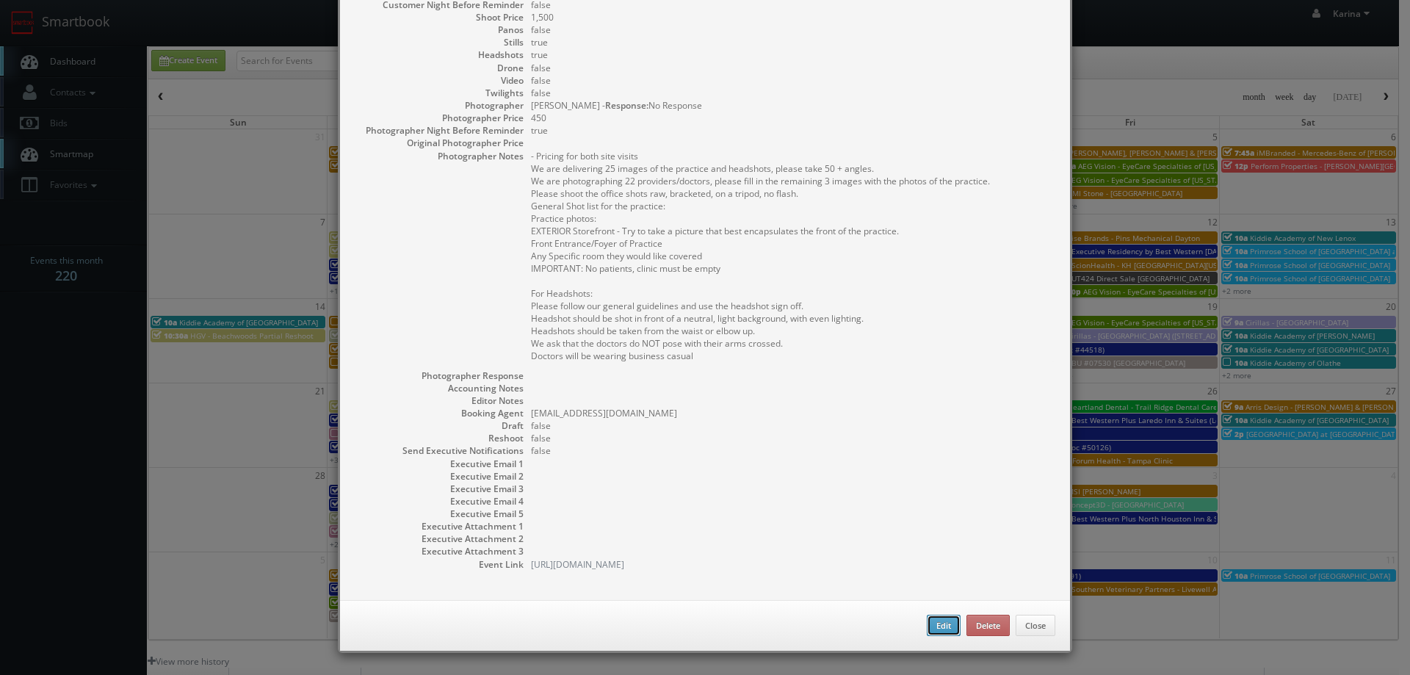
type input "8:00am"
checkbox input "true"
type textarea "- Pricing for both site visits We are delivering 25 images of the practice and …"
type input "1,500"
type input "450"
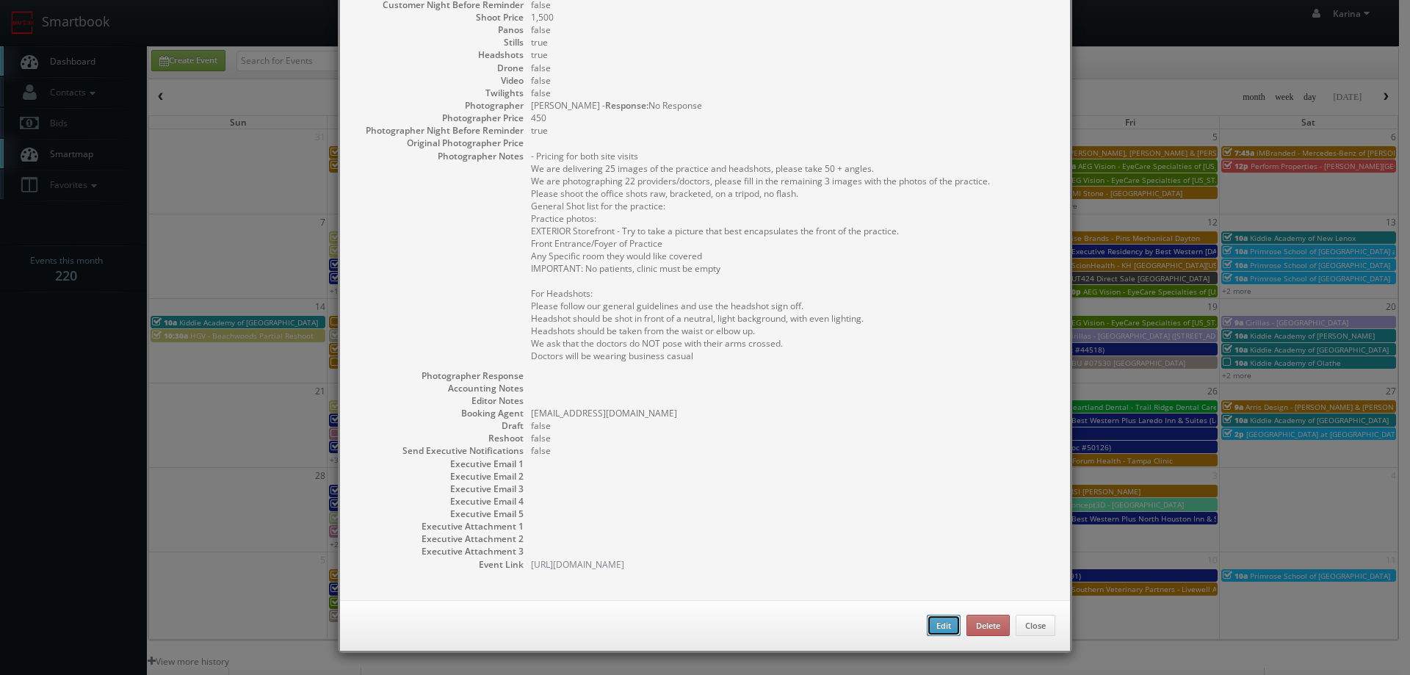
select select "[US_STATE]"
select select "fake72@mg.cs3calendar.com"
select select "mikeyshafer0414@gmail.com"
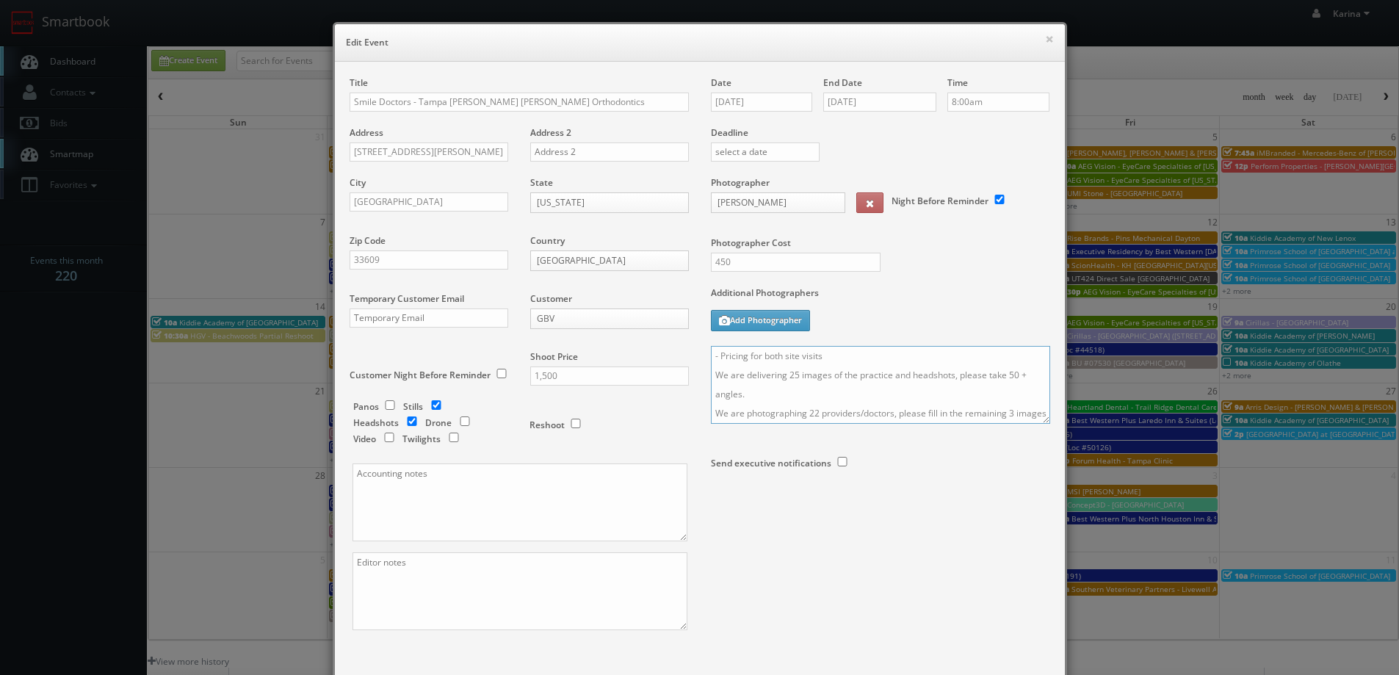
click at [788, 376] on textarea "- Pricing for both site visits We are delivering 25 images of the practice and …" at bounding box center [880, 385] width 339 height 78
click at [791, 374] on textarea "- Pricing for both site visits We are delivering 25 images of the practice and …" at bounding box center [880, 385] width 339 height 78
click at [787, 373] on textarea "- Pricing for both site visits We are delivering 25 images of the practice and …" at bounding box center [880, 385] width 339 height 78
click at [786, 374] on textarea "- Pricing for both site visits We are delivering 25 images of the practice and …" at bounding box center [880, 385] width 339 height 78
click at [1007, 375] on textarea "- Pricing for both site visits We are delivering 15 images of the practice and …" at bounding box center [880, 385] width 339 height 78
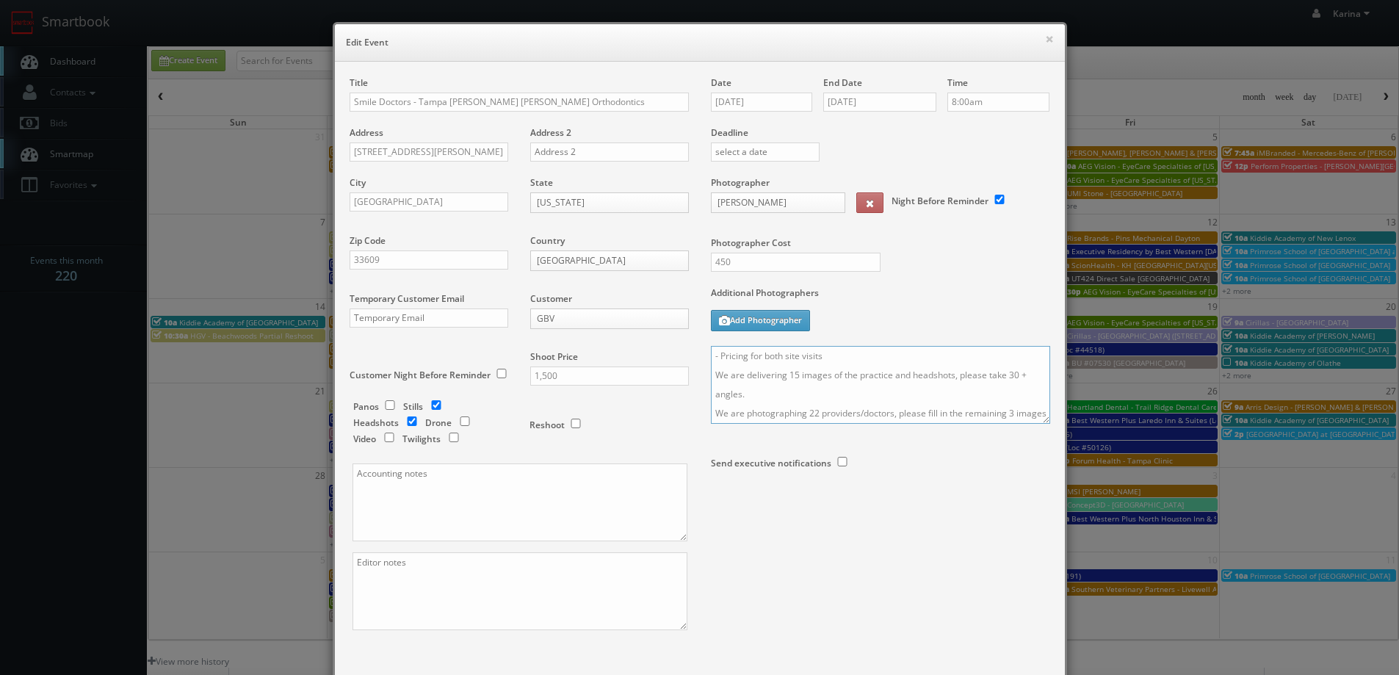
drag, startPoint x: 812, startPoint y: 413, endPoint x: 873, endPoint y: 416, distance: 60.3
click at [815, 414] on textarea "- Pricing for both site visits We are delivering 15 images of the practice and …" at bounding box center [880, 385] width 339 height 78
click at [1009, 414] on textarea "- Pricing for both site visits We are delivering 15 images of the practice and …" at bounding box center [880, 385] width 339 height 78
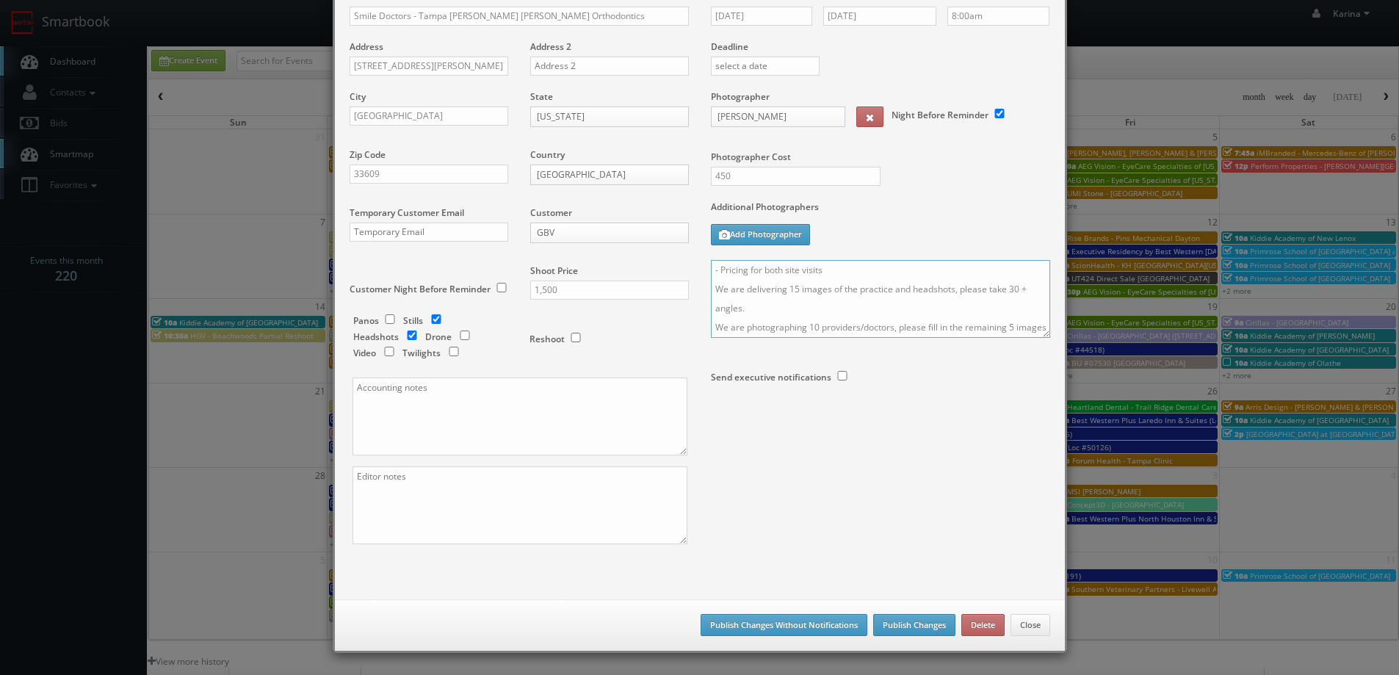
type textarea "- Pricing for both site visits We are delivering 15 images of the practice and …"
click at [898, 628] on button "Publish Changes" at bounding box center [914, 625] width 82 height 22
click at [891, 625] on button "Publish Changes" at bounding box center [914, 625] width 82 height 22
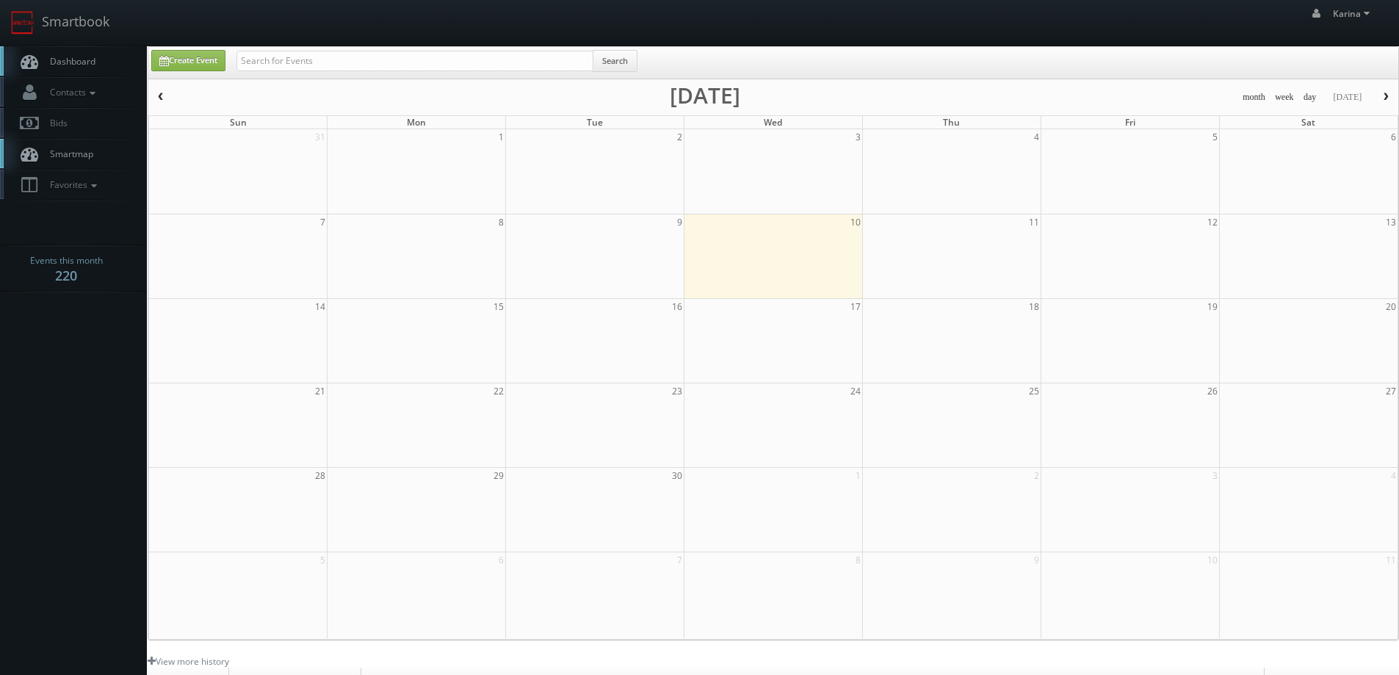
click at [55, 59] on span "Dashboard" at bounding box center [69, 61] width 53 height 12
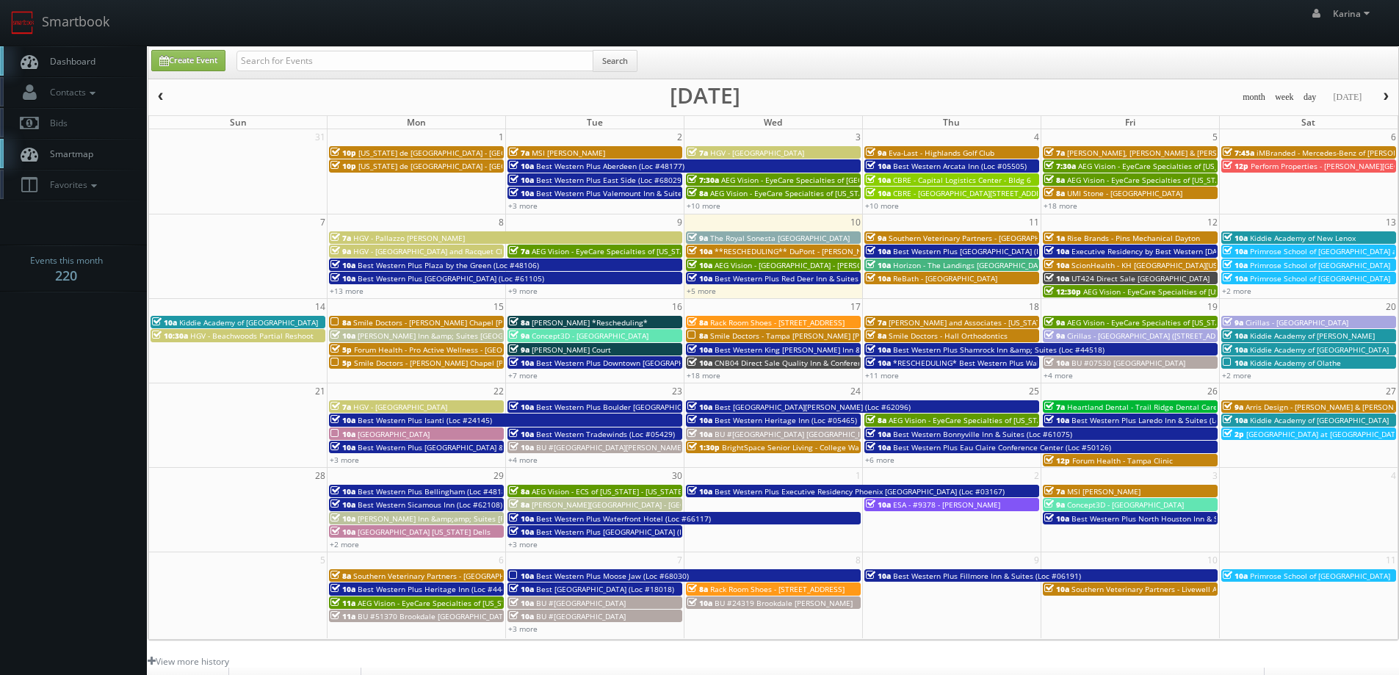
click at [451, 322] on span "Smile Doctors - [PERSON_NAME] Chapel [PERSON_NAME] Orthodontic" at bounding box center [475, 322] width 245 height 10
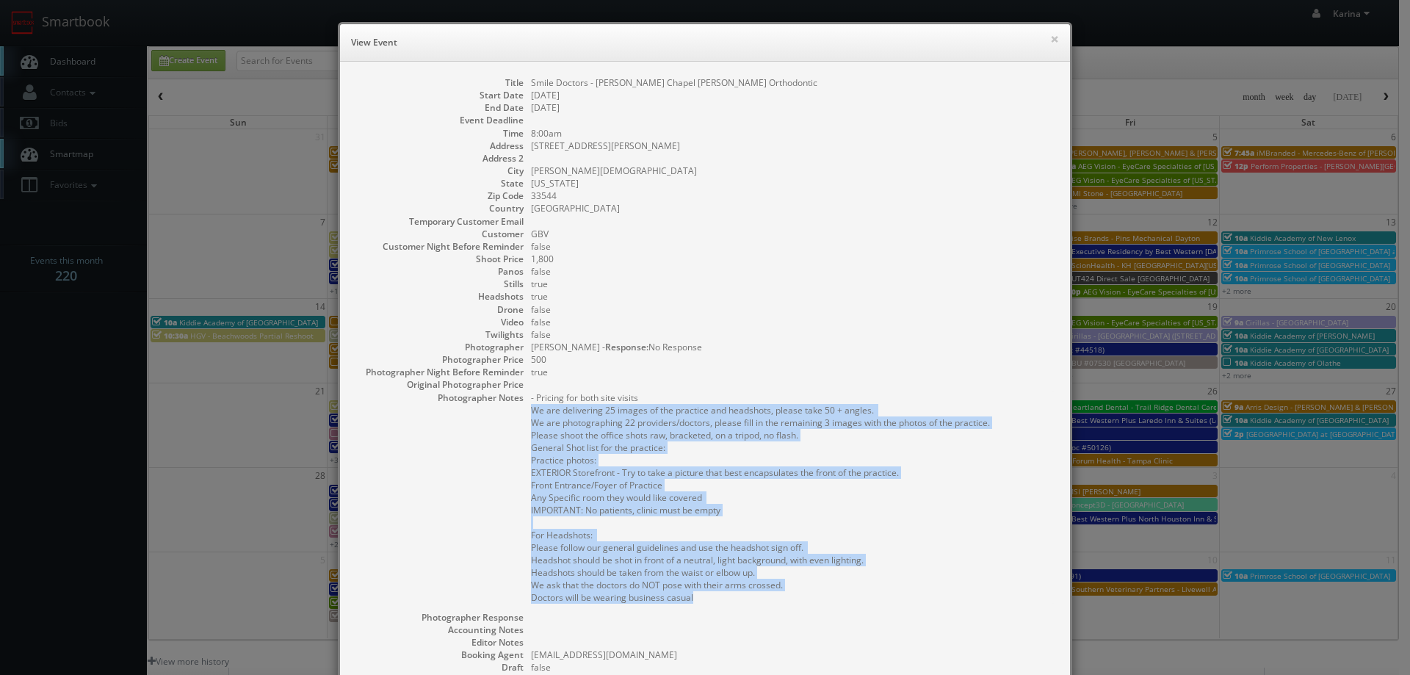
drag, startPoint x: 696, startPoint y: 601, endPoint x: 508, endPoint y: 410, distance: 267.5
click at [508, 410] on dl "Title Smile Doctors - [PERSON_NAME][GEOGRAPHIC_DATA] [PERSON_NAME] Orthodontic …" at bounding box center [705, 444] width 701 height 736
copy pre "We are delivering 25 images of the practice and headshots, please take 50 + ang…"
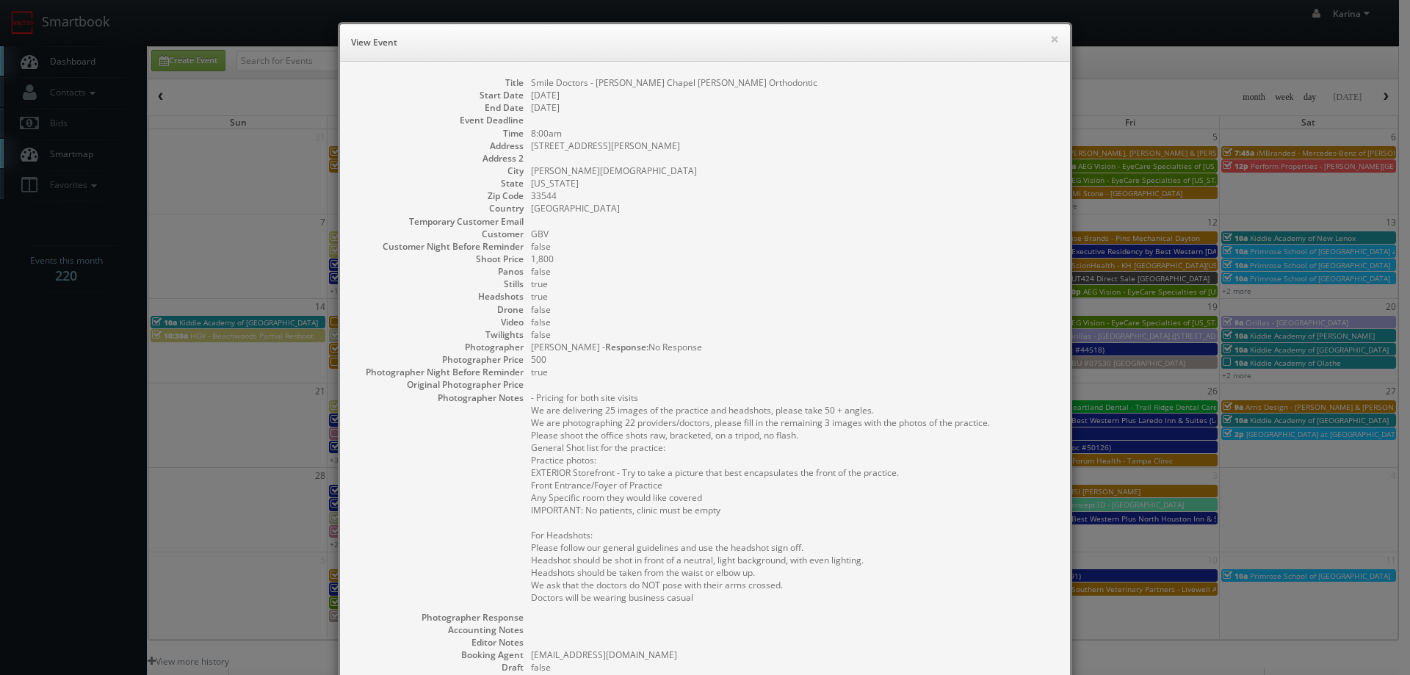
click at [770, 360] on dd "500" at bounding box center [793, 359] width 524 height 12
click at [1050, 37] on button "×" at bounding box center [1054, 39] width 9 height 10
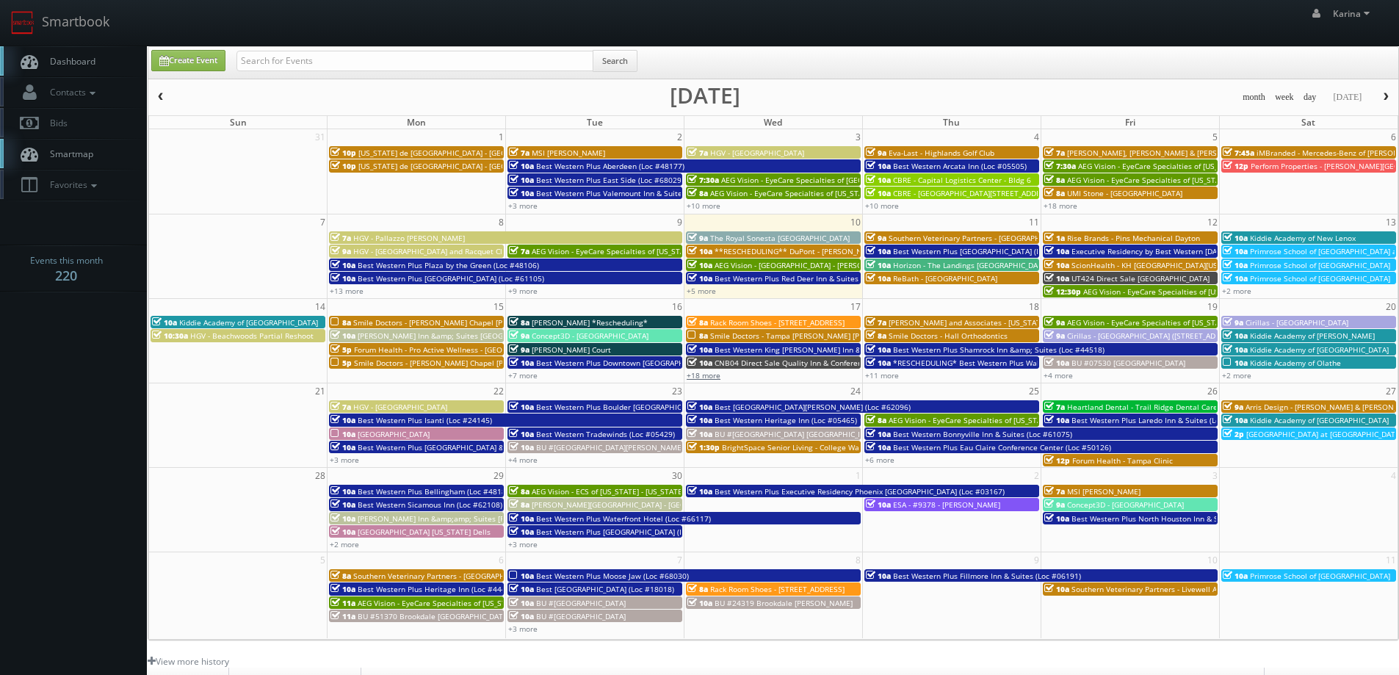
click at [714, 375] on link "+18 more" at bounding box center [704, 375] width 34 height 10
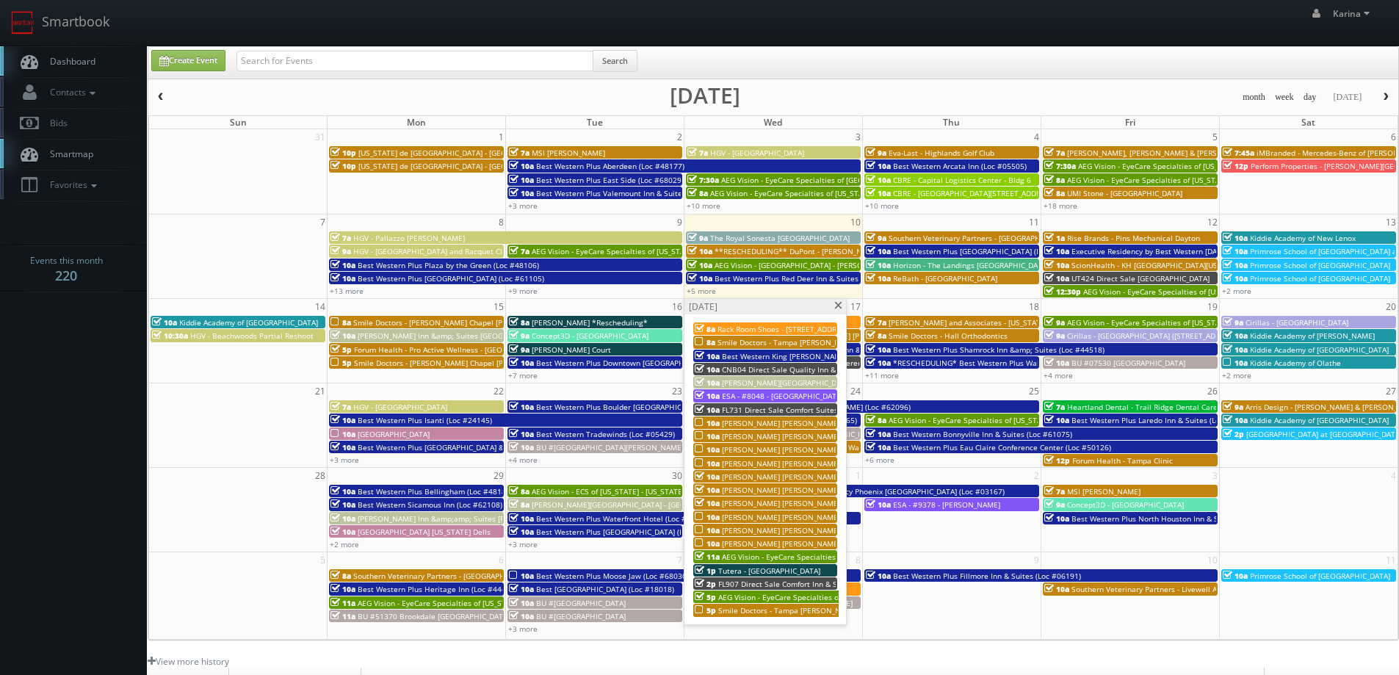
click at [757, 612] on span "Smile Doctors - Tampa [PERSON_NAME] [PERSON_NAME] Orthodontics" at bounding box center [842, 610] width 249 height 10
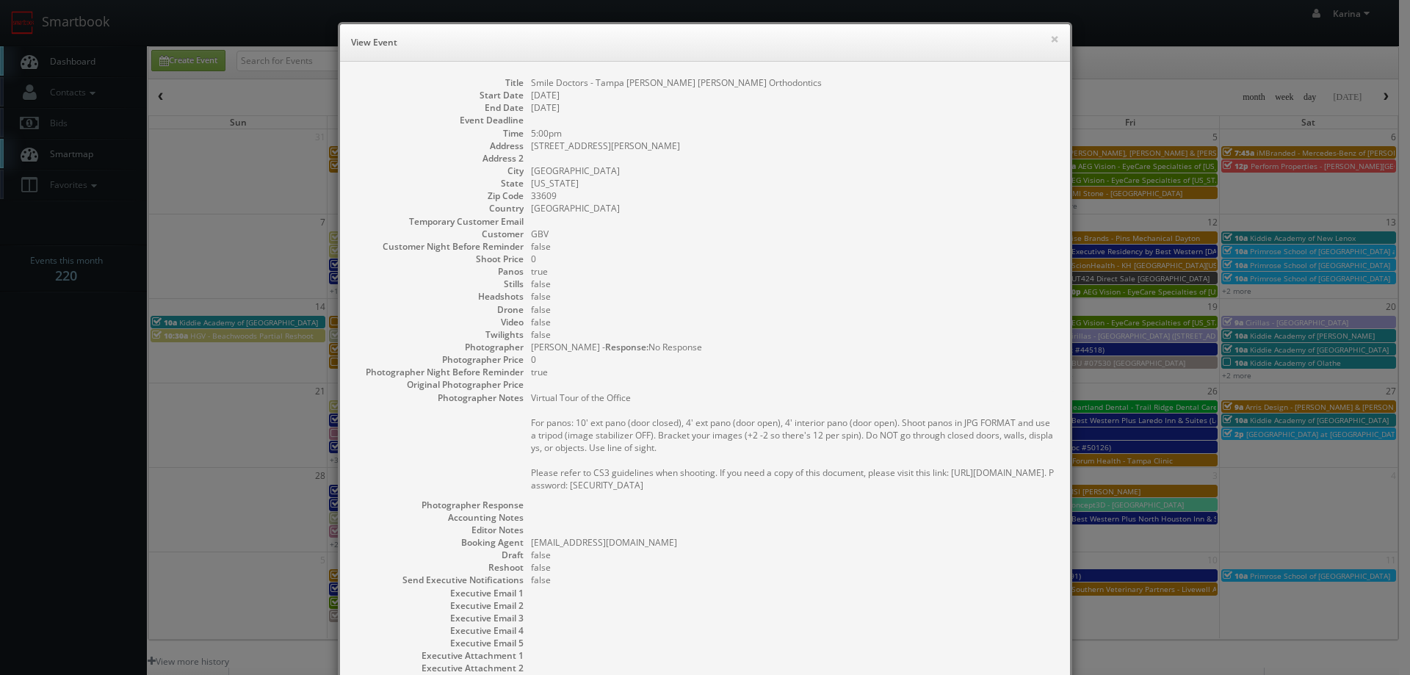
scroll to position [129, 0]
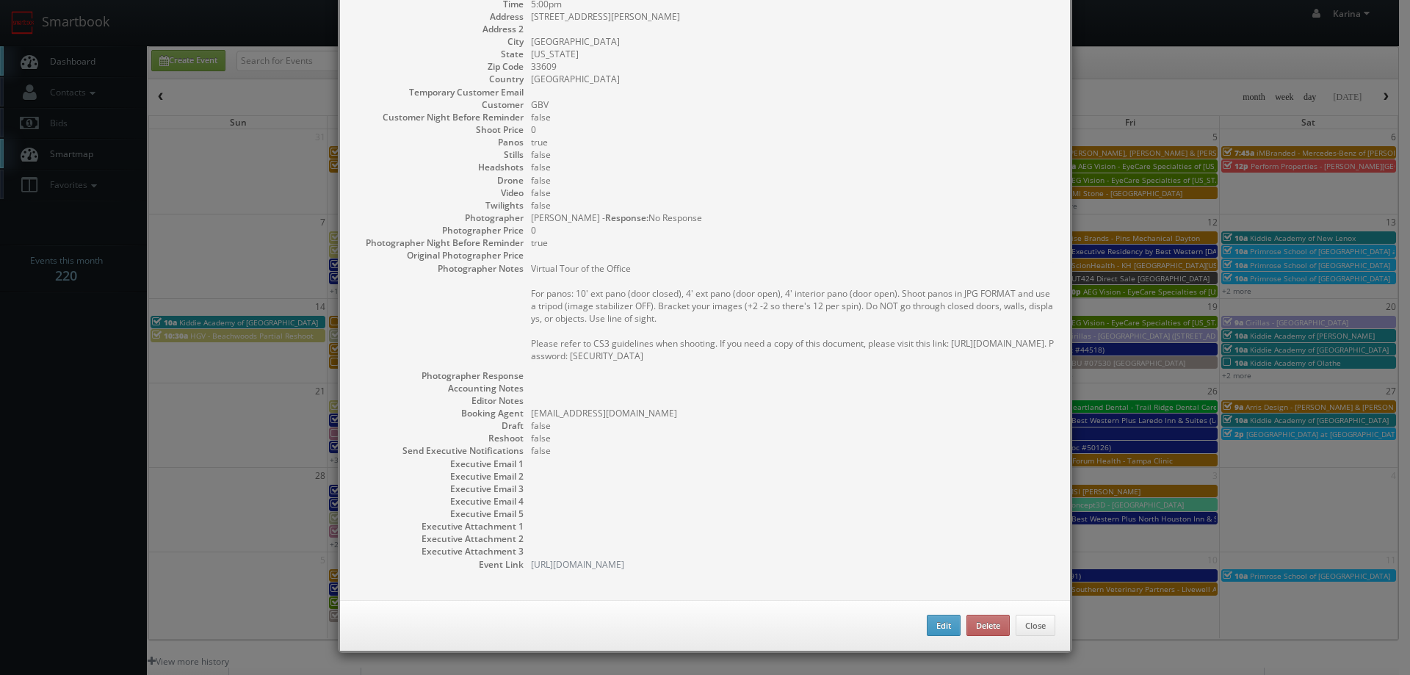
drag, startPoint x: 743, startPoint y: 354, endPoint x: 524, endPoint y: 272, distance: 233.1
click at [524, 272] on dl "Title Smile Doctors - Tampa [PERSON_NAME] [PERSON_NAME] Orthodontics Start Date…" at bounding box center [705, 259] width 701 height 624
copy pre "Virtual Tour of the Office For panos: 10' ext pano (door closed), 4' ext pano (…"
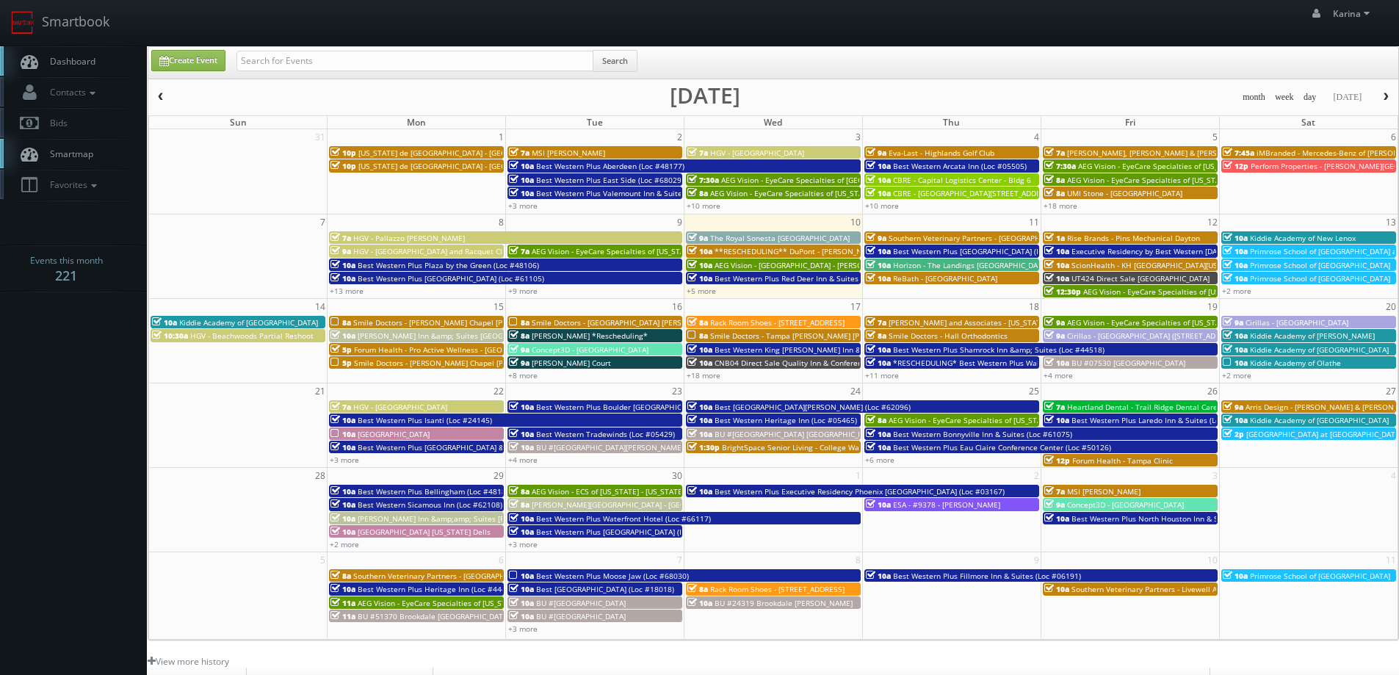
click at [557, 320] on span "Smile Doctors - [GEOGRAPHIC_DATA] [PERSON_NAME] Orthodontics" at bounding box center [650, 322] width 237 height 10
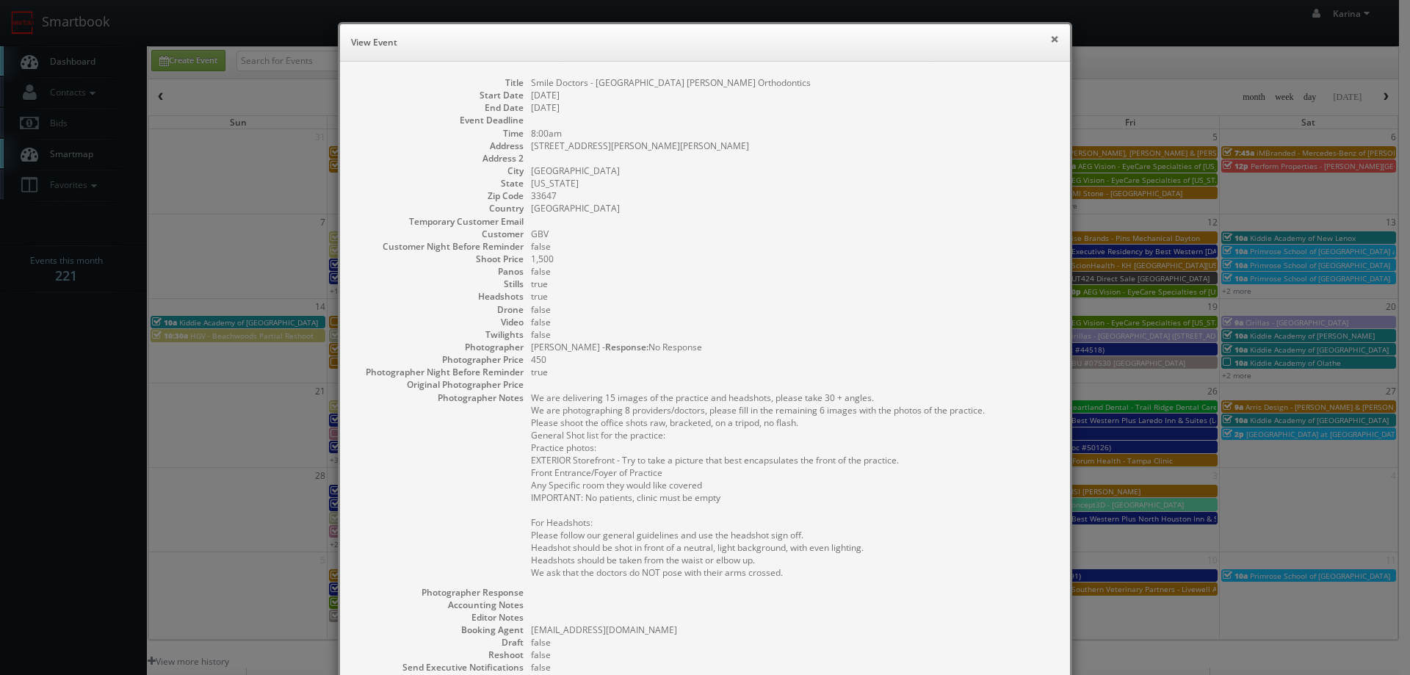
click at [1050, 40] on button "×" at bounding box center [1054, 39] width 9 height 10
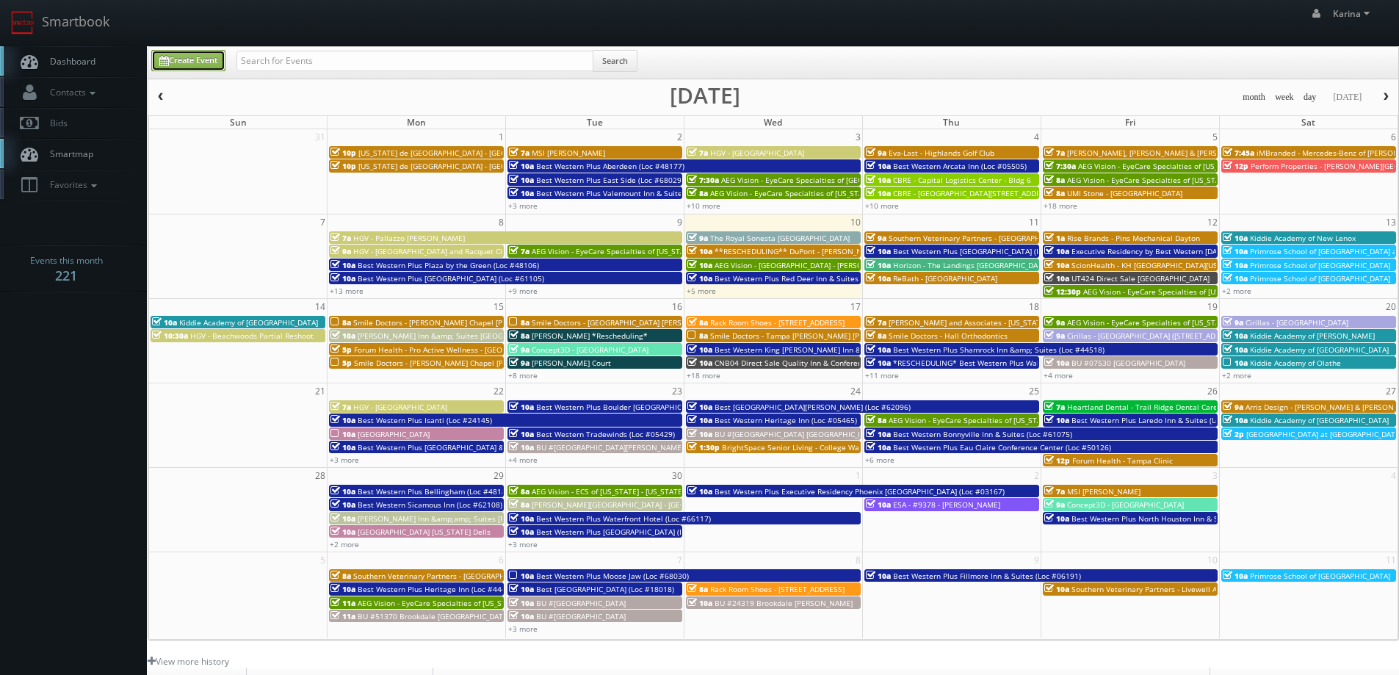
click at [205, 64] on link "Create Event" at bounding box center [188, 60] width 74 height 21
type input "[DATE]"
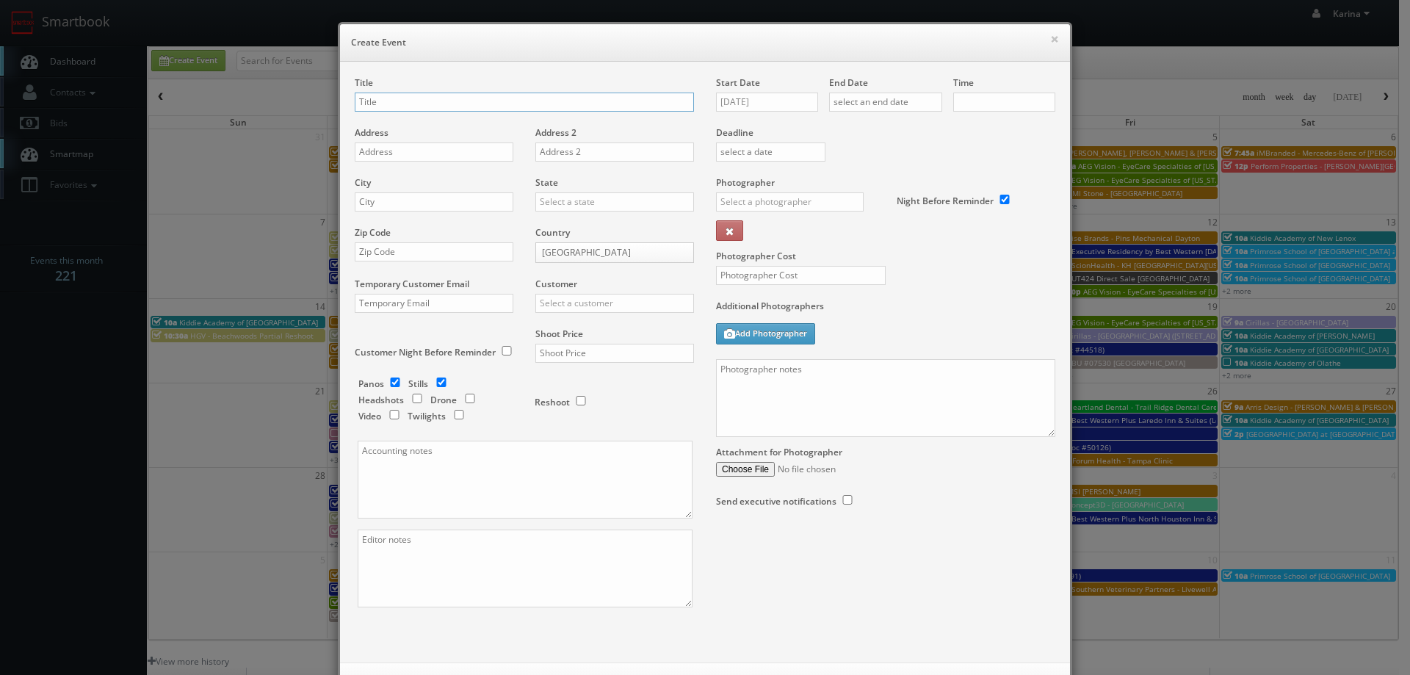
checkbox input "true"
type input "10:00am"
checkbox input "true"
click at [494, 98] on input "Smile Doctors - Tampa [PERSON_NAME] [PERSON_NAME] Orthodontics" at bounding box center [524, 102] width 339 height 19
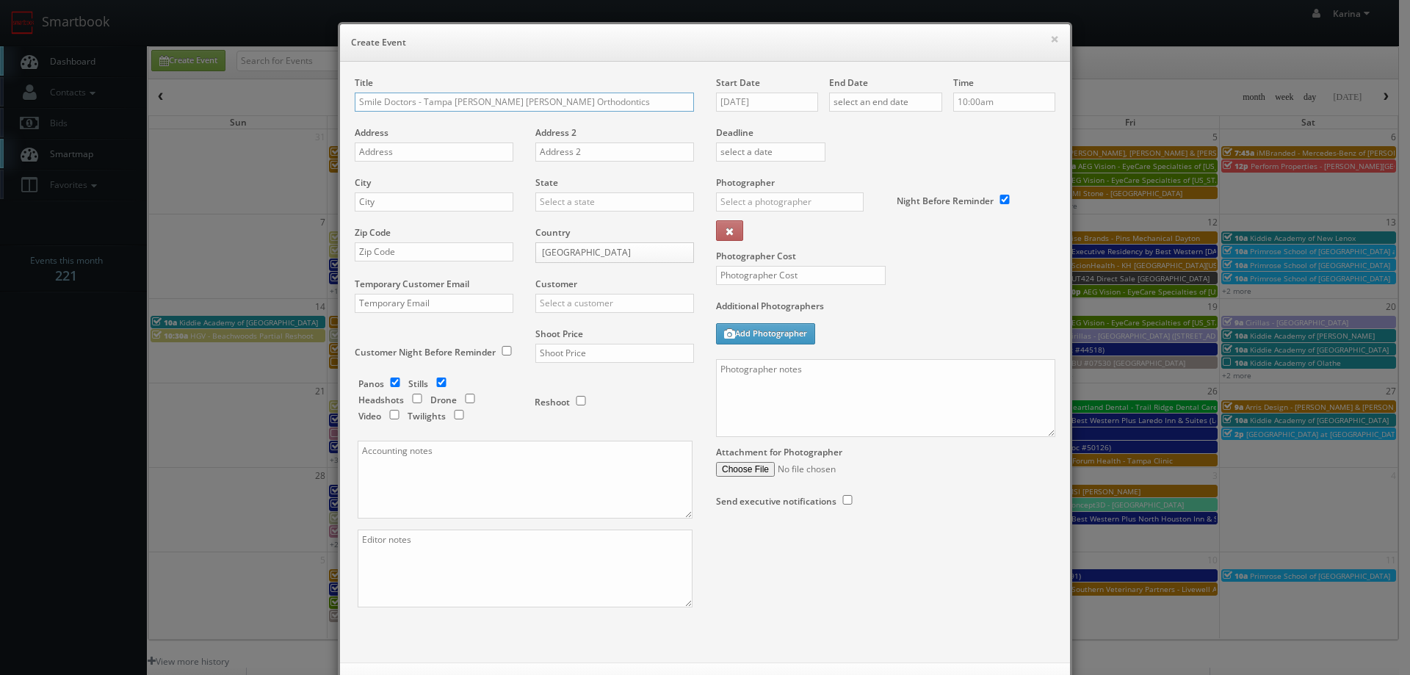
click at [580, 98] on input "Smile Doctors - Tampa [PERSON_NAME] [PERSON_NAME] Orthodontics" at bounding box center [524, 102] width 339 height 19
type input "Smile Doctors - [GEOGRAPHIC_DATA] [PERSON_NAME] Orthodontics"
click at [375, 152] on input "text" at bounding box center [434, 151] width 159 height 19
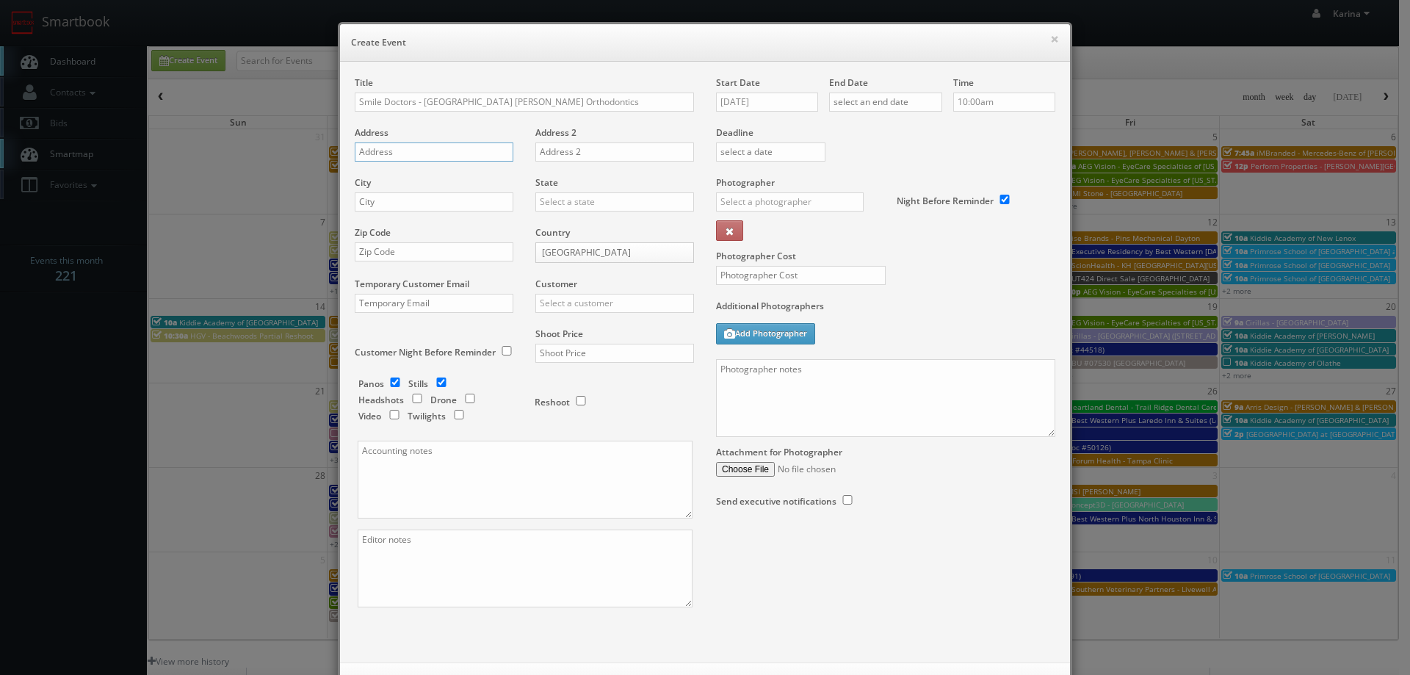
paste input "[STREET_ADDRESS][PERSON_NAME][PERSON_NAME]"
type input "[STREET_ADDRESS][PERSON_NAME][PERSON_NAME]"
click at [381, 198] on input "text" at bounding box center [434, 201] width 159 height 19
type input "[GEOGRAPHIC_DATA]"
click at [592, 270] on div "[US_STATE]" at bounding box center [614, 274] width 157 height 24
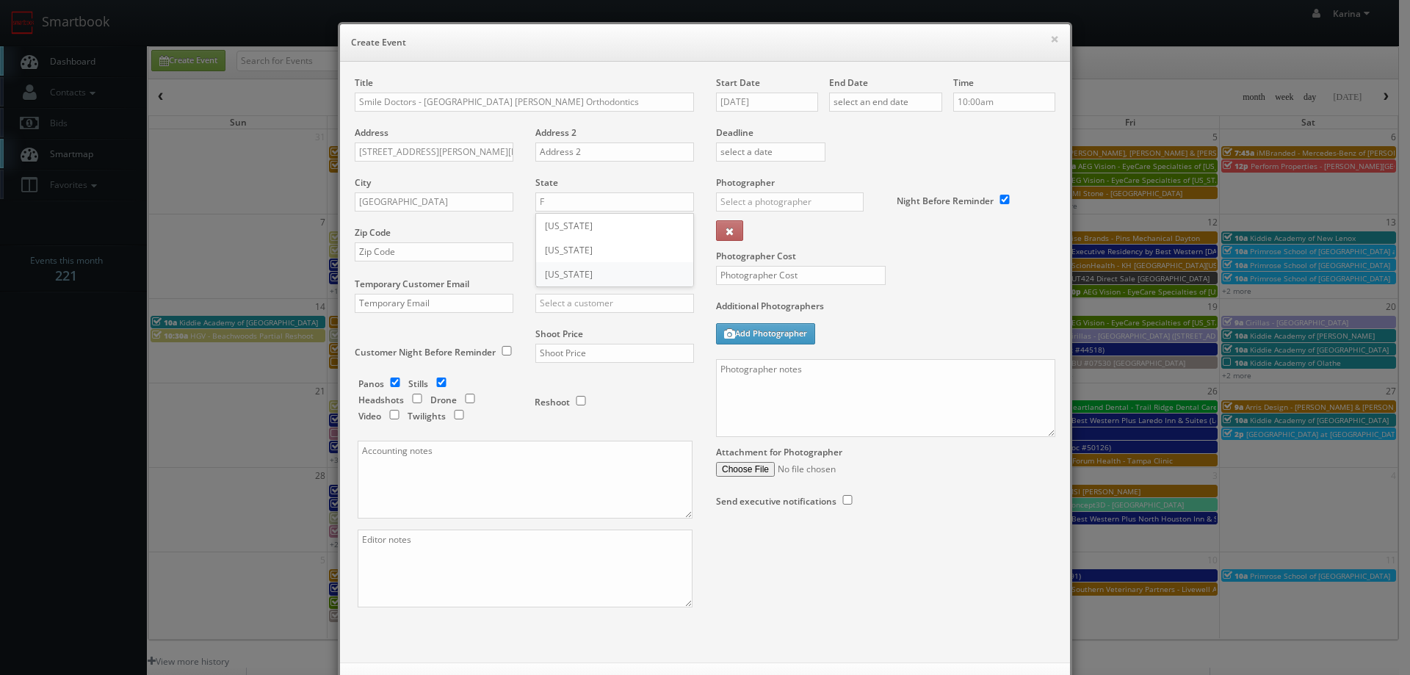
type input "[US_STATE]"
click at [411, 259] on input "text" at bounding box center [434, 251] width 159 height 19
type input "33647"
click at [582, 298] on input "text" at bounding box center [614, 303] width 159 height 19
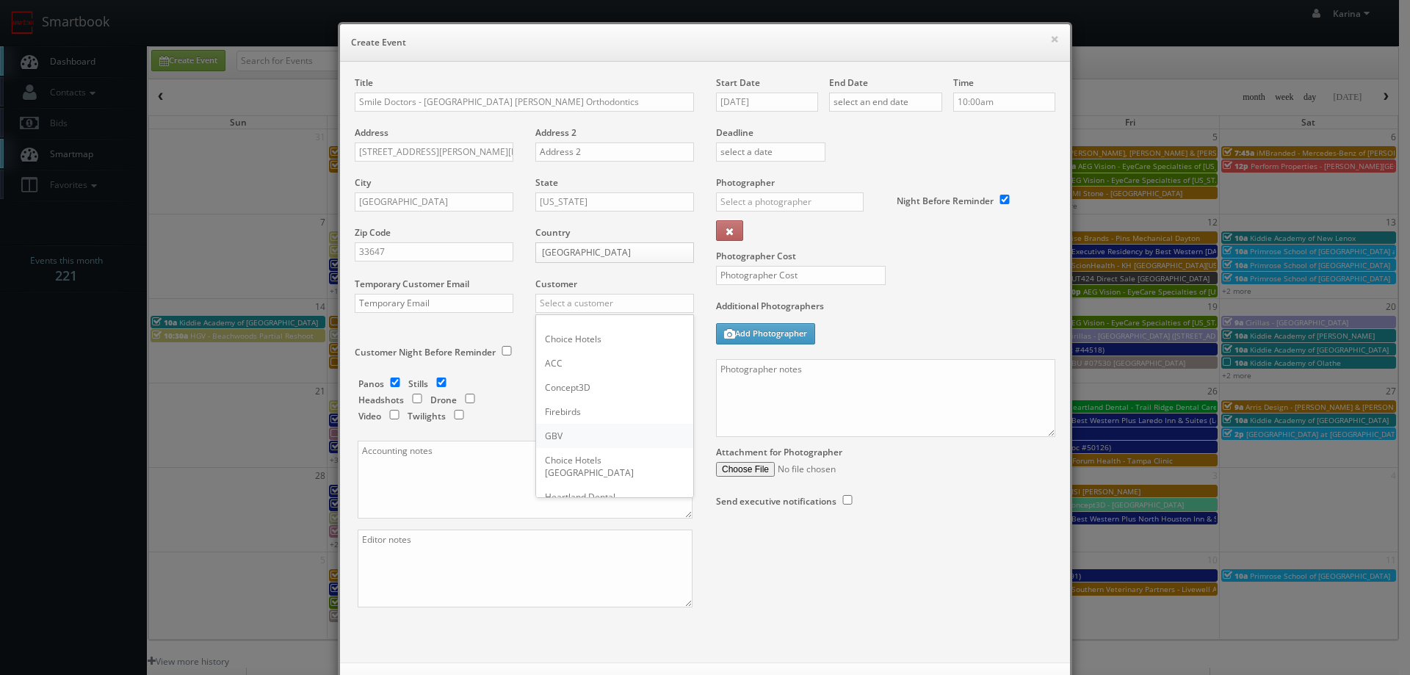
click at [564, 430] on div "GBV" at bounding box center [614, 436] width 157 height 24
type input "GBV"
click at [430, 381] on input "checkbox" at bounding box center [441, 383] width 22 height 10
checkbox input "false"
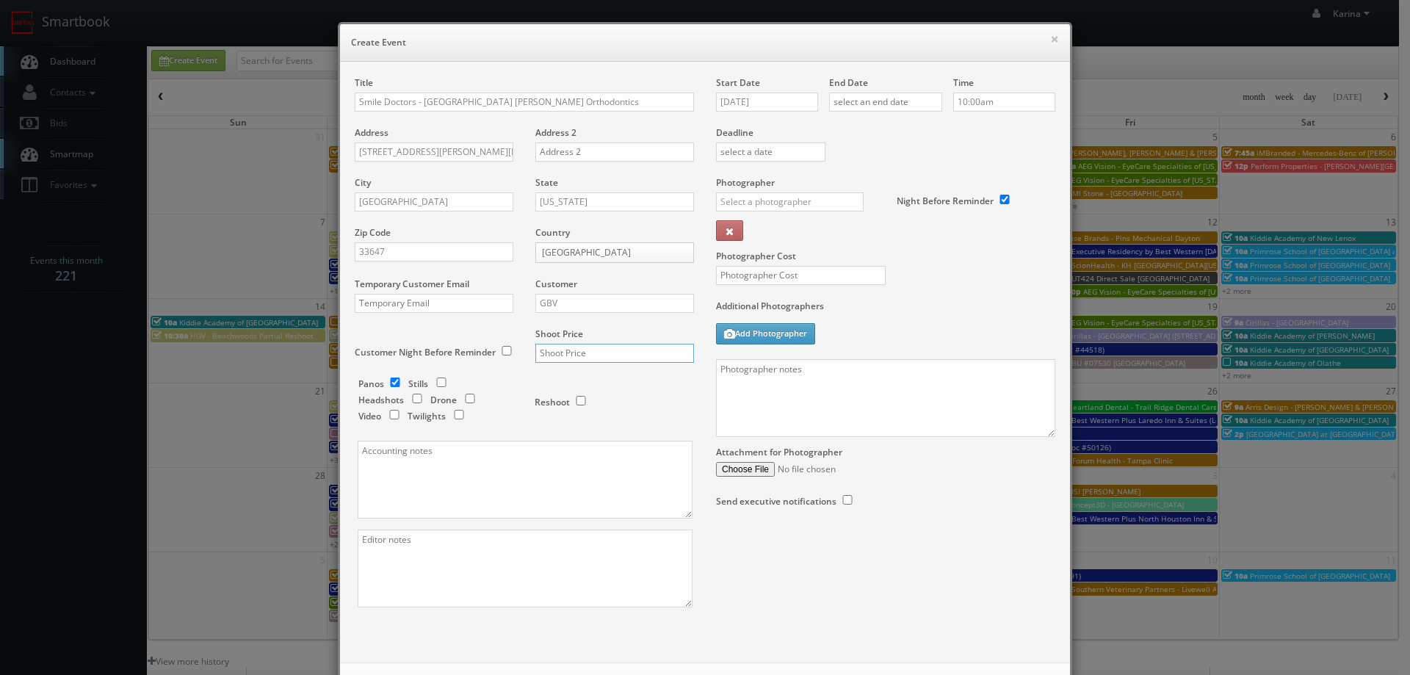
click at [591, 355] on input "text" at bounding box center [614, 353] width 159 height 19
type input "0"
click at [759, 104] on input "[DATE]" at bounding box center [767, 102] width 102 height 19
click at [764, 208] on td "16" at bounding box center [769, 213] width 20 height 21
type input "[DATE]"
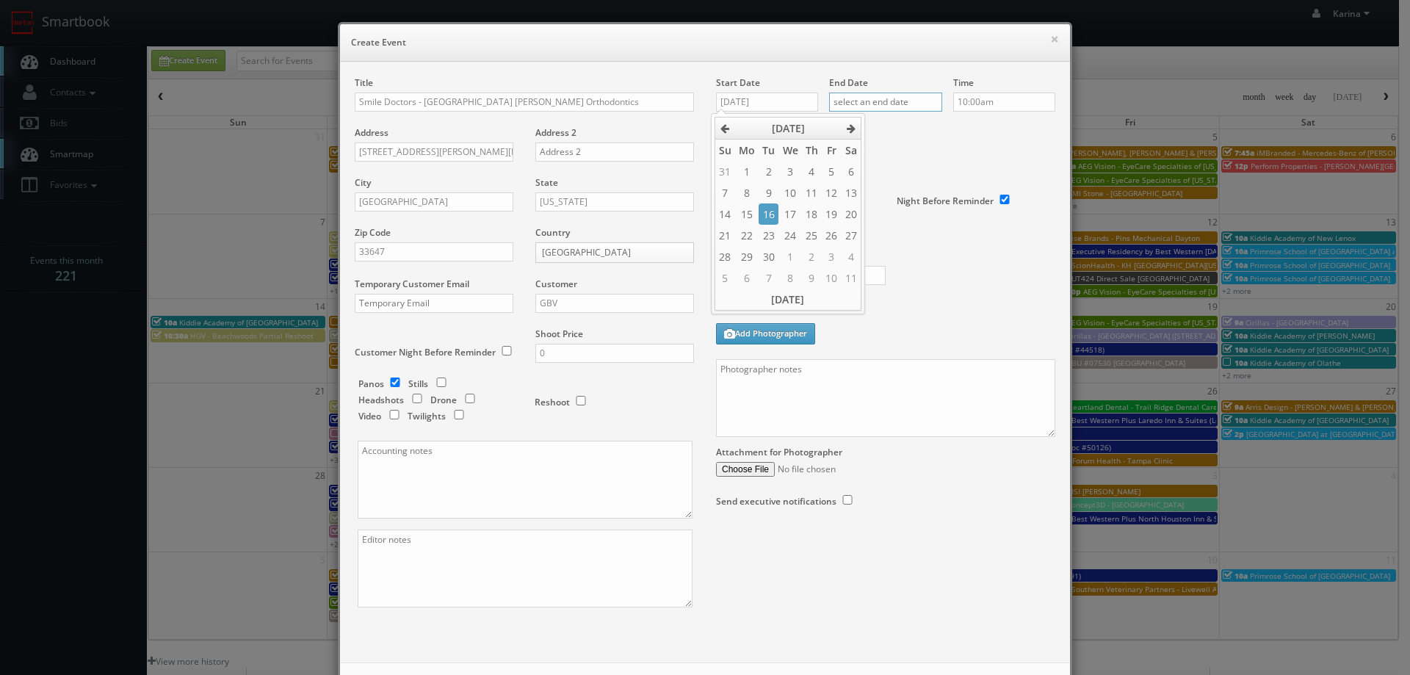
click at [871, 101] on input "text" at bounding box center [885, 102] width 113 height 19
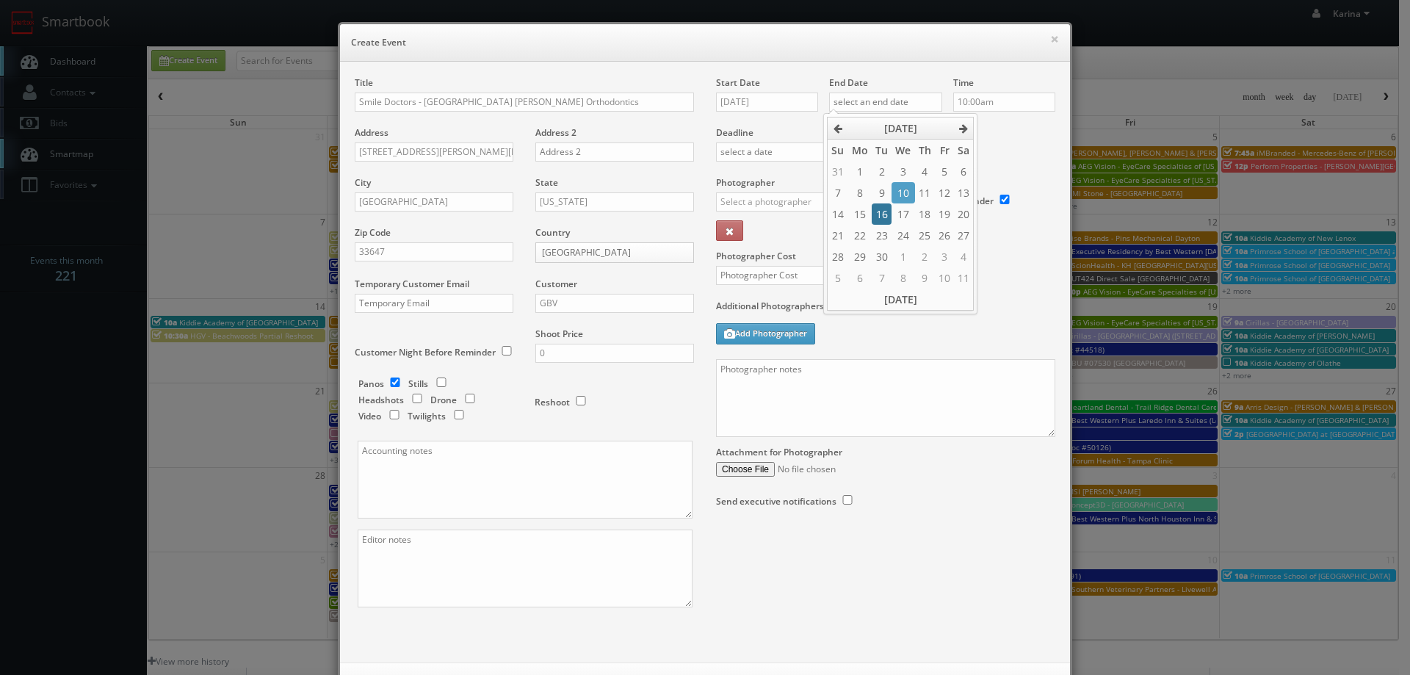
click at [878, 214] on td "16" at bounding box center [882, 213] width 20 height 21
type input "[DATE]"
click at [986, 102] on input "10:00am" at bounding box center [1004, 102] width 102 height 19
type input "5:00pm"
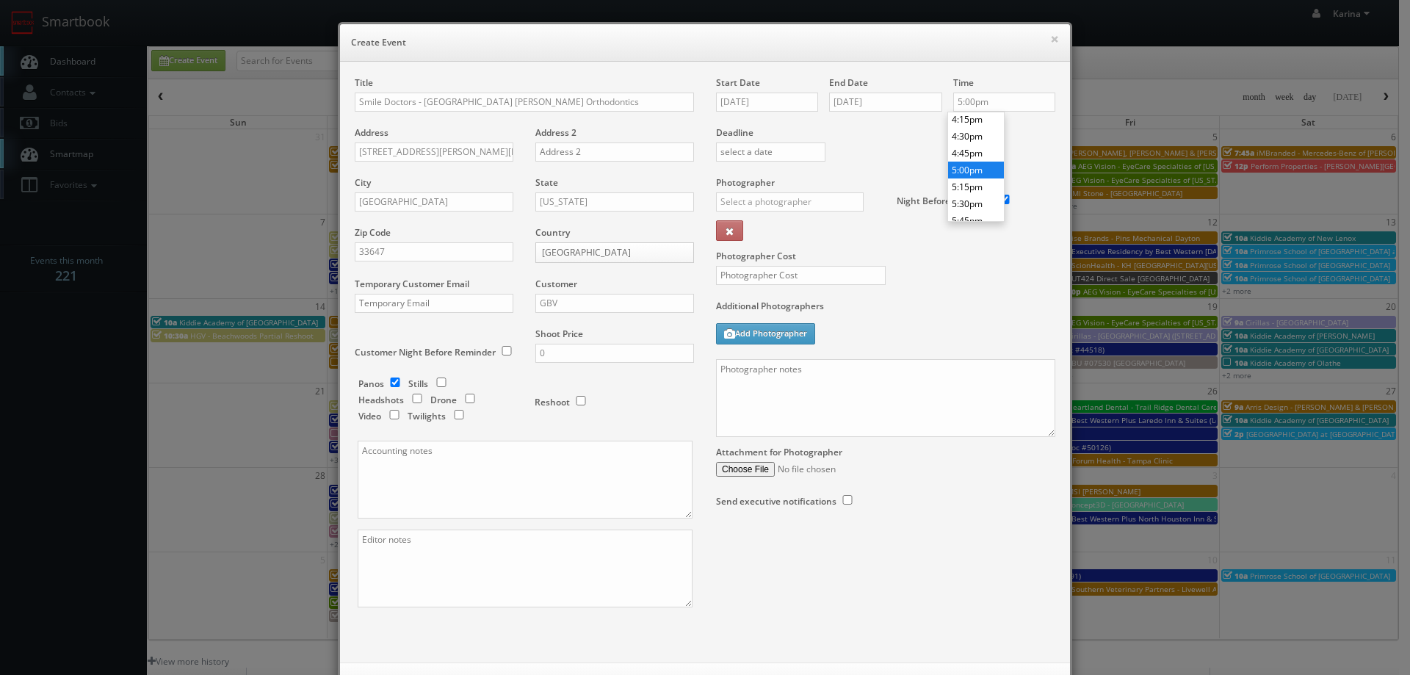
click at [973, 170] on li "5:00pm" at bounding box center [976, 170] width 56 height 17
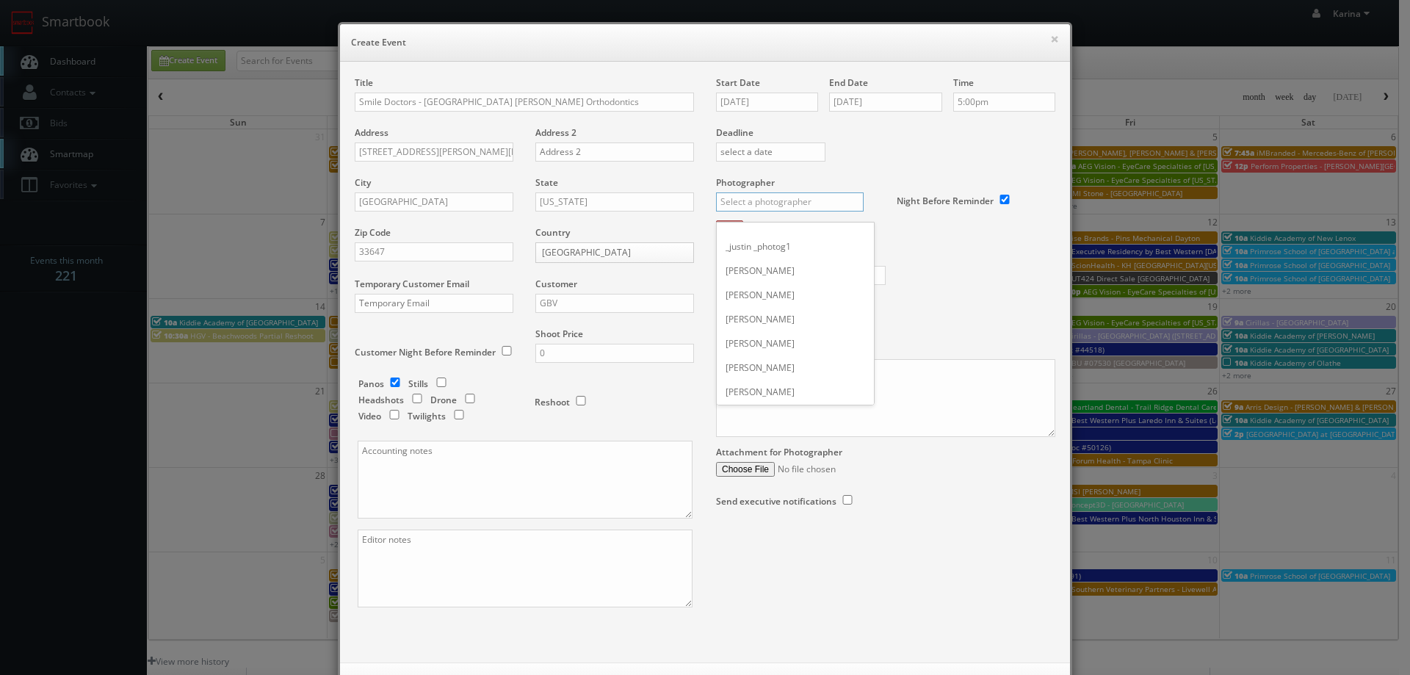
scroll to position [0, 0]
click at [771, 194] on input "text" at bounding box center [790, 201] width 148 height 19
click at [774, 281] on div "[PERSON_NAME]" at bounding box center [795, 283] width 157 height 24
type input "[PERSON_NAME]"
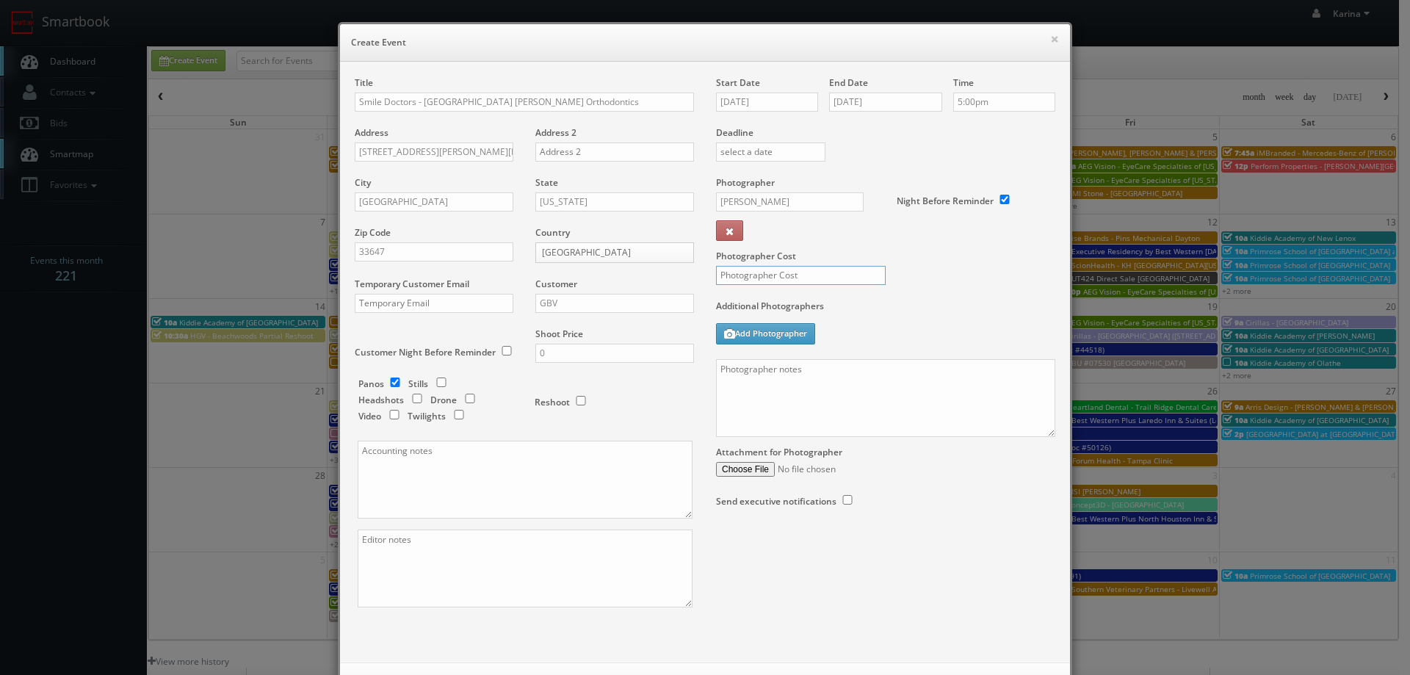
click at [793, 278] on input "text" at bounding box center [801, 275] width 170 height 19
type input "0"
click at [808, 386] on textarea at bounding box center [885, 398] width 339 height 78
paste textarea "Virtual Tour of the Office For panos: 10' ext pano (door closed), 4' ext pano (…"
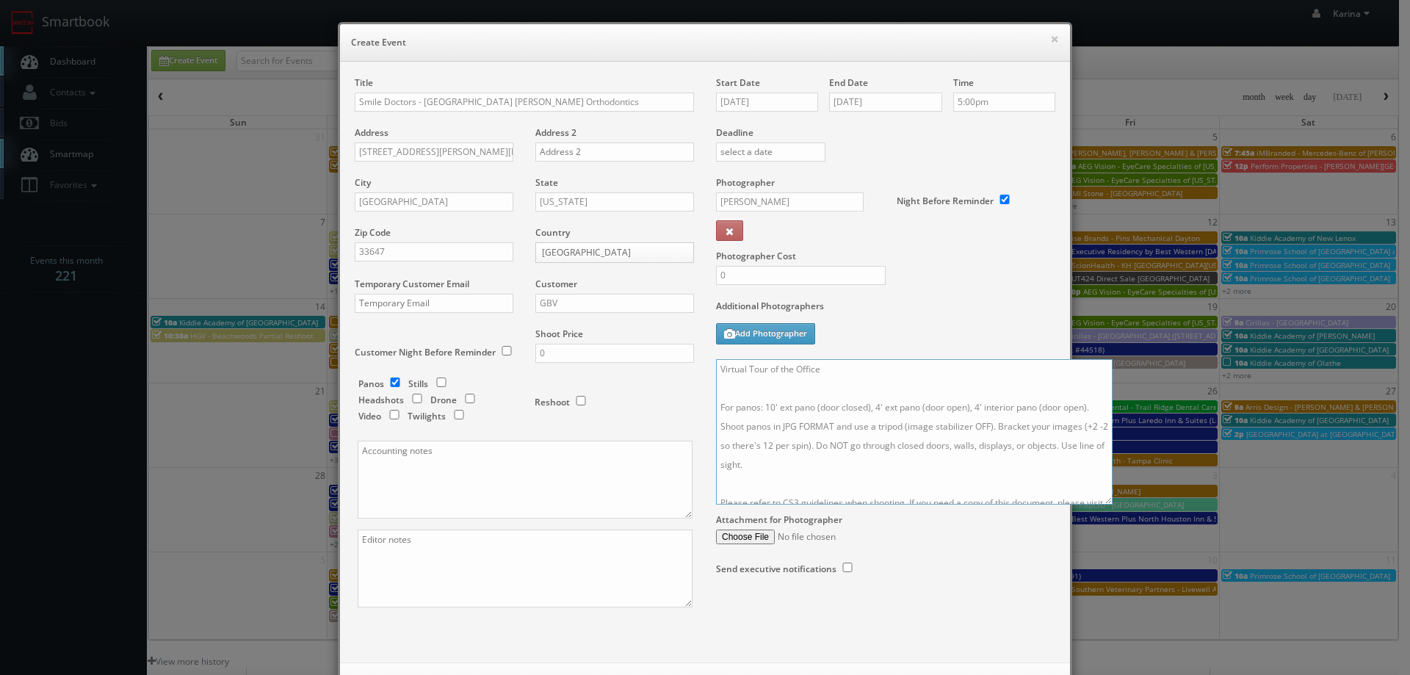
drag, startPoint x: 1045, startPoint y: 431, endPoint x: 1191, endPoint y: 639, distance: 254.1
click at [1113, 505] on textarea "Virtual Tour of the Office For panos: 10' ext pano (door closed), 4' ext pano (…" at bounding box center [914, 431] width 397 height 145
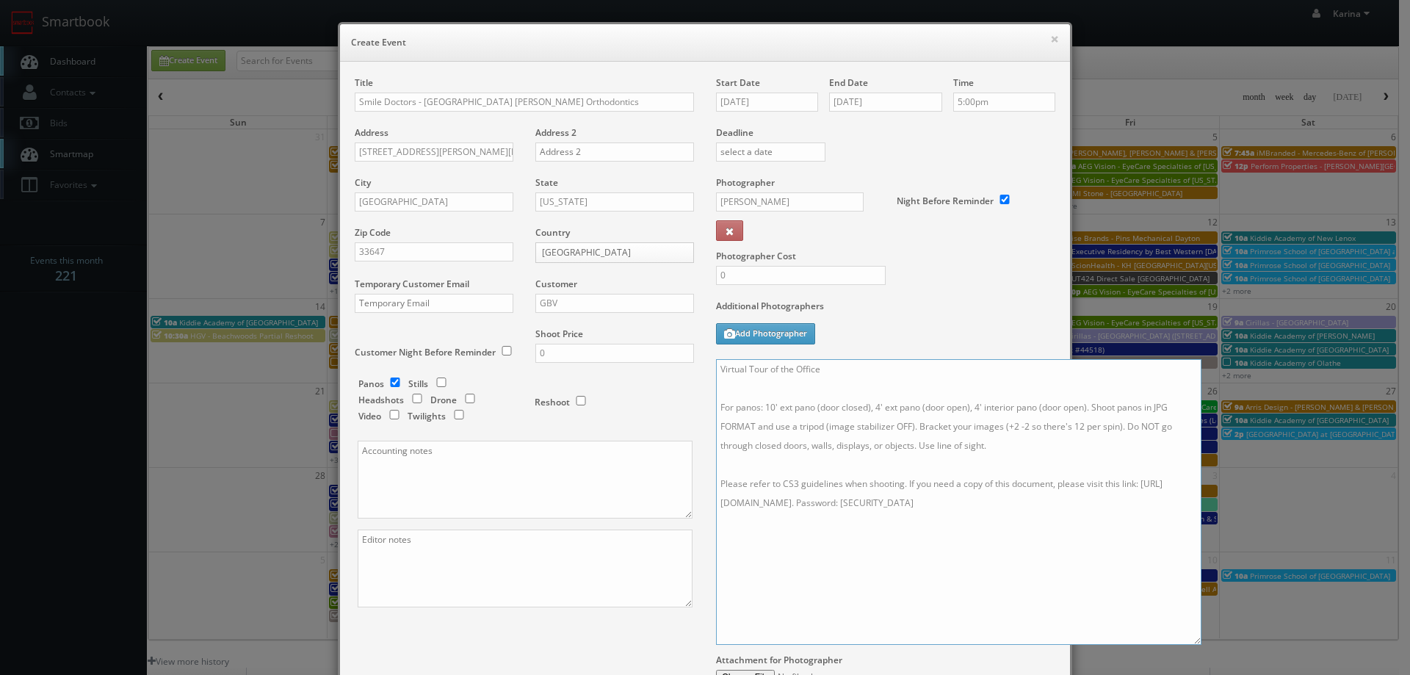
click at [762, 386] on textarea "Virtual Tour of the Office For panos: 10' ext pano (door closed), 4' ext pano (…" at bounding box center [958, 502] width 485 height 286
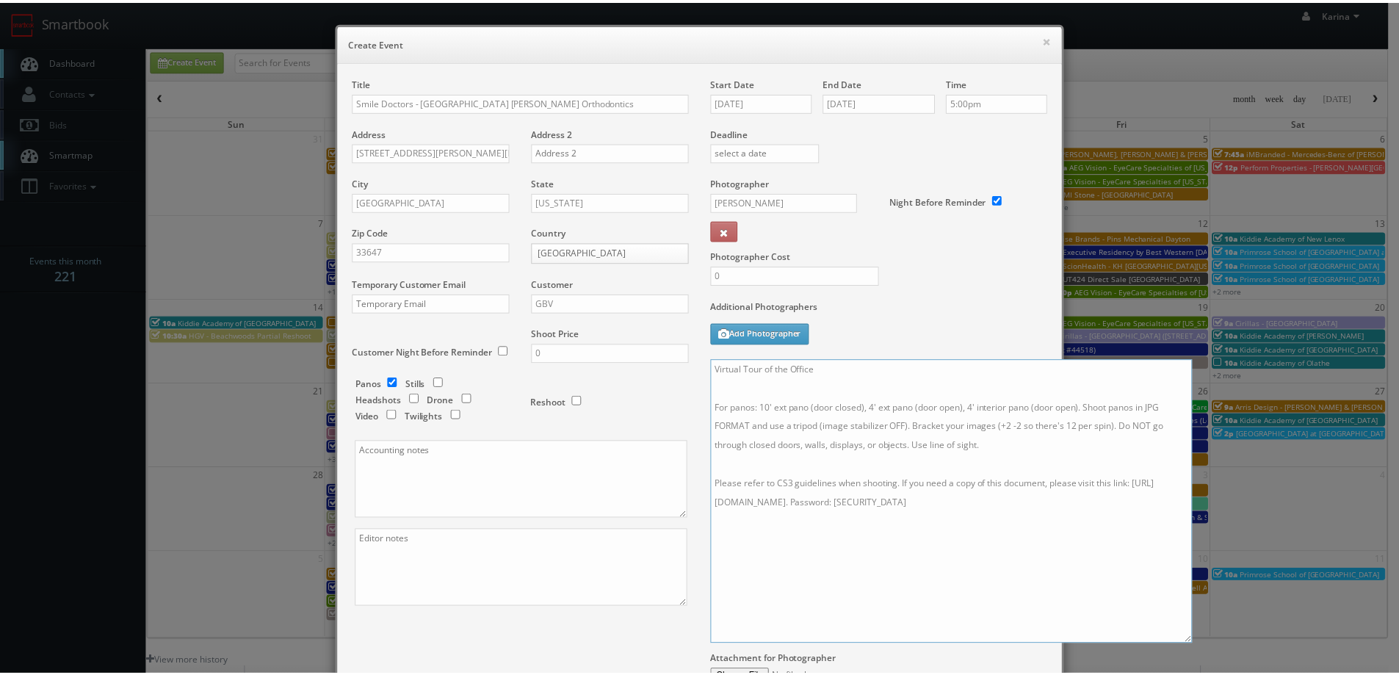
scroll to position [174, 0]
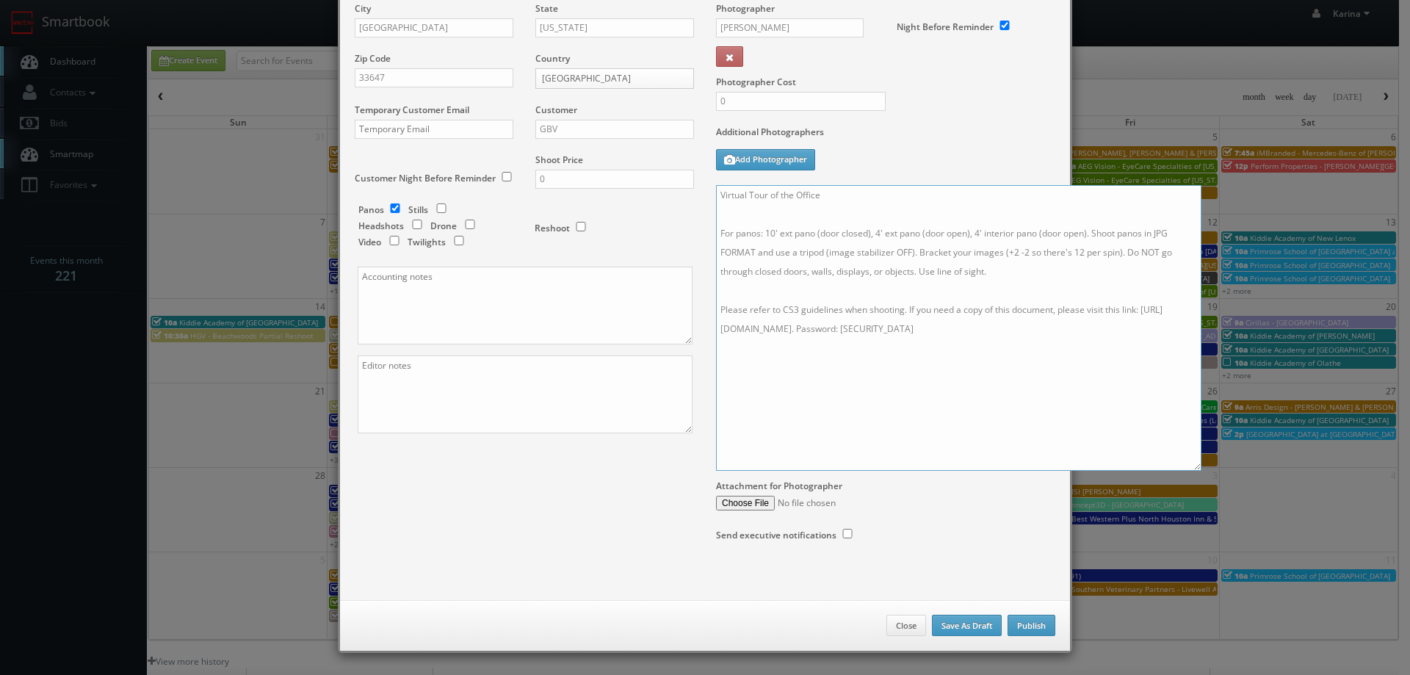
type textarea "Virtual Tour of the Office For panos: 10' ext pano (door closed), 4' ext pano (…"
click at [1030, 629] on button "Publish" at bounding box center [1032, 626] width 48 height 22
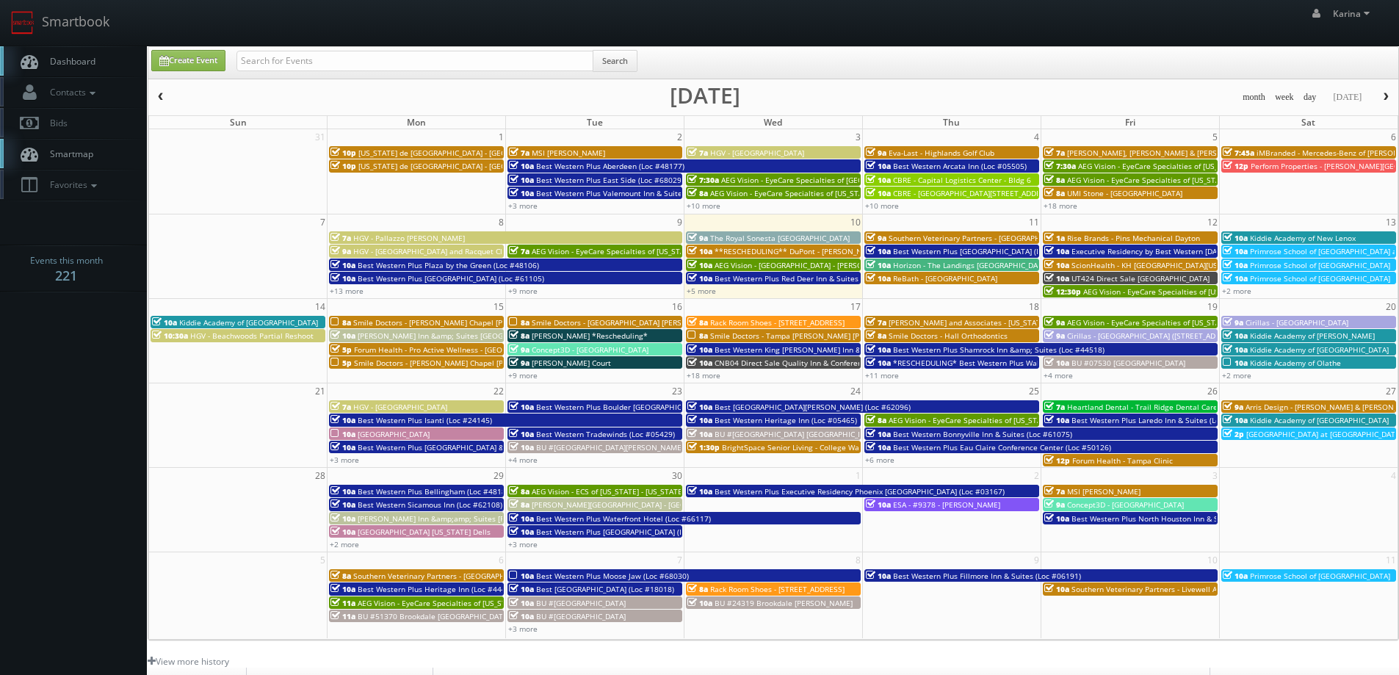
click at [70, 56] on span "Dashboard" at bounding box center [69, 61] width 53 height 12
click at [530, 374] on link "+9 more" at bounding box center [522, 375] width 29 height 10
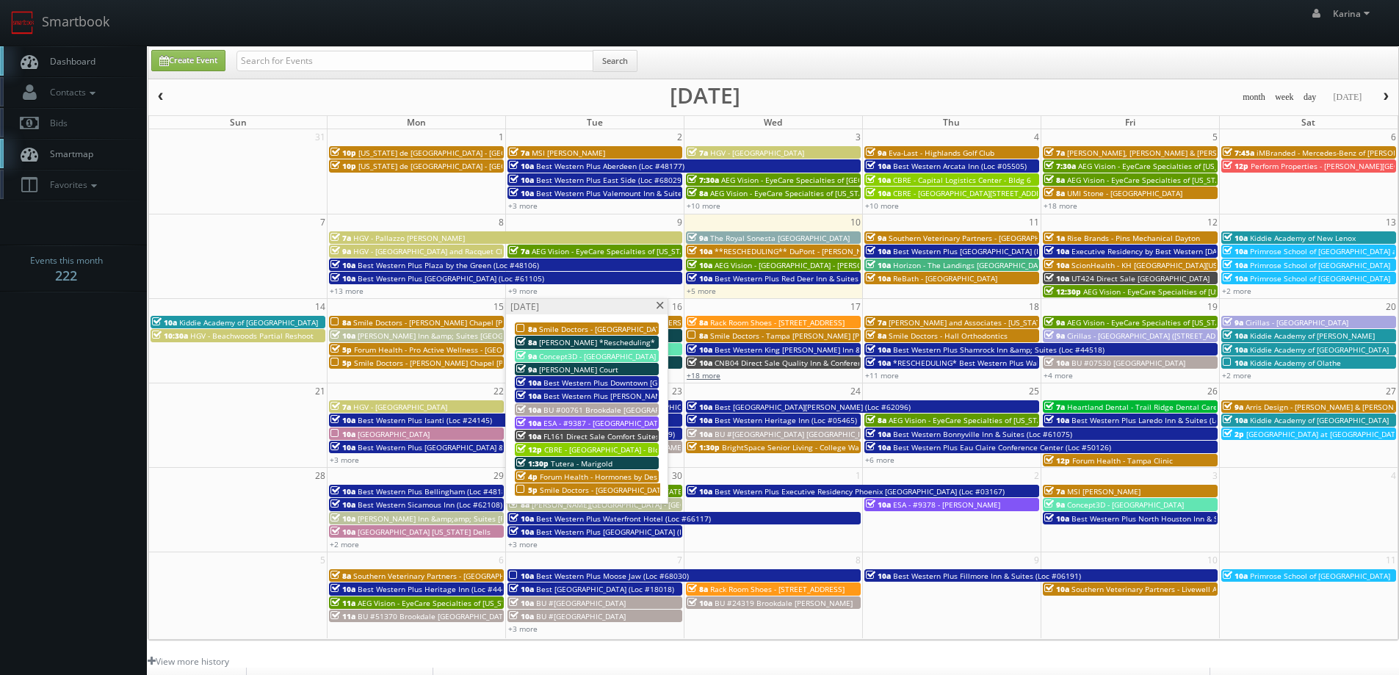
click at [707, 375] on link "+18 more" at bounding box center [704, 375] width 34 height 10
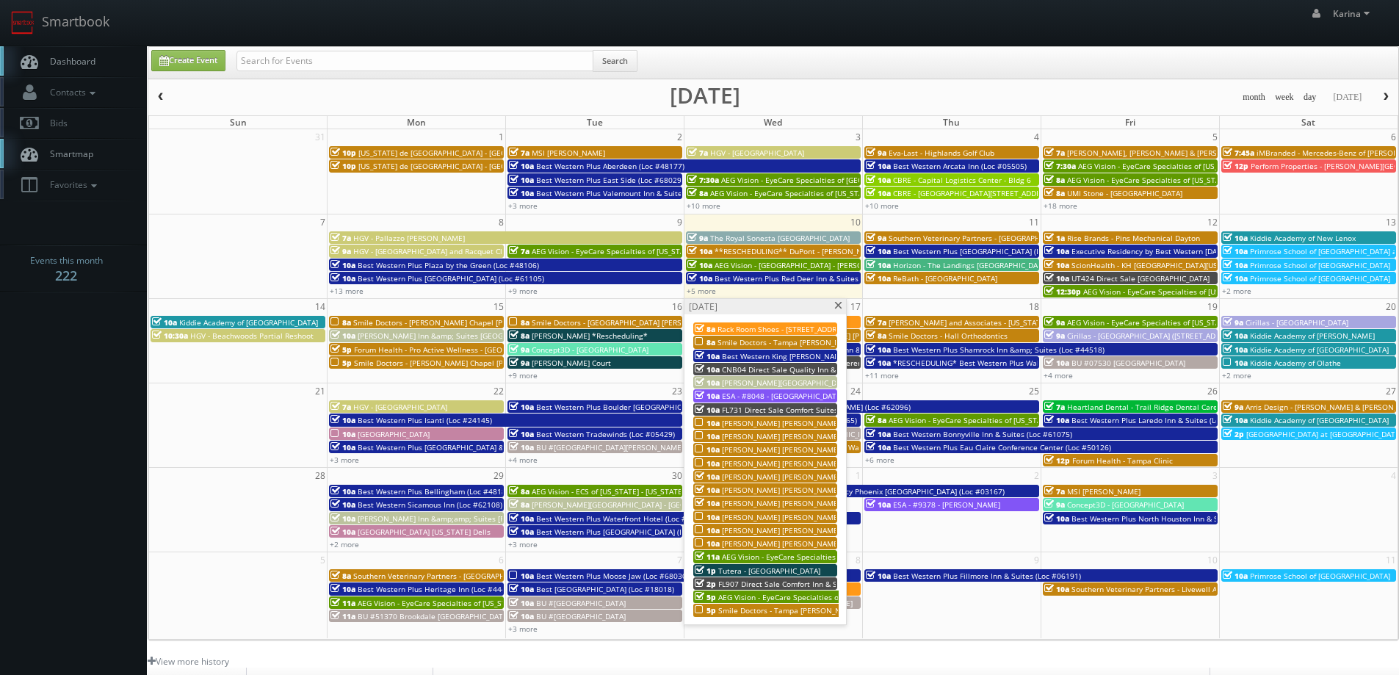
click at [837, 307] on span at bounding box center [839, 306] width 10 height 8
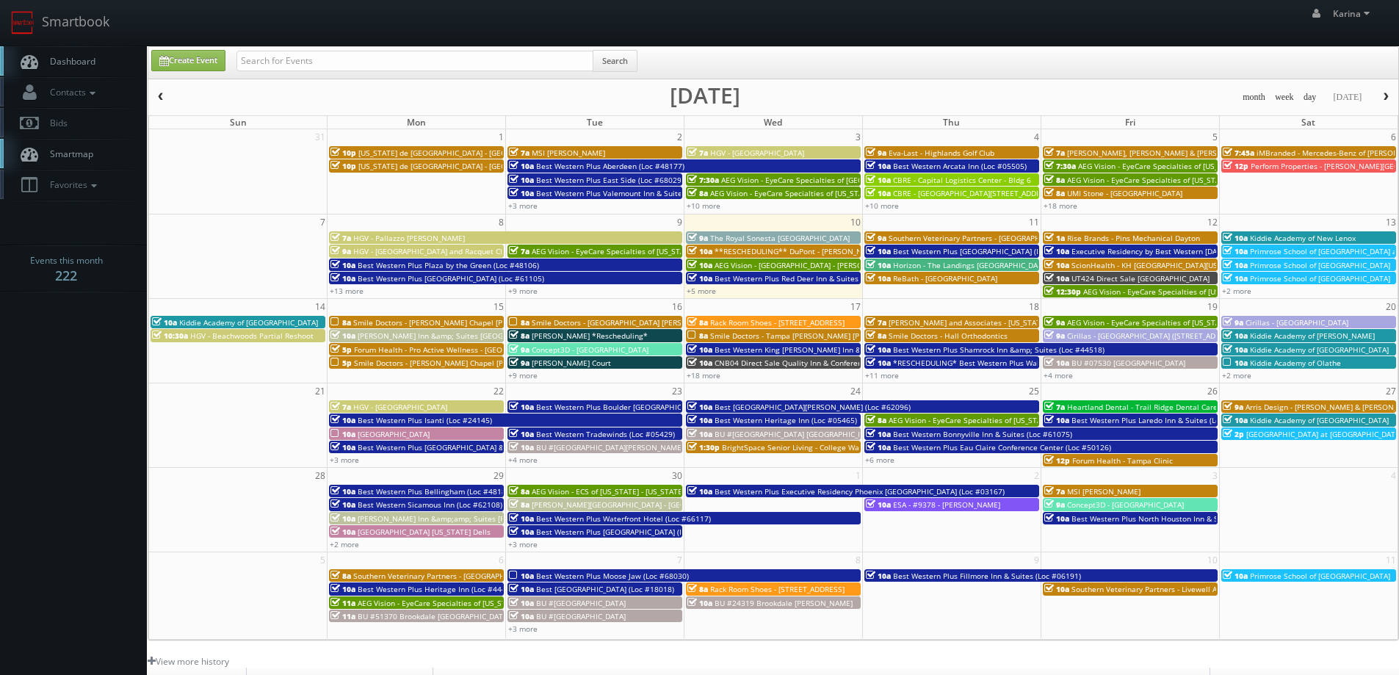
click at [59, 61] on span "Dashboard" at bounding box center [69, 61] width 53 height 12
click at [701, 377] on link "+18 more" at bounding box center [704, 375] width 34 height 10
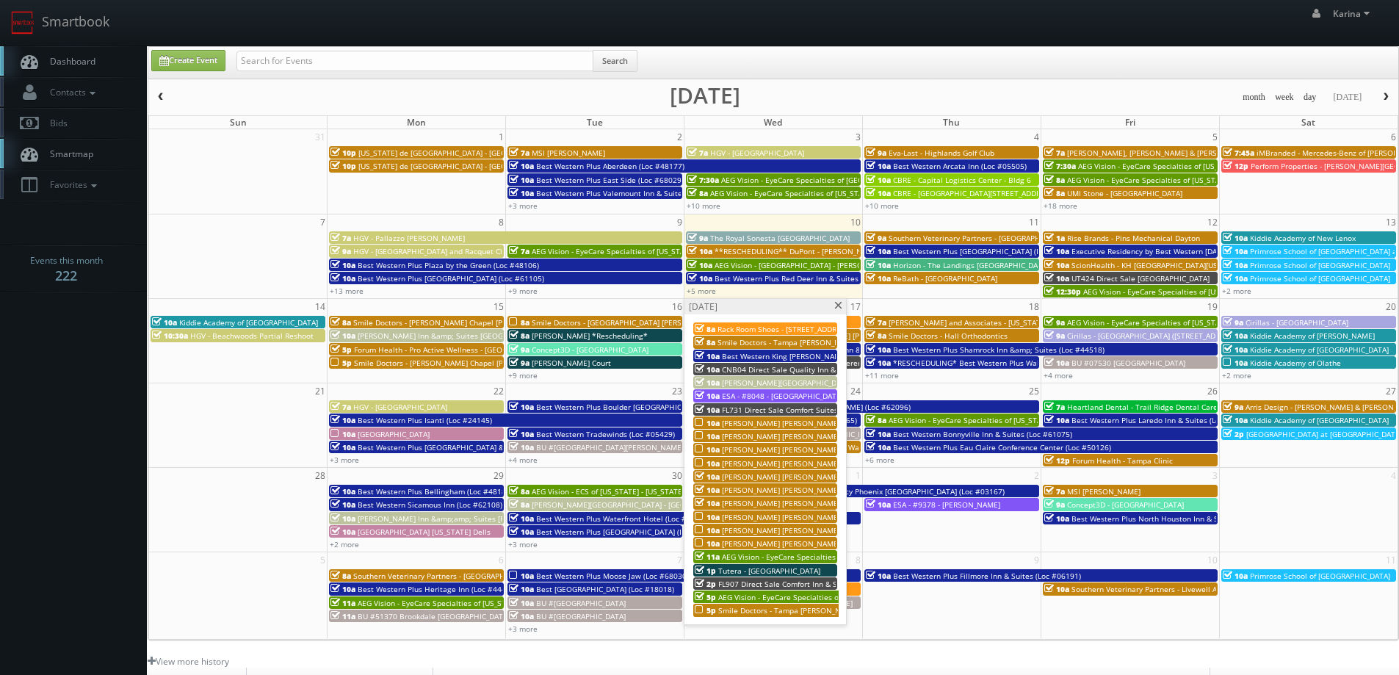
click at [839, 308] on span at bounding box center [839, 306] width 10 height 8
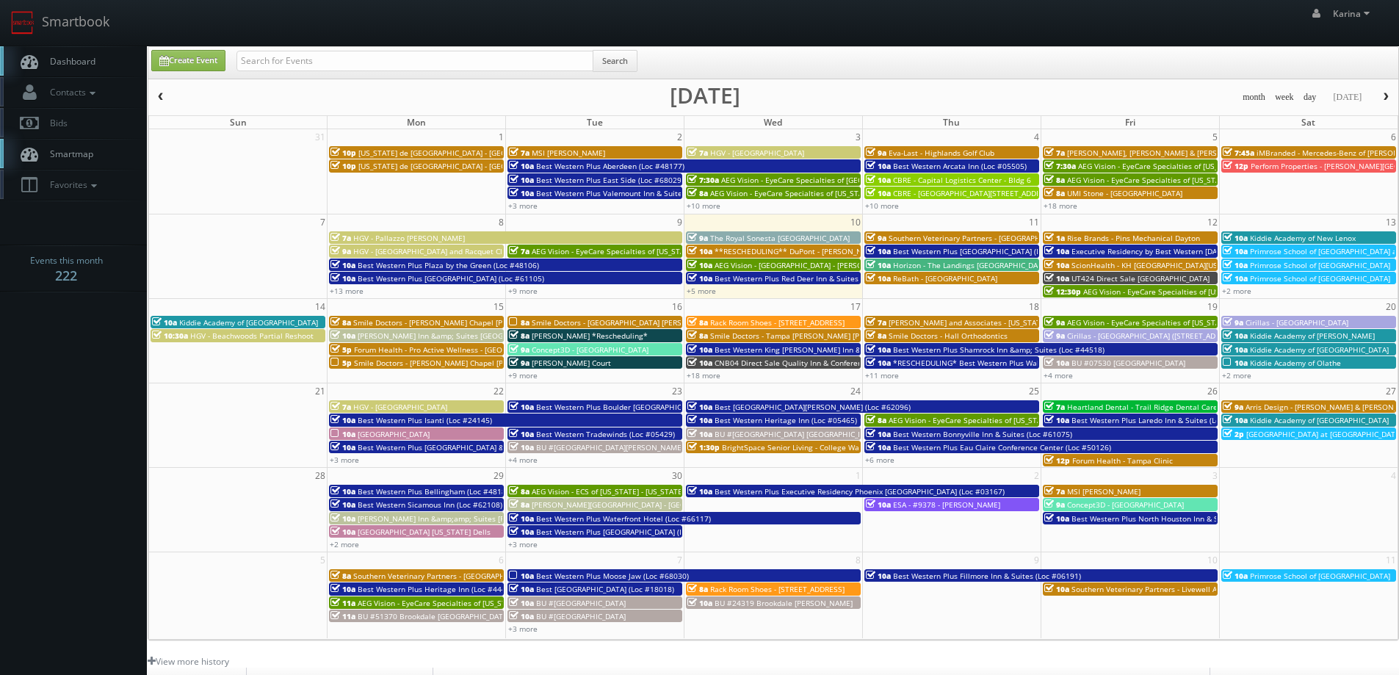
click at [79, 65] on span "Dashboard" at bounding box center [69, 61] width 53 height 12
click at [62, 59] on span "Dashboard" at bounding box center [69, 61] width 53 height 12
click at [701, 378] on link "+18 more" at bounding box center [704, 375] width 34 height 10
click at [887, 372] on link "+11 more" at bounding box center [882, 375] width 34 height 10
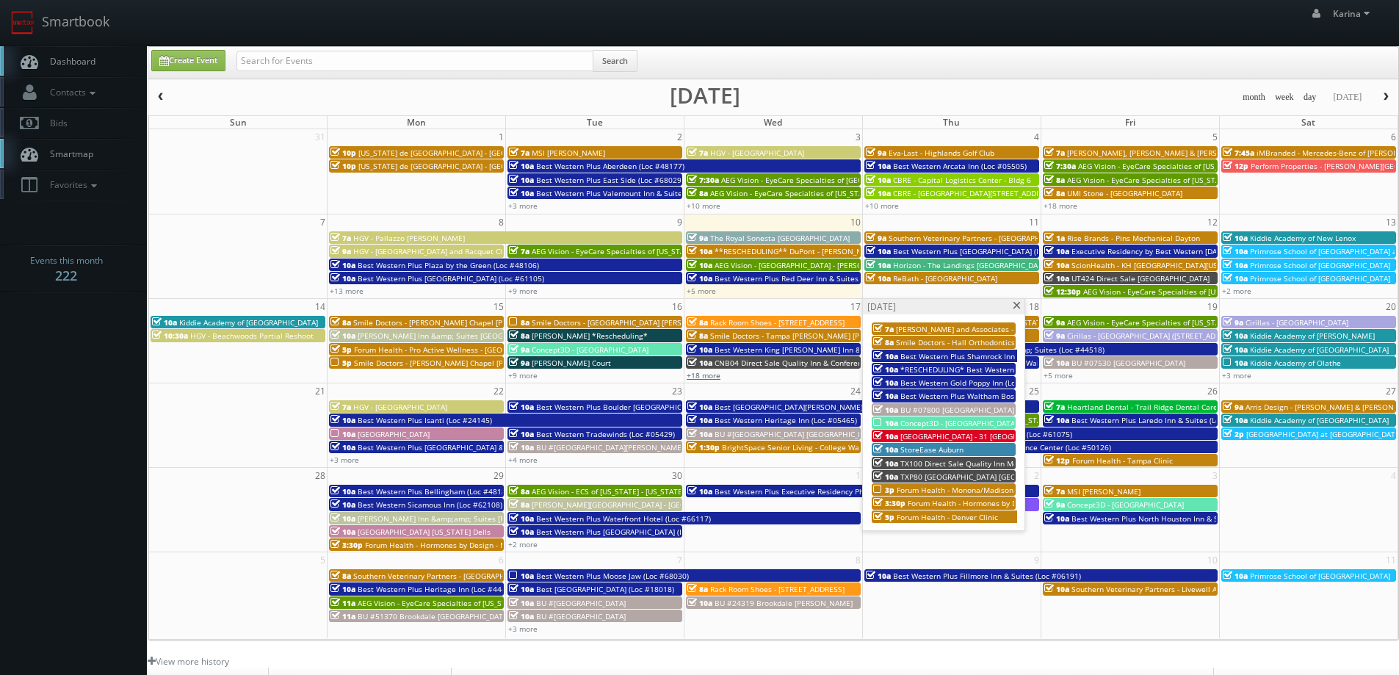
click at [711, 376] on link "+18 more" at bounding box center [704, 375] width 34 height 10
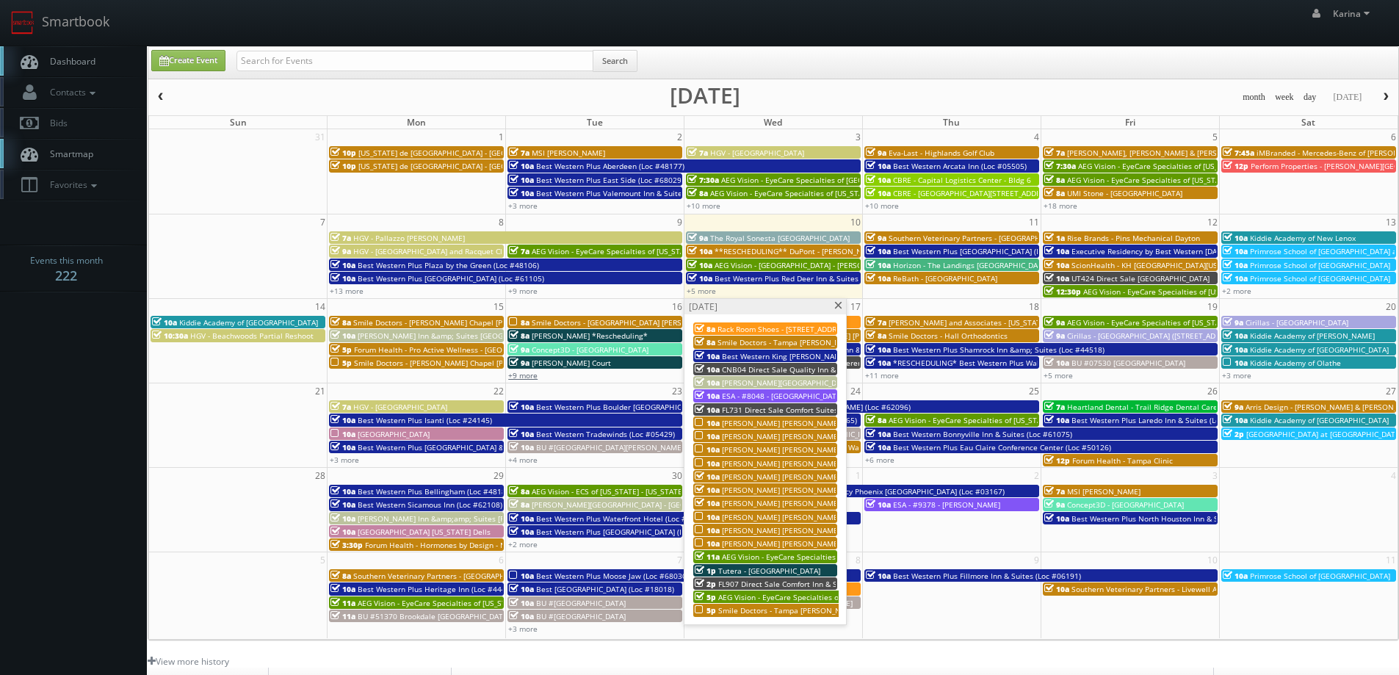
click at [528, 376] on link "+9 more" at bounding box center [522, 375] width 29 height 10
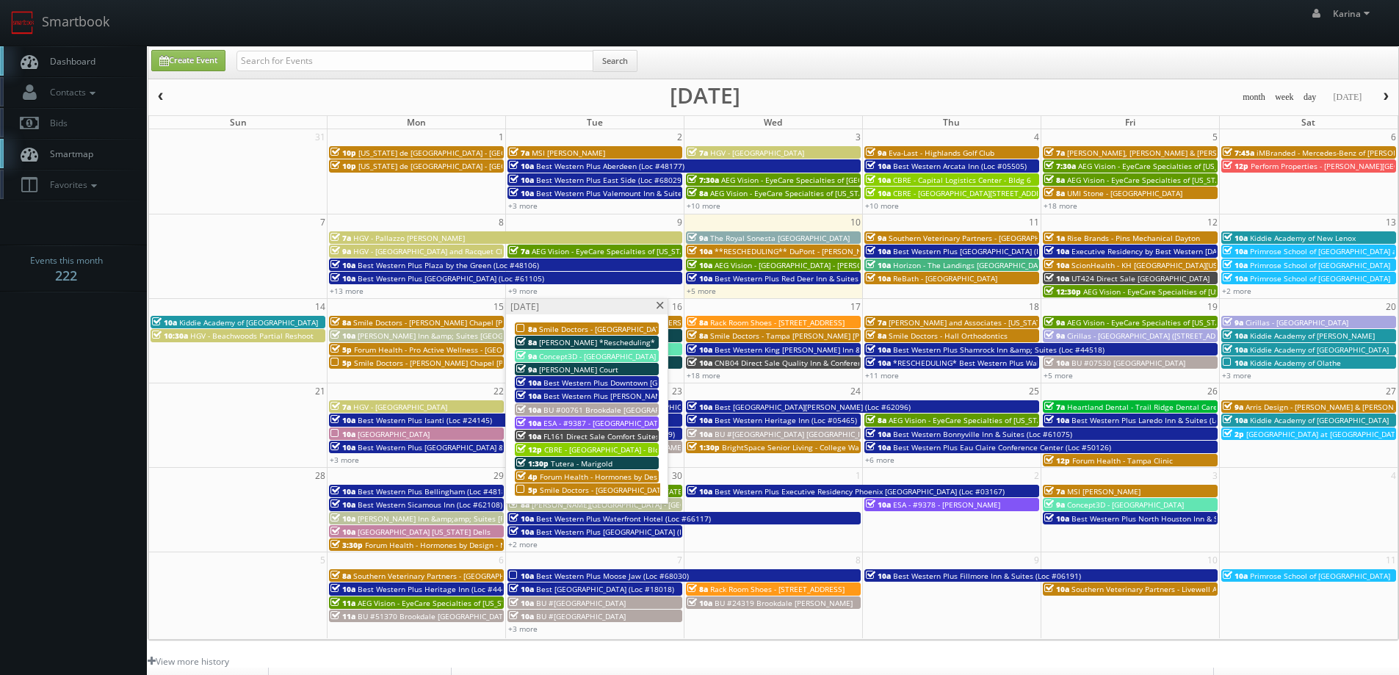
click at [657, 304] on span at bounding box center [660, 306] width 10 height 8
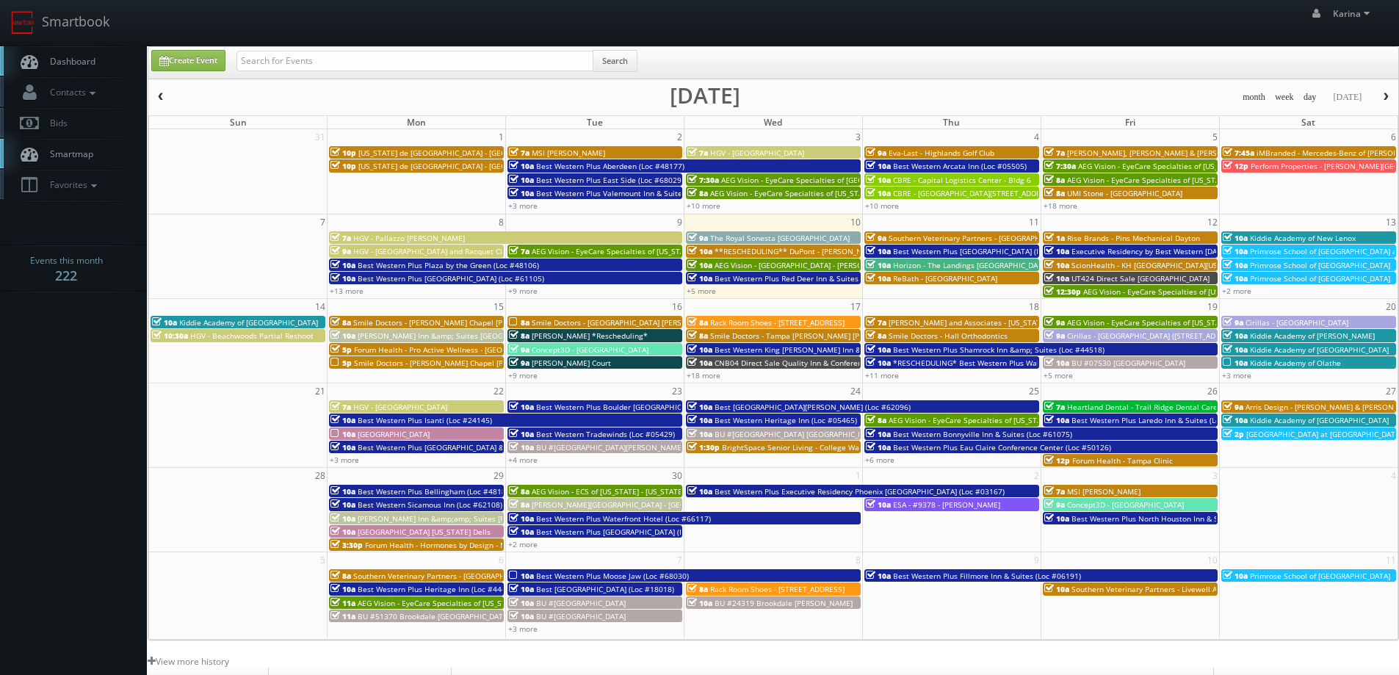
click at [67, 57] on span "Dashboard" at bounding box center [69, 61] width 53 height 12
